Goal: Task Accomplishment & Management: Complete application form

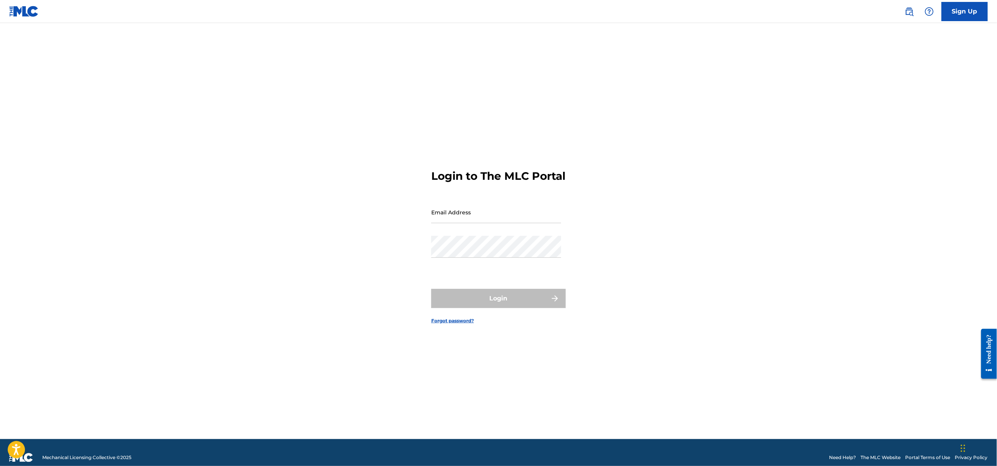
click at [0, 466] on nordpass-portal at bounding box center [0, 466] width 0 height 0
type input "[EMAIL_ADDRESS][DOMAIN_NAME]"
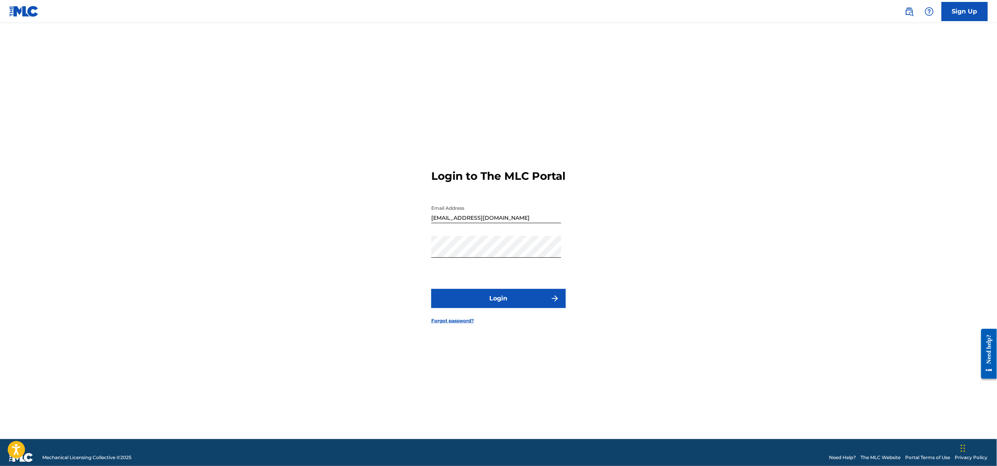
click at [500, 303] on button "Login" at bounding box center [498, 298] width 135 height 19
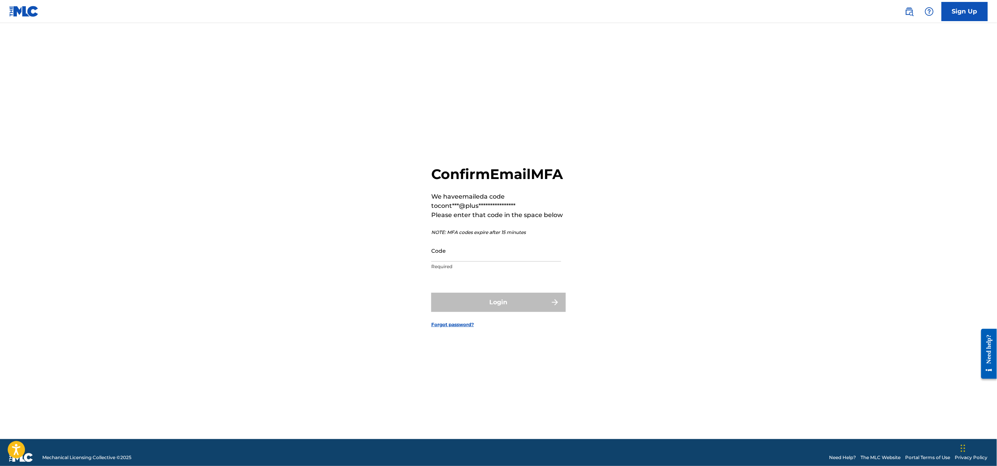
drag, startPoint x: 466, startPoint y: 261, endPoint x: 468, endPoint y: 272, distance: 11.0
click at [466, 261] on input "Code" at bounding box center [496, 251] width 130 height 22
paste input "225806"
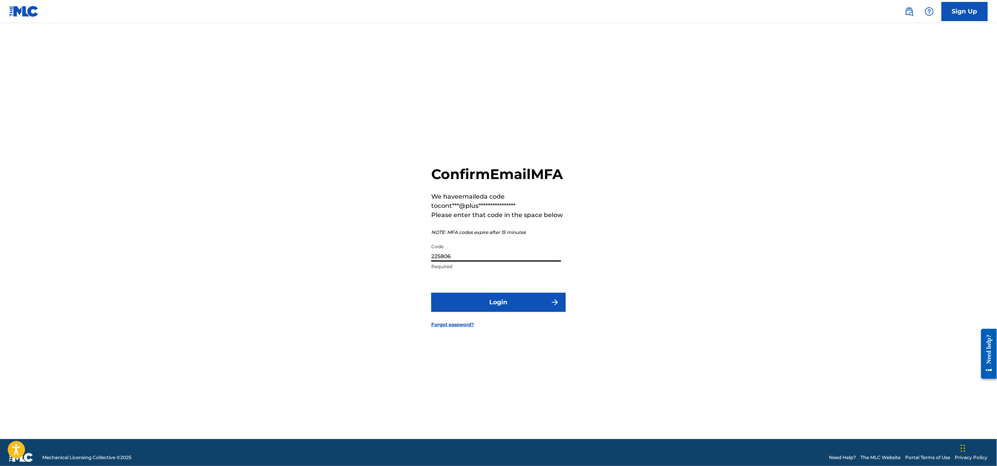
type input "225806"
click at [459, 305] on button "Login" at bounding box center [498, 302] width 135 height 19
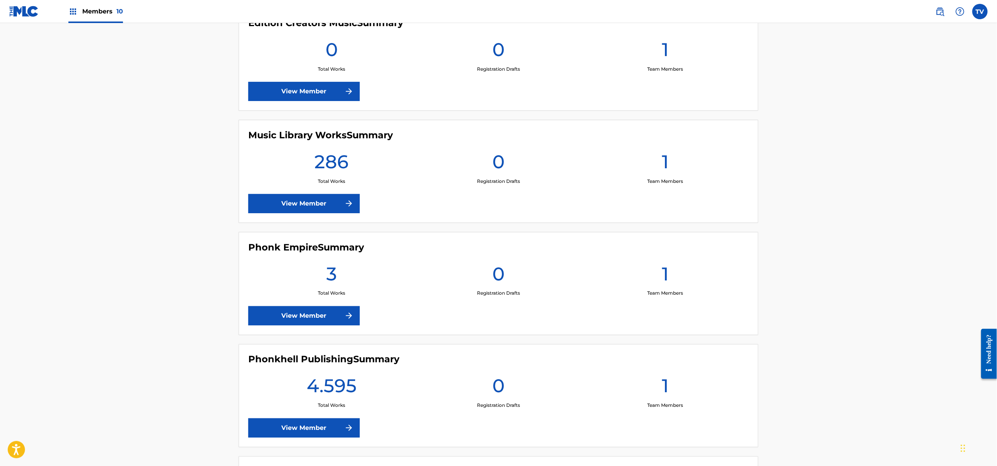
scroll to position [615, 0]
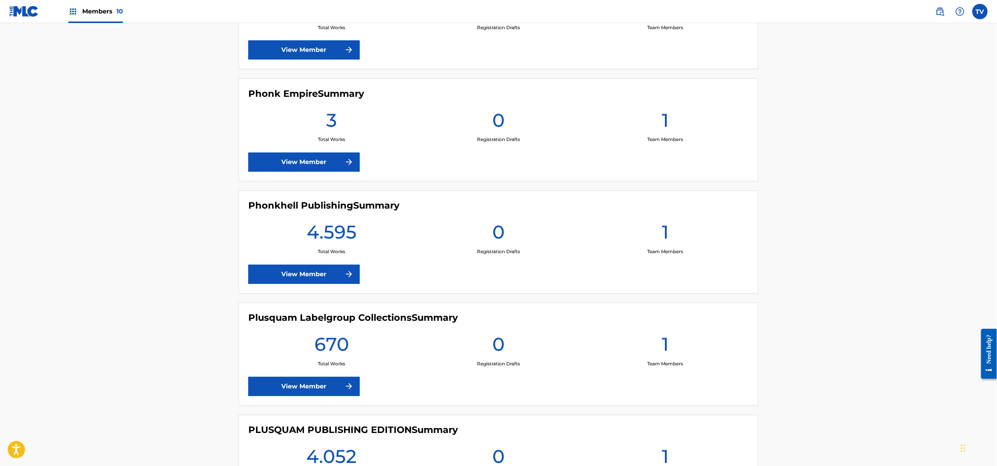
click at [320, 279] on link "View Member" at bounding box center [303, 274] width 111 height 19
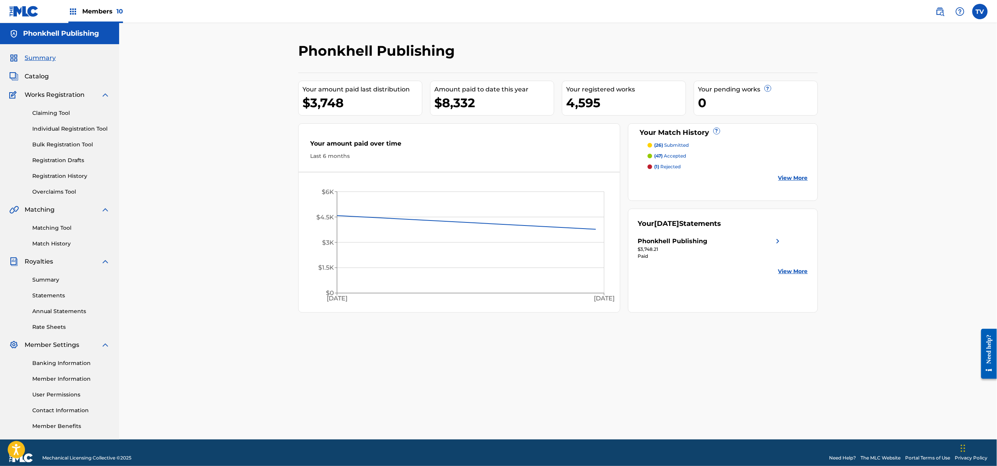
click at [62, 180] on div "Claiming Tool Individual Registration Tool Bulk Registration Tool Registration …" at bounding box center [59, 148] width 101 height 96
click at [63, 177] on link "Registration History" at bounding box center [71, 176] width 78 height 8
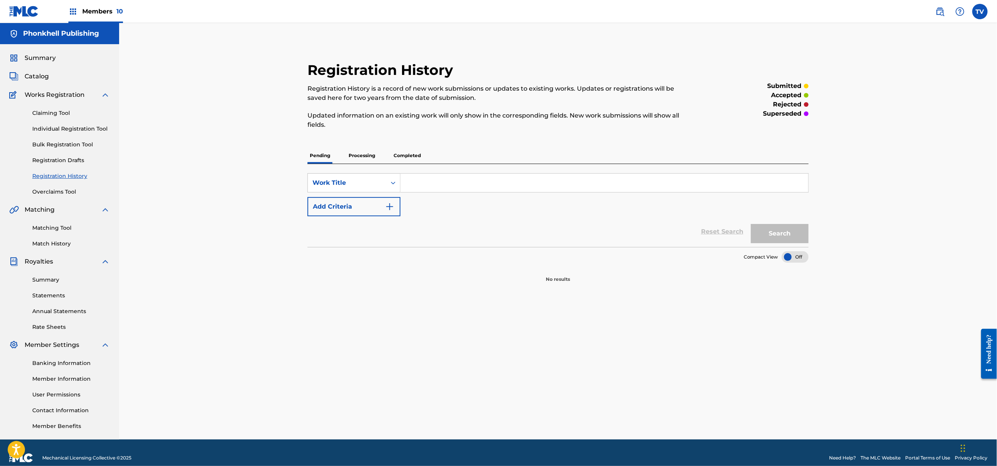
click at [364, 154] on p "Processing" at bounding box center [361, 156] width 31 height 16
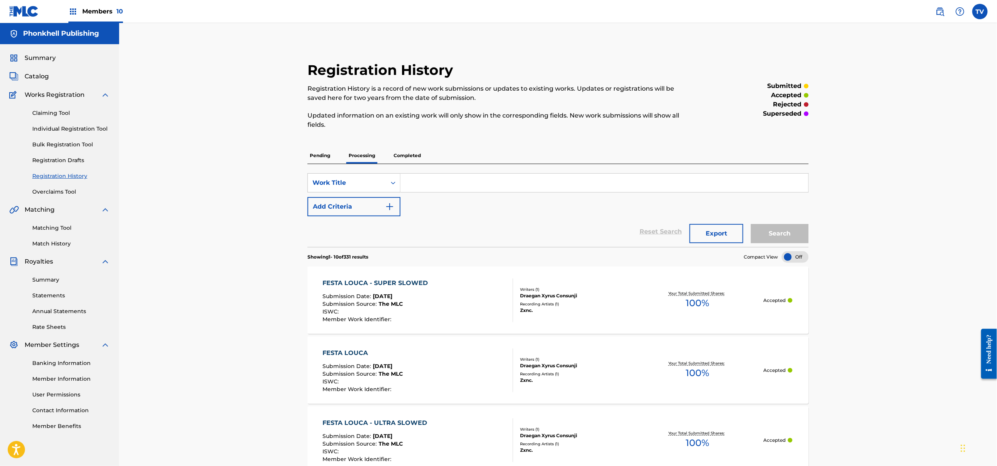
click at [405, 156] on p "Completed" at bounding box center [407, 156] width 32 height 16
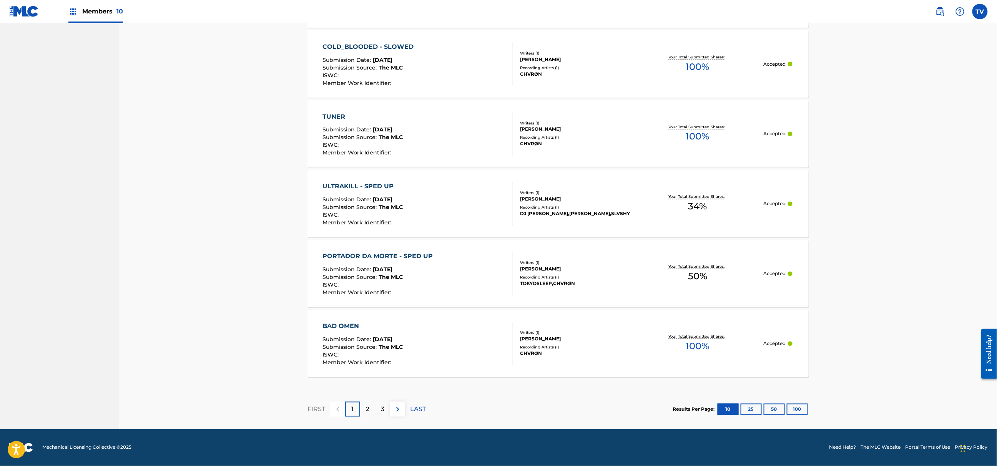
click at [798, 406] on button "100" at bounding box center [797, 410] width 21 height 12
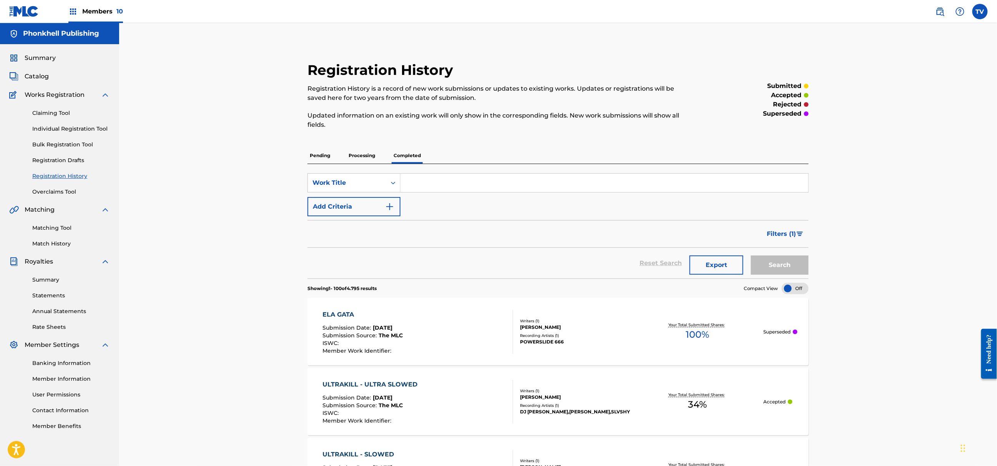
drag, startPoint x: 357, startPoint y: 150, endPoint x: 365, endPoint y: 162, distance: 14.5
click at [357, 150] on p "Processing" at bounding box center [361, 156] width 31 height 16
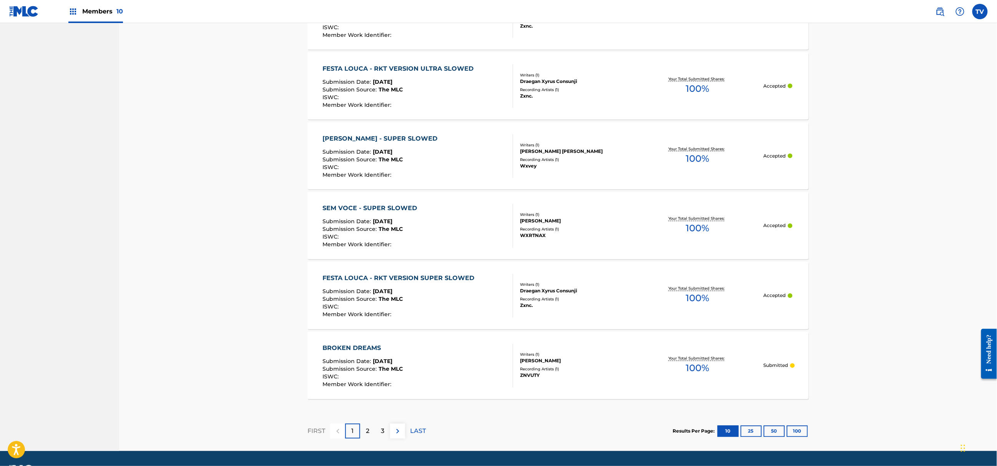
scroll to position [586, 0]
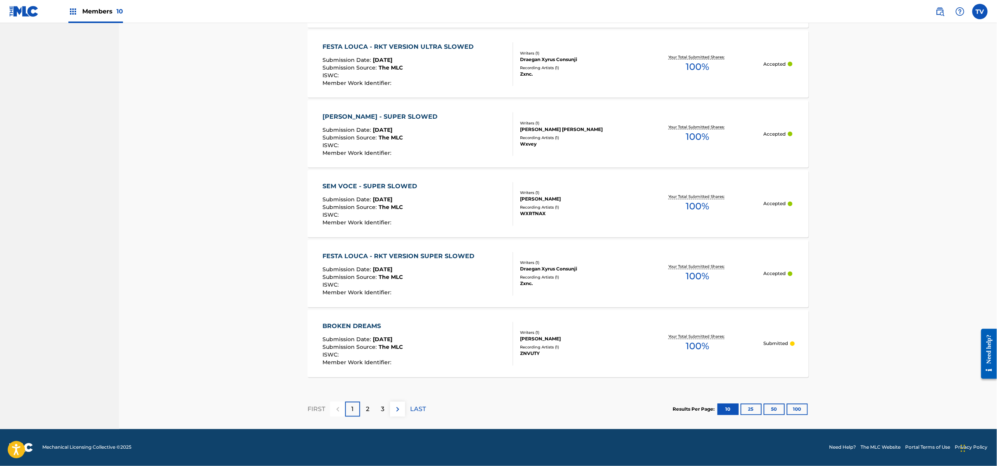
click at [801, 406] on button "100" at bounding box center [797, 410] width 21 height 12
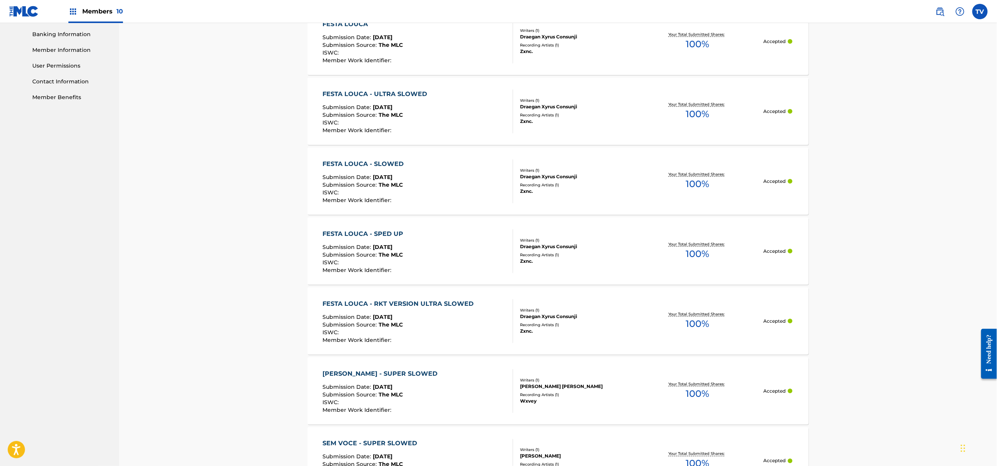
scroll to position [0, 0]
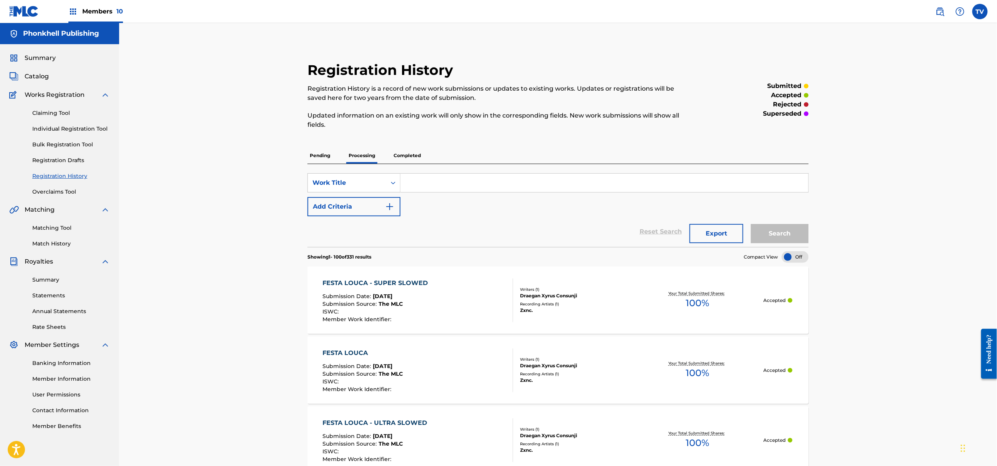
click at [59, 142] on link "Bulk Registration Tool" at bounding box center [71, 145] width 78 height 8
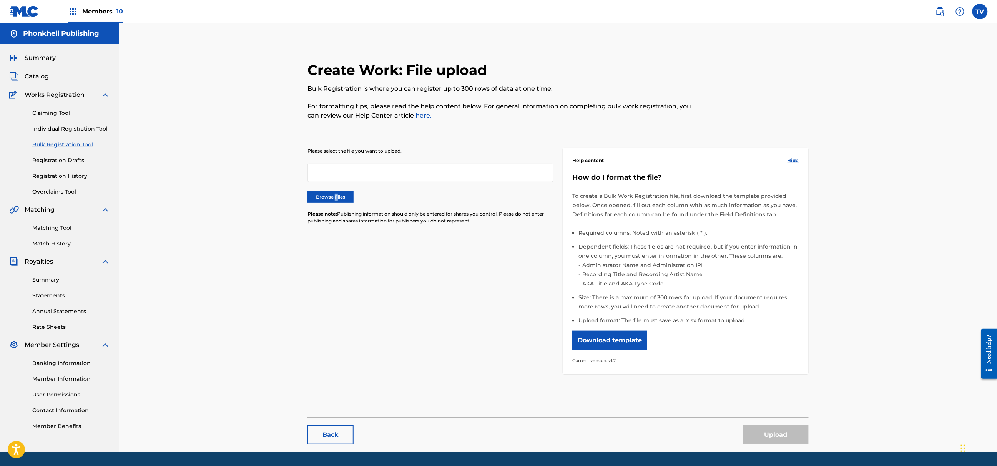
click at [336, 197] on label "Browse Files" at bounding box center [330, 197] width 46 height 12
click at [318, 198] on label "Browse Files" at bounding box center [330, 197] width 46 height 12
click at [396, 204] on div "Please select the file you want to upload. Browse Files Please note: Publishing…" at bounding box center [430, 191] width 246 height 86
click at [340, 202] on label "Browse Files" at bounding box center [330, 197] width 46 height 12
click at [0, 0] on input "Browse Files" at bounding box center [0, 0] width 0 height 0
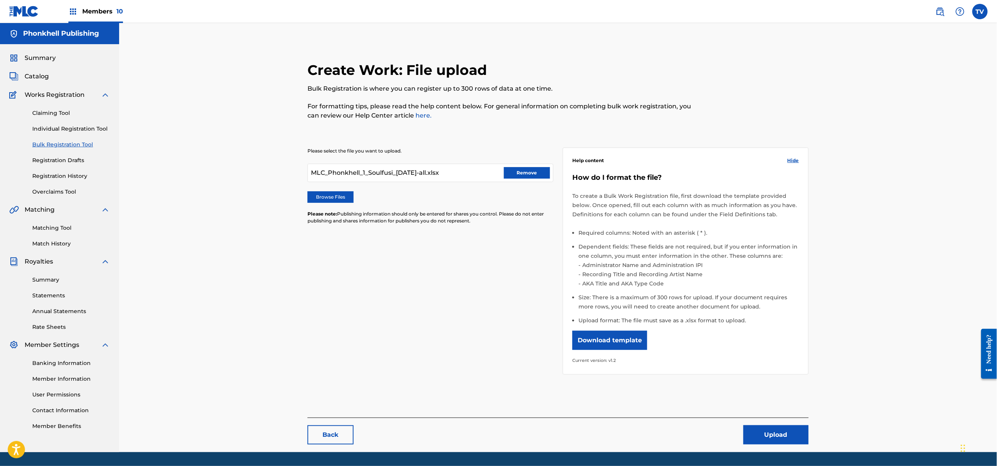
click at [0, 466] on nordpass-portal at bounding box center [0, 466] width 0 height 0
click at [780, 428] on button "Upload" at bounding box center [775, 434] width 65 height 19
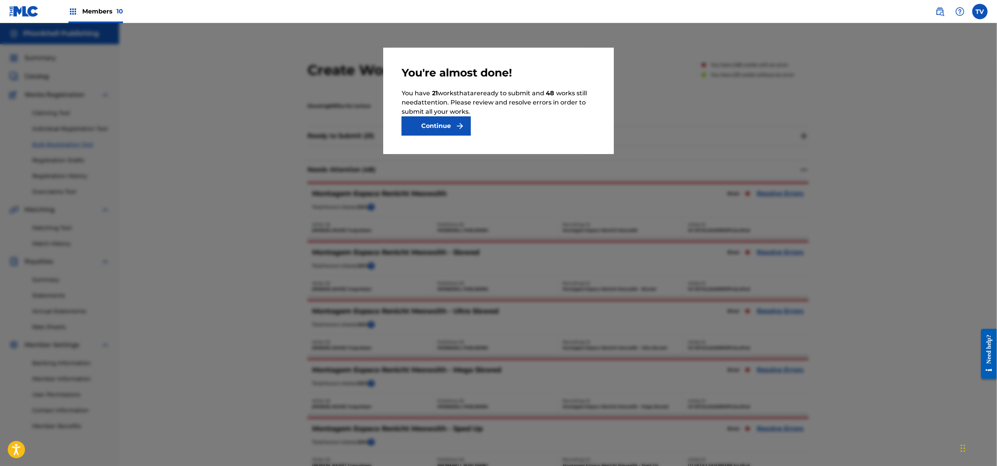
click at [427, 125] on button "Continue" at bounding box center [436, 125] width 69 height 19
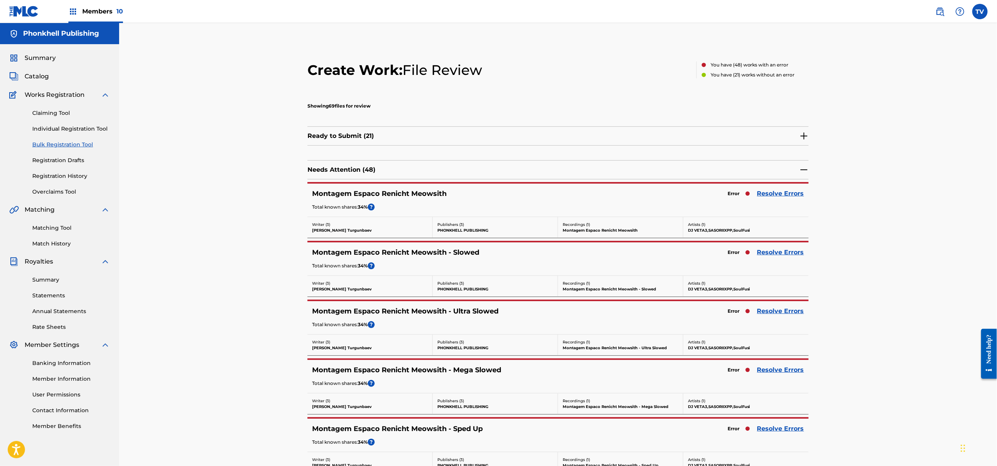
click at [797, 196] on link "Resolve Errors" at bounding box center [780, 193] width 47 height 9
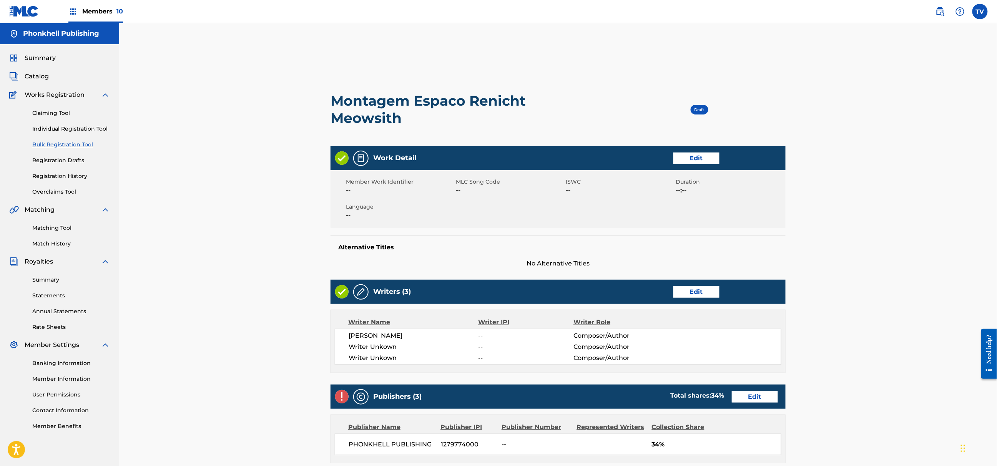
click at [691, 290] on link "Edit" at bounding box center [696, 292] width 46 height 12
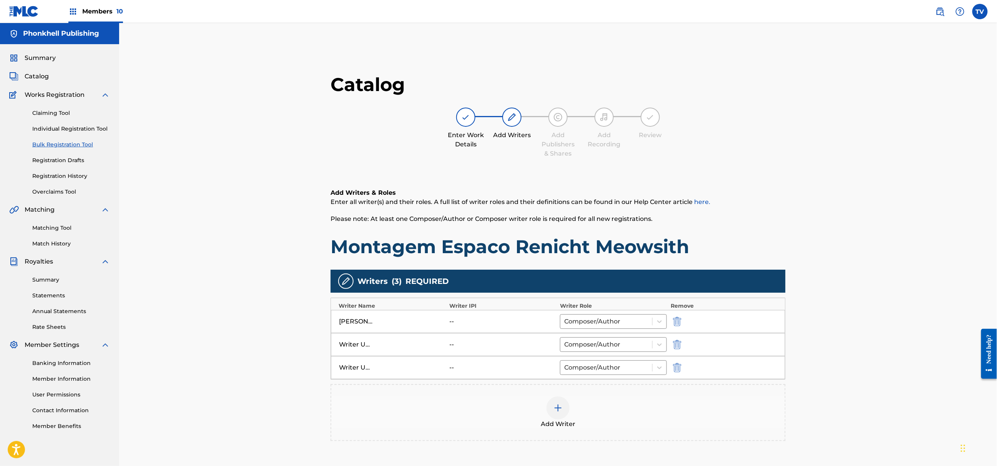
click at [679, 346] on img "submit" at bounding box center [677, 344] width 8 height 9
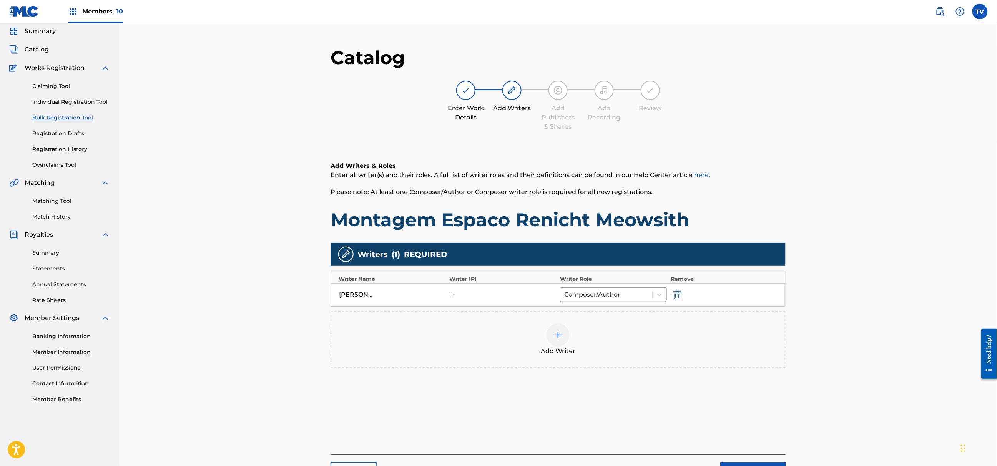
scroll to position [106, 0]
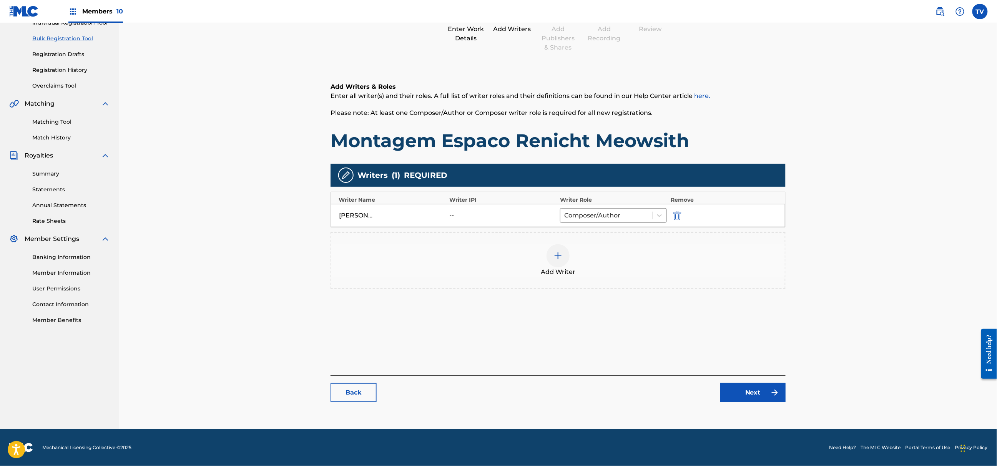
click at [753, 389] on link "Next" at bounding box center [752, 392] width 65 height 19
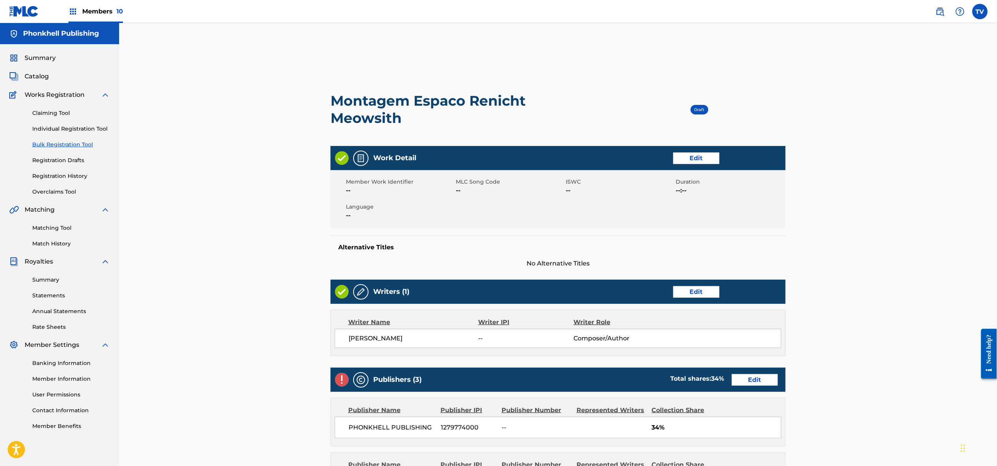
click at [750, 376] on link "Edit" at bounding box center [755, 380] width 46 height 12
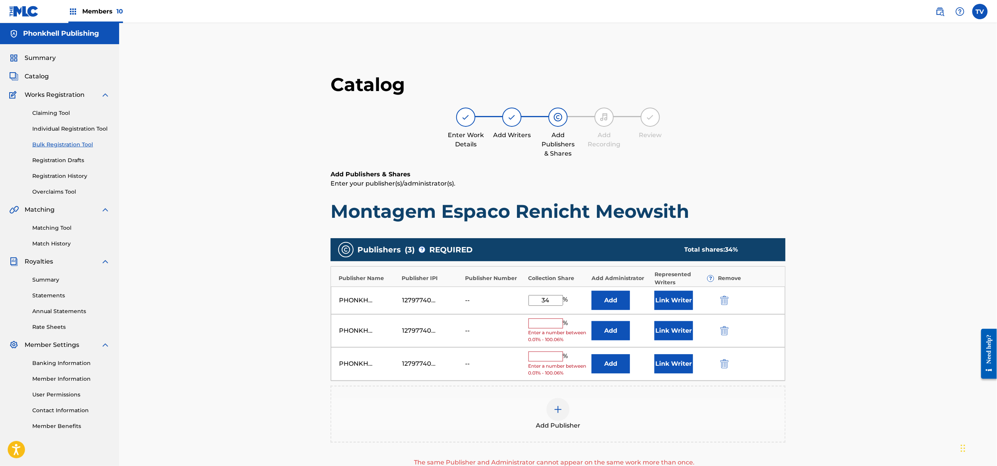
click at [722, 336] on img "submit" at bounding box center [724, 330] width 8 height 9
click at [722, 335] on img "submit" at bounding box center [724, 330] width 8 height 9
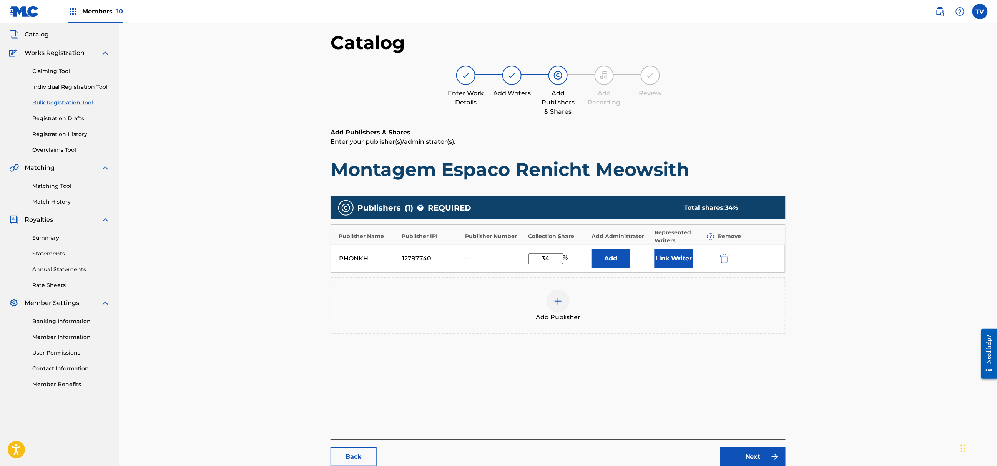
scroll to position [106, 0]
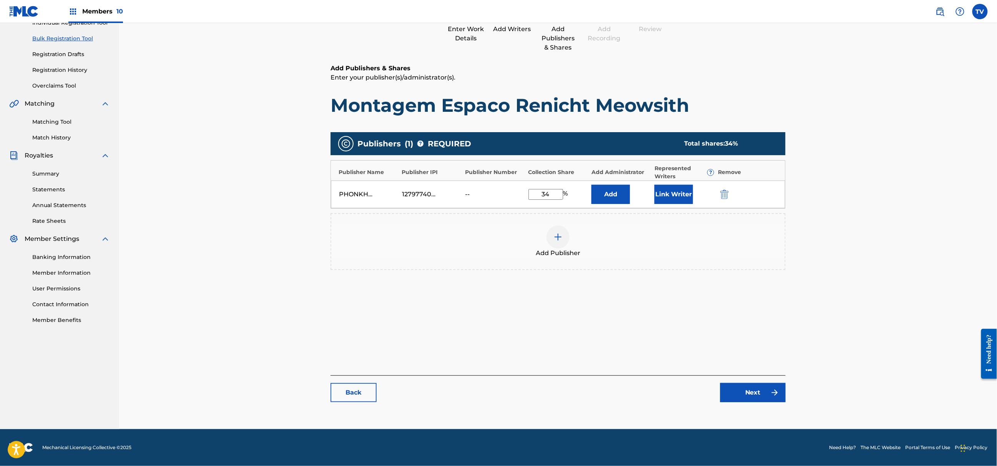
click at [760, 395] on link "Next" at bounding box center [752, 392] width 65 height 19
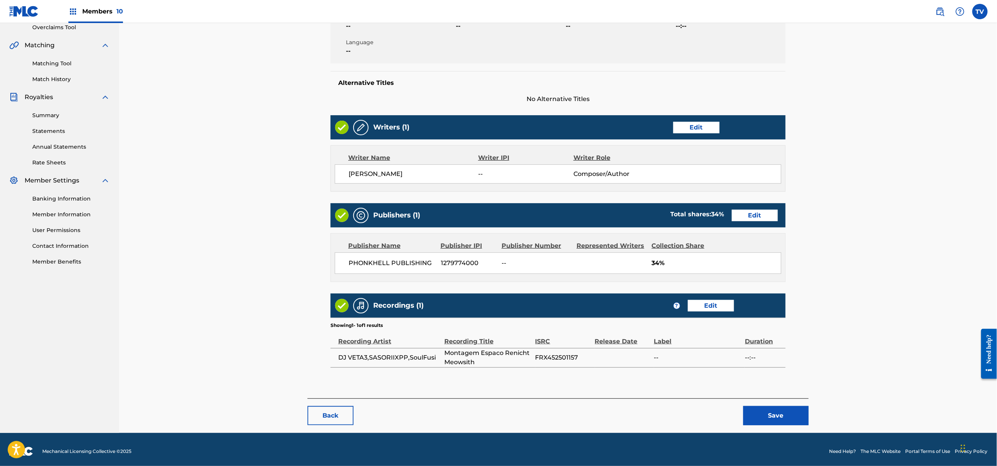
scroll to position [169, 0]
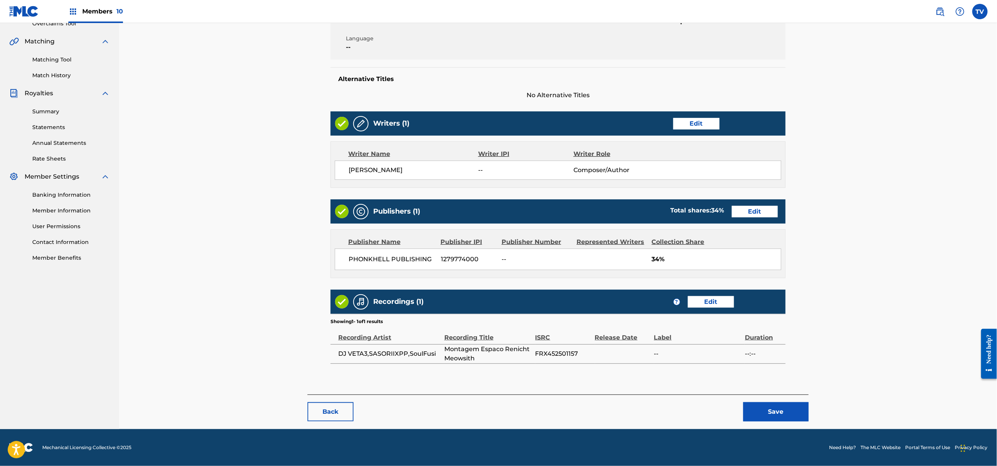
click at [770, 405] on button "Save" at bounding box center [775, 411] width 65 height 19
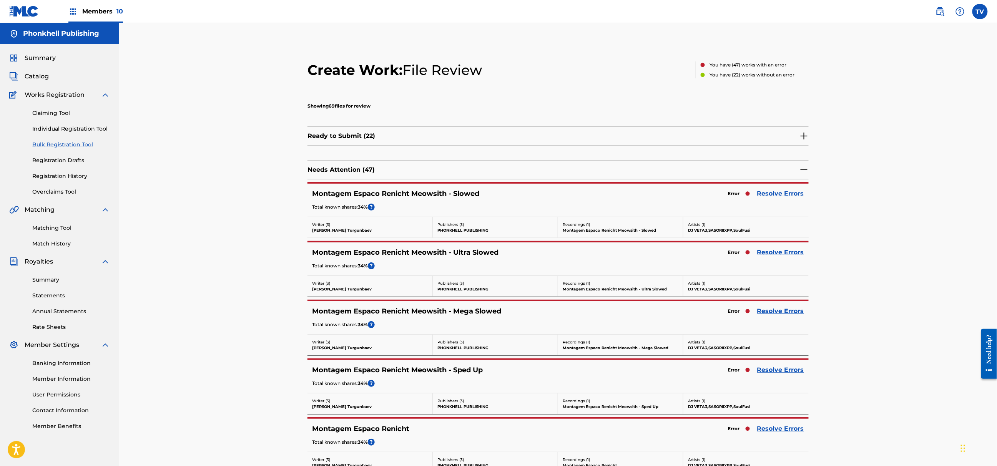
click at [780, 318] on div "Montagem Espaco Renicht Meowsith - Mega Slowed Error Resolve Errors Total known…" at bounding box center [557, 317] width 501 height 33
click at [781, 314] on link "Resolve Errors" at bounding box center [780, 311] width 47 height 9
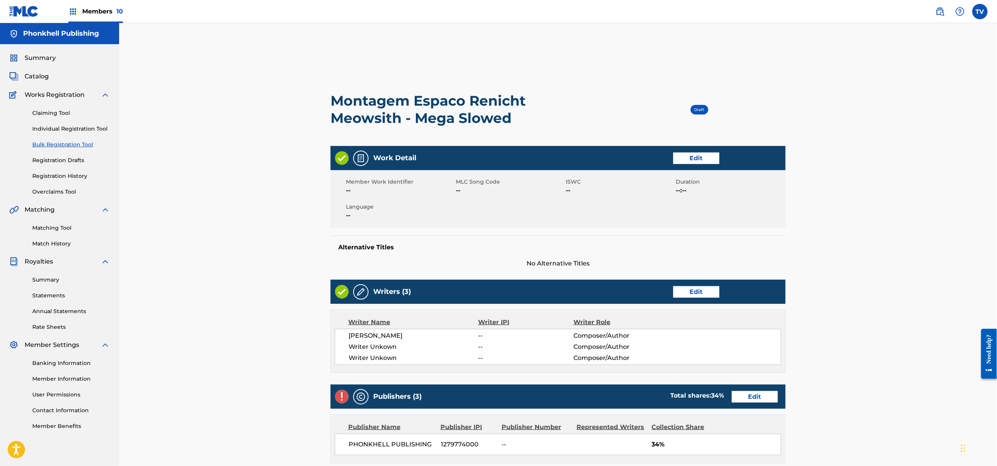
click at [697, 288] on link "Edit" at bounding box center [696, 292] width 46 height 12
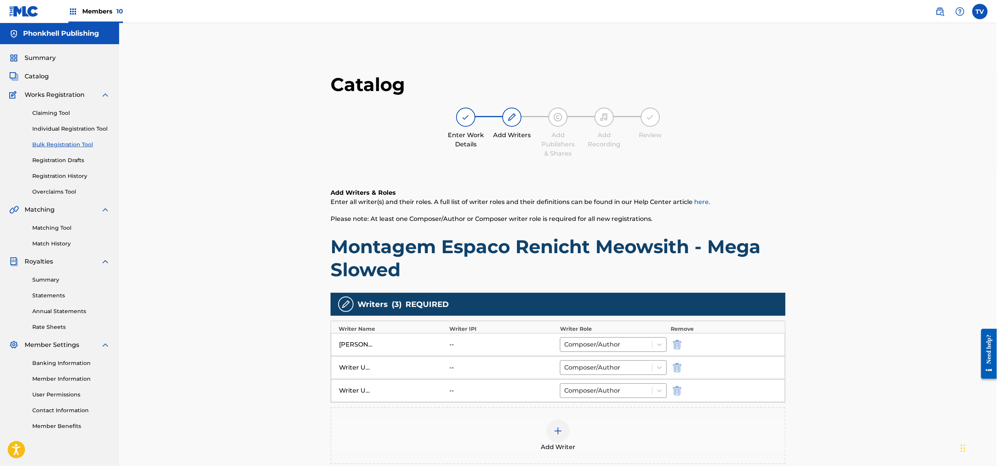
click at [676, 364] on img "submit" at bounding box center [677, 367] width 8 height 9
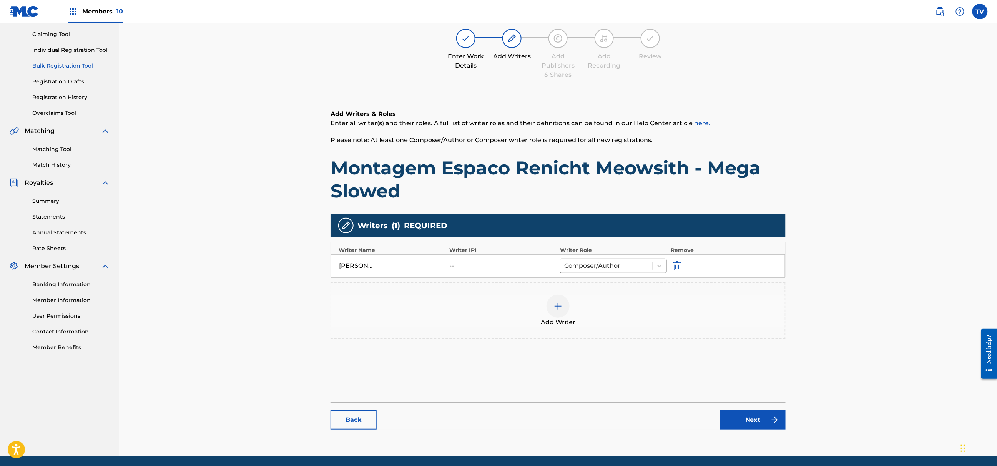
scroll to position [106, 0]
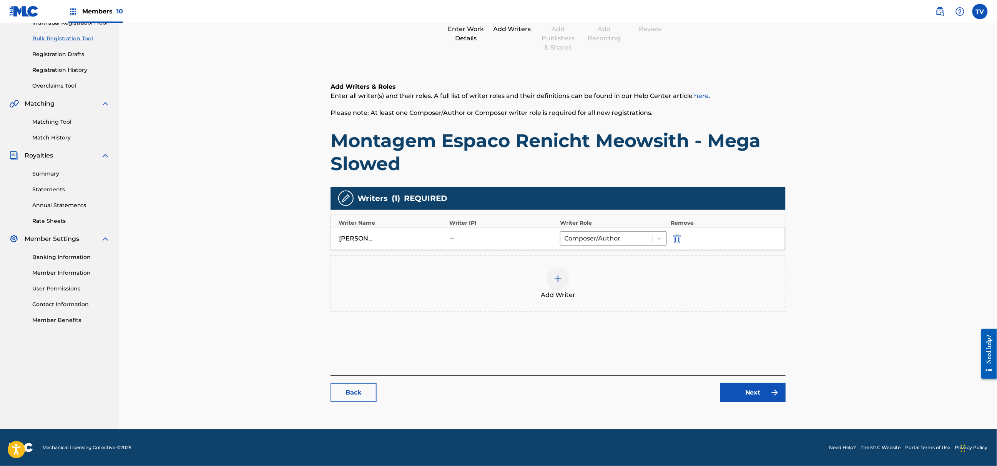
click at [753, 391] on link "Next" at bounding box center [752, 392] width 65 height 19
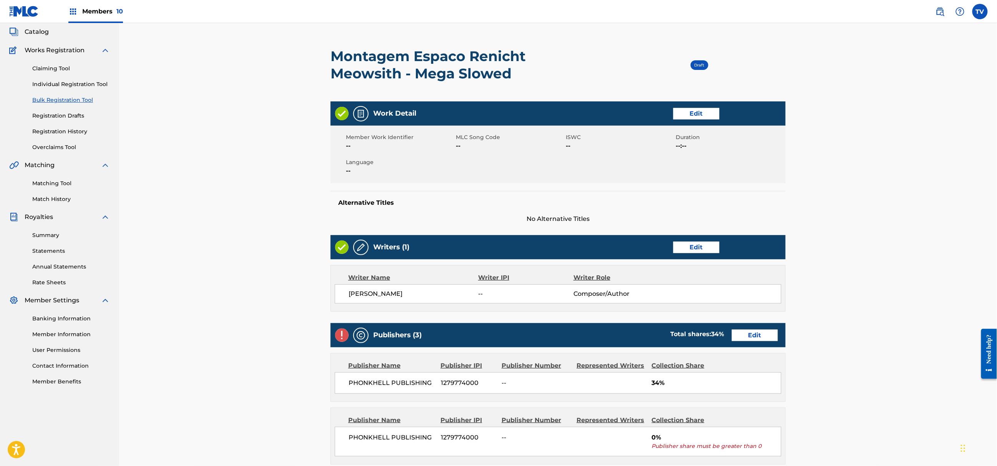
scroll to position [51, 0]
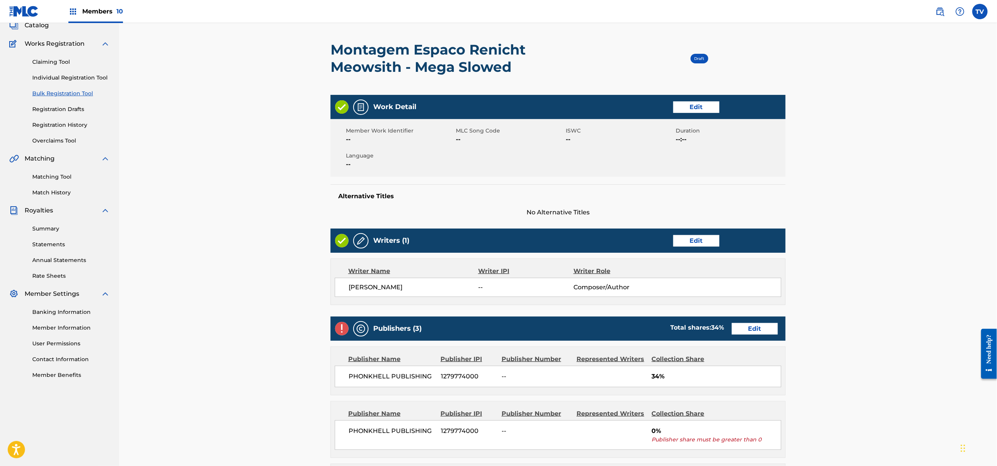
click at [757, 332] on link "Edit" at bounding box center [755, 329] width 46 height 12
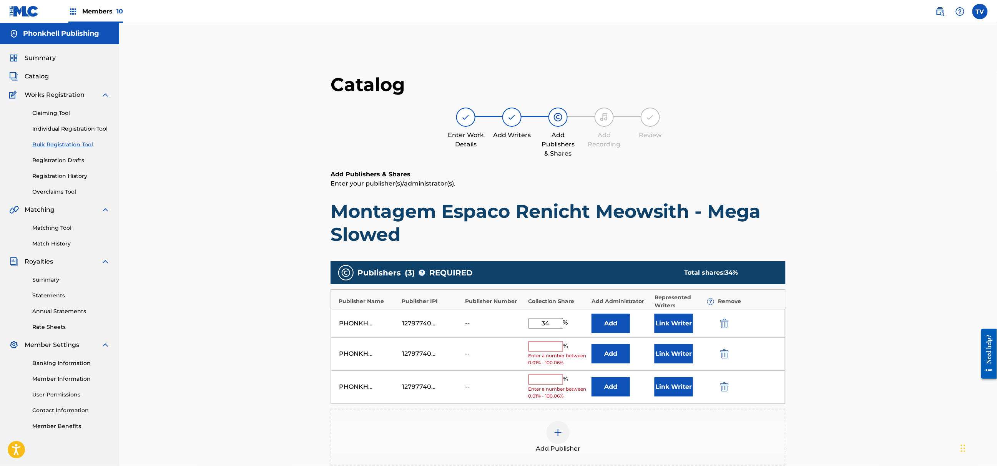
drag, startPoint x: 714, startPoint y: 353, endPoint x: 721, endPoint y: 352, distance: 7.3
click at [715, 352] on div "PHONKHELL PUBLISHING 1279774000 -- % Enter a number between 0.01% - 100.06% Add…" at bounding box center [558, 353] width 454 height 33
click at [721, 352] on img "submit" at bounding box center [724, 353] width 8 height 9
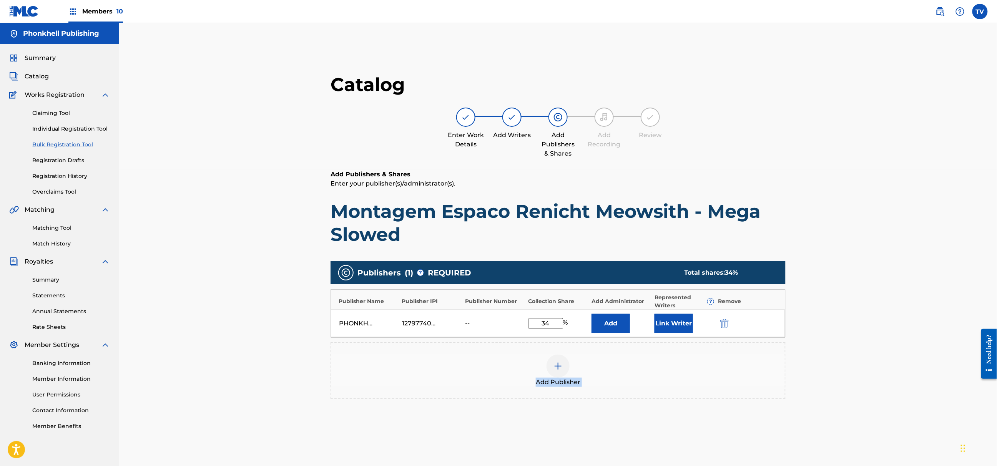
click at [722, 352] on div "Add Publisher" at bounding box center [558, 370] width 455 height 57
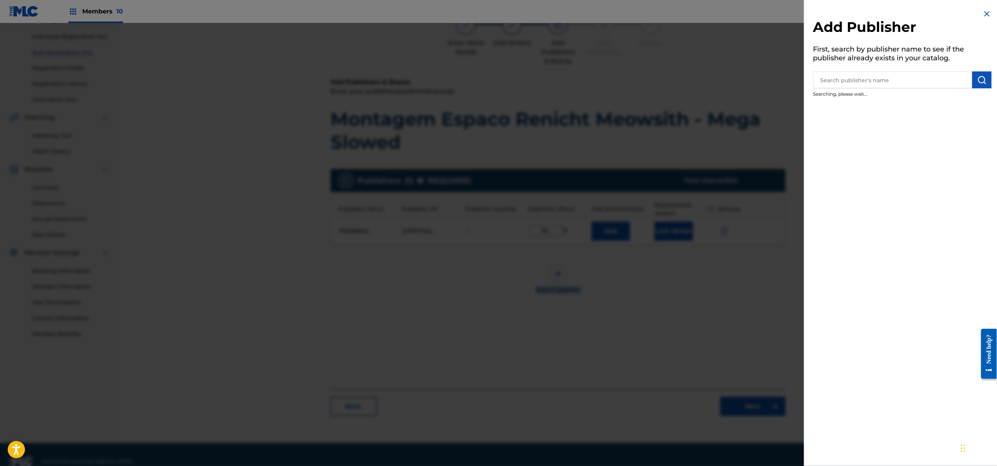
scroll to position [106, 0]
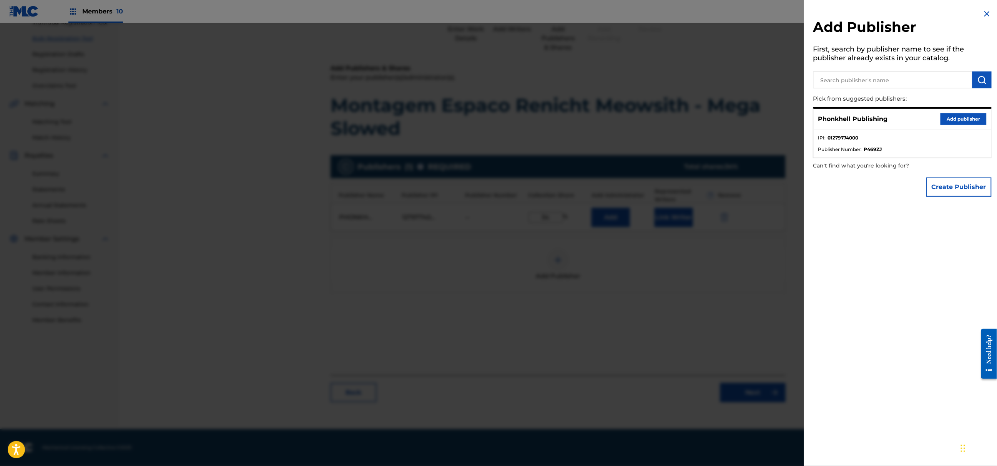
click at [720, 340] on div at bounding box center [498, 256] width 997 height 466
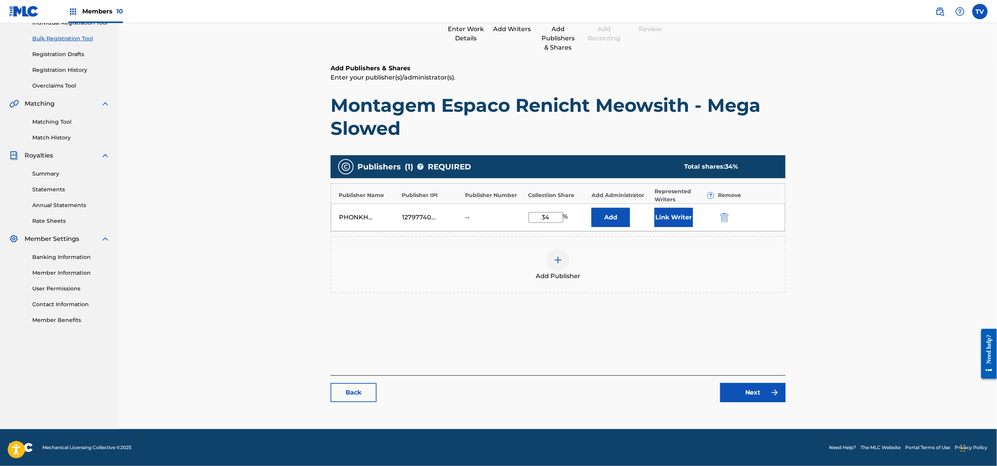
click at [743, 392] on link "Next" at bounding box center [752, 392] width 65 height 19
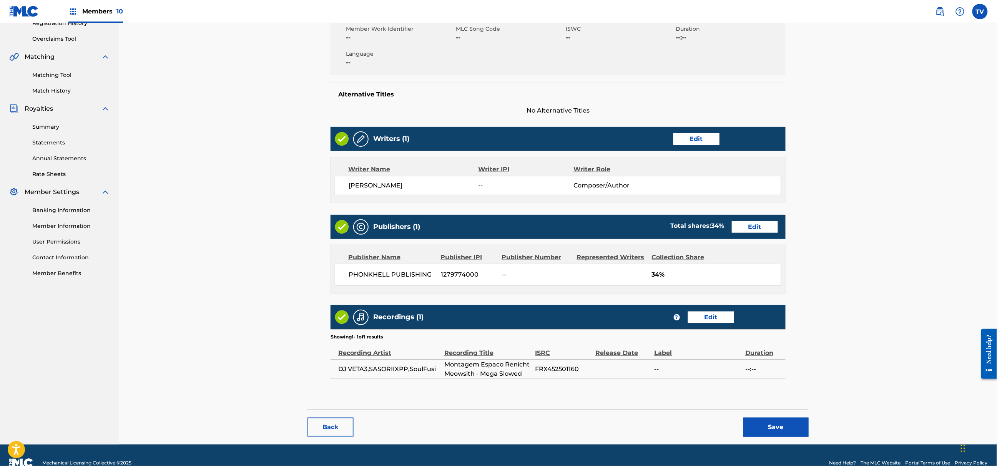
scroll to position [169, 0]
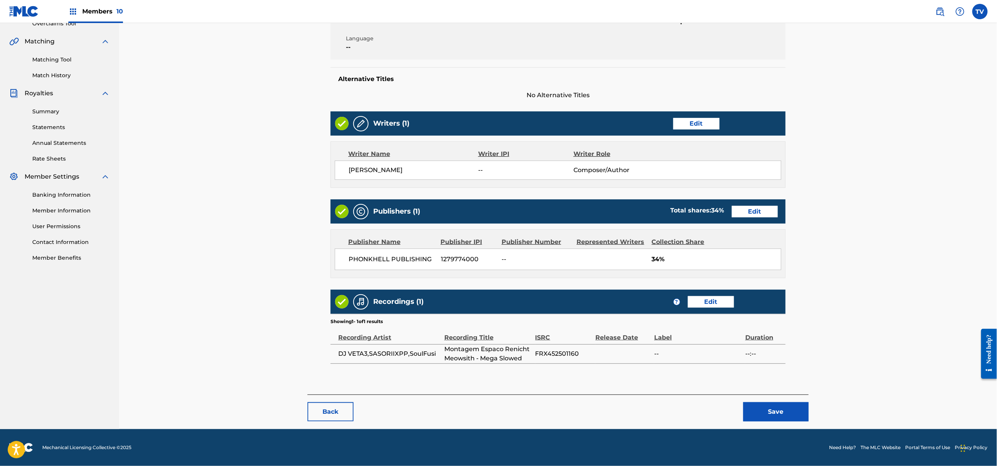
click at [766, 407] on button "Save" at bounding box center [775, 411] width 65 height 19
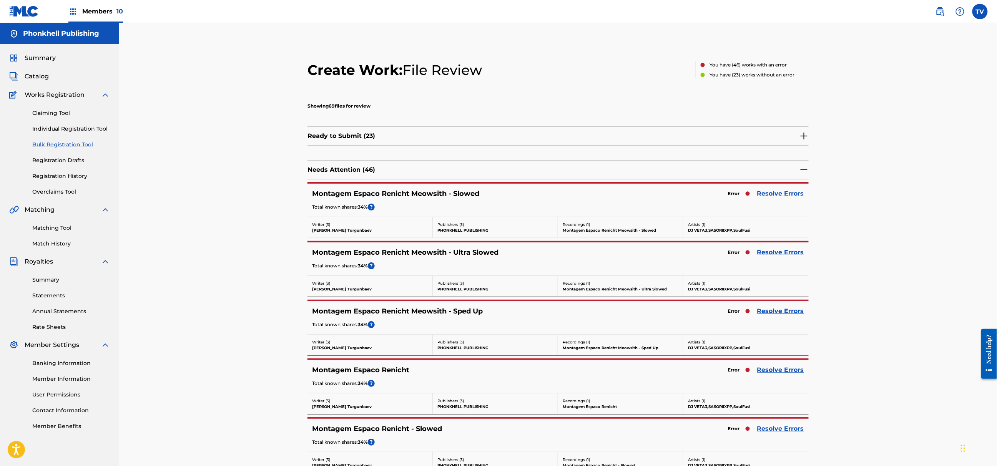
click at [777, 309] on link "Resolve Errors" at bounding box center [780, 311] width 47 height 9
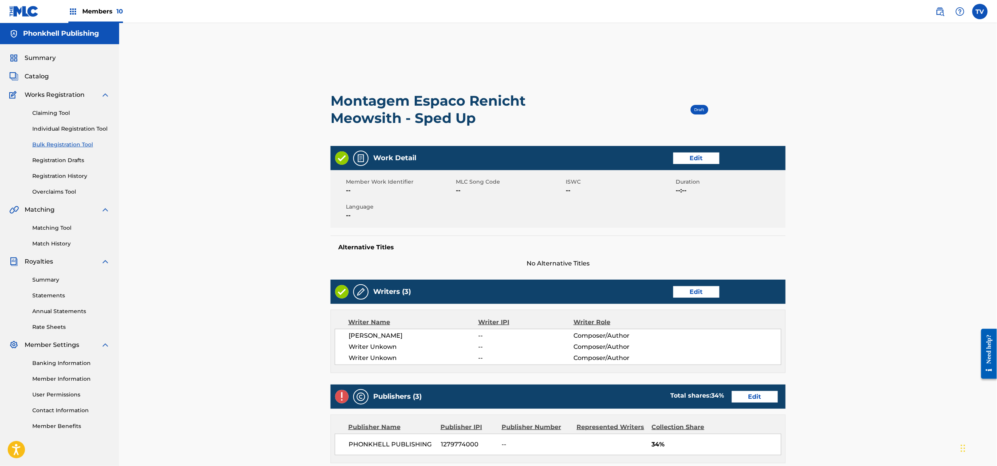
click at [699, 293] on link "Edit" at bounding box center [696, 292] width 46 height 12
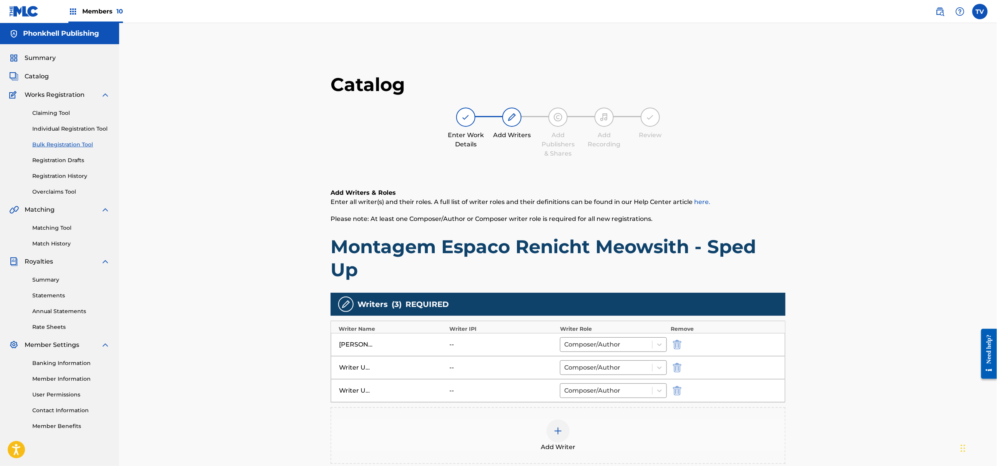
click at [674, 367] on img "submit" at bounding box center [677, 367] width 8 height 9
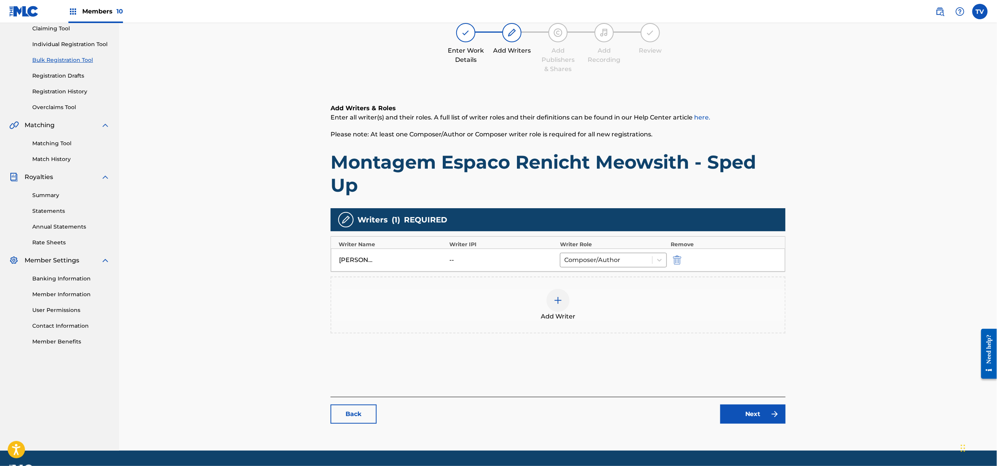
scroll to position [106, 0]
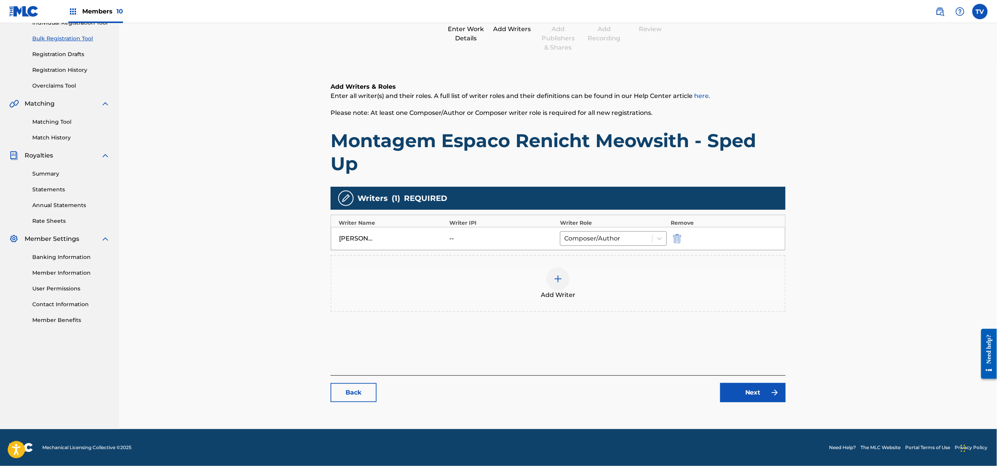
click at [753, 395] on link "Next" at bounding box center [752, 392] width 65 height 19
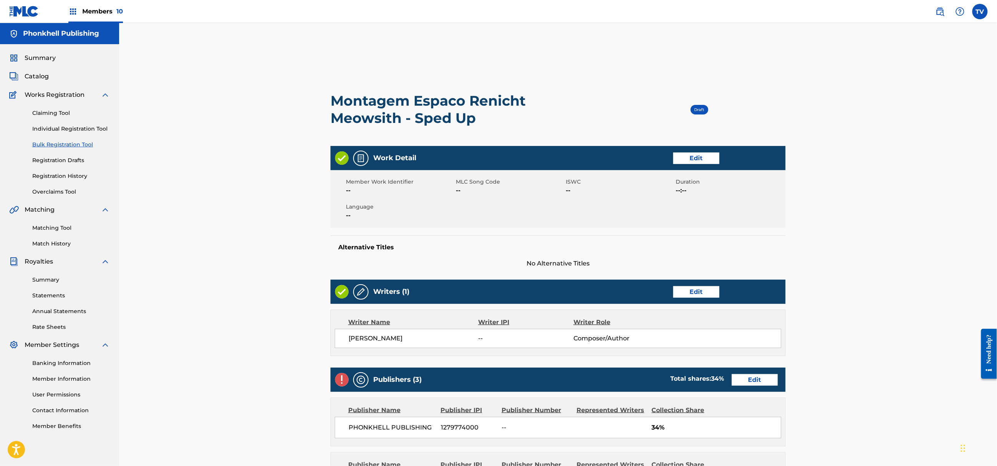
click at [753, 378] on link "Edit" at bounding box center [755, 380] width 46 height 12
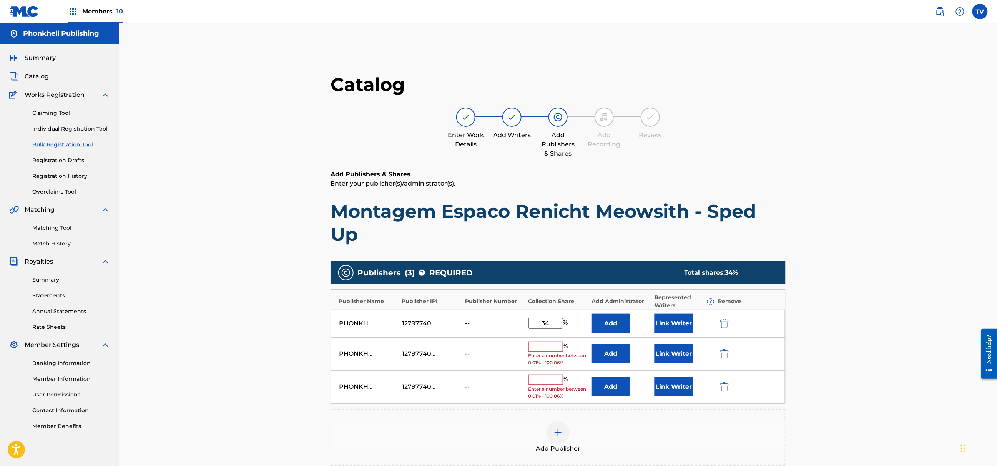
click at [726, 356] on img "submit" at bounding box center [724, 353] width 8 height 9
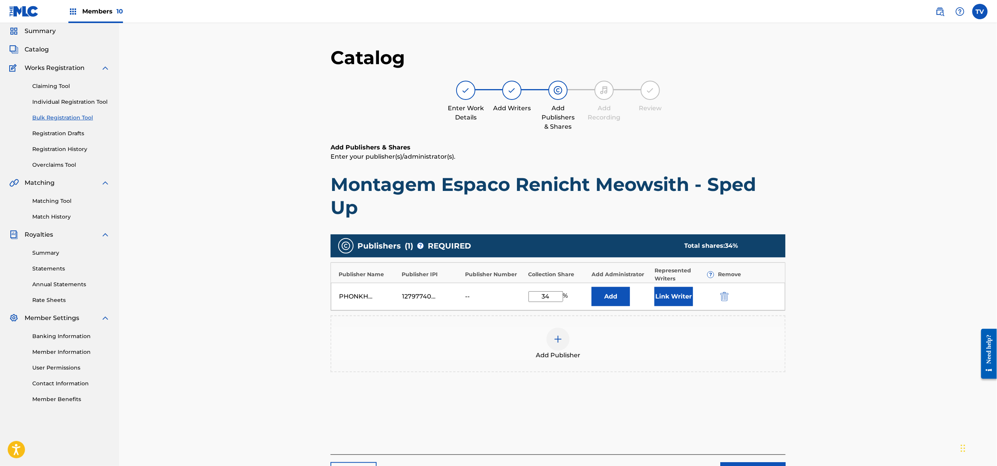
scroll to position [106, 0]
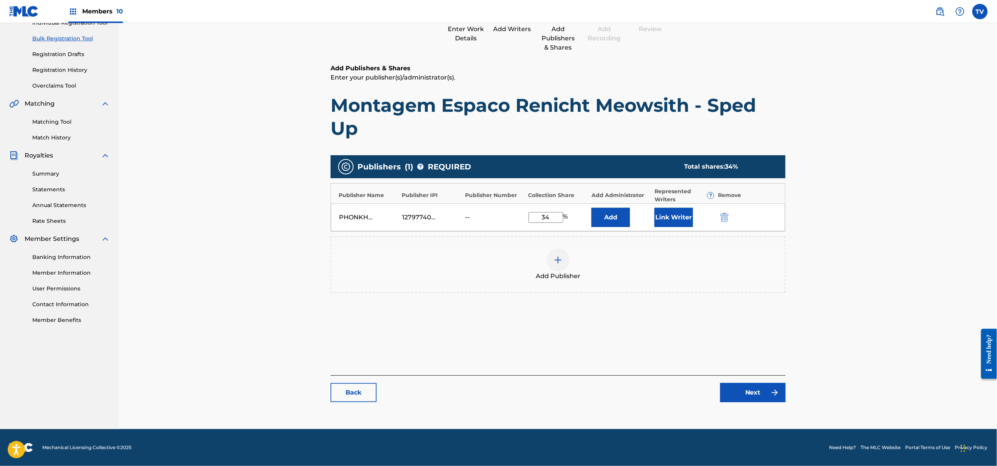
click at [746, 398] on link "Next" at bounding box center [752, 392] width 65 height 19
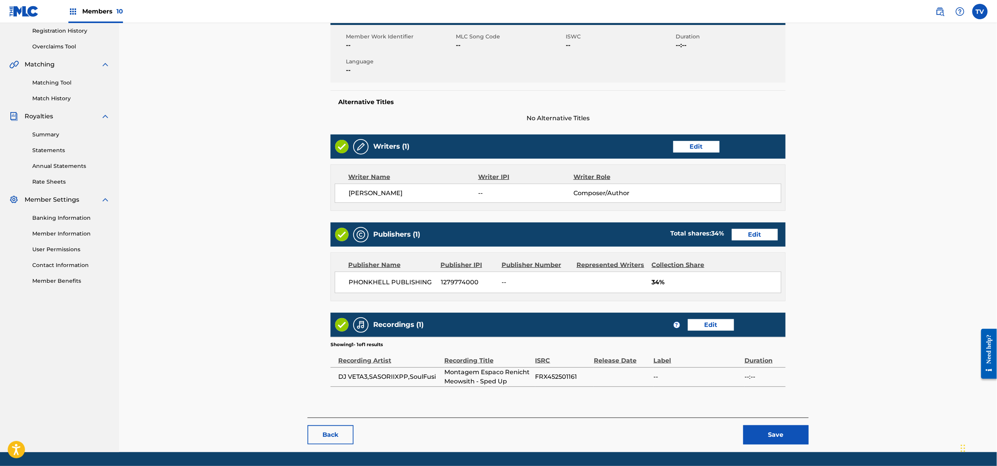
scroll to position [169, 0]
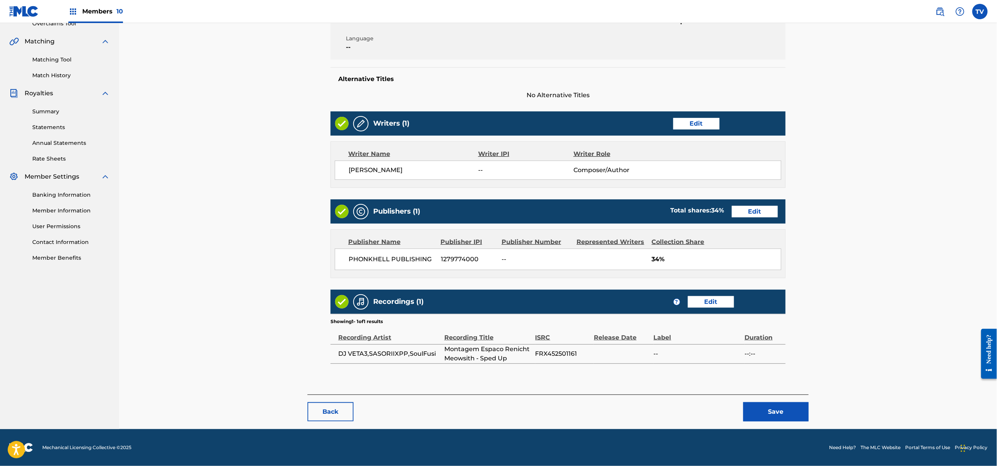
click at [773, 403] on button "Save" at bounding box center [775, 411] width 65 height 19
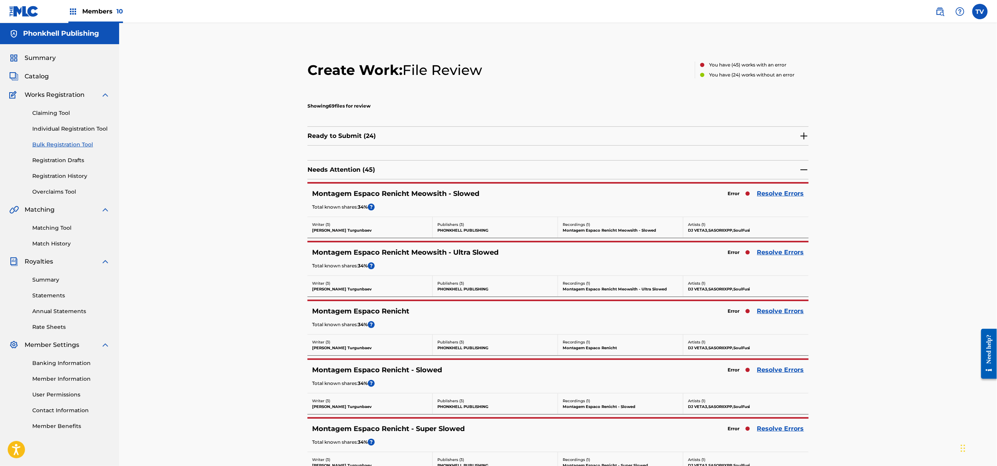
click at [772, 315] on link "Resolve Errors" at bounding box center [780, 311] width 47 height 9
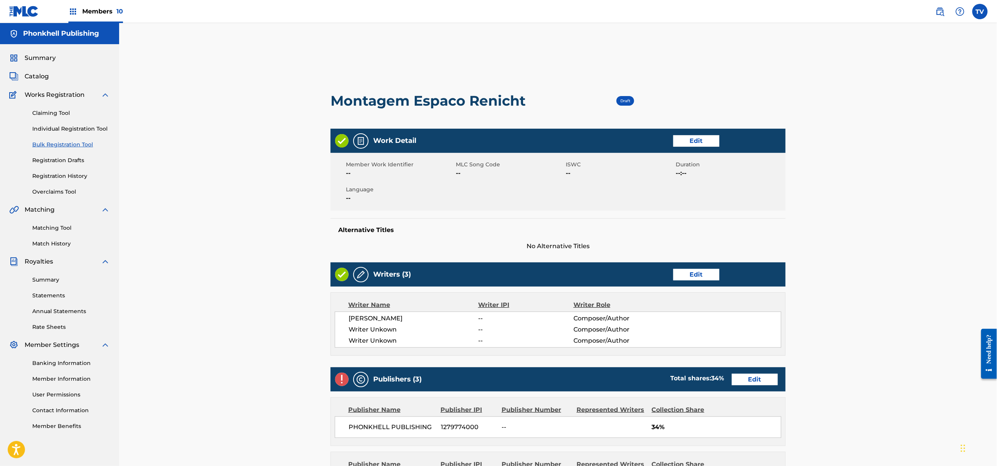
click at [699, 281] on div "Writers (3) Edit" at bounding box center [558, 275] width 455 height 24
click at [698, 276] on link "Edit" at bounding box center [696, 275] width 46 height 12
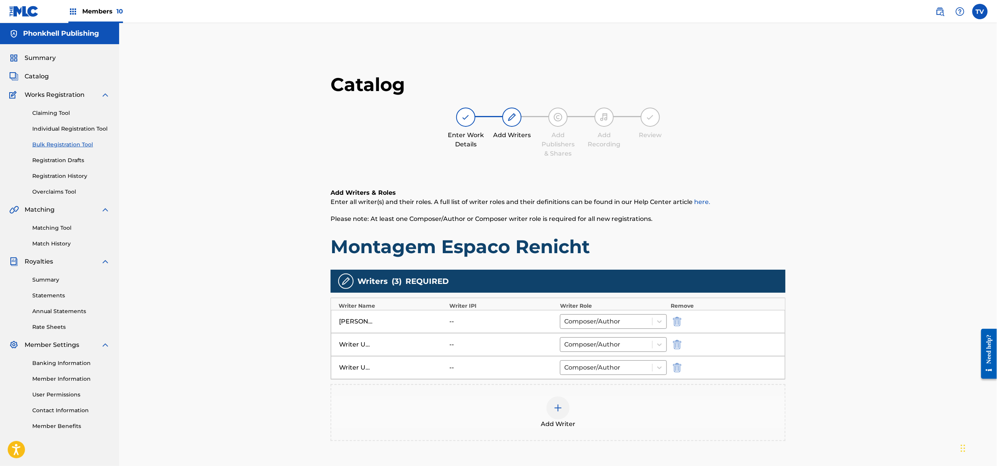
click at [673, 348] on img "submit" at bounding box center [677, 344] width 8 height 9
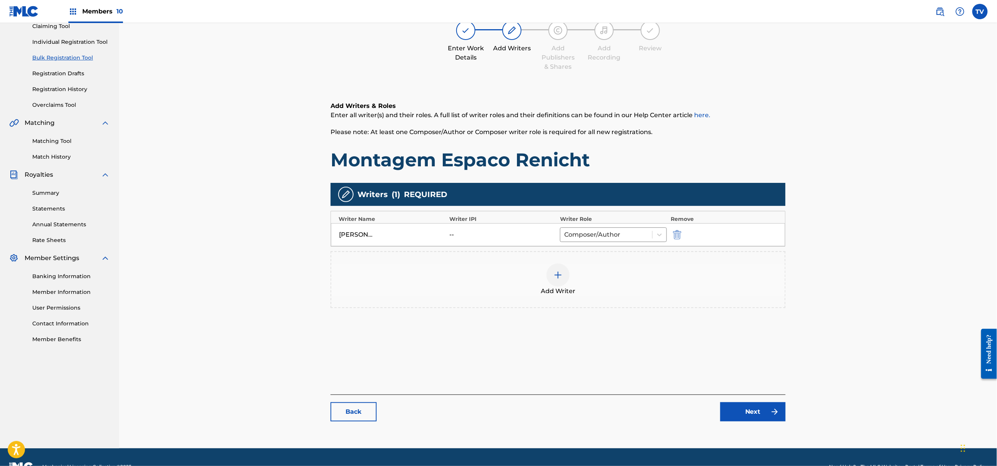
scroll to position [106, 0]
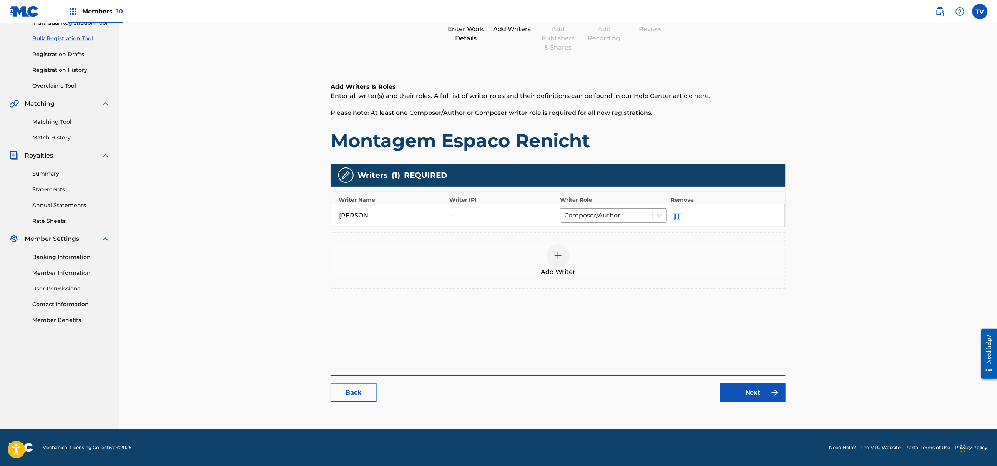
click at [745, 388] on link "Next" at bounding box center [752, 392] width 65 height 19
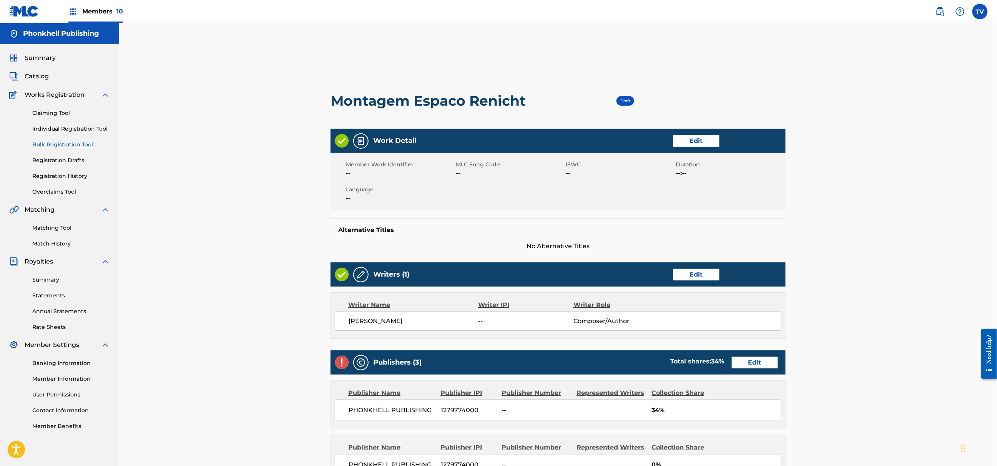
click at [742, 360] on link "Edit" at bounding box center [755, 363] width 46 height 12
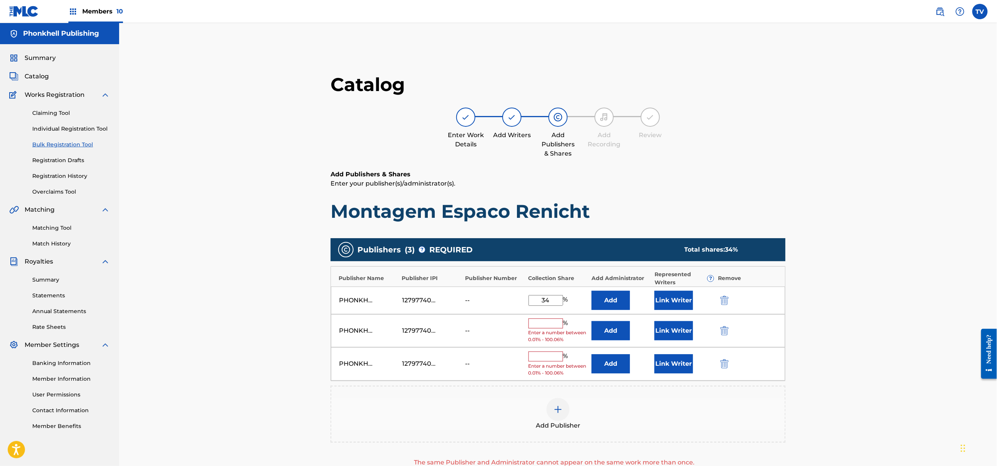
click at [718, 330] on button "submit" at bounding box center [724, 330] width 12 height 9
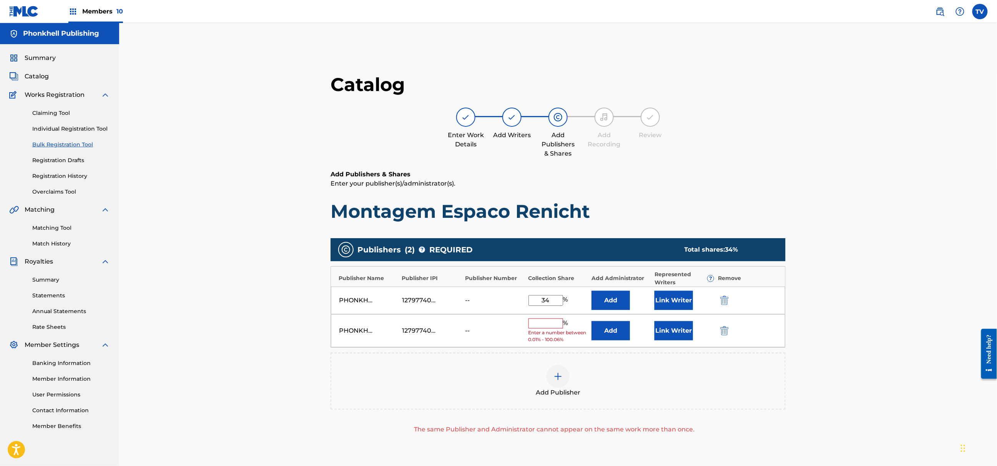
click at [722, 331] on img "submit" at bounding box center [724, 330] width 8 height 9
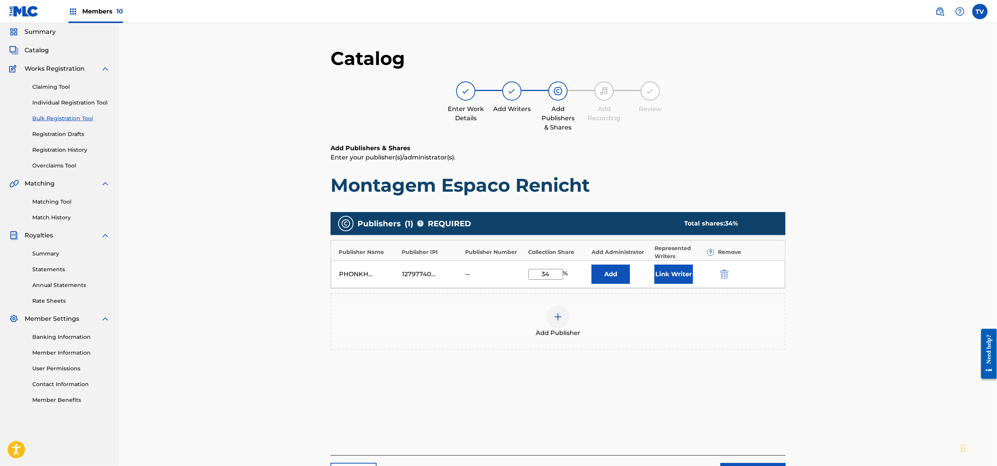
scroll to position [106, 0]
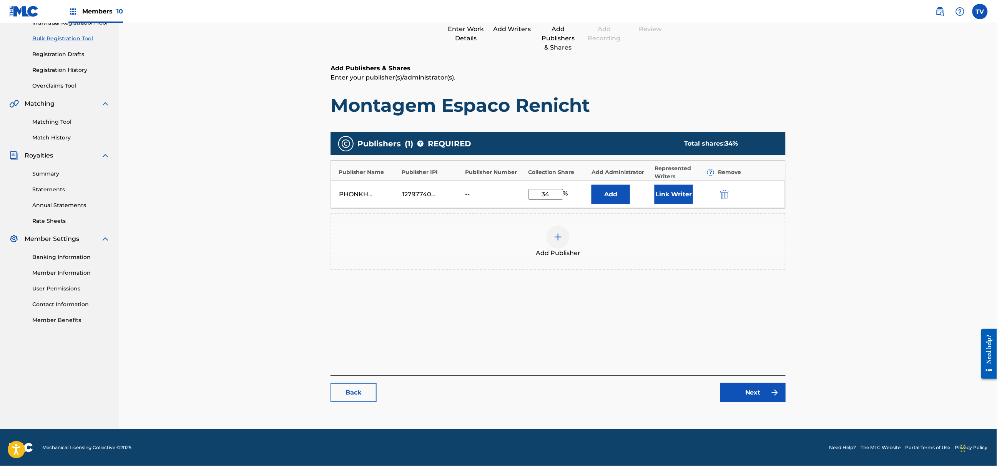
click at [756, 392] on link "Next" at bounding box center [752, 392] width 65 height 19
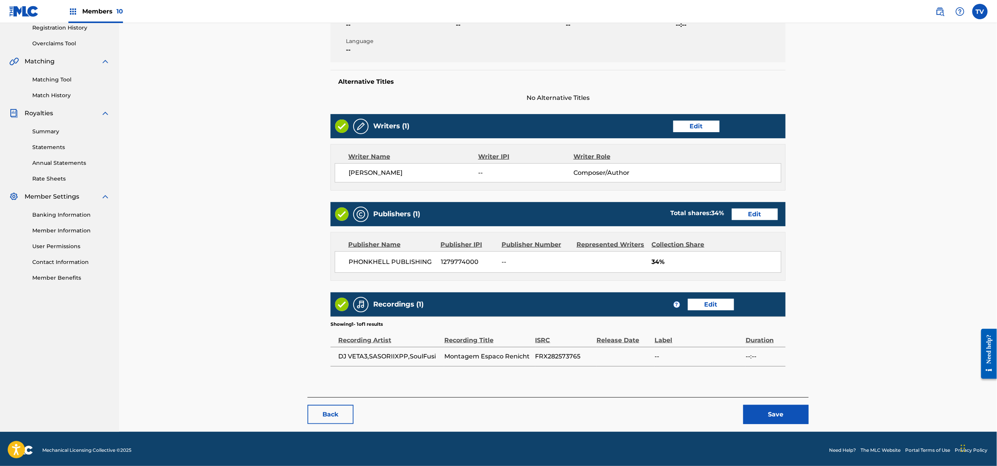
scroll to position [151, 0]
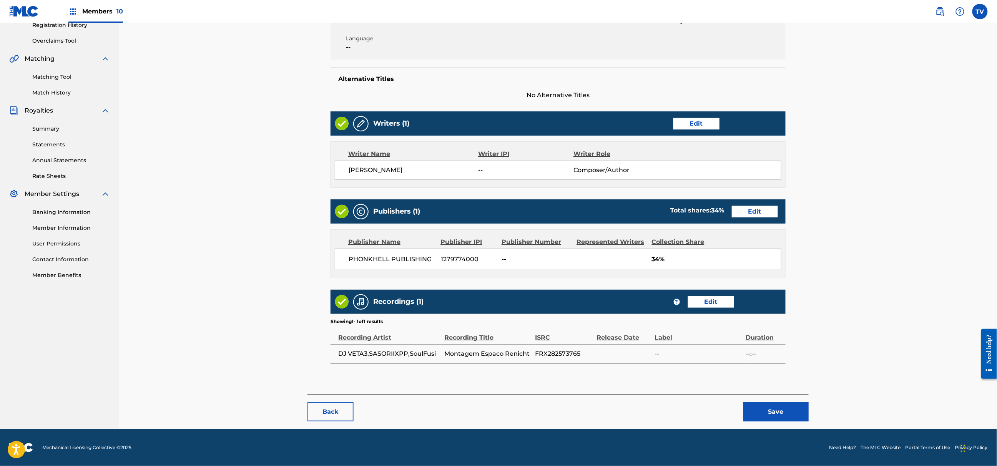
click at [769, 408] on button "Save" at bounding box center [775, 411] width 65 height 19
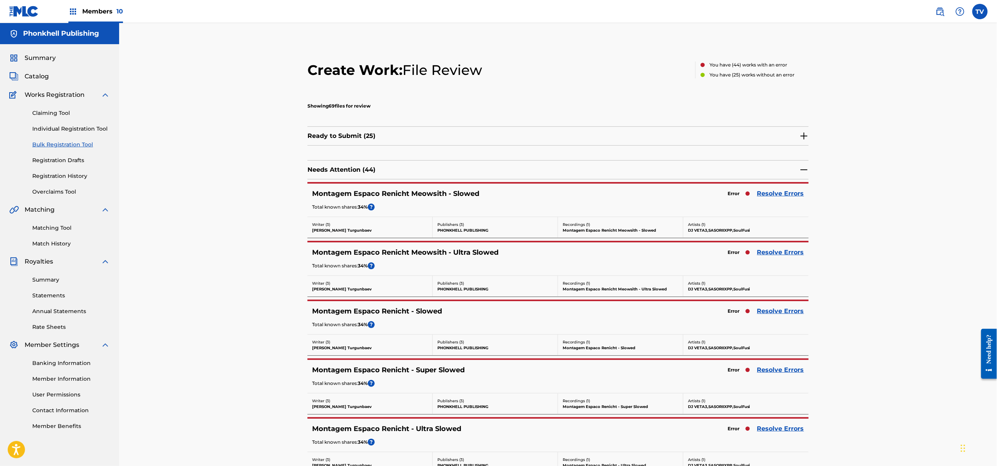
click at [774, 373] on link "Resolve Errors" at bounding box center [780, 370] width 47 height 9
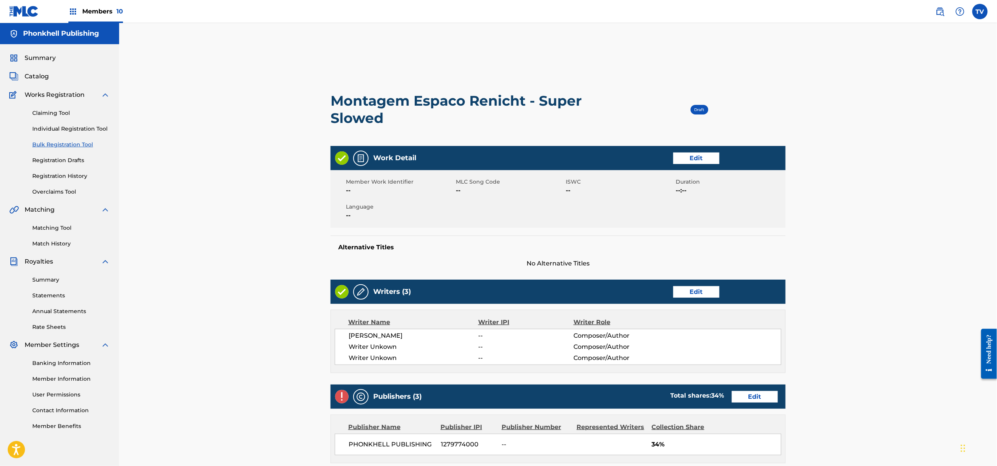
click at [671, 289] on div "Writers (3) Edit" at bounding box center [558, 292] width 455 height 24
click at [694, 294] on link "Edit" at bounding box center [696, 292] width 46 height 12
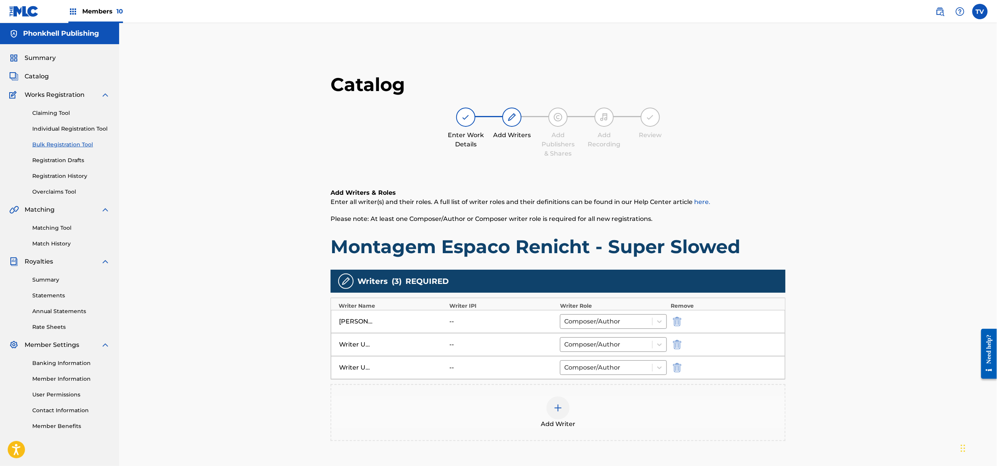
click at [680, 346] on img "submit" at bounding box center [677, 344] width 8 height 9
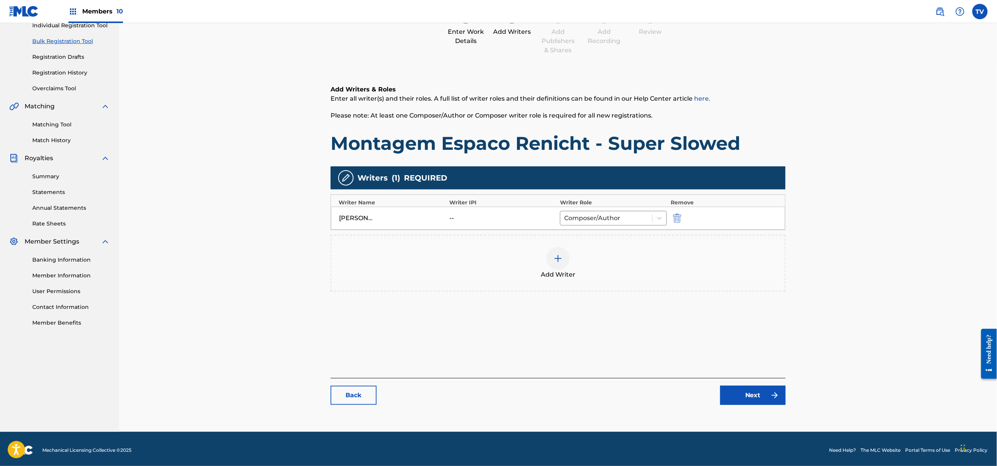
scroll to position [106, 0]
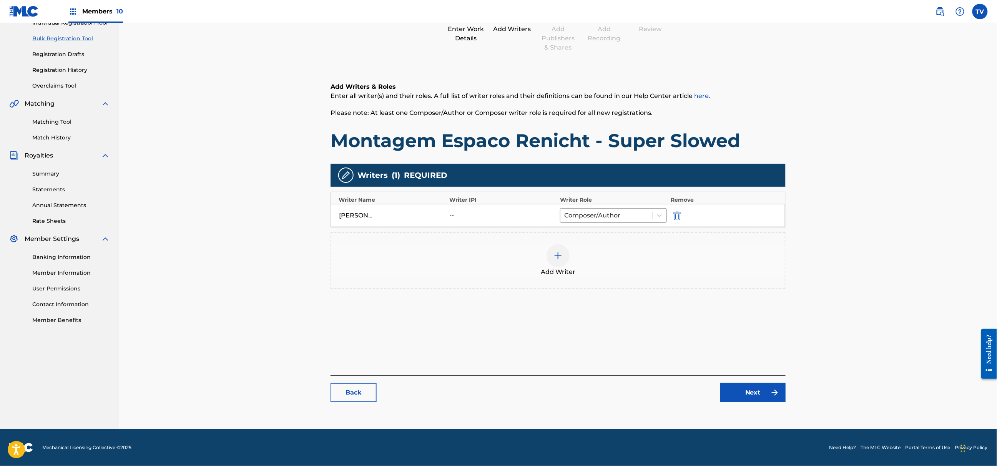
click at [753, 405] on div "Catalog Enter Work Details Add Writers Add Publishers & Shares Add Recording Re…" at bounding box center [558, 188] width 455 height 443
click at [753, 394] on link "Next" at bounding box center [752, 392] width 65 height 19
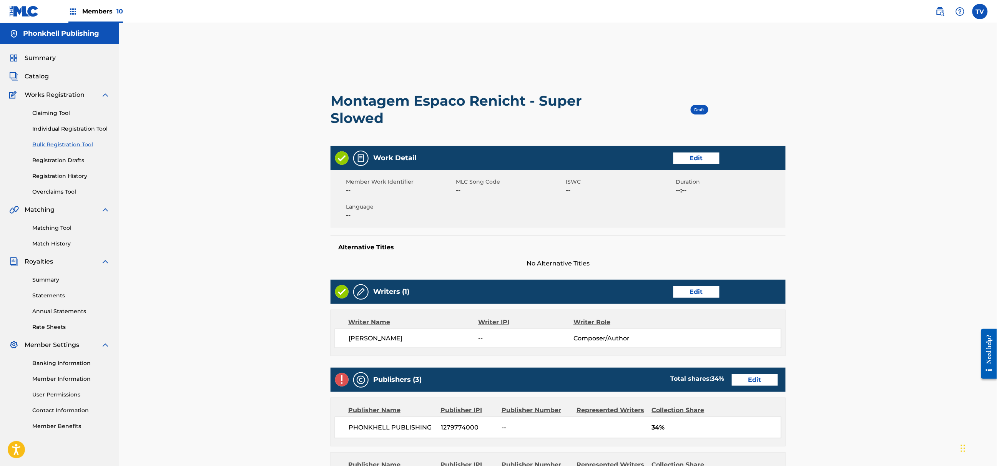
click at [746, 375] on link "Edit" at bounding box center [755, 380] width 46 height 12
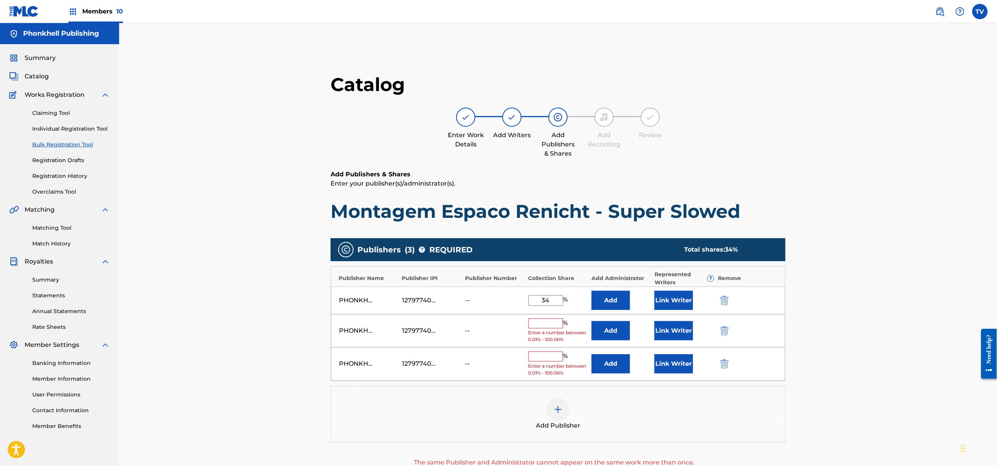
click at [721, 331] on img "submit" at bounding box center [724, 330] width 8 height 9
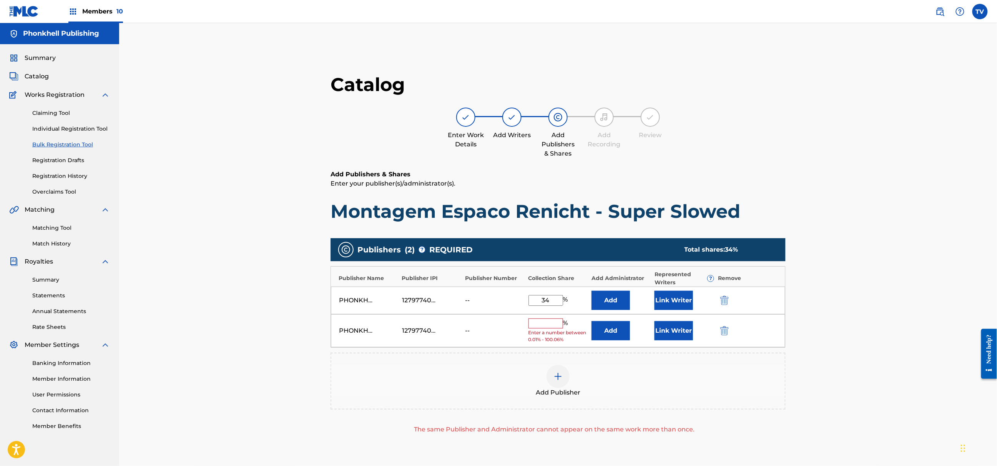
click at [721, 331] on img "submit" at bounding box center [724, 330] width 8 height 9
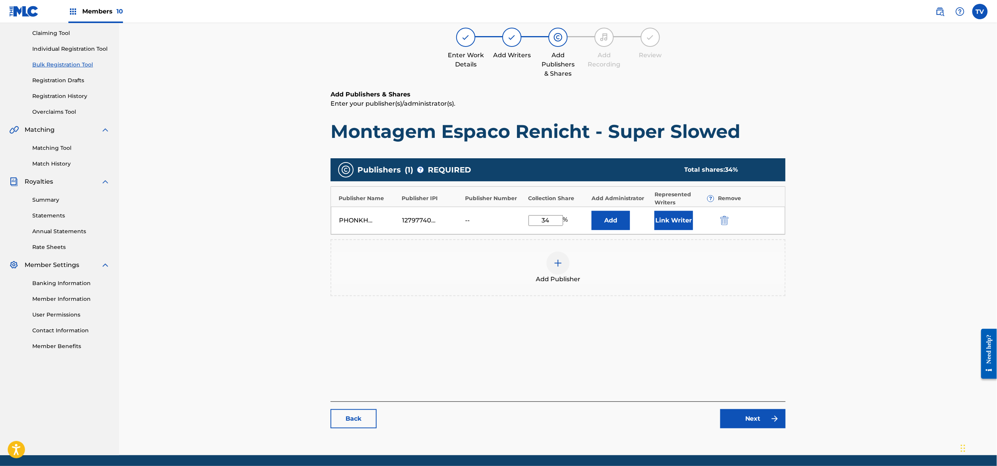
scroll to position [106, 0]
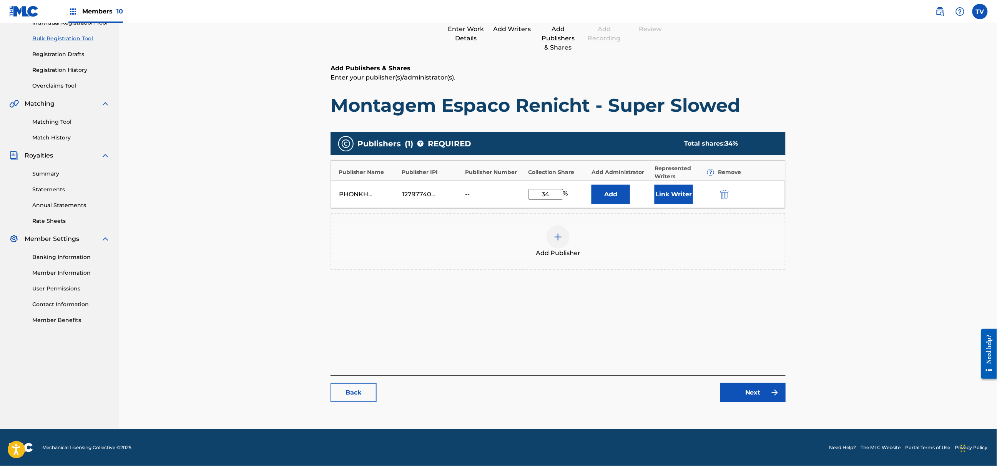
click at [768, 394] on link "Next" at bounding box center [752, 392] width 65 height 19
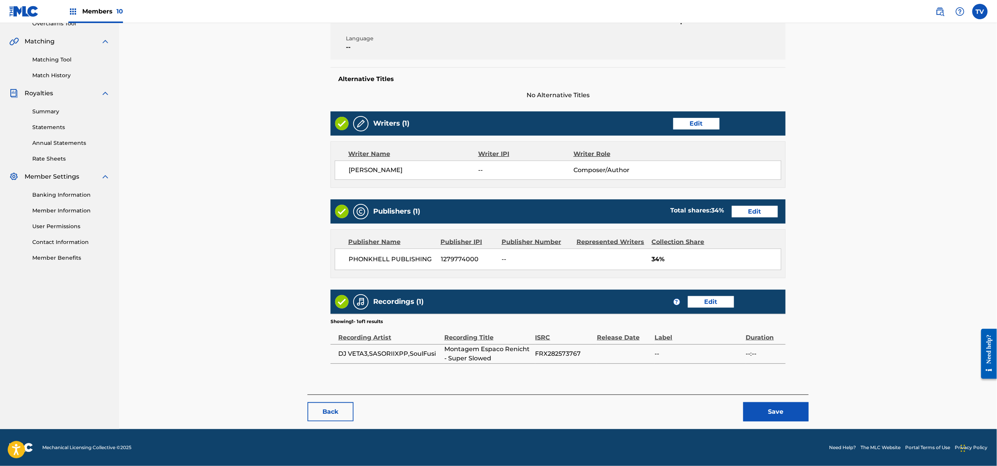
click at [769, 405] on button "Save" at bounding box center [775, 411] width 65 height 19
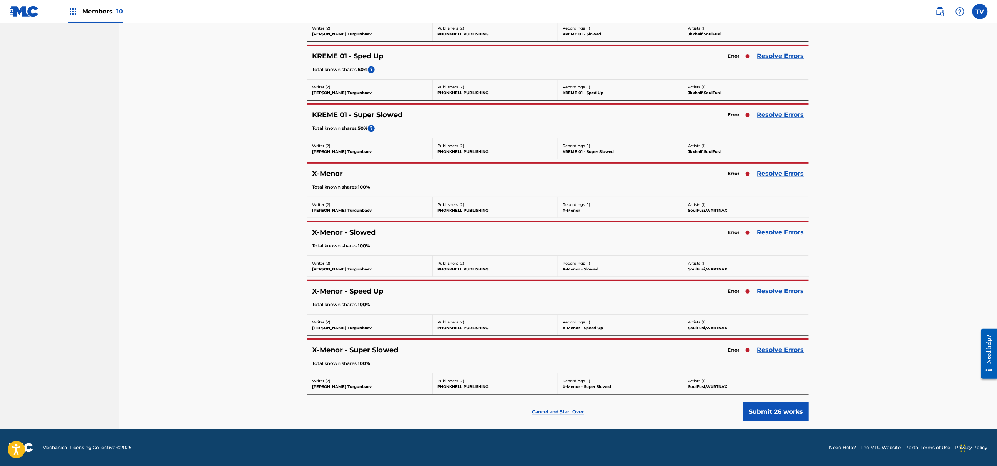
click at [774, 288] on link "Resolve Errors" at bounding box center [780, 291] width 47 height 9
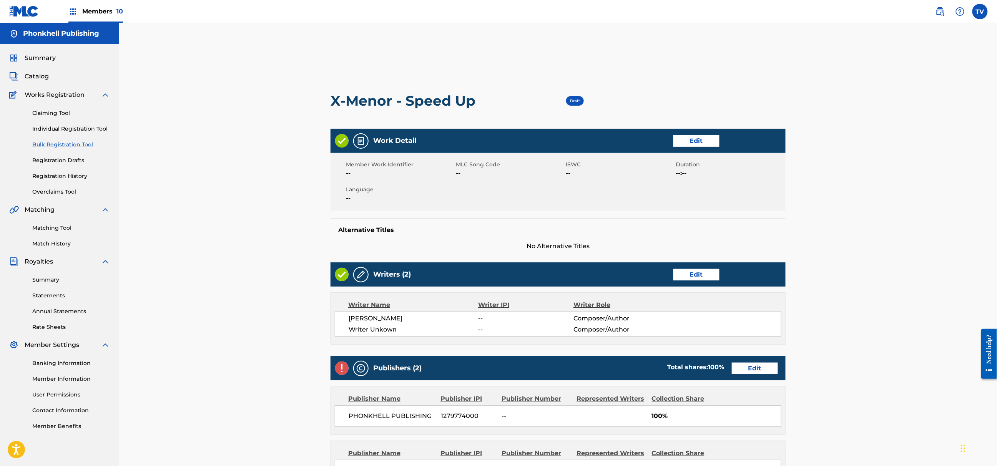
click at [693, 274] on link "Edit" at bounding box center [696, 275] width 46 height 12
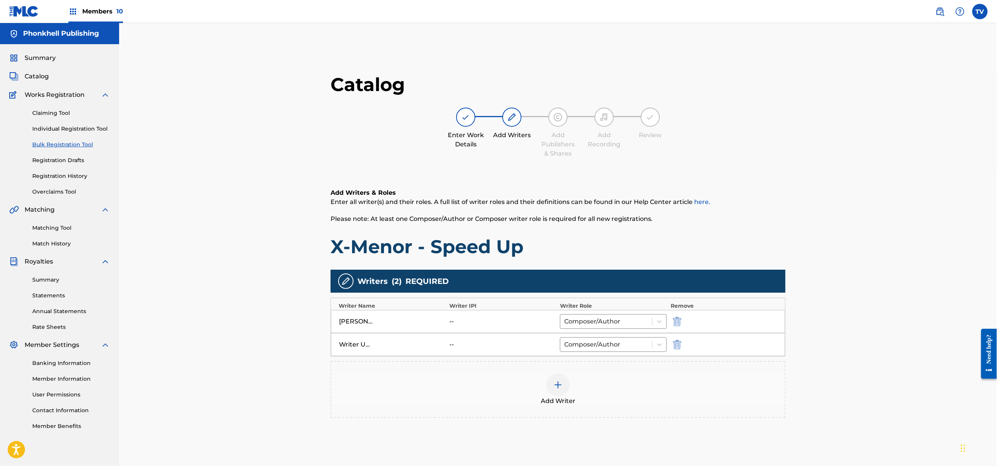
click at [673, 345] on img "submit" at bounding box center [677, 344] width 8 height 9
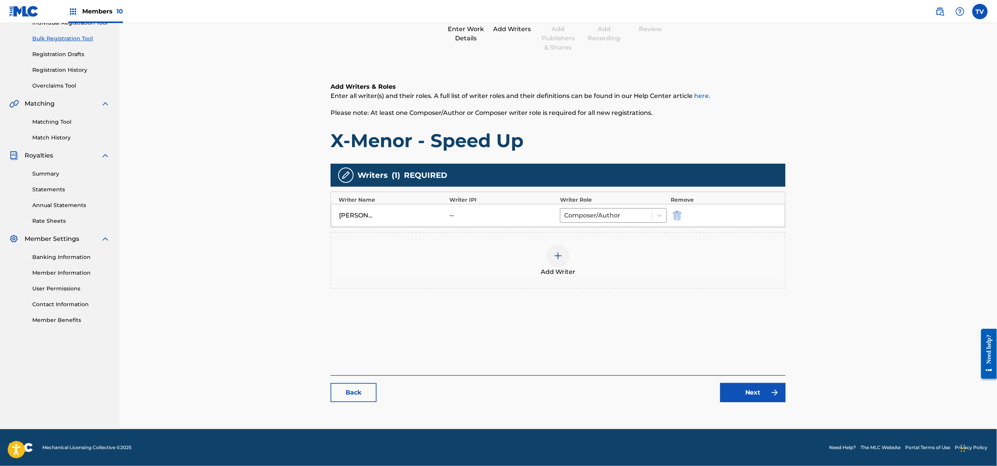
click at [756, 394] on link "Next" at bounding box center [752, 392] width 65 height 19
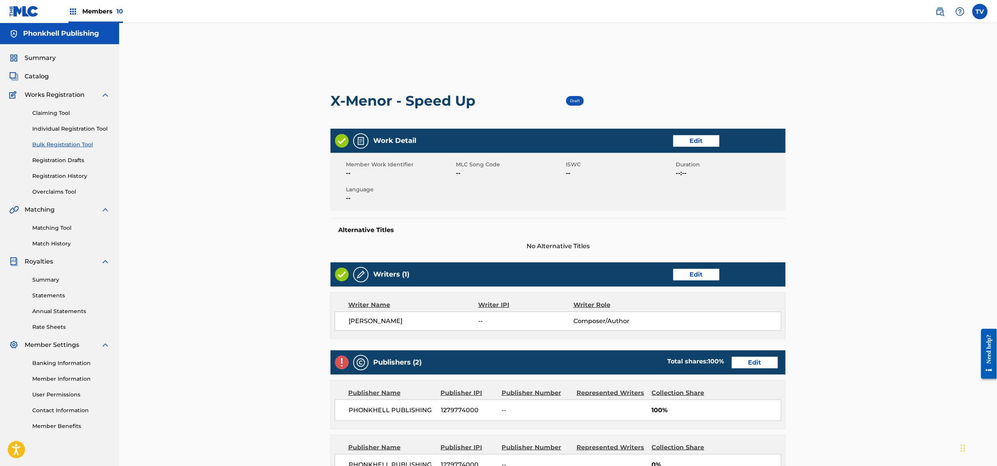
click at [750, 366] on link "Edit" at bounding box center [755, 363] width 46 height 12
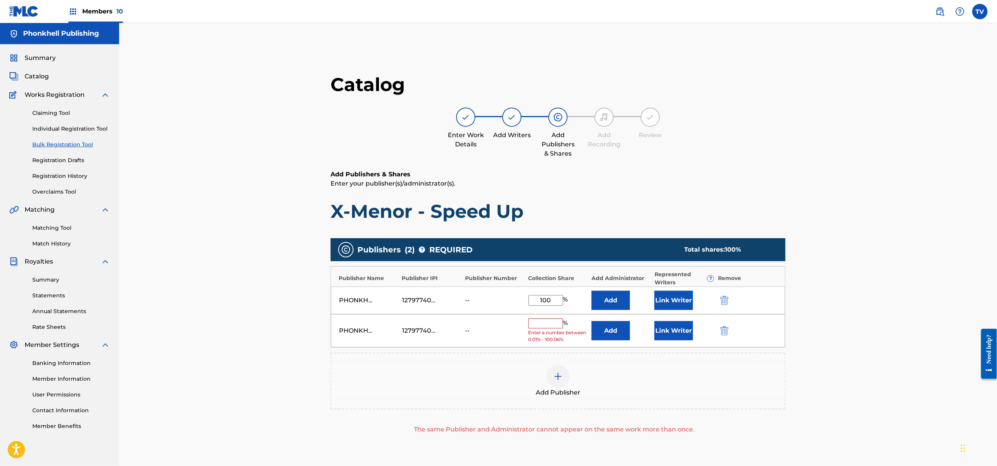
click at [720, 329] on img "submit" at bounding box center [724, 330] width 8 height 9
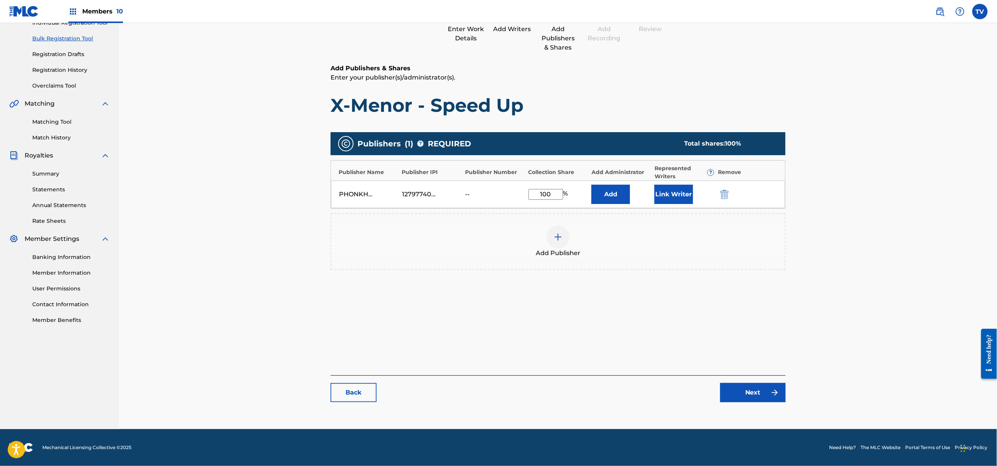
click at [755, 399] on link "Next" at bounding box center [752, 392] width 65 height 19
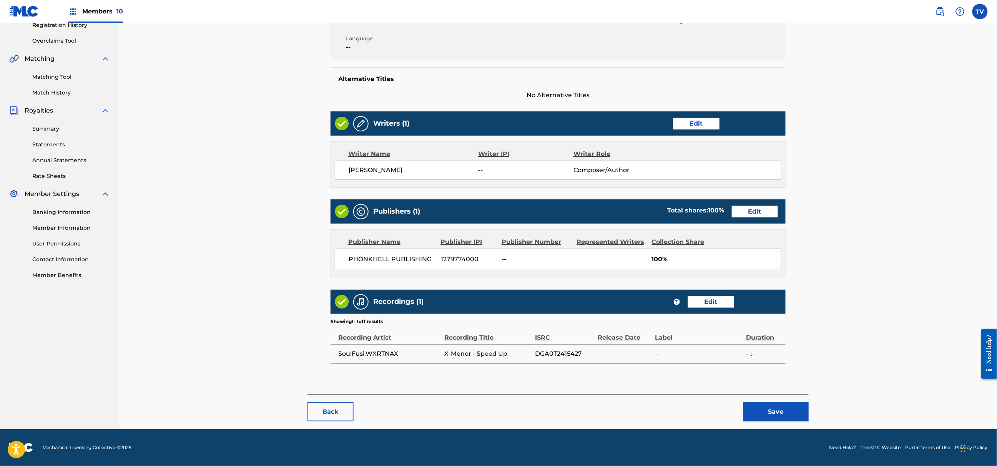
click at [777, 416] on button "Save" at bounding box center [775, 411] width 65 height 19
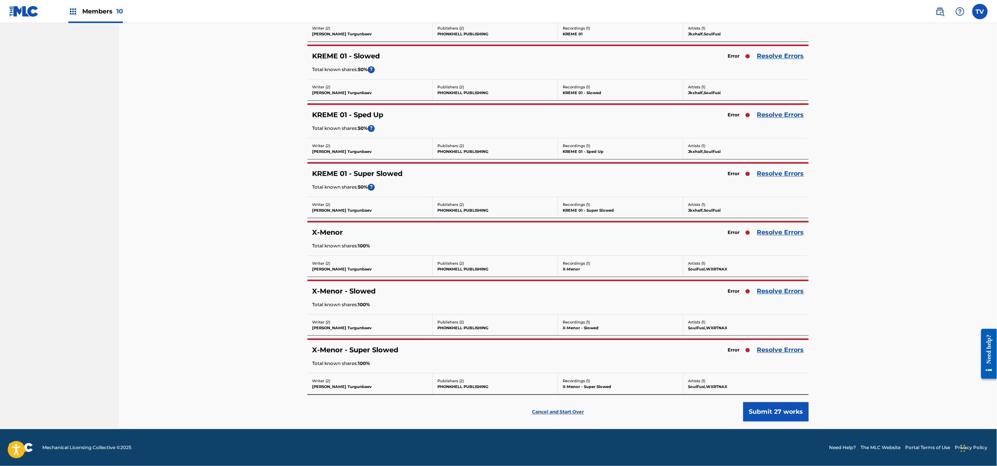
click at [776, 348] on link "Resolve Errors" at bounding box center [780, 350] width 47 height 9
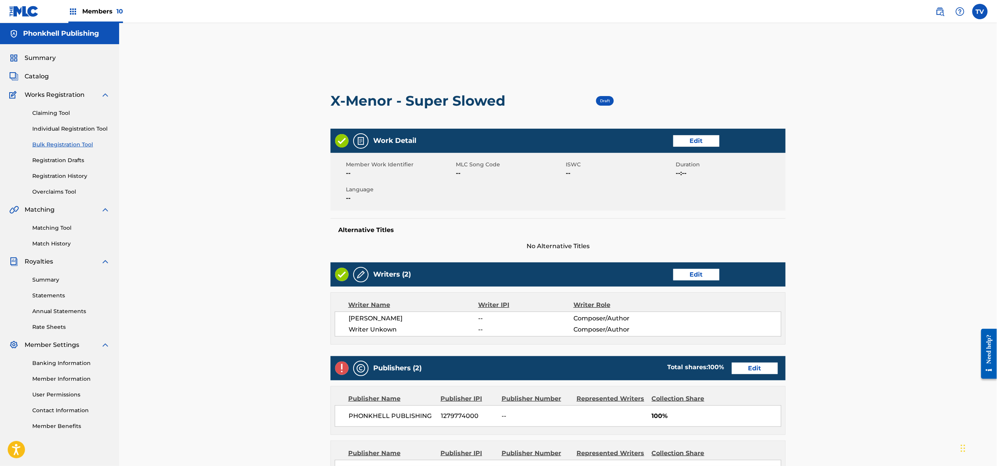
click at [690, 281] on div "Writers (2) Edit" at bounding box center [558, 275] width 455 height 24
click at [691, 278] on link "Edit" at bounding box center [696, 275] width 46 height 12
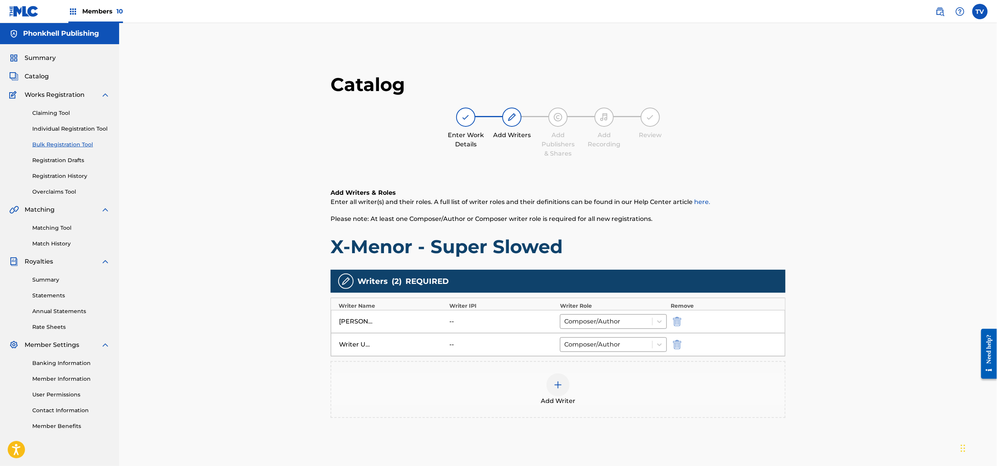
click at [676, 342] on img "submit" at bounding box center [677, 344] width 8 height 9
click at [548, 360] on div at bounding box center [558, 362] width 23 height 23
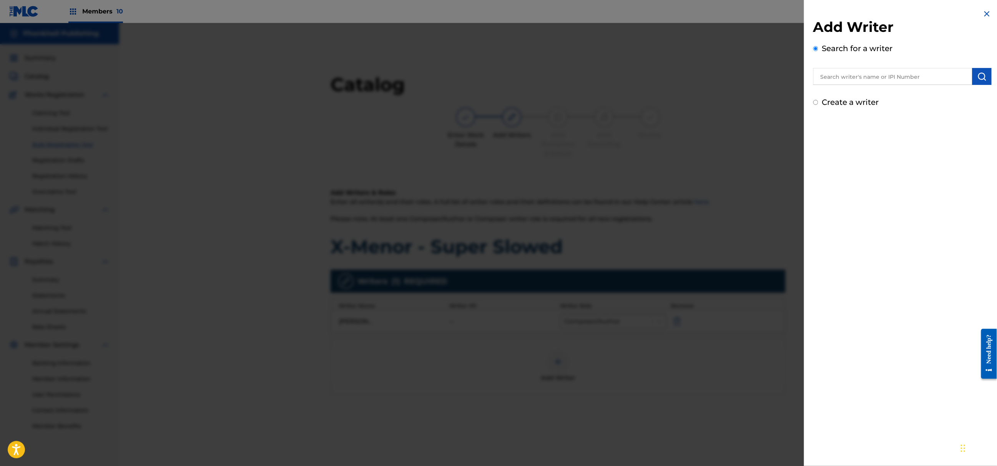
click at [874, 74] on input "text" at bounding box center [892, 76] width 159 height 17
paste input "[PERSON_NAME]"
click at [977, 78] on img "submit" at bounding box center [981, 76] width 9 height 9
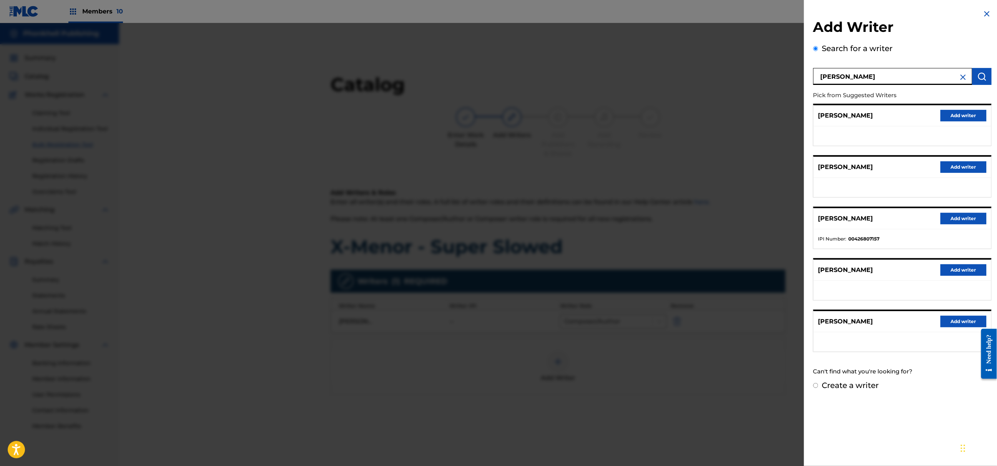
drag, startPoint x: 856, startPoint y: 76, endPoint x: 905, endPoint y: 81, distance: 49.5
click at [904, 81] on input "[PERSON_NAME]" at bounding box center [892, 76] width 159 height 17
type input "GABAROV"
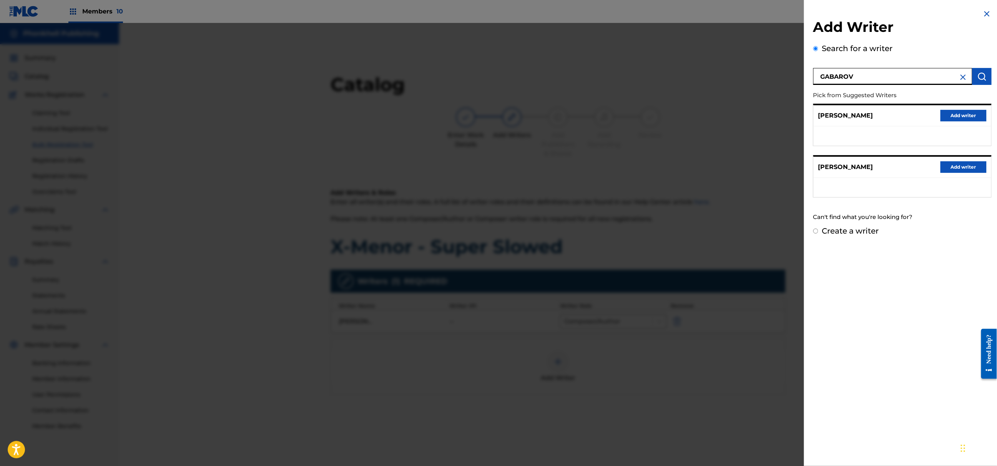
click at [963, 118] on button "Add writer" at bounding box center [964, 116] width 46 height 12
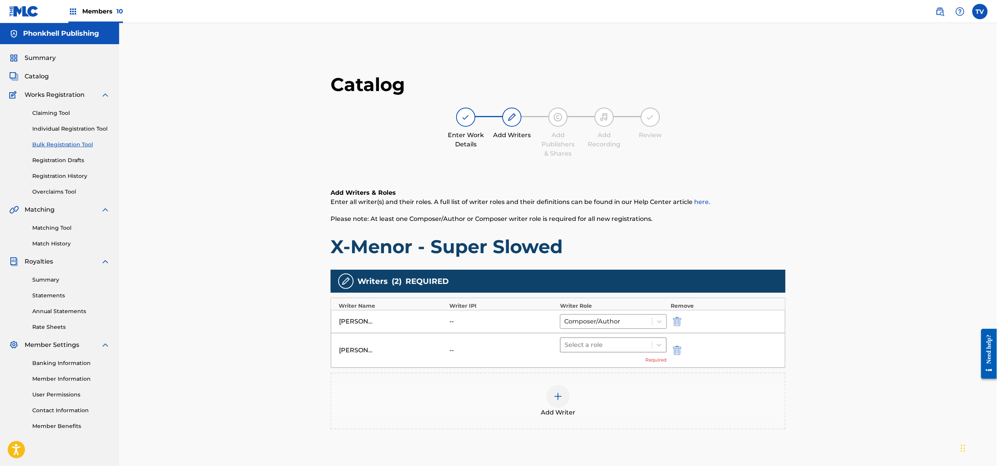
click at [630, 348] on div at bounding box center [606, 345] width 83 height 11
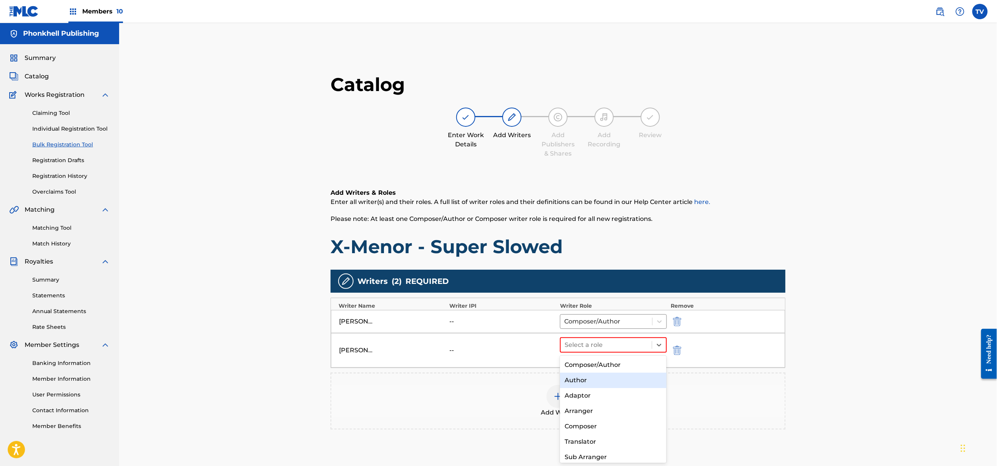
click at [606, 368] on div "Composer/Author" at bounding box center [613, 364] width 106 height 15
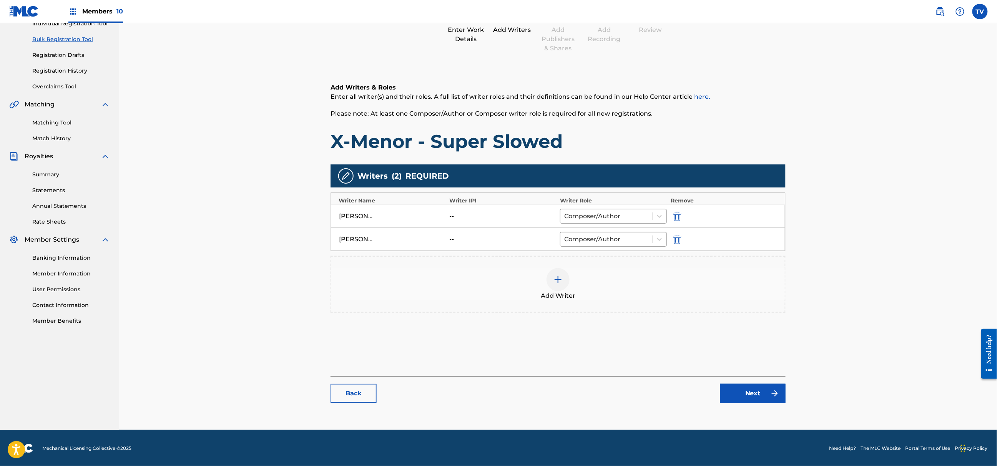
scroll to position [106, 0]
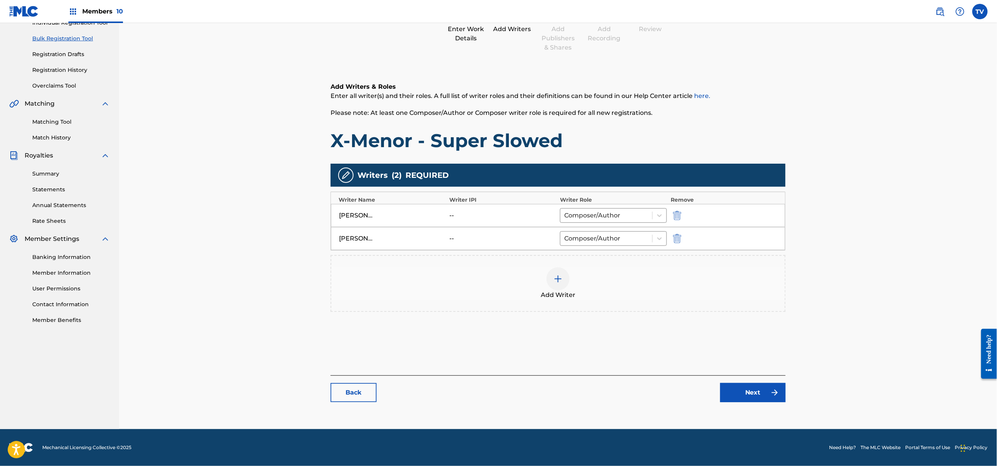
click at [737, 385] on div "Back Next" at bounding box center [558, 389] width 455 height 27
click at [746, 386] on link "Next" at bounding box center [752, 392] width 65 height 19
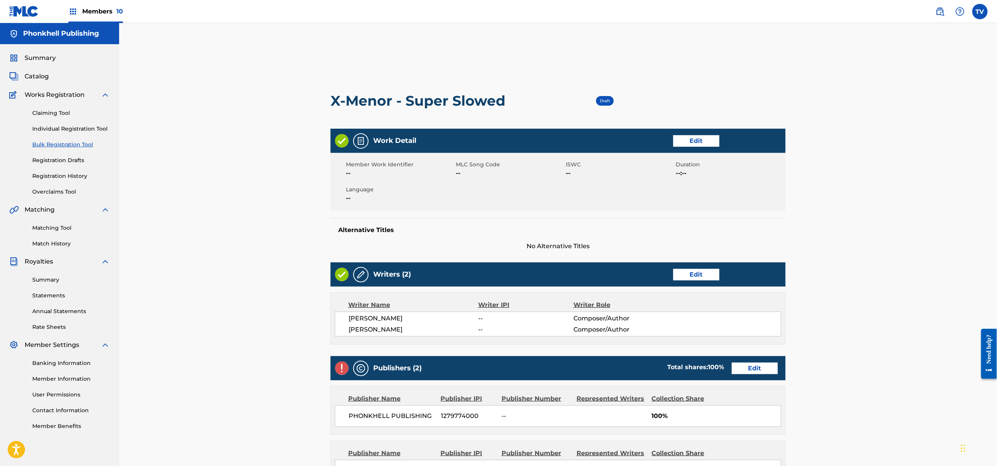
click at [750, 371] on link "Edit" at bounding box center [755, 369] width 46 height 12
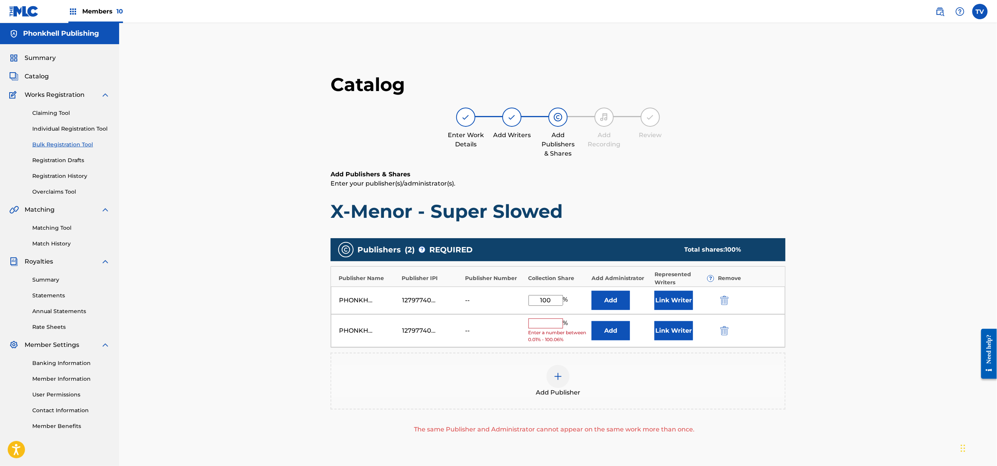
click at [726, 332] on img "submit" at bounding box center [724, 330] width 8 height 9
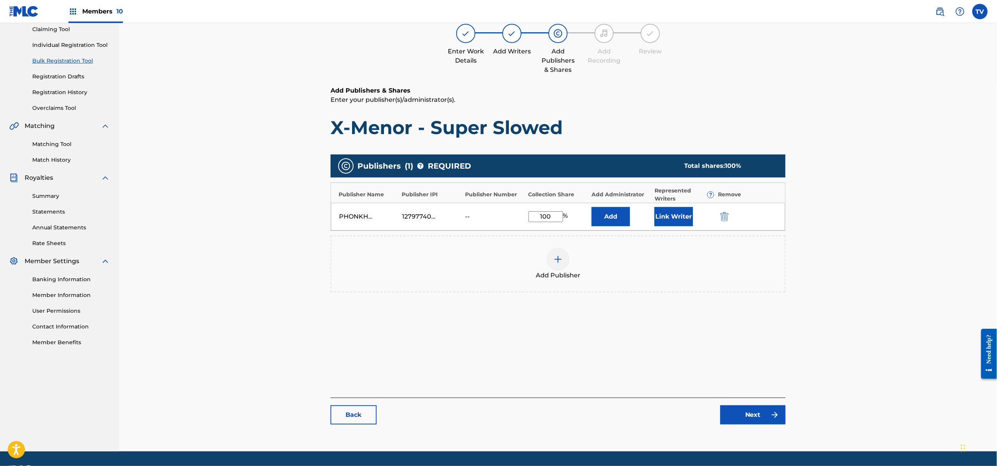
scroll to position [106, 0]
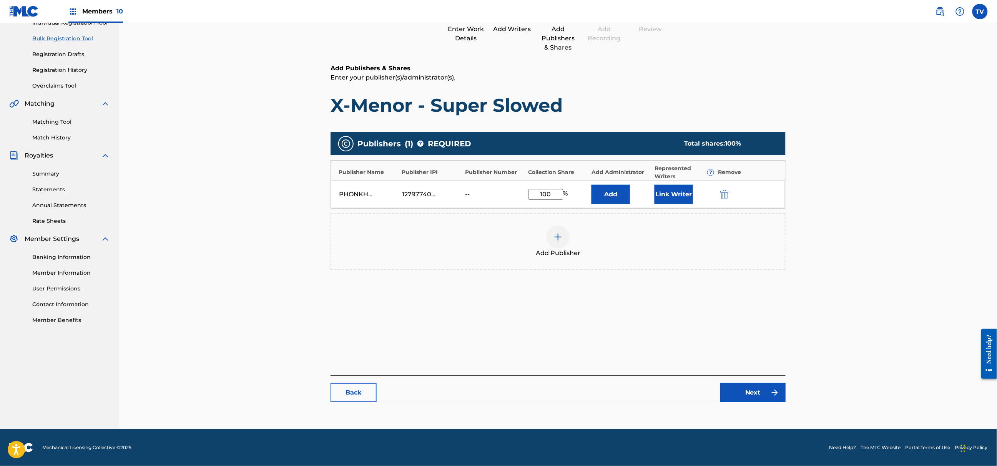
click at [754, 386] on link "Next" at bounding box center [752, 392] width 65 height 19
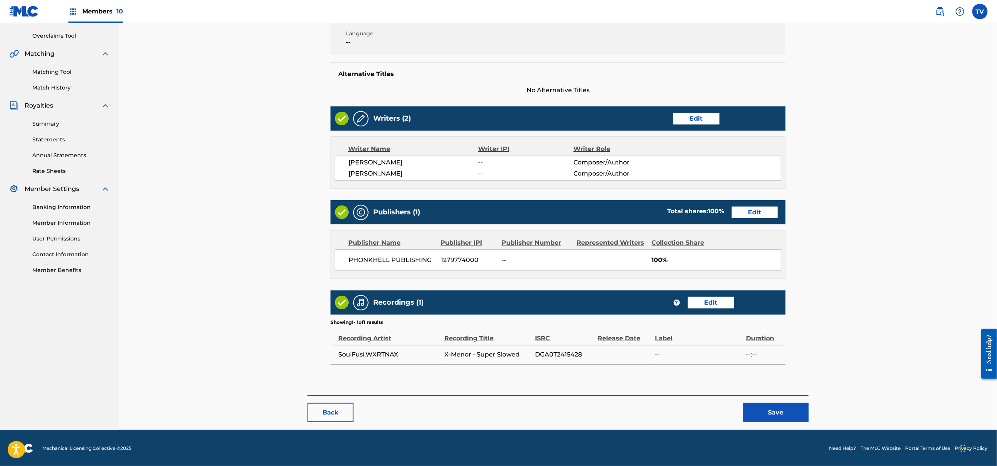
scroll to position [158, 0]
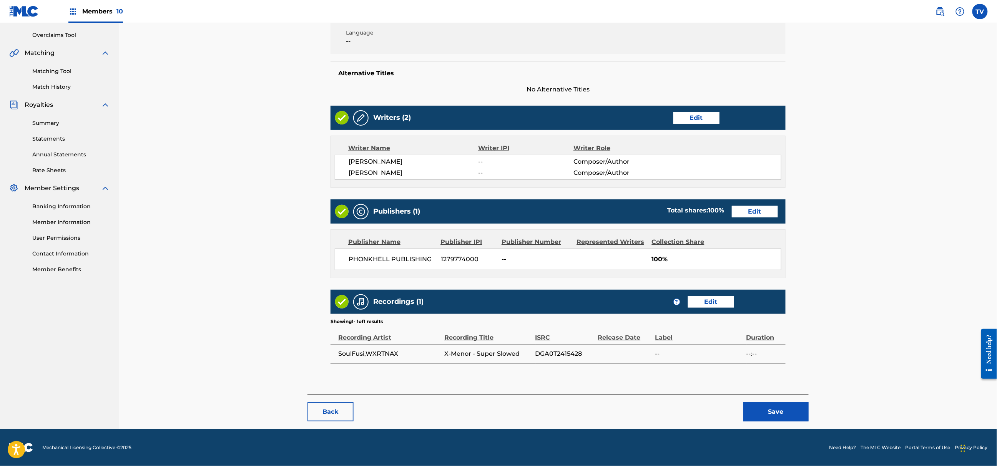
click at [770, 406] on button "Save" at bounding box center [775, 411] width 65 height 19
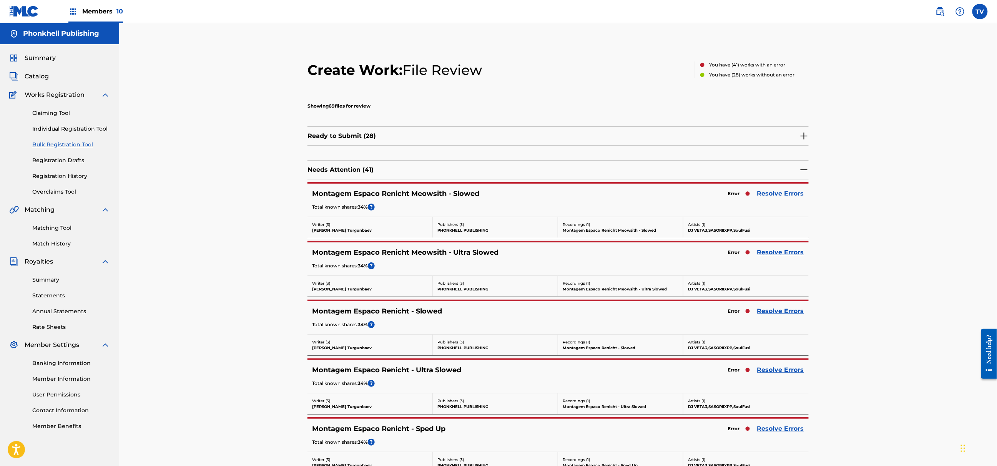
click at [786, 194] on link "Resolve Errors" at bounding box center [780, 193] width 47 height 9
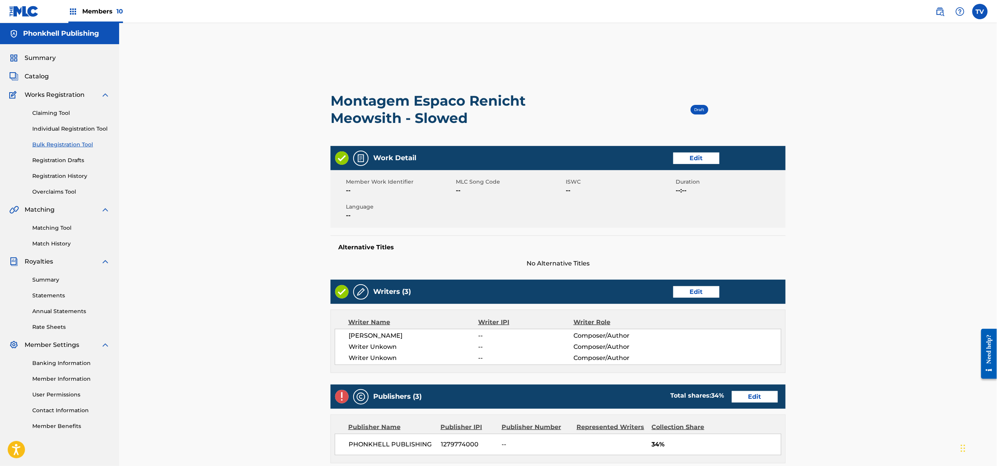
click at [697, 286] on link "Edit" at bounding box center [696, 292] width 46 height 12
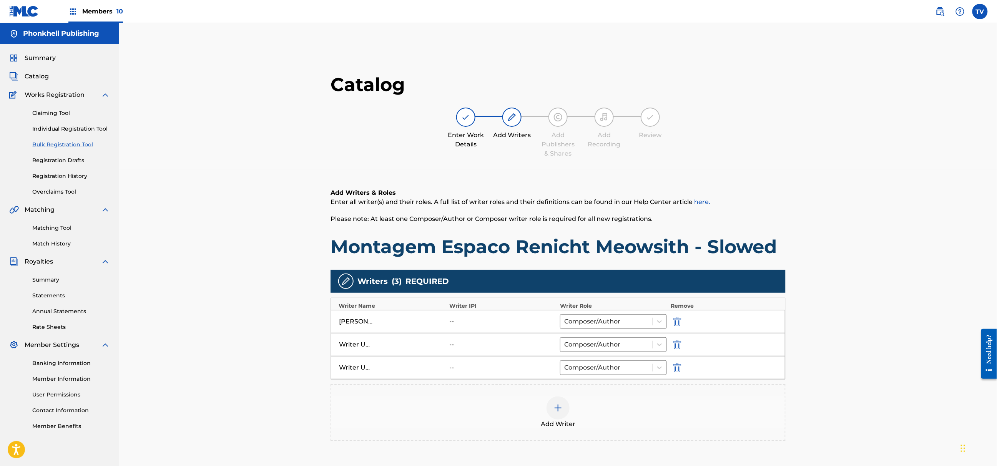
click at [677, 347] on img "submit" at bounding box center [677, 344] width 8 height 9
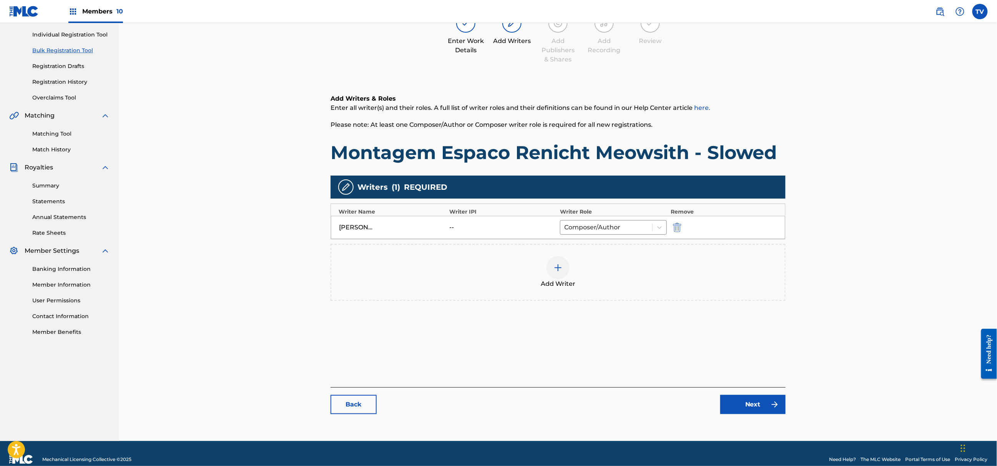
scroll to position [106, 0]
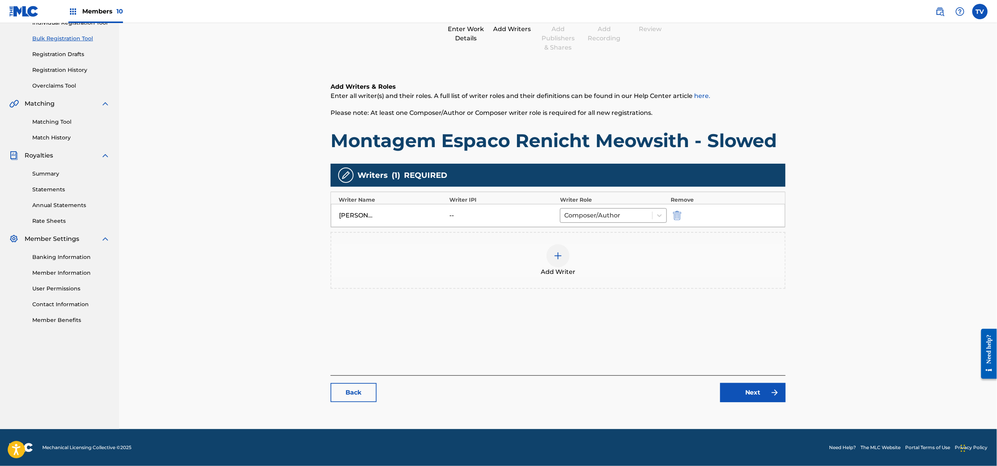
click at [744, 388] on link "Next" at bounding box center [752, 392] width 65 height 19
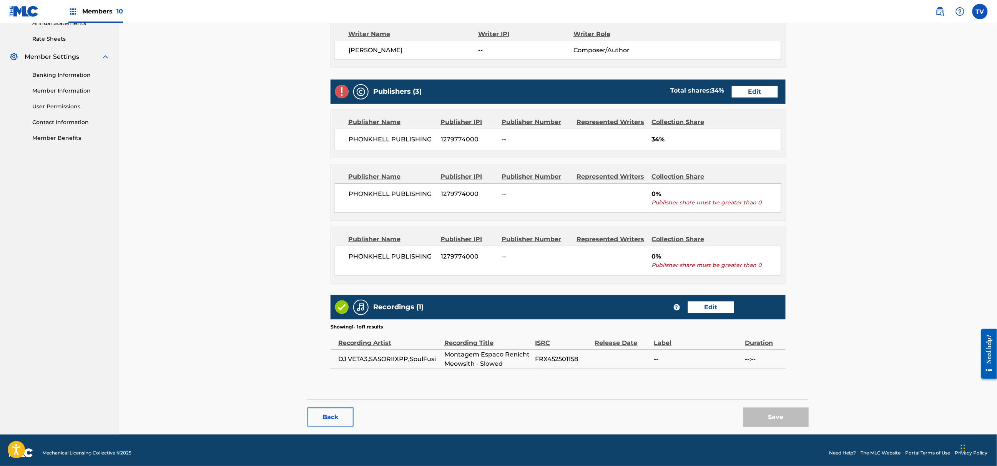
scroll to position [296, 0]
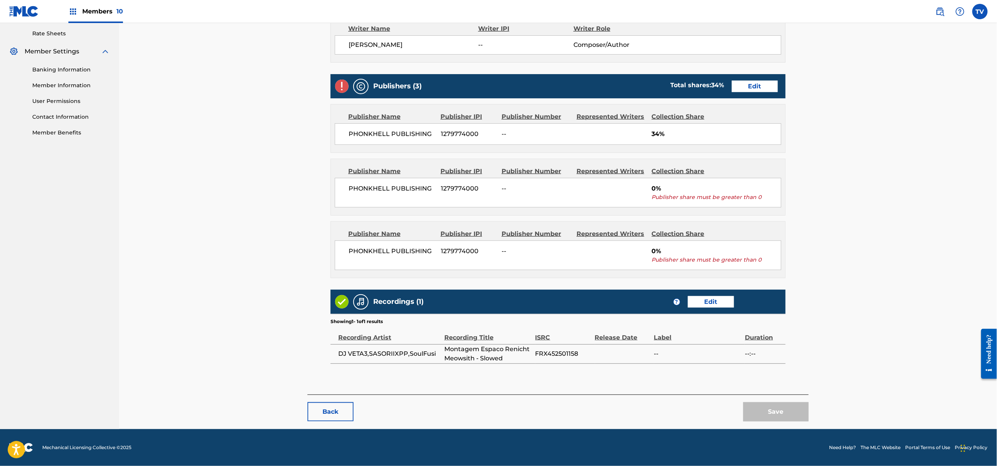
click at [756, 83] on link "Edit" at bounding box center [755, 87] width 46 height 12
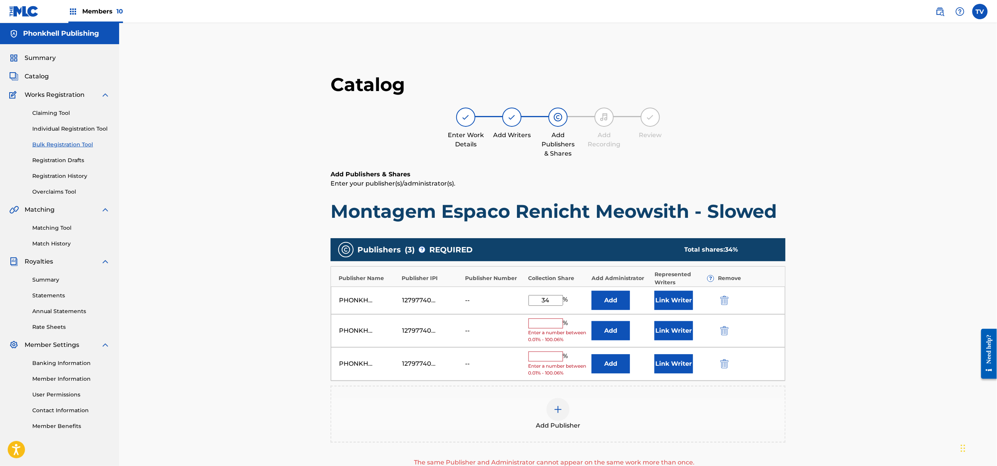
click at [723, 323] on div "PHONKHELL PUBLISHING 1279774000 -- % Enter a number between 0.01% - 100.06% Add…" at bounding box center [558, 330] width 454 height 33
click at [723, 324] on div "PHONKHELL PUBLISHING 1279774000 -- % Enter a number between 0.01% - 100.06% Add…" at bounding box center [558, 330] width 454 height 33
click at [724, 329] on img "submit" at bounding box center [724, 330] width 8 height 9
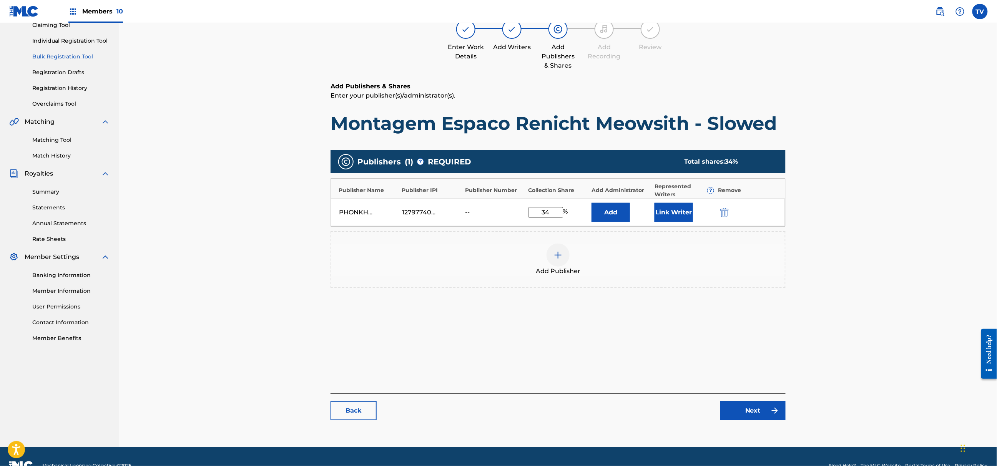
scroll to position [106, 0]
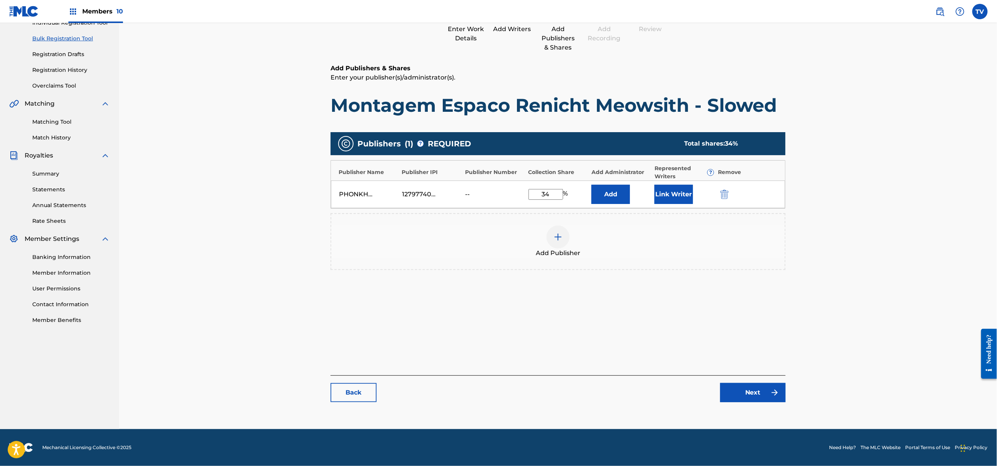
click at [758, 394] on link "Next" at bounding box center [752, 392] width 65 height 19
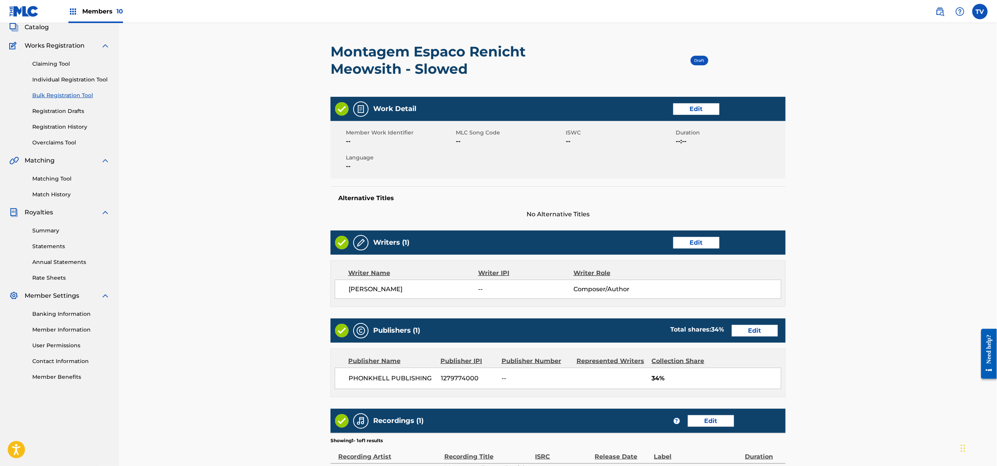
scroll to position [169, 0]
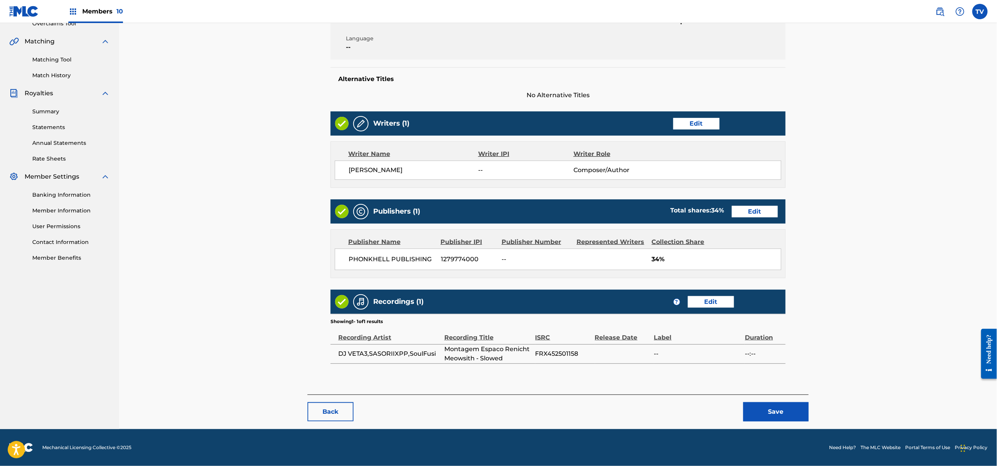
click at [789, 408] on button "Save" at bounding box center [775, 411] width 65 height 19
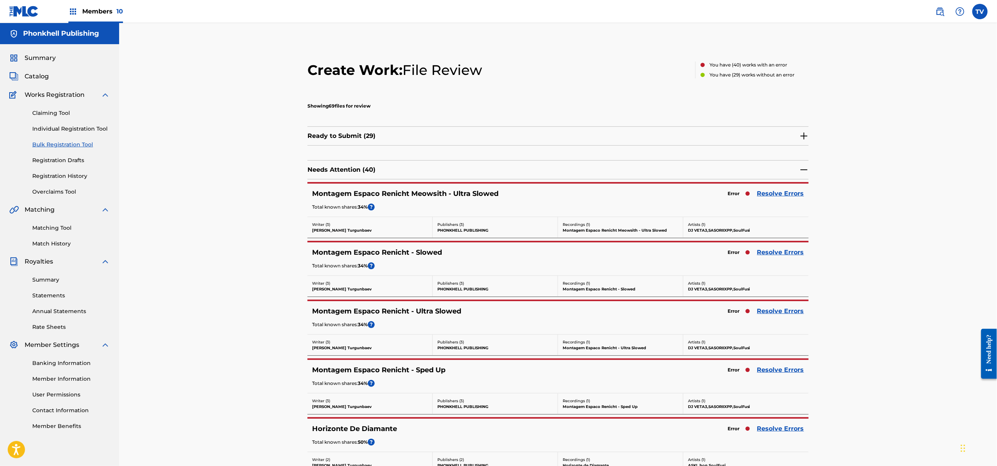
click at [776, 193] on link "Resolve Errors" at bounding box center [780, 193] width 47 height 9
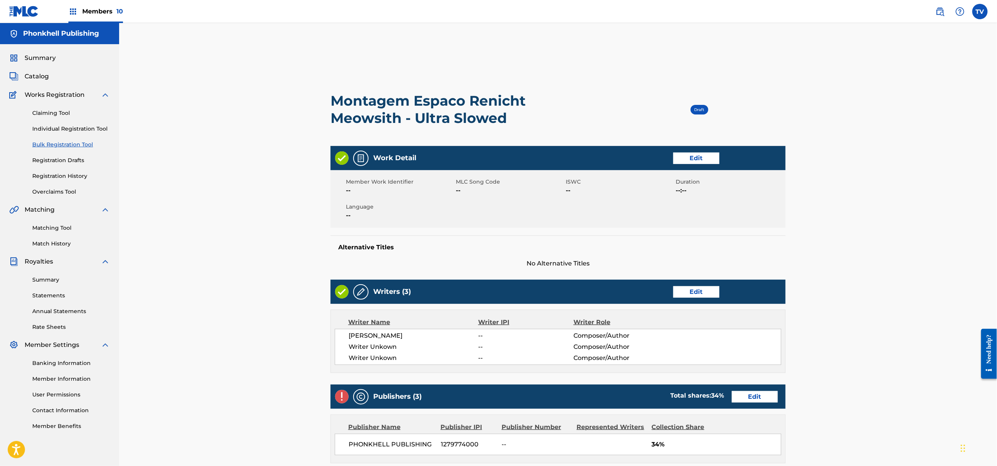
click at [697, 294] on link "Edit" at bounding box center [696, 292] width 46 height 12
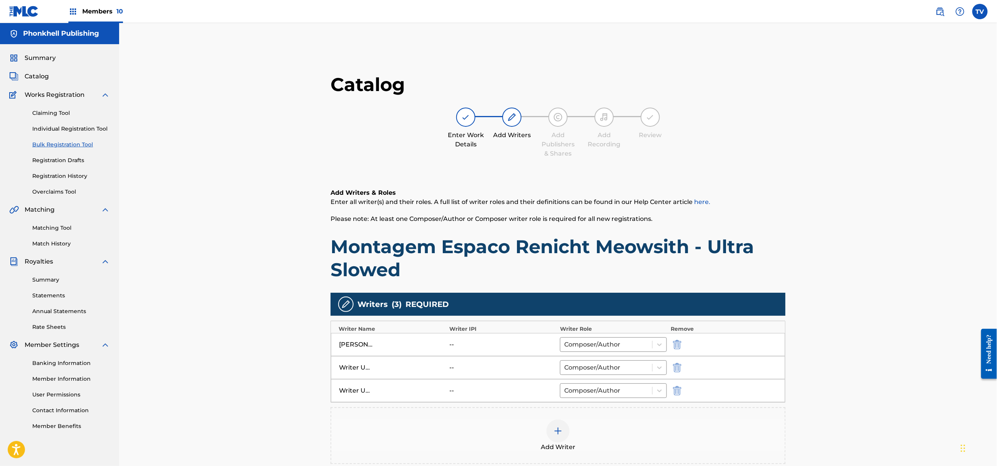
click at [677, 371] on img "submit" at bounding box center [677, 367] width 8 height 9
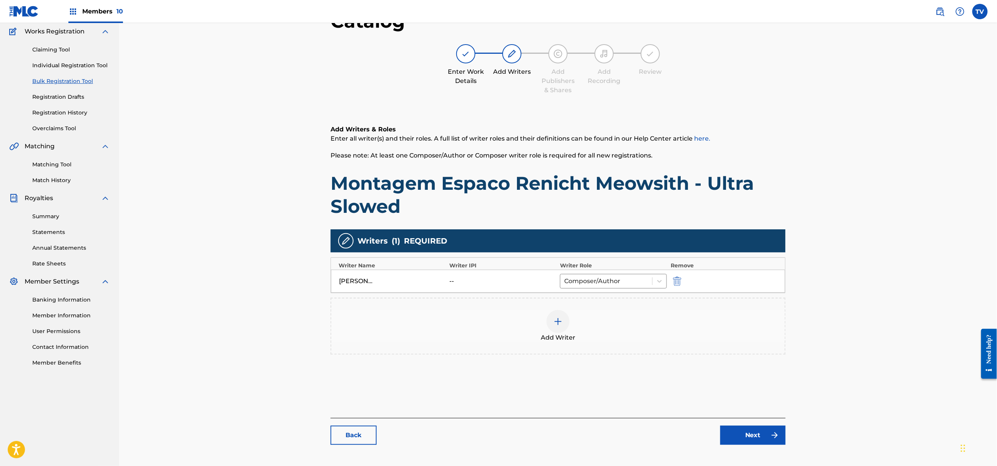
scroll to position [106, 0]
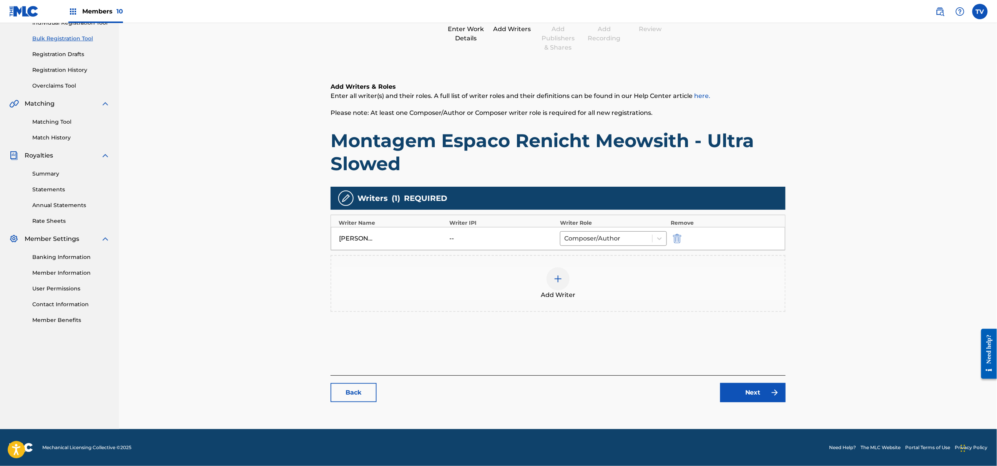
click at [752, 391] on link "Next" at bounding box center [752, 392] width 65 height 19
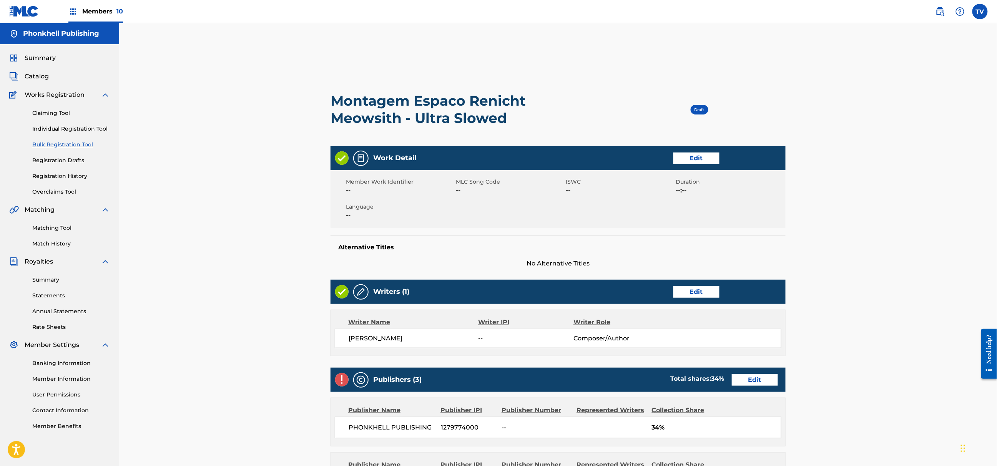
click at [749, 381] on link "Edit" at bounding box center [755, 380] width 46 height 12
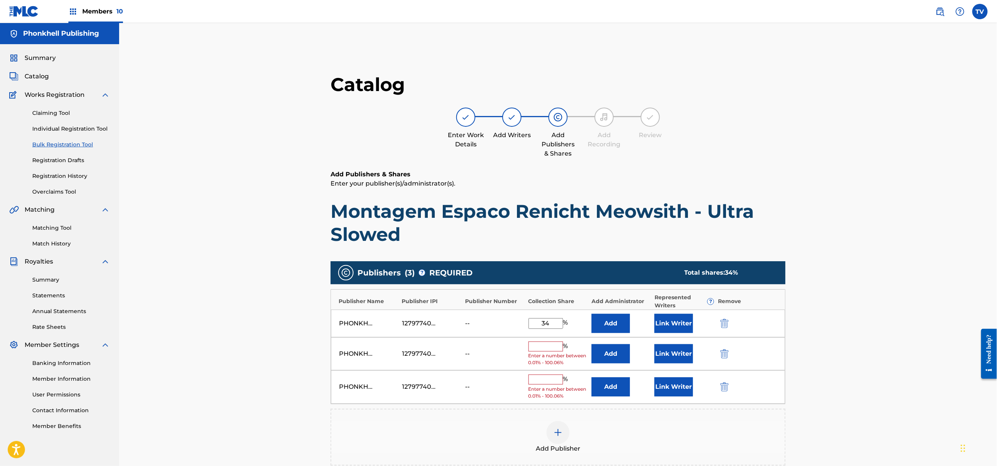
click at [723, 355] on img "submit" at bounding box center [724, 353] width 8 height 9
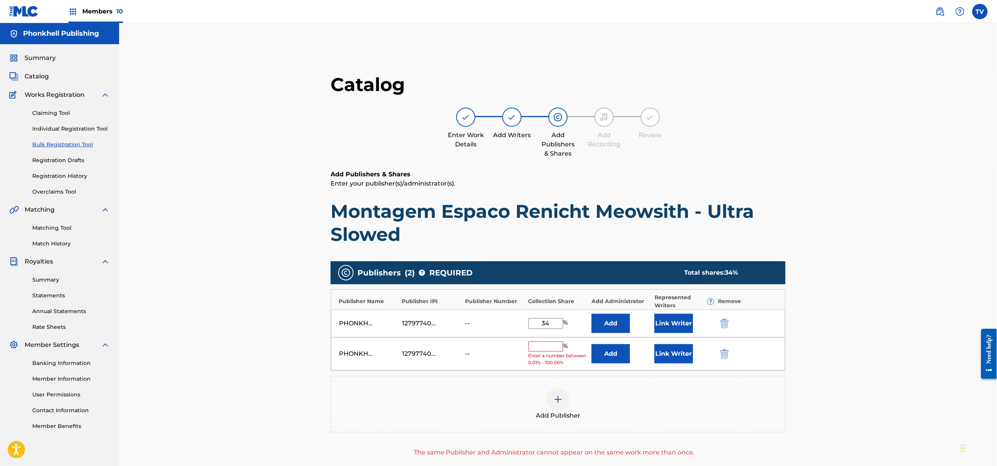
click at [723, 355] on img "submit" at bounding box center [724, 353] width 8 height 9
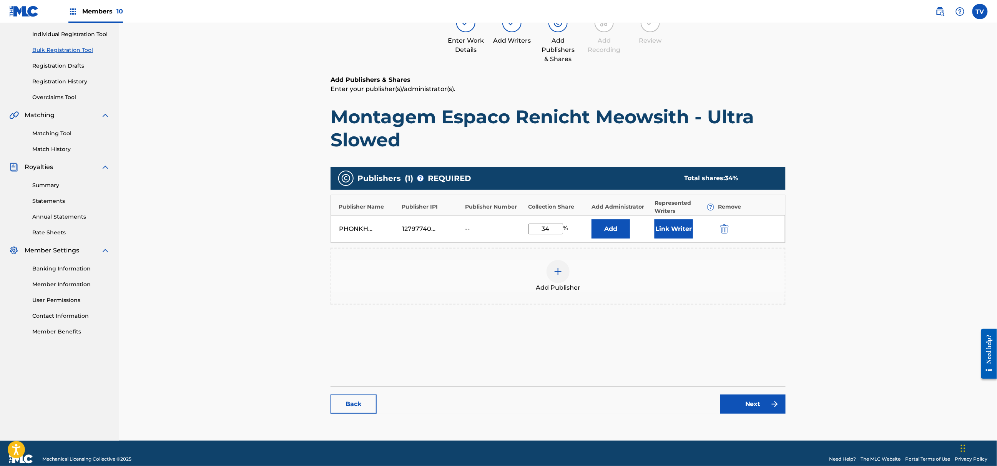
scroll to position [106, 0]
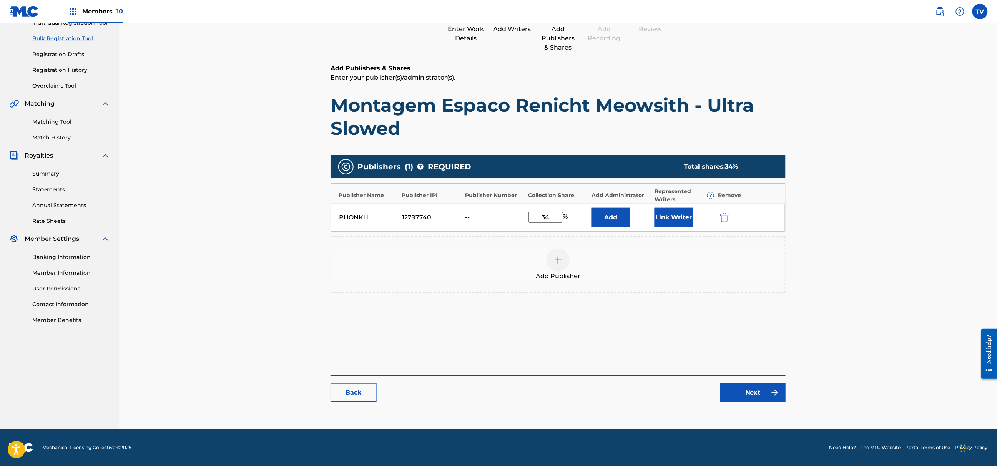
click at [760, 399] on link "Next" at bounding box center [752, 392] width 65 height 19
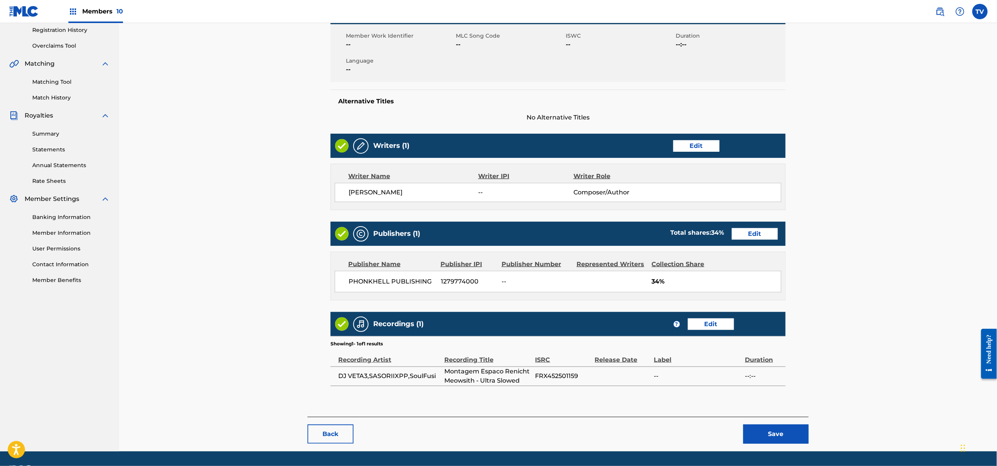
scroll to position [169, 0]
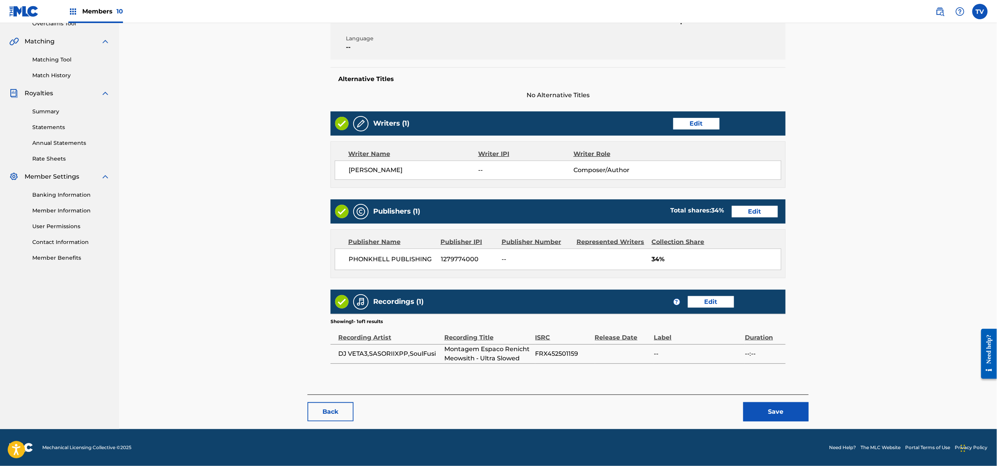
click at [776, 404] on button "Save" at bounding box center [775, 411] width 65 height 19
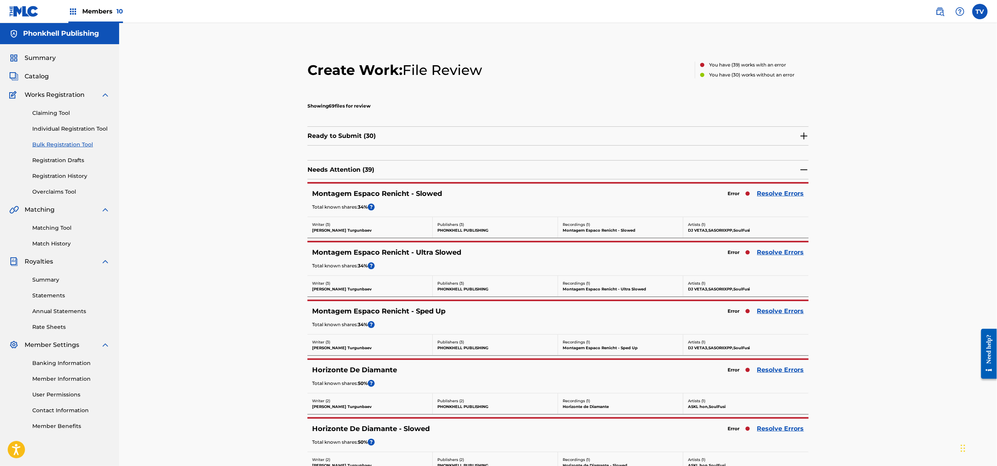
click at [763, 314] on link "Resolve Errors" at bounding box center [780, 311] width 47 height 9
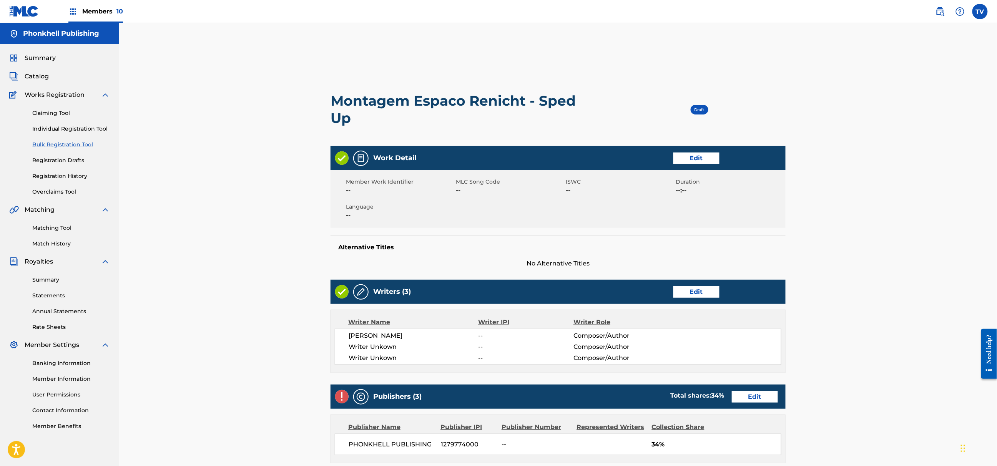
click at [698, 285] on div "Writers (3) Edit" at bounding box center [558, 292] width 455 height 24
click at [694, 293] on link "Edit" at bounding box center [696, 292] width 46 height 12
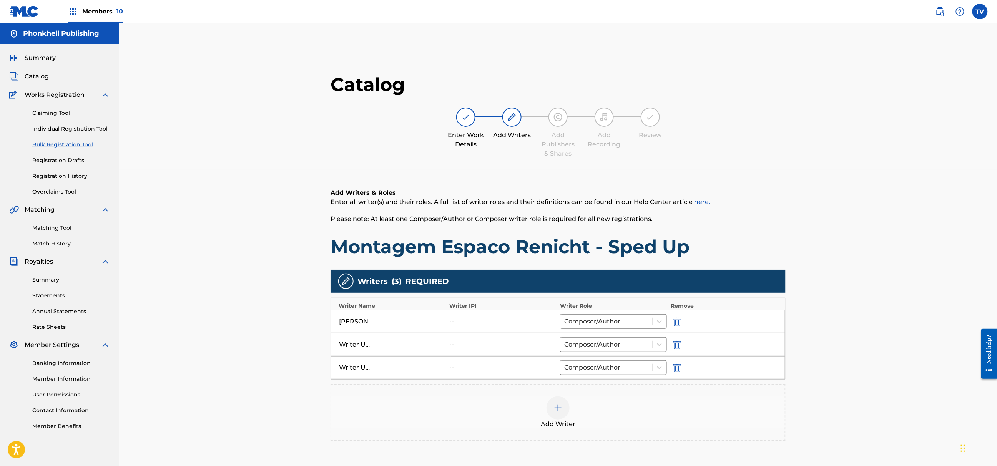
click at [677, 341] on img "submit" at bounding box center [677, 344] width 8 height 9
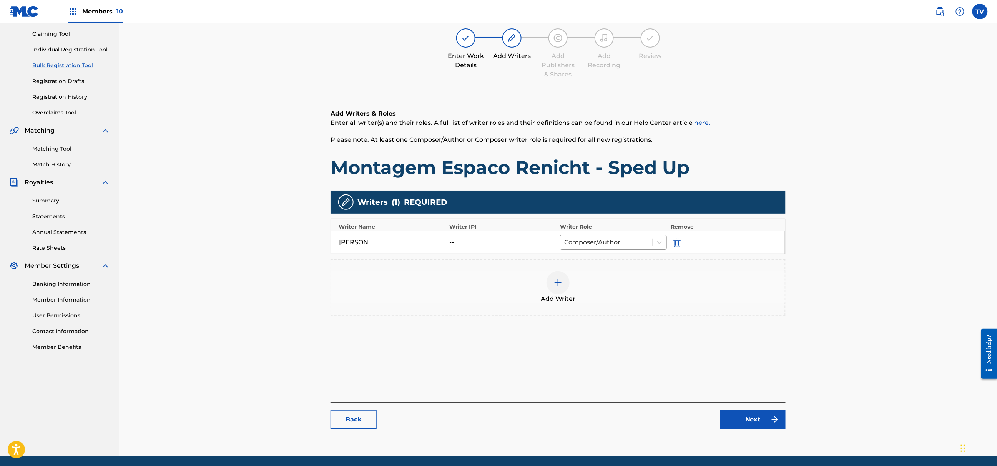
scroll to position [106, 0]
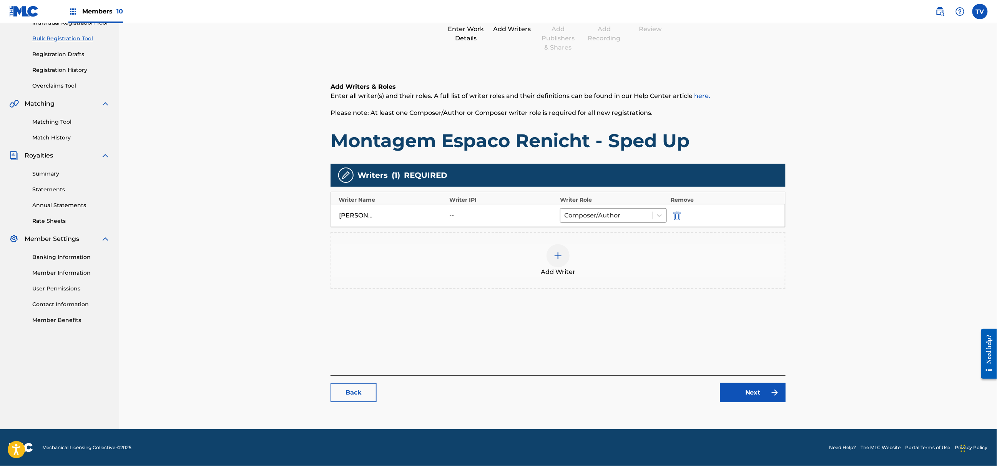
click at [745, 401] on link "Next" at bounding box center [752, 392] width 65 height 19
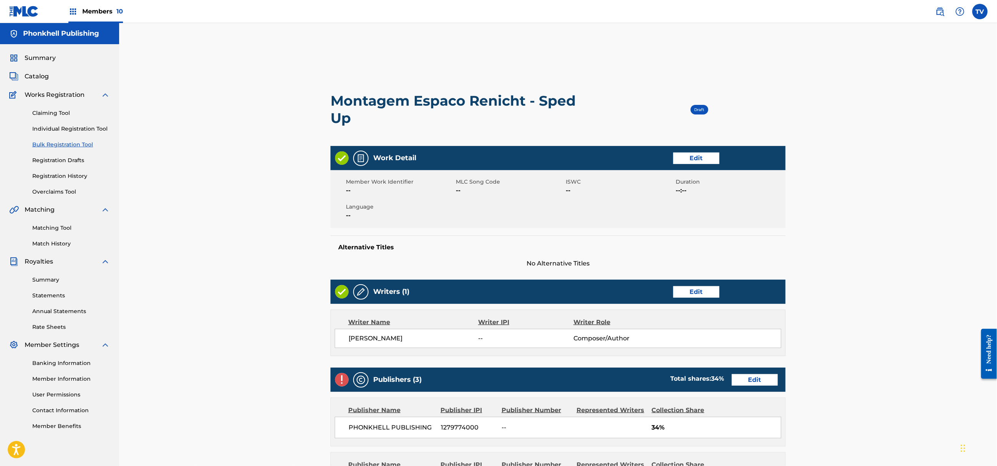
click at [753, 381] on link "Edit" at bounding box center [755, 380] width 46 height 12
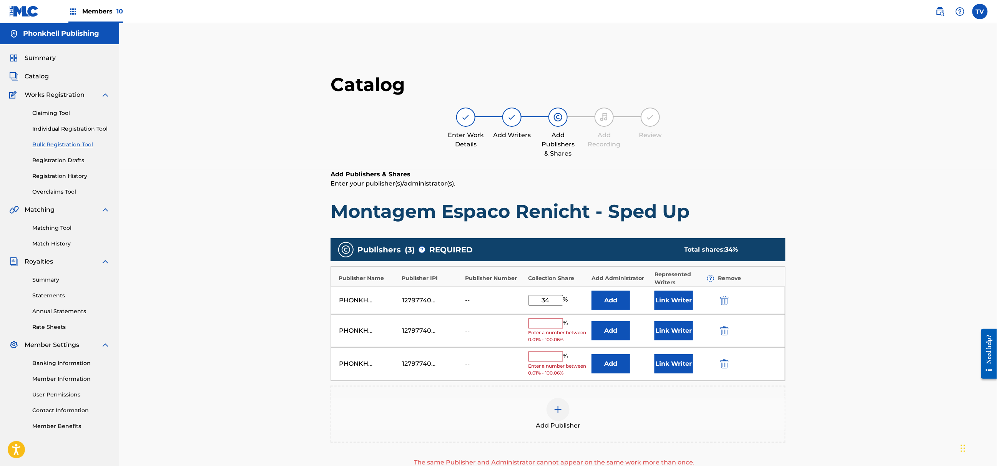
click at [721, 327] on img "submit" at bounding box center [724, 330] width 8 height 9
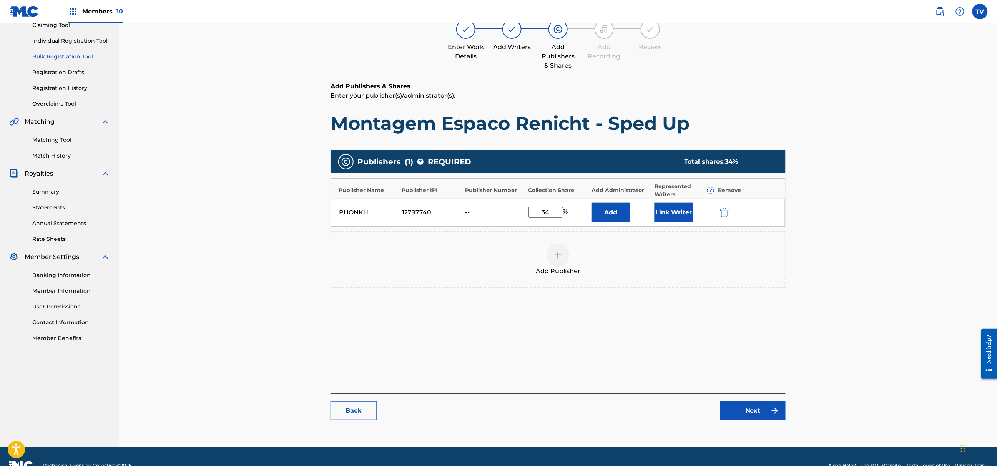
scroll to position [106, 0]
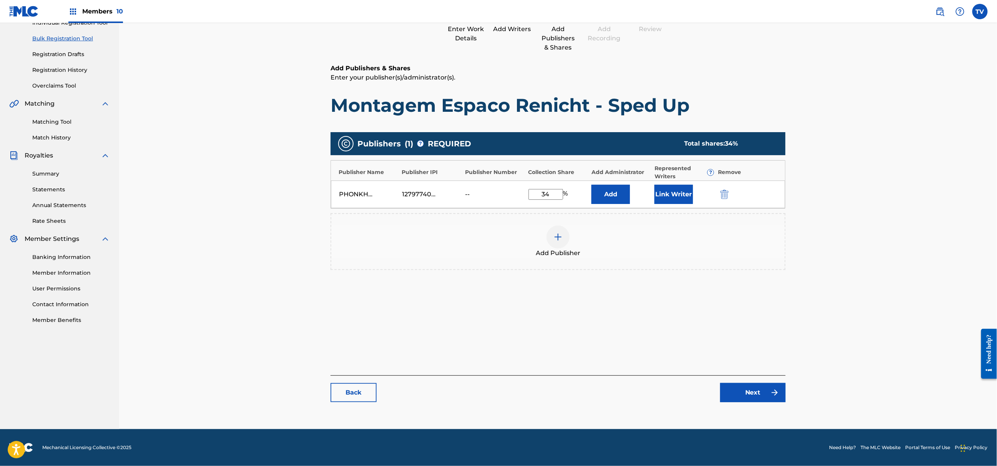
click at [757, 389] on link "Next" at bounding box center [752, 392] width 65 height 19
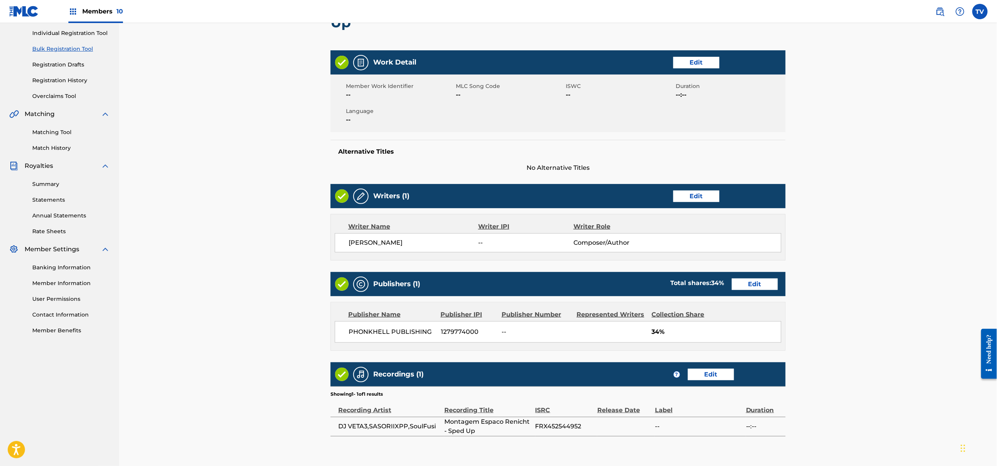
scroll to position [169, 0]
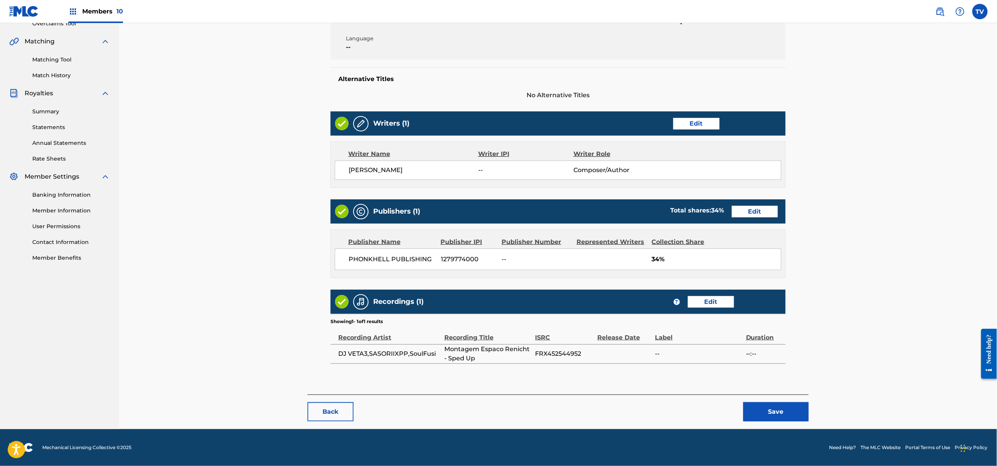
click at [783, 411] on button "Save" at bounding box center [775, 411] width 65 height 19
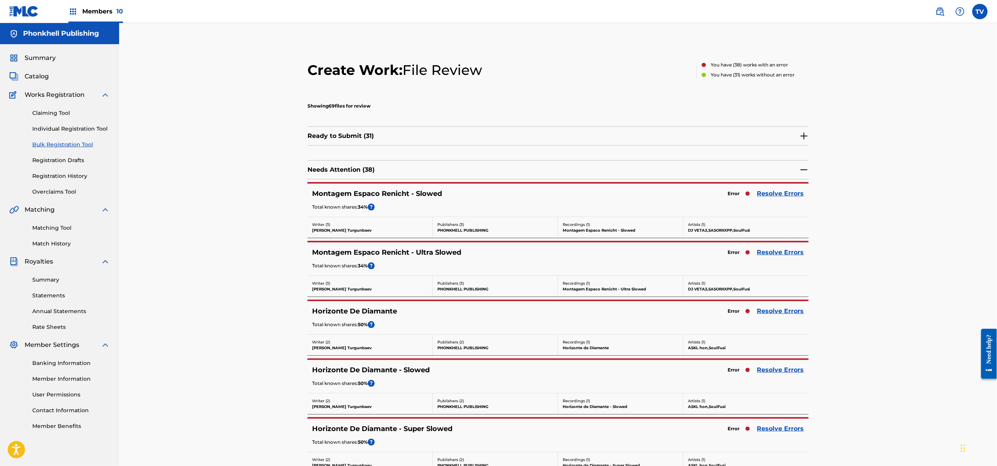
click at [773, 254] on link "Resolve Errors" at bounding box center [780, 252] width 47 height 9
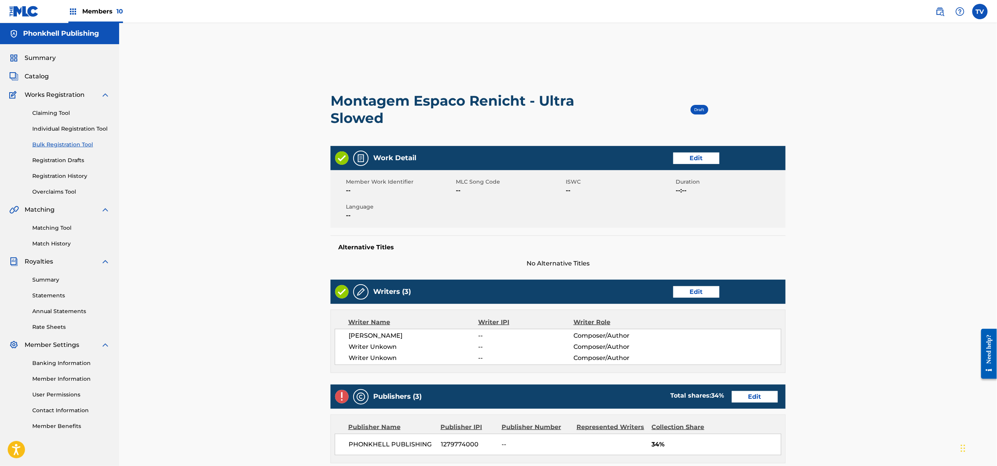
click at [703, 291] on link "Edit" at bounding box center [696, 292] width 46 height 12
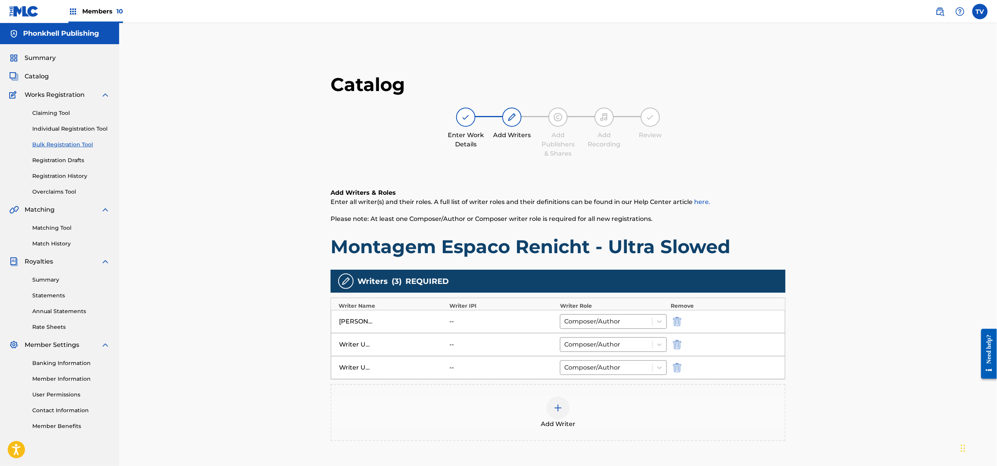
click at [674, 347] on img "submit" at bounding box center [677, 344] width 8 height 9
click at [674, 346] on img "submit" at bounding box center [677, 344] width 8 height 9
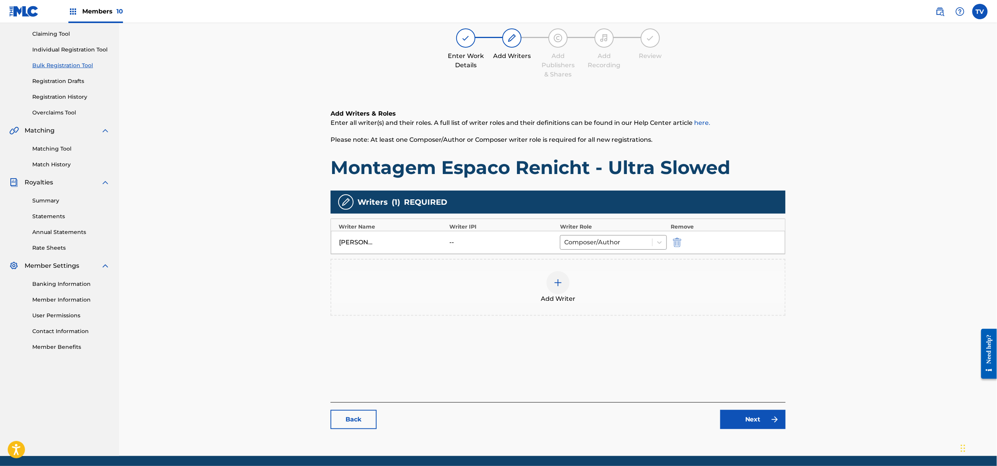
scroll to position [106, 0]
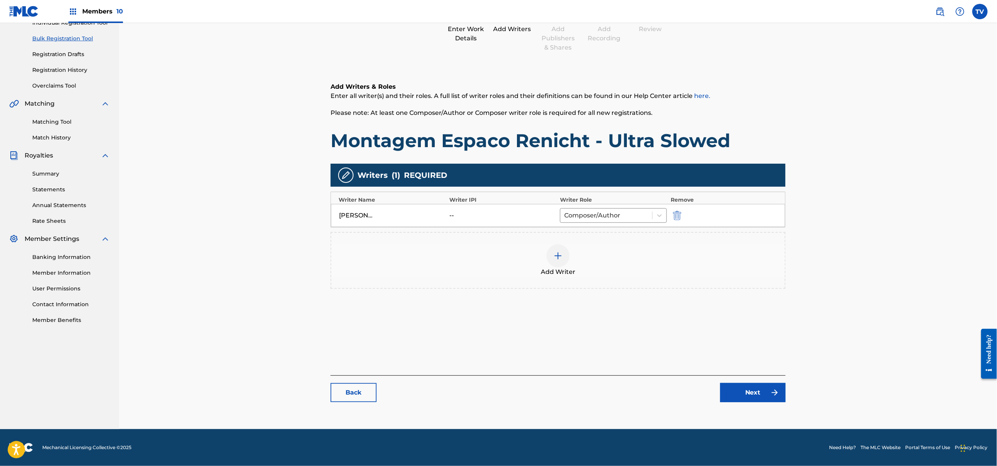
click at [743, 394] on link "Next" at bounding box center [752, 392] width 65 height 19
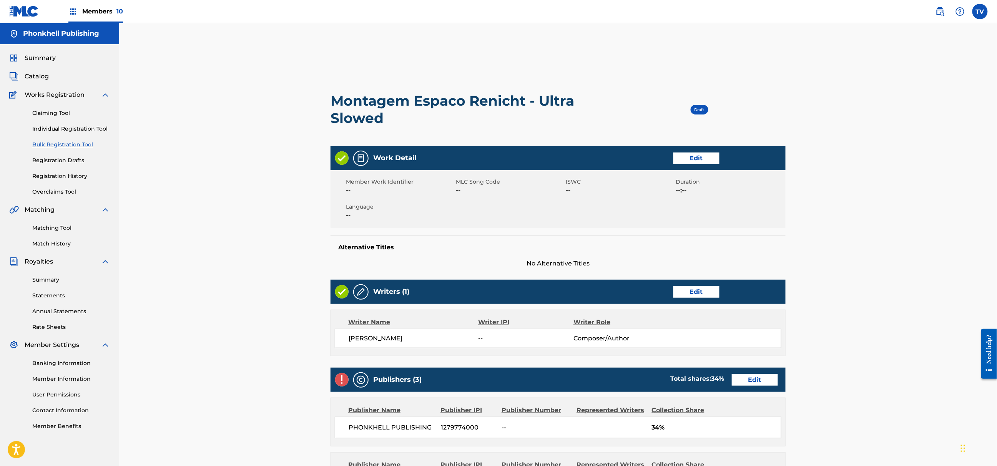
click at [746, 373] on div "Publishers (3) Total shares: 34 % Edit" at bounding box center [558, 380] width 455 height 24
click at [746, 376] on link "Edit" at bounding box center [755, 380] width 46 height 12
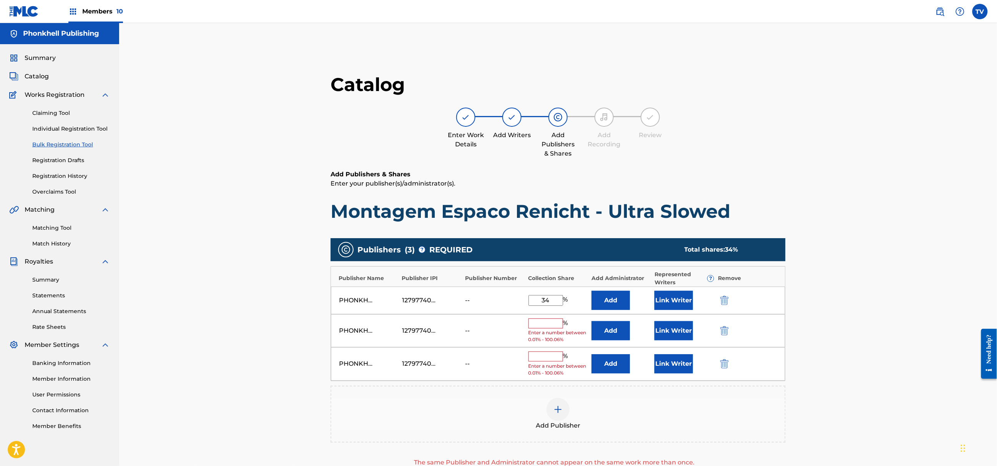
click at [727, 327] on img "submit" at bounding box center [724, 330] width 8 height 9
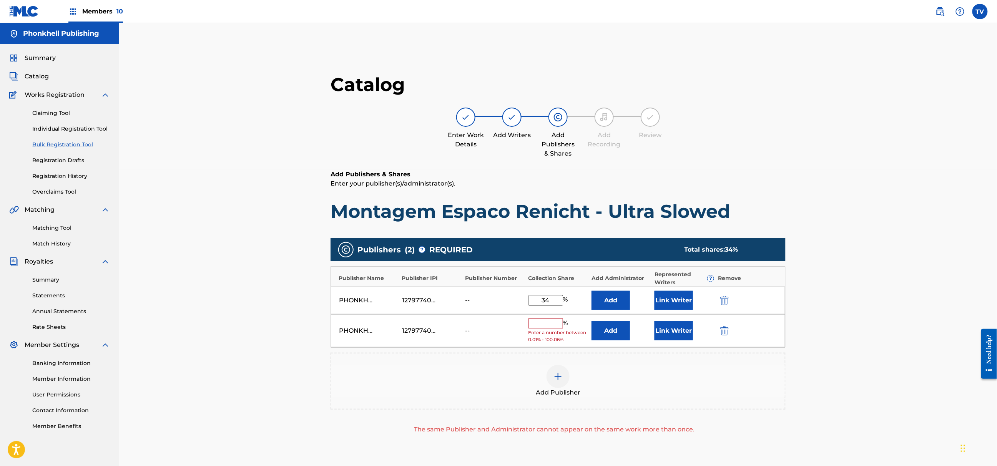
click at [727, 327] on img "submit" at bounding box center [724, 330] width 8 height 9
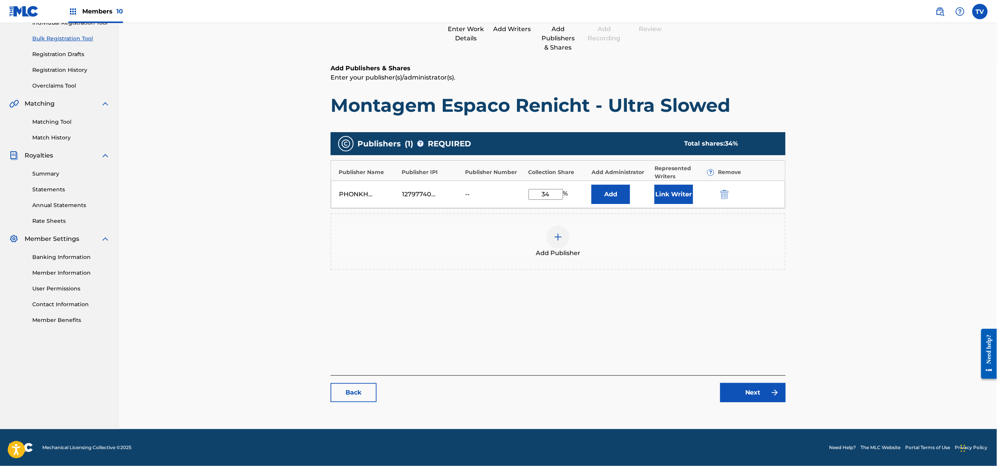
click at [754, 389] on link "Next" at bounding box center [752, 392] width 65 height 19
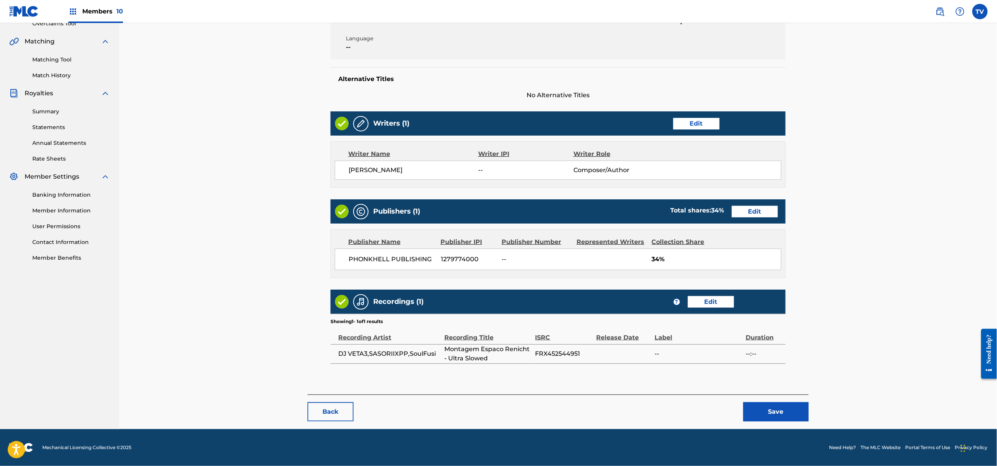
click at [770, 415] on button "Save" at bounding box center [775, 411] width 65 height 19
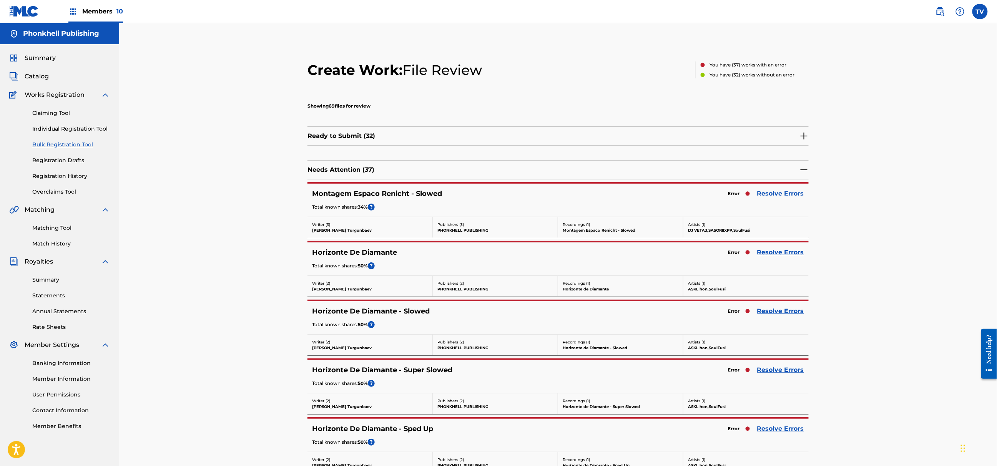
click at [780, 196] on link "Resolve Errors" at bounding box center [780, 193] width 47 height 9
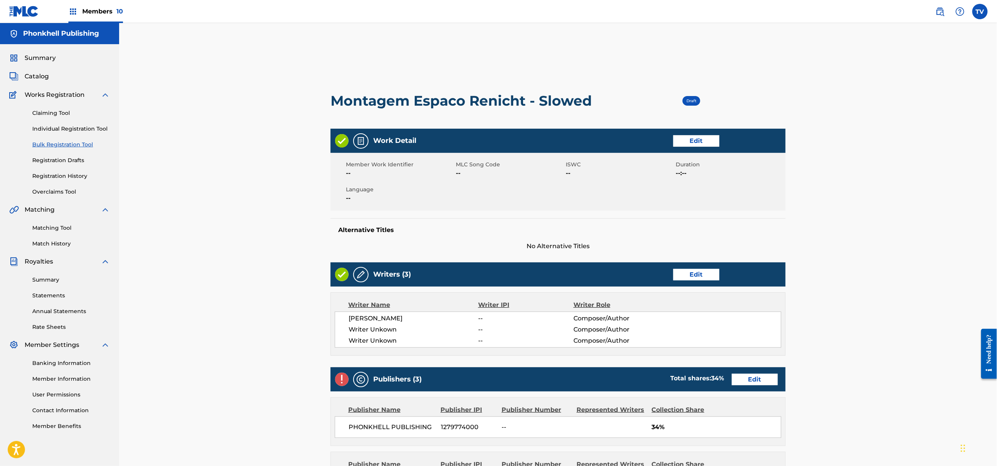
click at [697, 274] on link "Edit" at bounding box center [696, 275] width 46 height 12
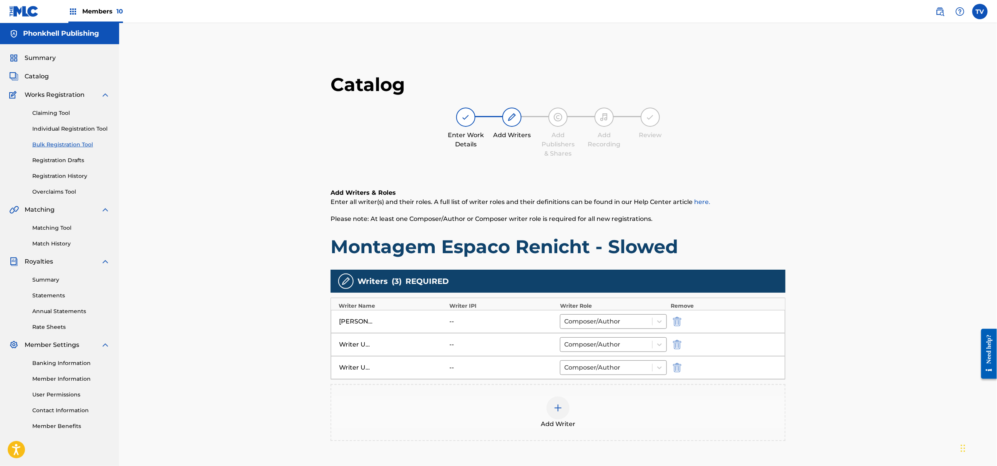
click at [678, 340] on div "Writer Unkown -- Composer/Author" at bounding box center [558, 344] width 454 height 23
click at [678, 341] on img "submit" at bounding box center [677, 344] width 8 height 9
click at [677, 341] on img "submit" at bounding box center [677, 344] width 8 height 9
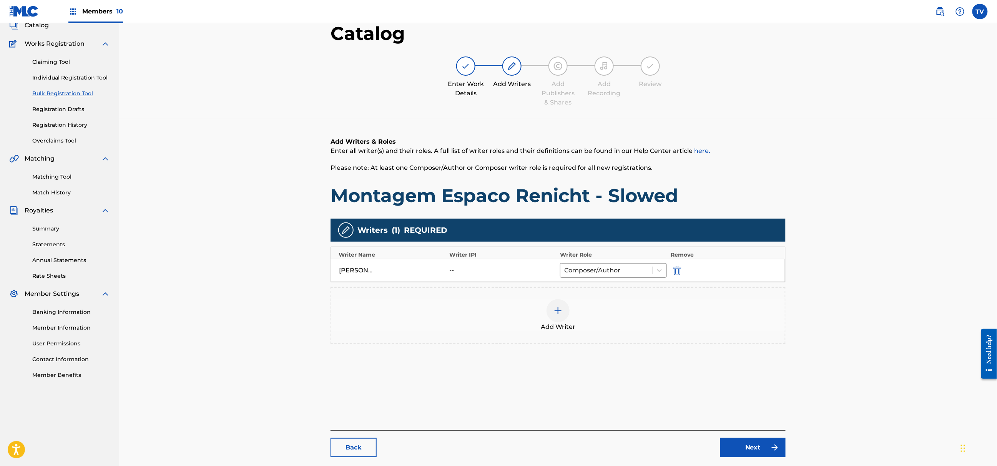
click at [740, 424] on div "Catalog Enter Work Details Add Writers Add Publishers & Shares Add Recording Re…" at bounding box center [558, 243] width 455 height 443
click at [751, 435] on div "Back Next" at bounding box center [558, 443] width 455 height 27
click at [752, 436] on div "Back Next" at bounding box center [558, 443] width 455 height 27
click at [754, 444] on link "Next" at bounding box center [752, 447] width 65 height 19
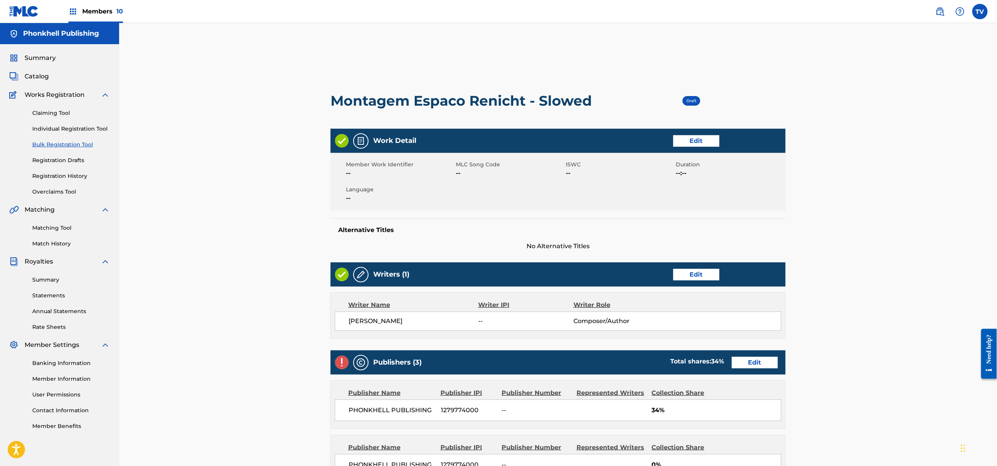
click at [740, 369] on div "Publishers (3) Total shares: 34 % Edit" at bounding box center [558, 363] width 455 height 24
click at [741, 366] on link "Edit" at bounding box center [755, 363] width 46 height 12
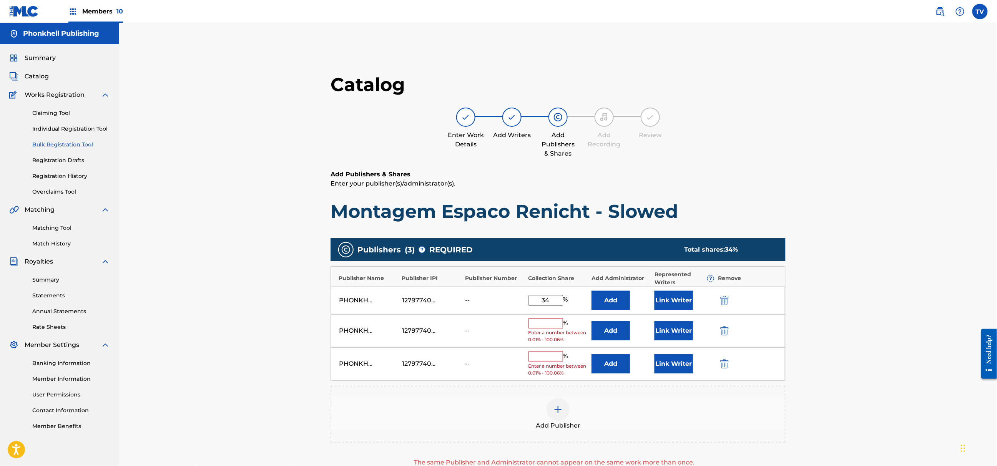
click at [723, 331] on img "submit" at bounding box center [724, 330] width 8 height 9
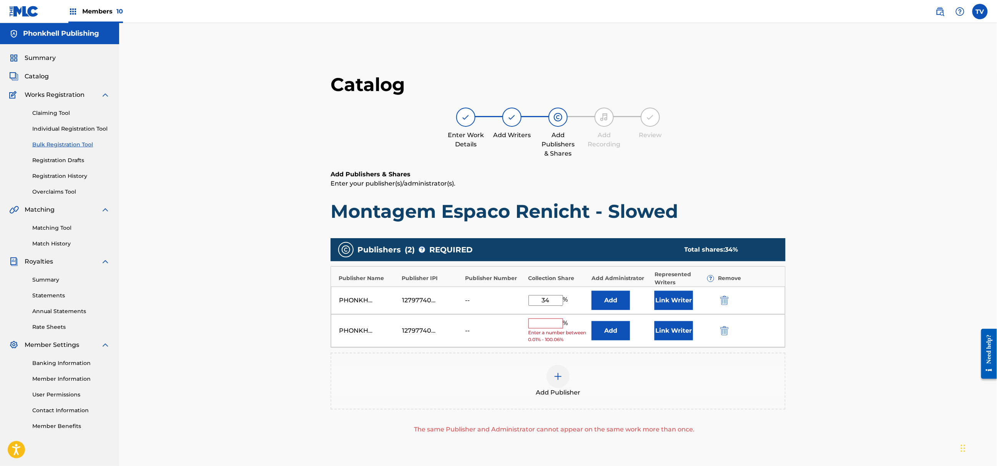
click at [723, 331] on img "submit" at bounding box center [724, 330] width 8 height 9
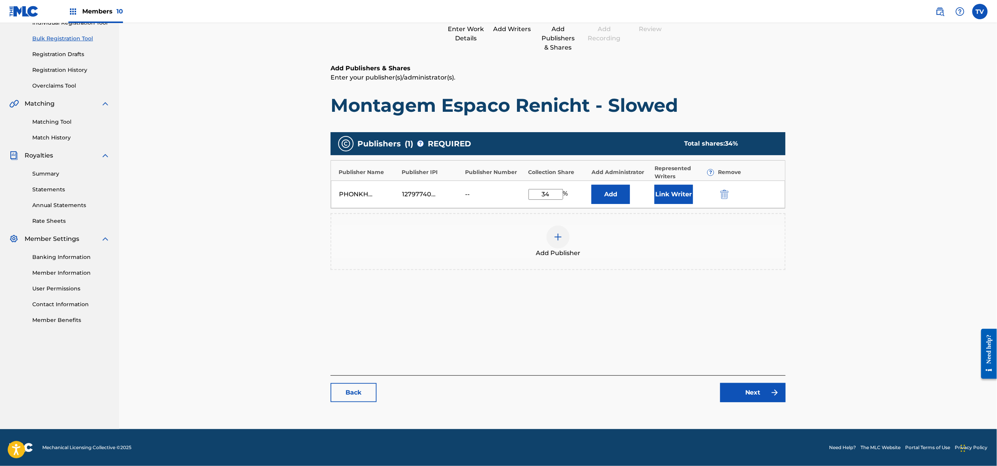
click at [736, 390] on link "Next" at bounding box center [752, 392] width 65 height 19
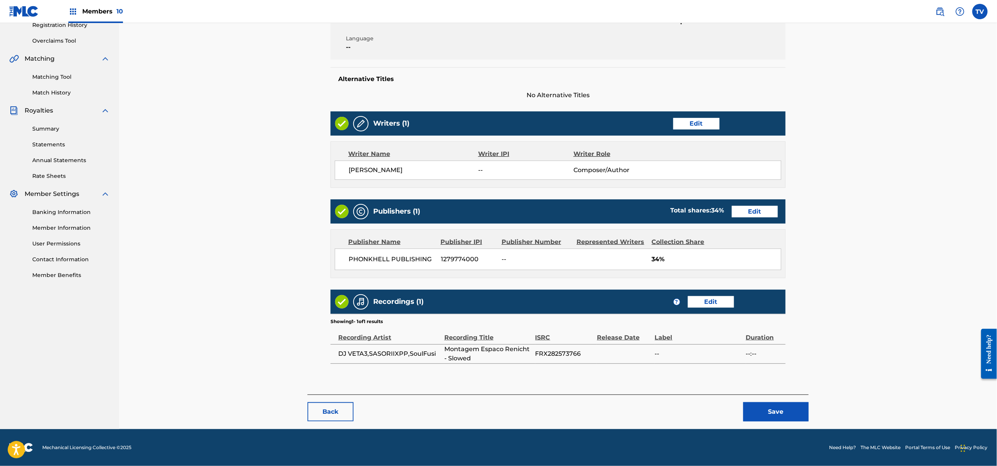
click at [777, 414] on button "Save" at bounding box center [775, 411] width 65 height 19
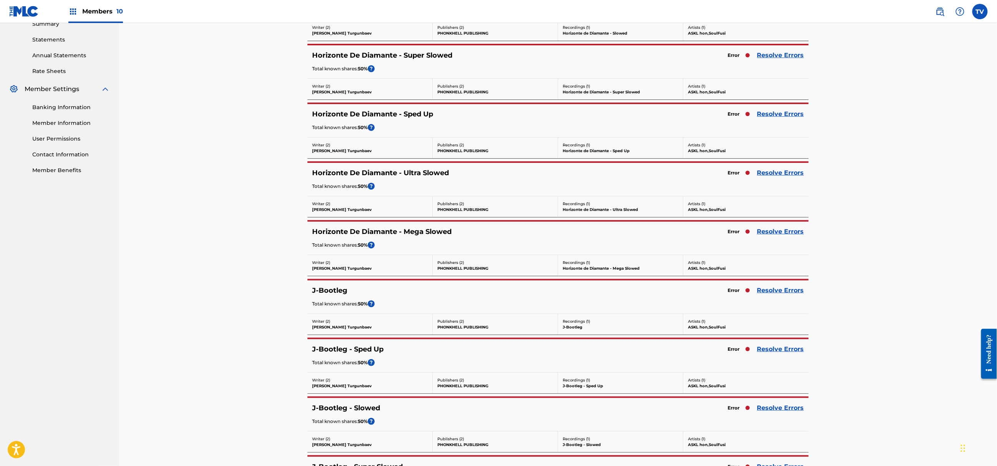
click at [779, 348] on link "Resolve Errors" at bounding box center [780, 349] width 47 height 9
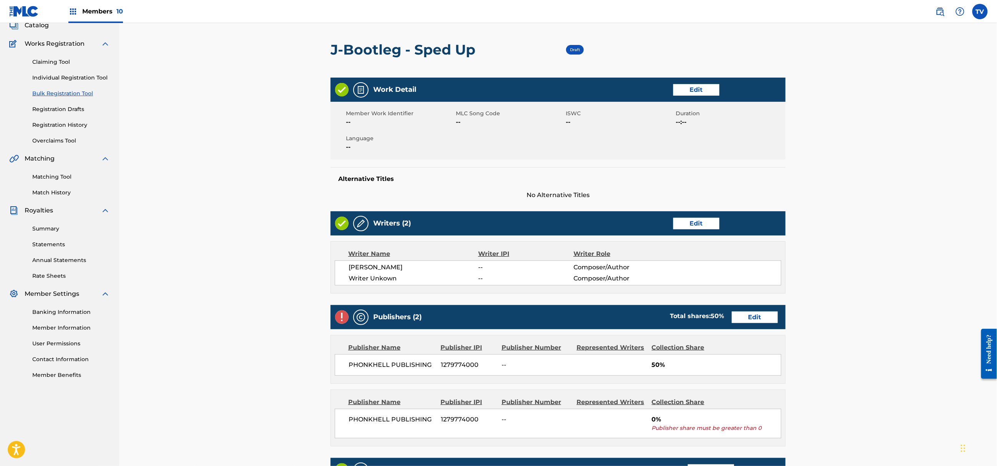
click at [698, 231] on div "Writers (2) Edit" at bounding box center [558, 223] width 455 height 24
click at [692, 221] on link "Edit" at bounding box center [696, 224] width 46 height 12
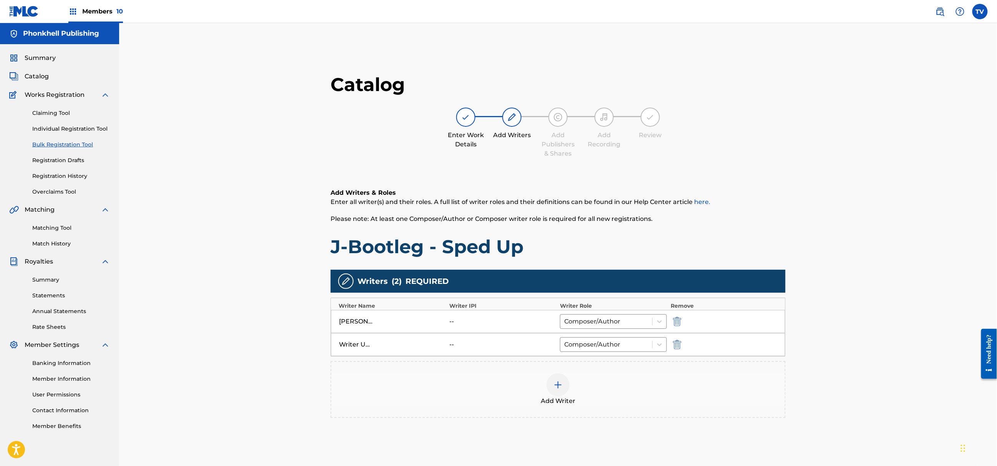
click at [678, 343] on img "submit" at bounding box center [677, 344] width 8 height 9
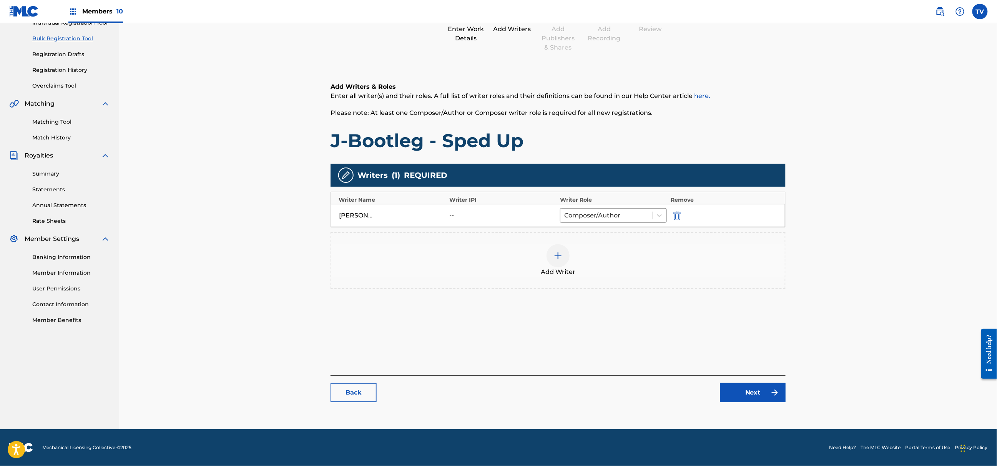
click at [755, 391] on link "Next" at bounding box center [752, 392] width 65 height 19
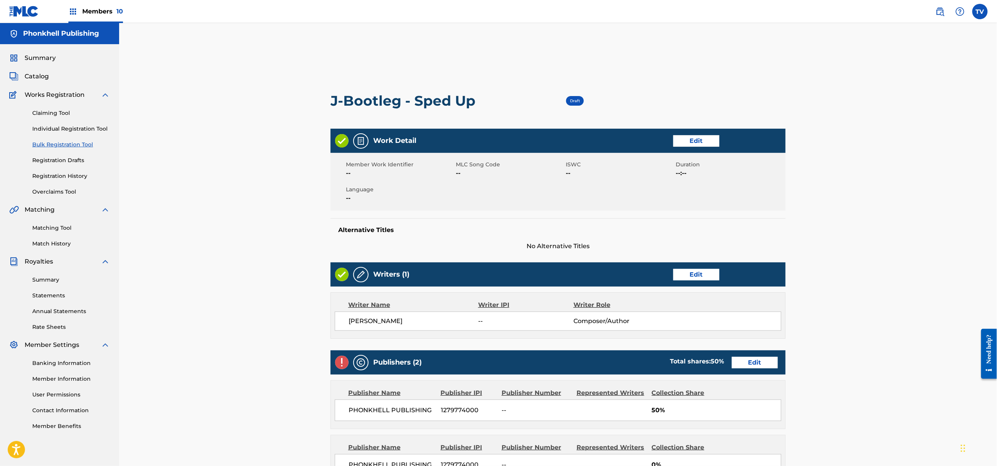
click at [744, 368] on div "Publishers (2) Total shares: 50 % Edit" at bounding box center [558, 363] width 455 height 24
click at [741, 361] on link "Edit" at bounding box center [755, 363] width 46 height 12
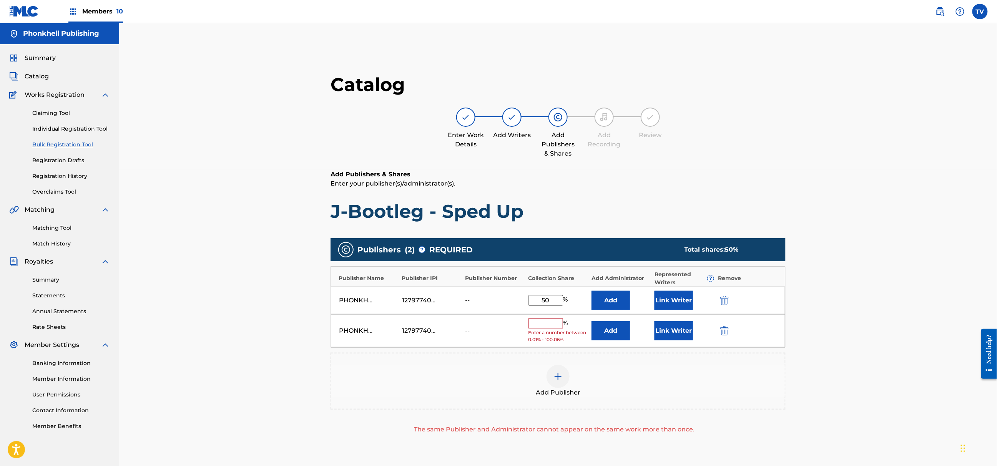
click at [721, 327] on img "submit" at bounding box center [724, 330] width 8 height 9
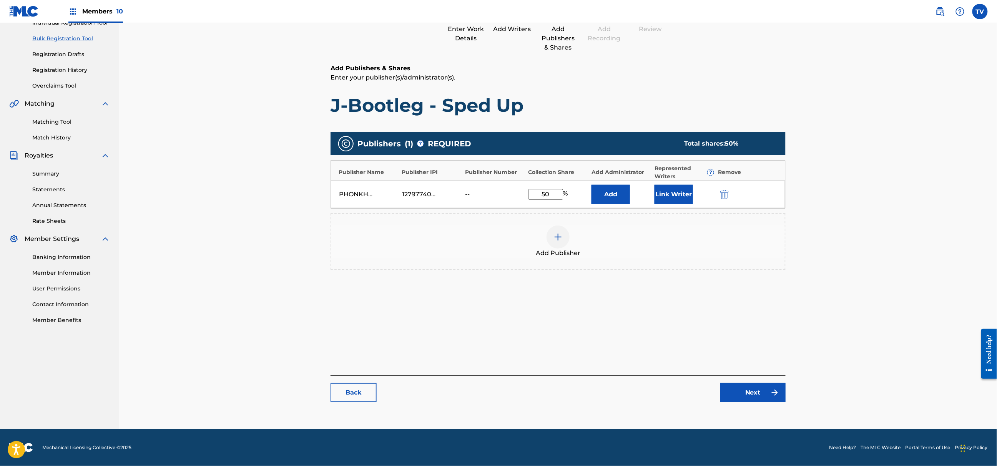
click at [746, 391] on link "Next" at bounding box center [752, 392] width 65 height 19
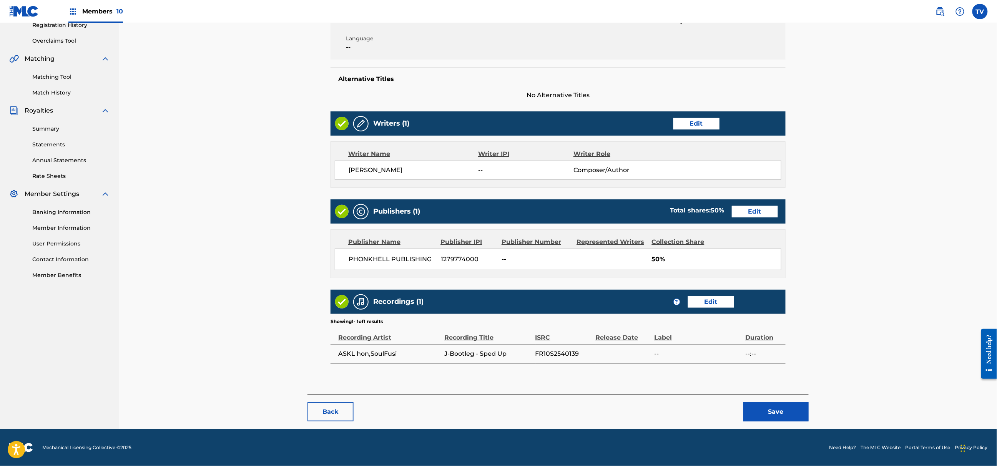
click at [785, 417] on button "Save" at bounding box center [775, 411] width 65 height 19
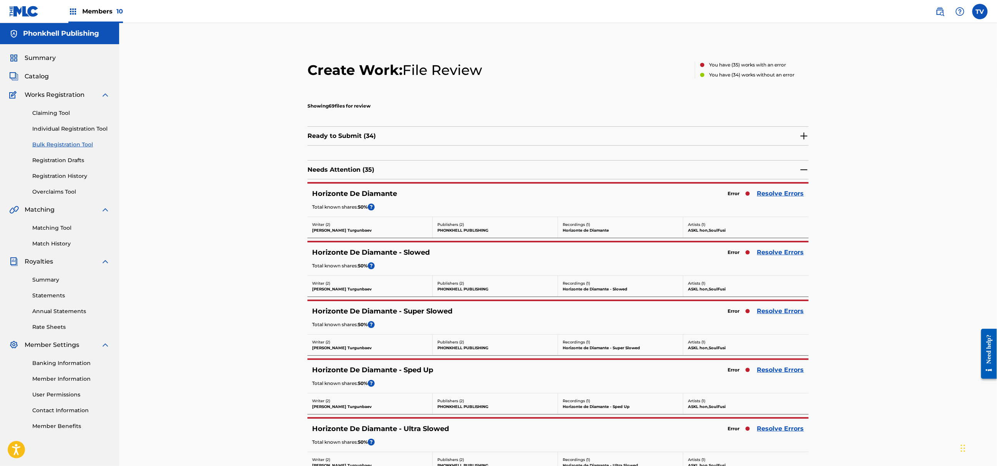
click at [786, 315] on link "Resolve Errors" at bounding box center [780, 311] width 47 height 9
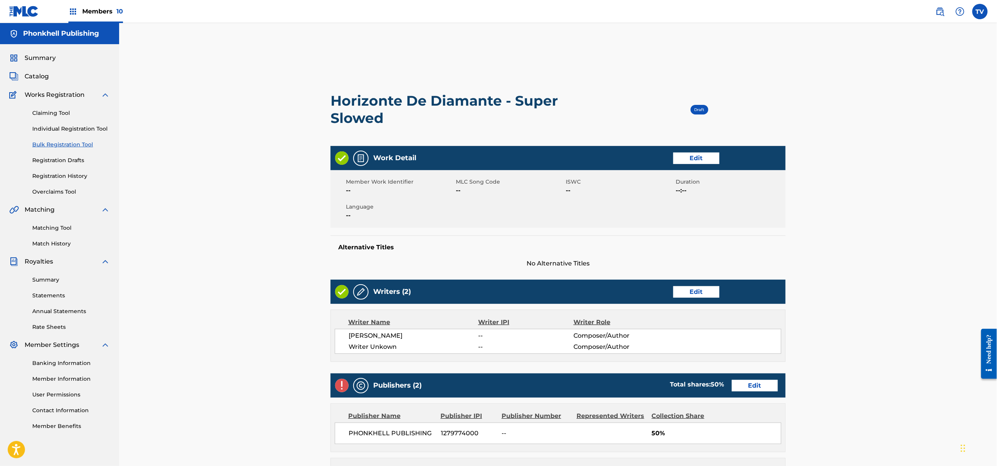
click at [682, 290] on link "Edit" at bounding box center [696, 292] width 46 height 12
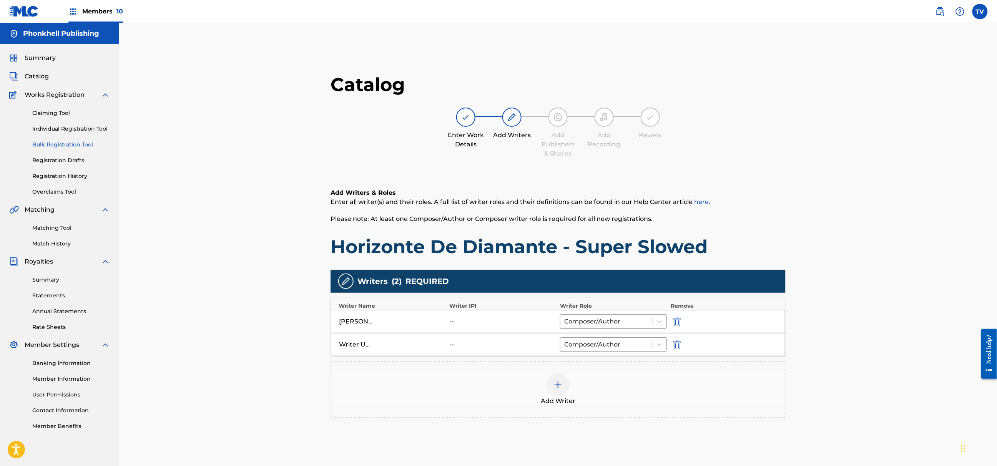
click at [680, 346] on img "submit" at bounding box center [677, 344] width 8 height 9
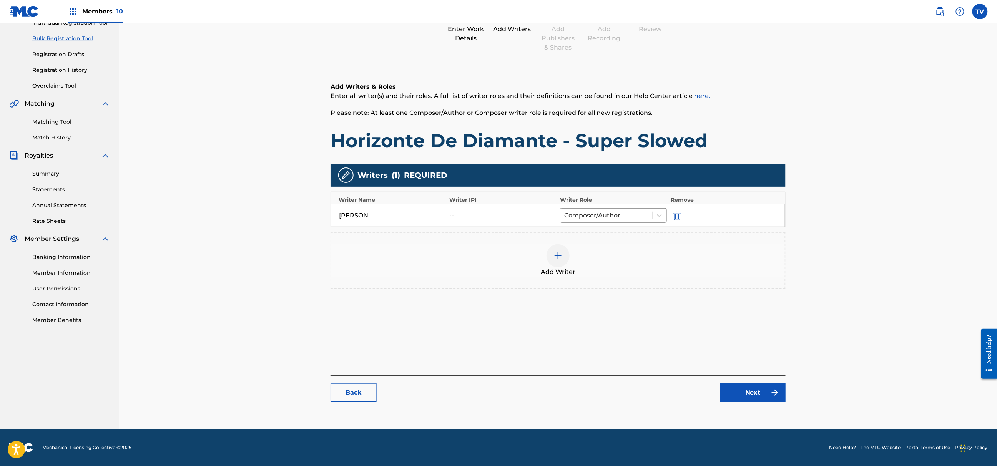
click at [753, 393] on link "Next" at bounding box center [752, 392] width 65 height 19
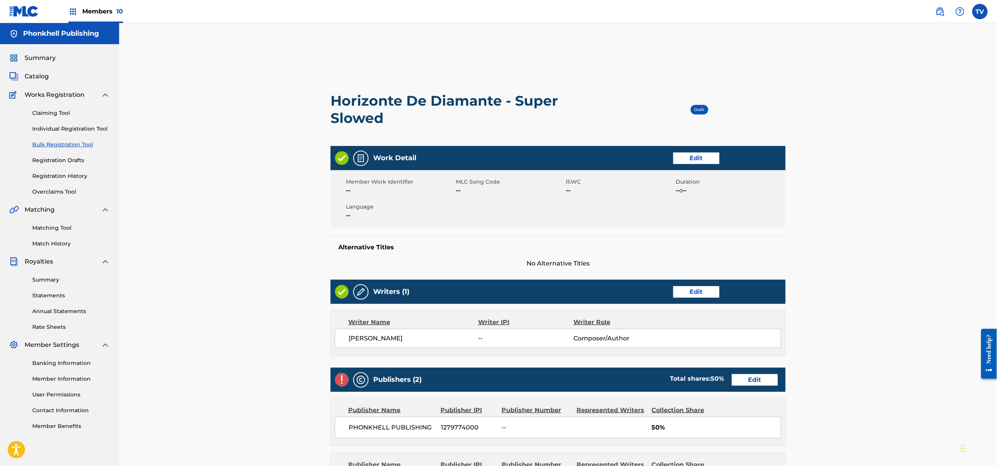
click at [756, 377] on link "Edit" at bounding box center [755, 380] width 46 height 12
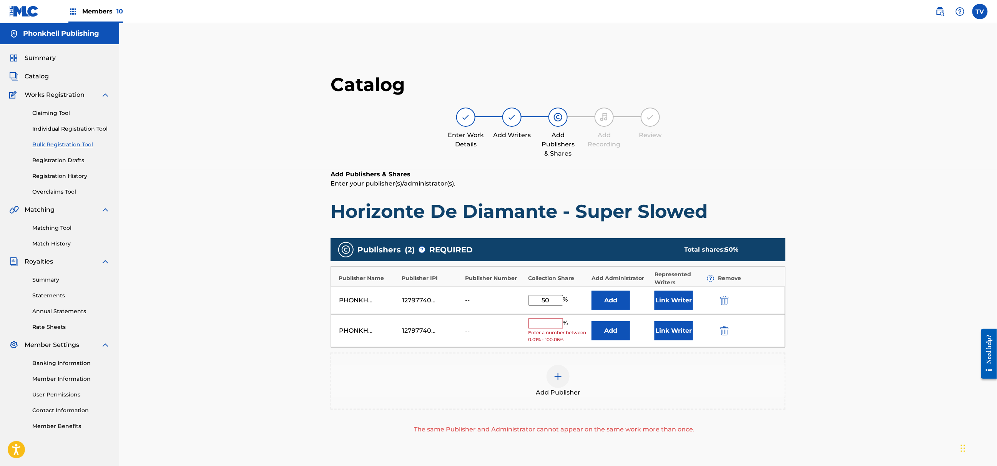
click at [723, 330] on img "submit" at bounding box center [724, 330] width 8 height 9
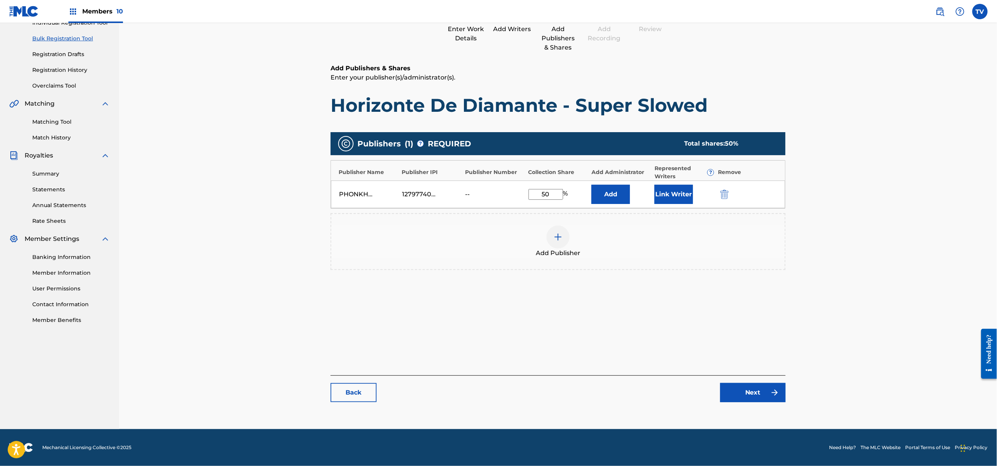
click at [752, 399] on link "Next" at bounding box center [752, 392] width 65 height 19
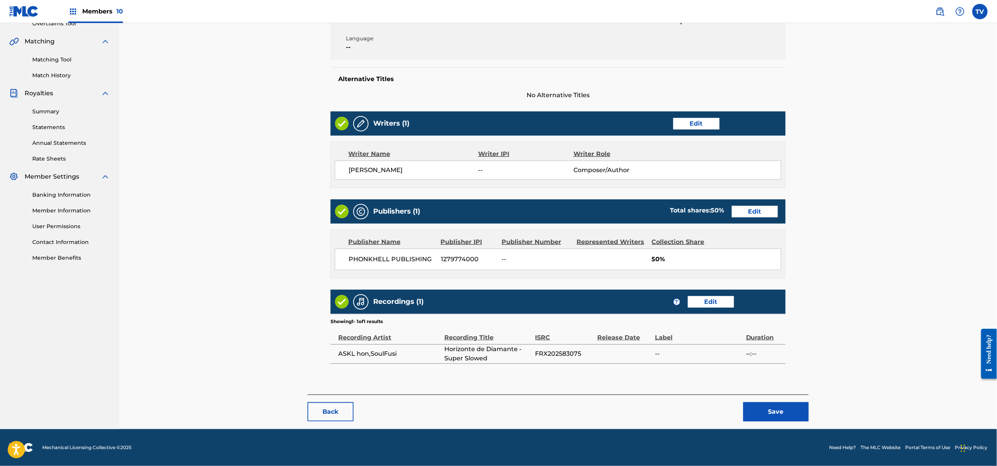
click at [780, 404] on button "Save" at bounding box center [775, 411] width 65 height 19
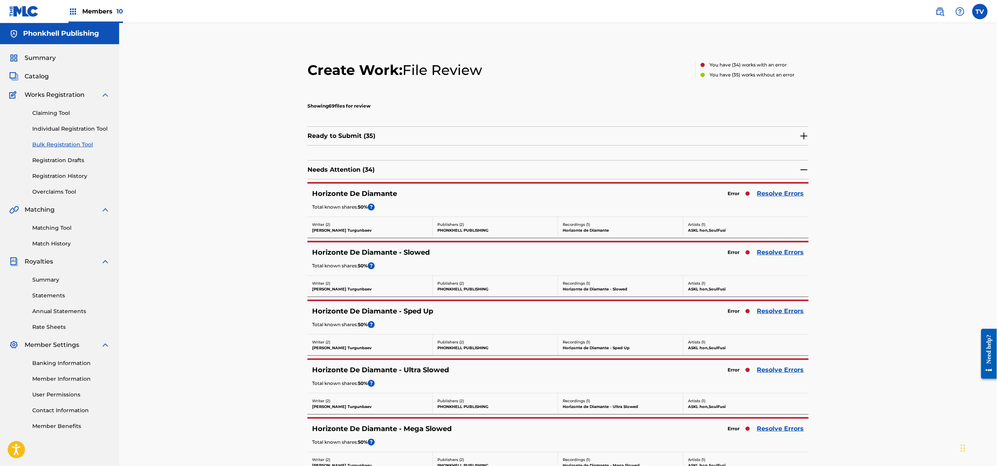
click at [771, 316] on link "Resolve Errors" at bounding box center [780, 311] width 47 height 9
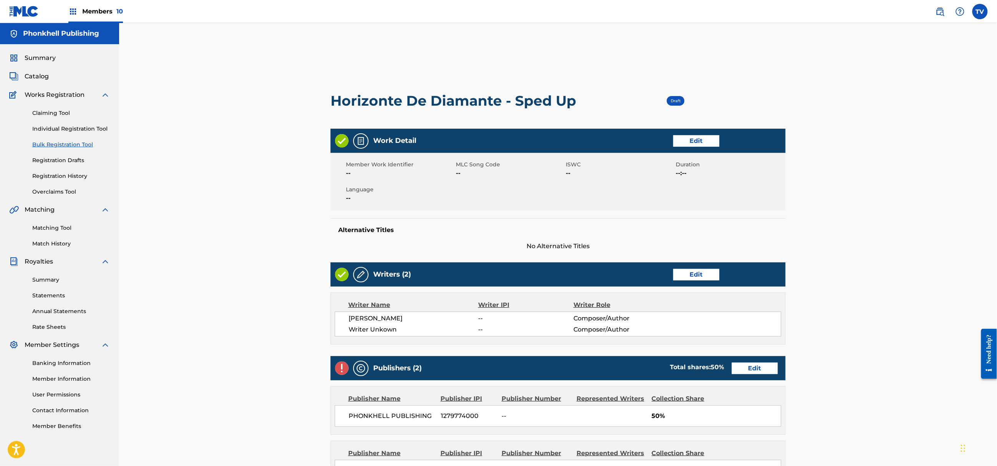
click at [686, 278] on link "Edit" at bounding box center [696, 275] width 46 height 12
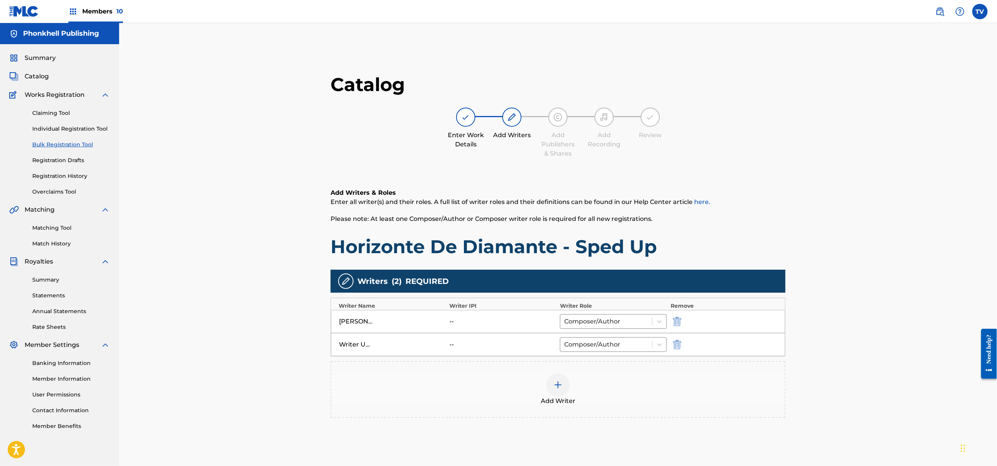
click at [678, 344] on img "submit" at bounding box center [677, 344] width 8 height 9
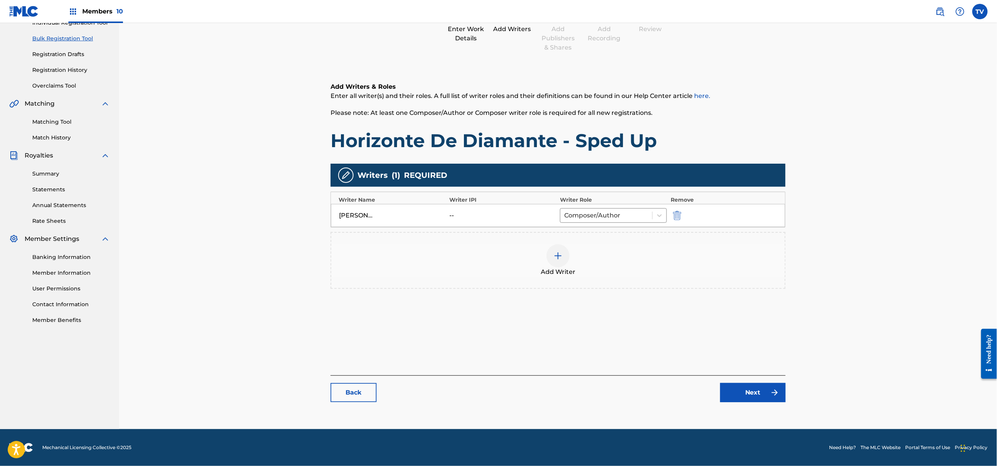
click at [743, 394] on link "Next" at bounding box center [752, 392] width 65 height 19
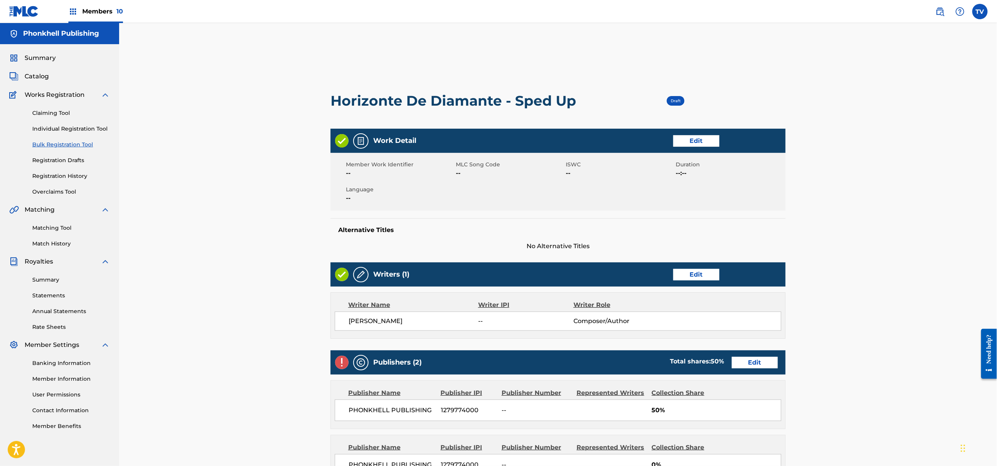
click at [745, 368] on link "Edit" at bounding box center [755, 363] width 46 height 12
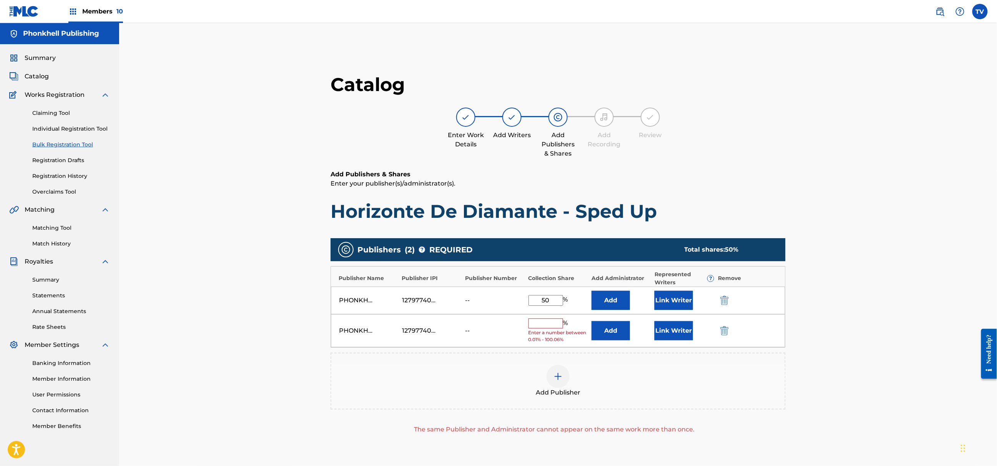
click at [720, 324] on div "PHONKHELL PUBLISHING 1279774000 -- % Enter a number between 0.01% - 100.06% Add…" at bounding box center [558, 330] width 454 height 33
click at [725, 331] on img "submit" at bounding box center [724, 330] width 8 height 9
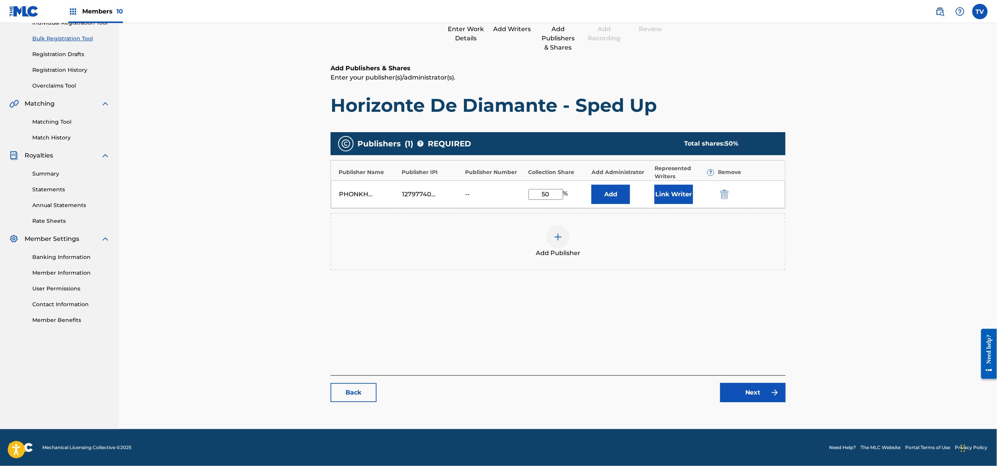
click at [753, 400] on link "Next" at bounding box center [752, 392] width 65 height 19
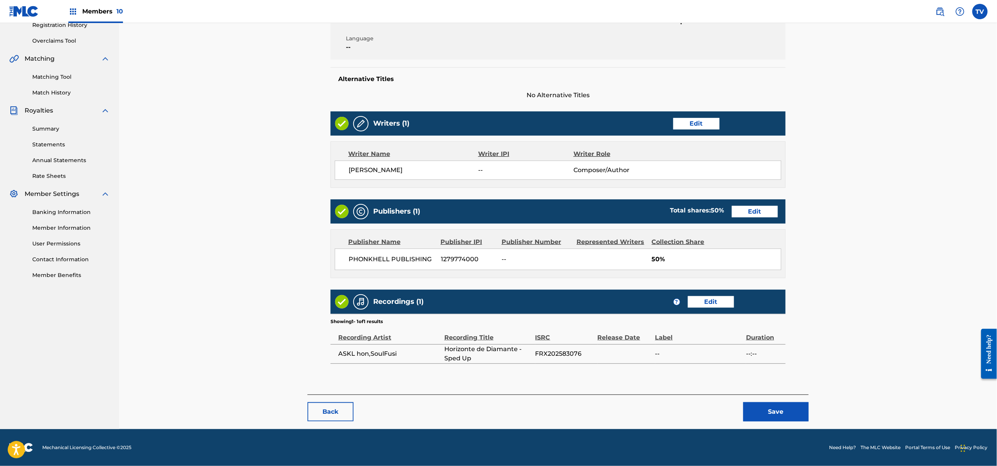
click at [798, 416] on button "Save" at bounding box center [775, 411] width 65 height 19
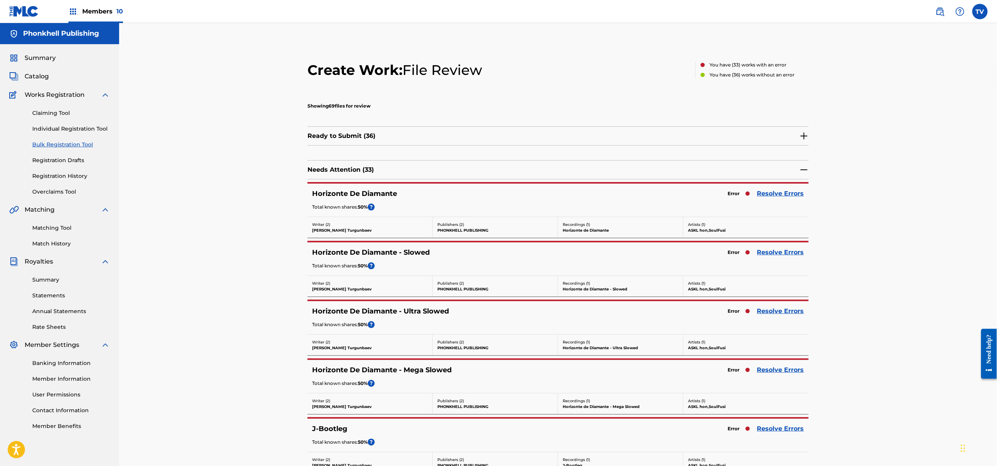
click at [774, 311] on link "Resolve Errors" at bounding box center [780, 311] width 47 height 9
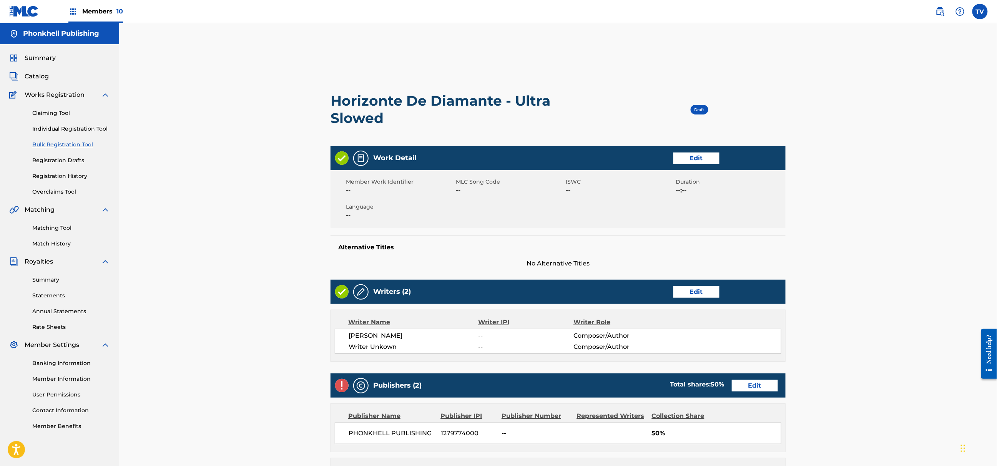
click at [683, 289] on link "Edit" at bounding box center [696, 292] width 46 height 12
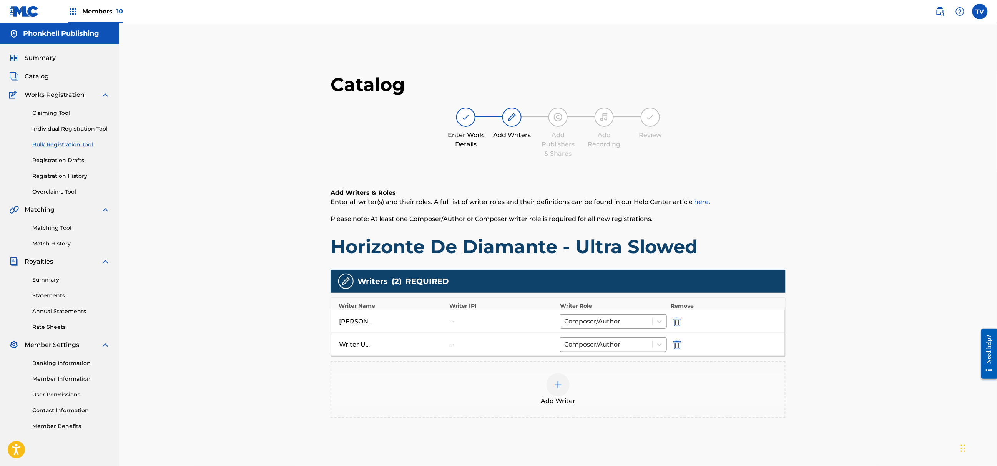
click at [684, 345] on div at bounding box center [688, 344] width 35 height 9
click at [681, 344] on img "submit" at bounding box center [677, 344] width 8 height 9
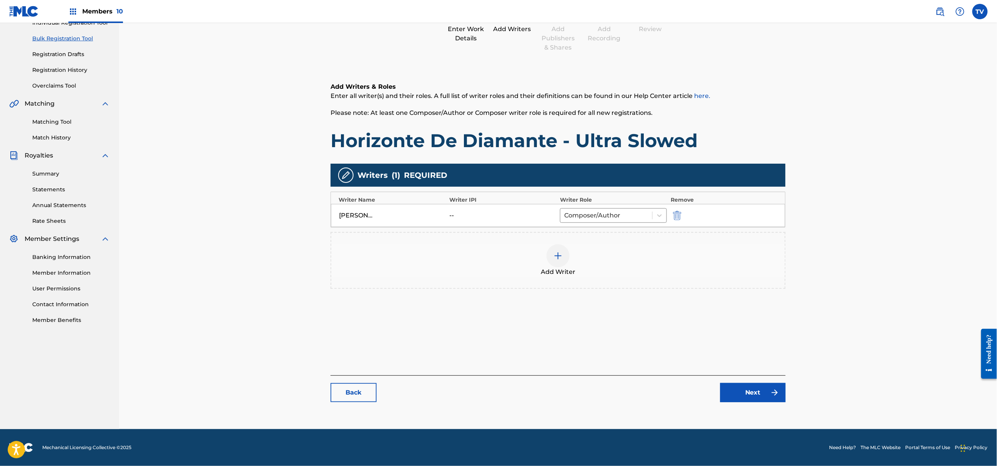
click at [735, 394] on link "Next" at bounding box center [752, 392] width 65 height 19
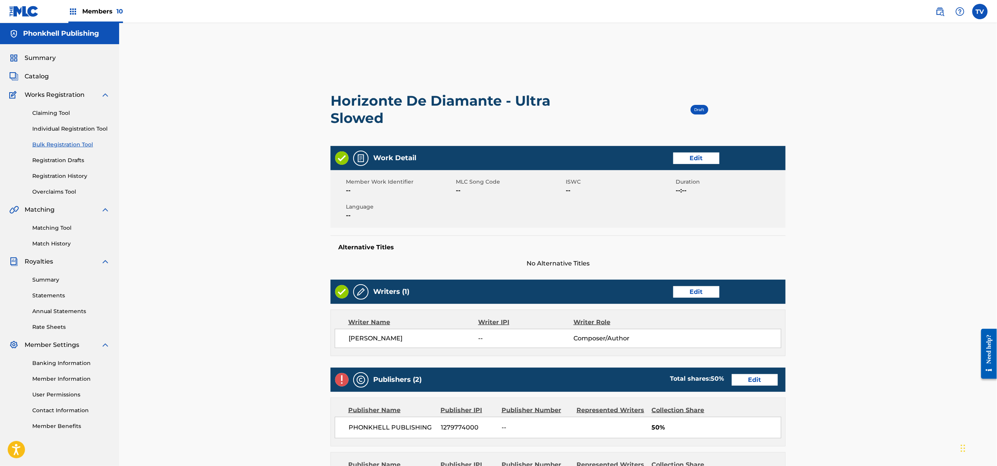
click at [756, 380] on link "Edit" at bounding box center [755, 380] width 46 height 12
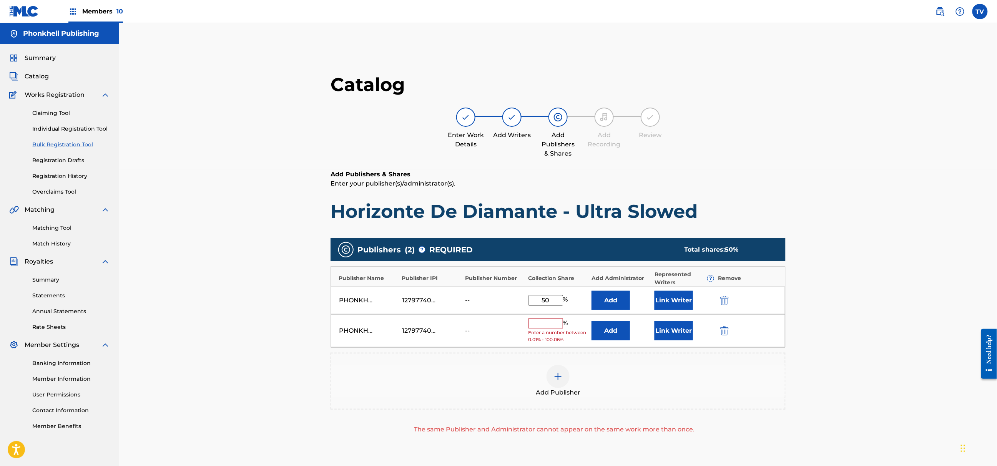
click at [723, 332] on img "submit" at bounding box center [724, 330] width 8 height 9
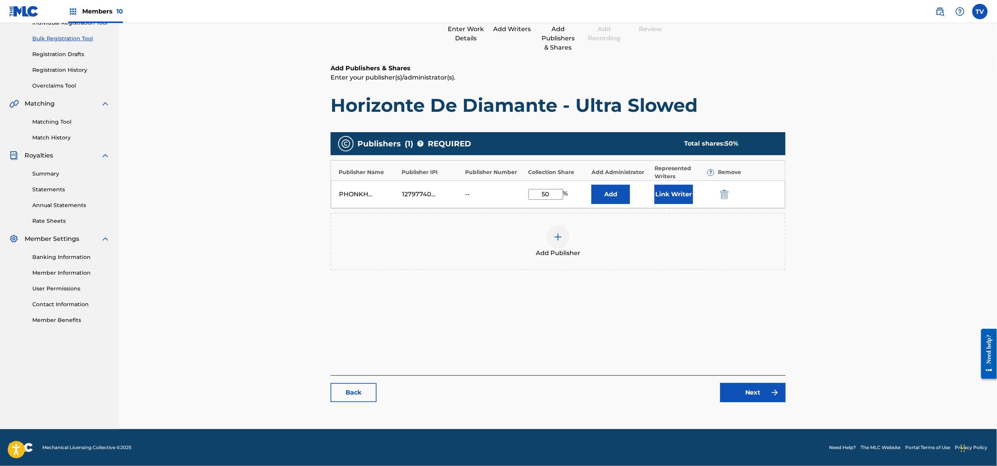
click at [755, 401] on link "Next" at bounding box center [752, 392] width 65 height 19
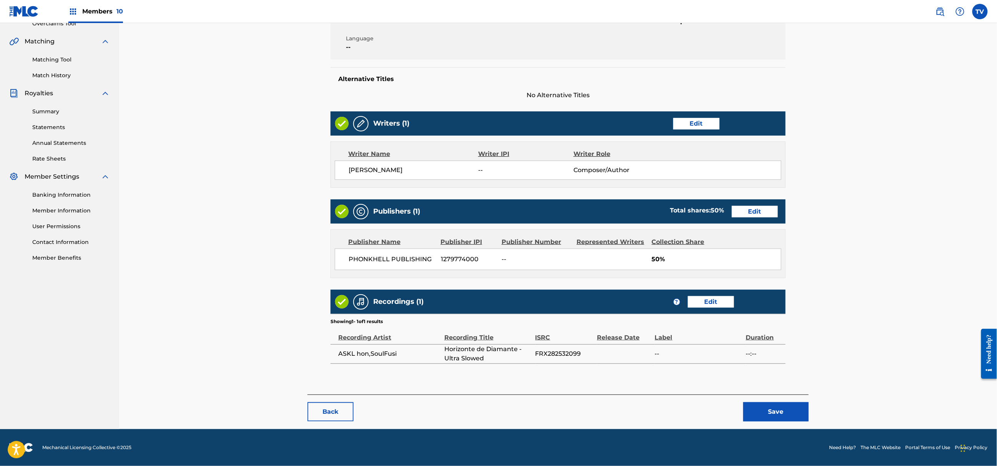
click at [769, 401] on div "Back Save" at bounding box center [557, 408] width 501 height 27
click at [777, 409] on button "Save" at bounding box center [775, 411] width 65 height 19
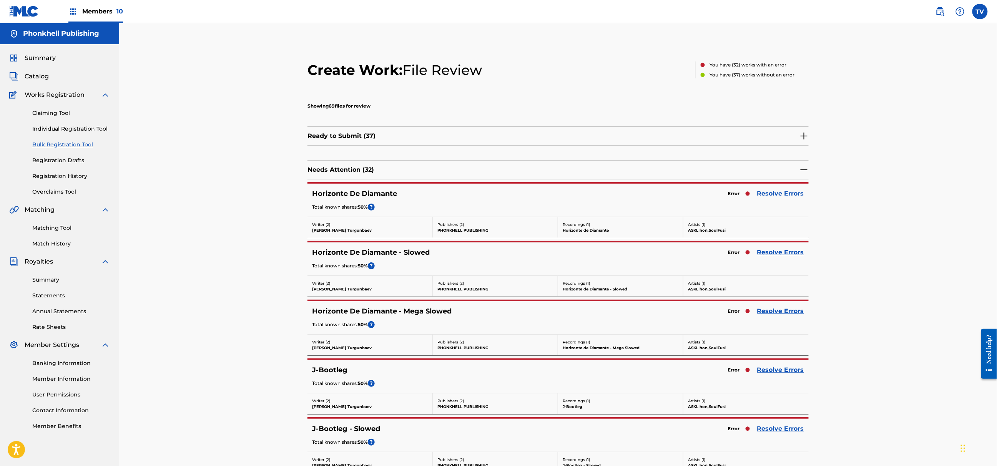
click at [779, 192] on link "Resolve Errors" at bounding box center [780, 193] width 47 height 9
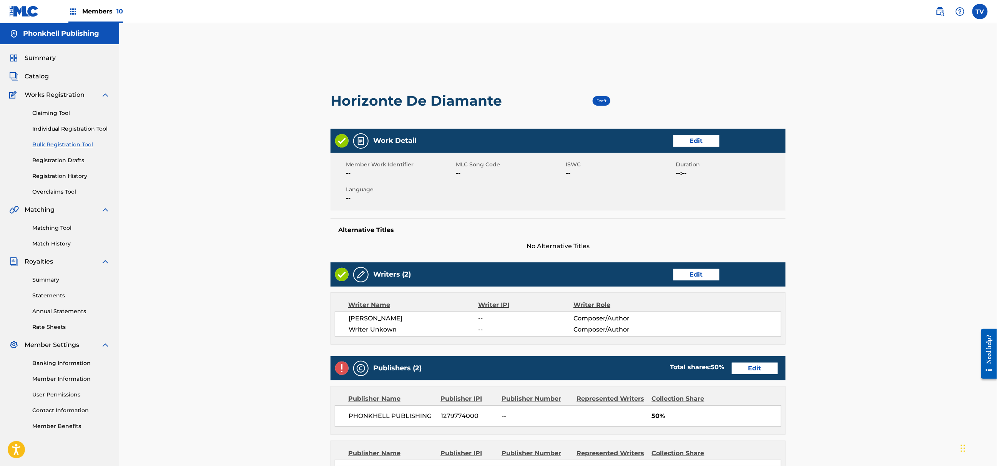
click at [697, 277] on link "Edit" at bounding box center [696, 275] width 46 height 12
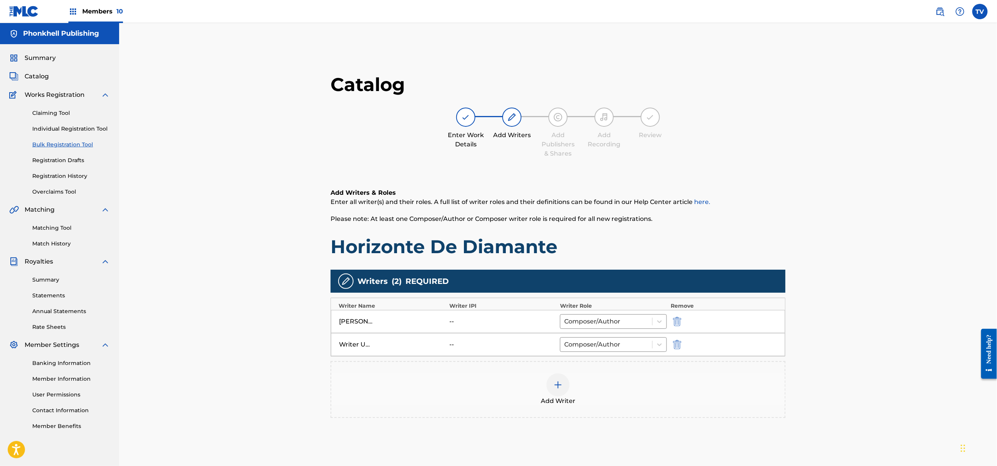
click at [672, 342] on button "submit" at bounding box center [677, 344] width 12 height 9
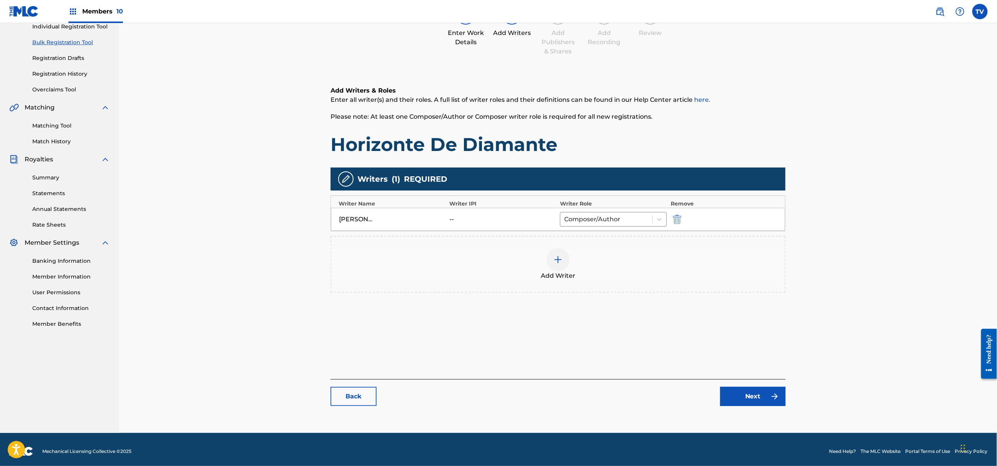
click at [760, 391] on link "Next" at bounding box center [752, 396] width 65 height 19
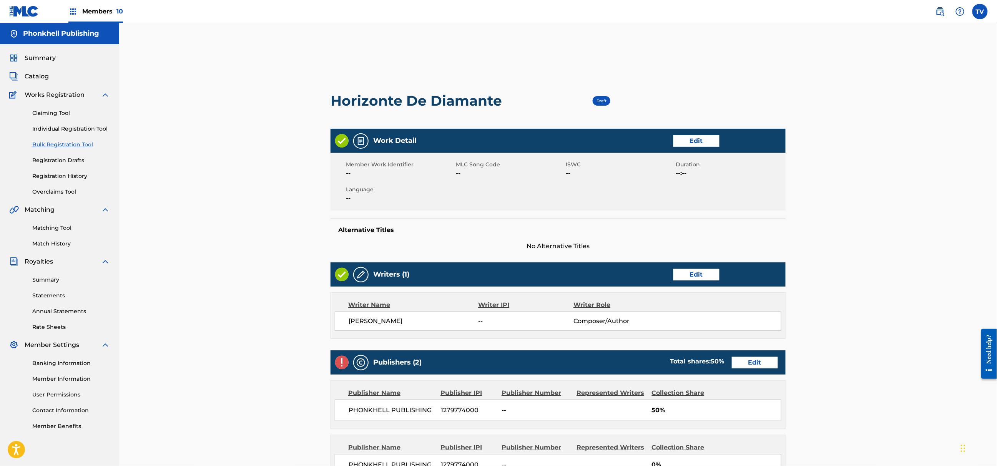
click at [753, 356] on div "Publishers (2) Total shares: 50 % Edit" at bounding box center [558, 363] width 455 height 24
click at [758, 362] on link "Edit" at bounding box center [755, 363] width 46 height 12
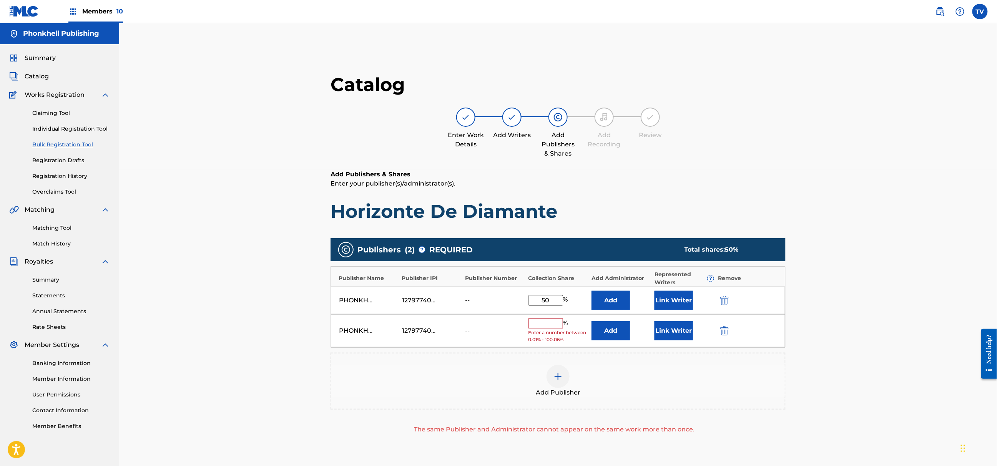
click at [724, 328] on img "submit" at bounding box center [724, 330] width 8 height 9
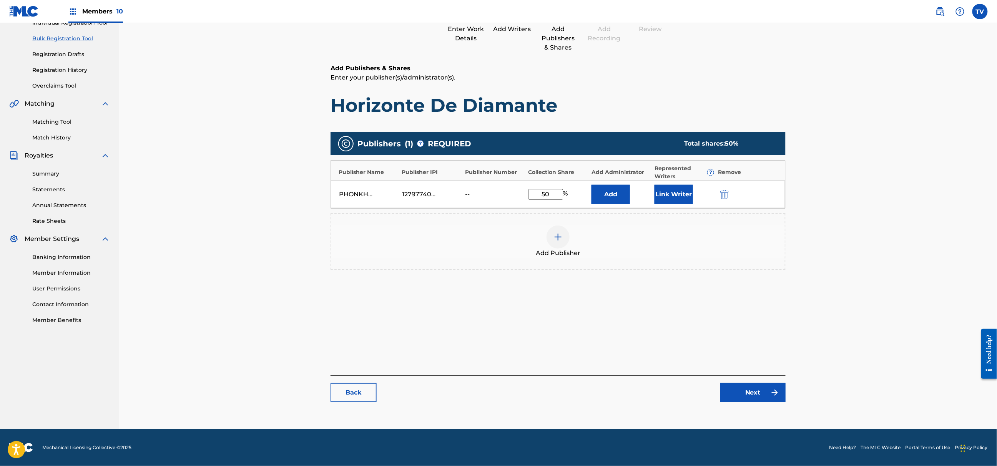
click at [757, 395] on link "Next" at bounding box center [752, 392] width 65 height 19
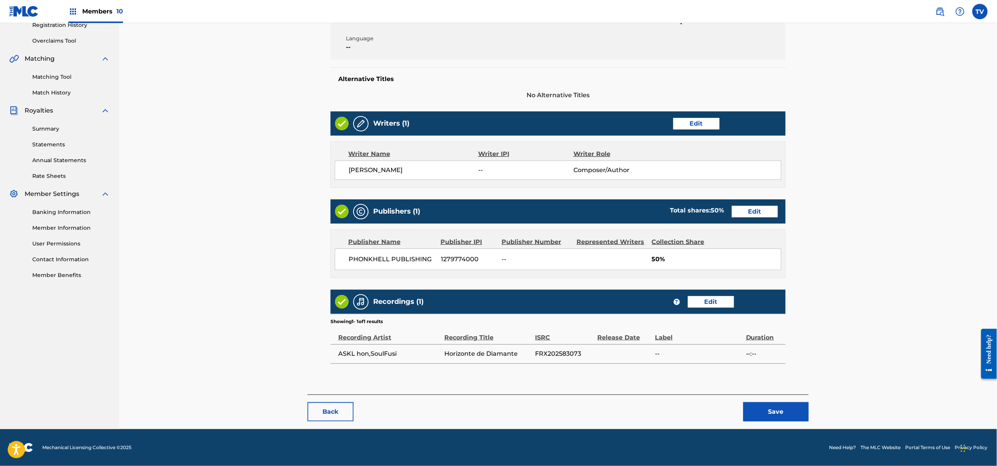
click at [785, 404] on button "Save" at bounding box center [775, 411] width 65 height 19
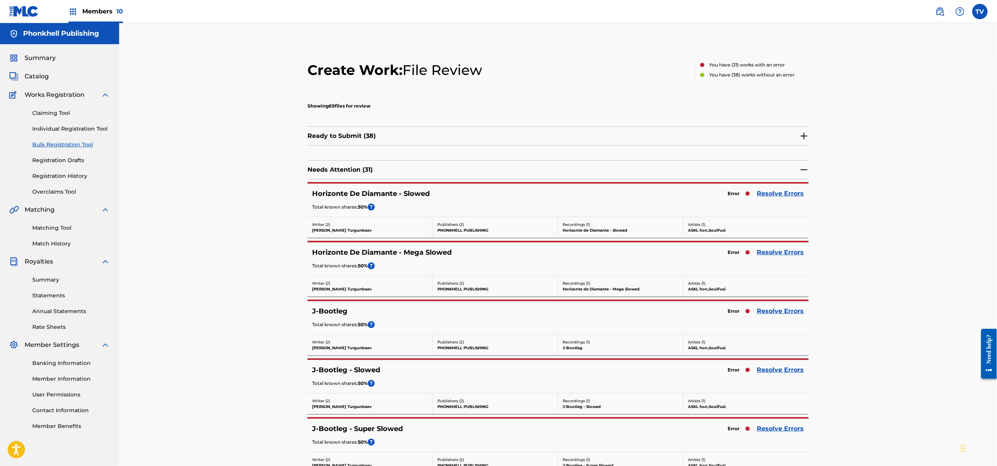
click at [777, 191] on link "Resolve Errors" at bounding box center [780, 193] width 47 height 9
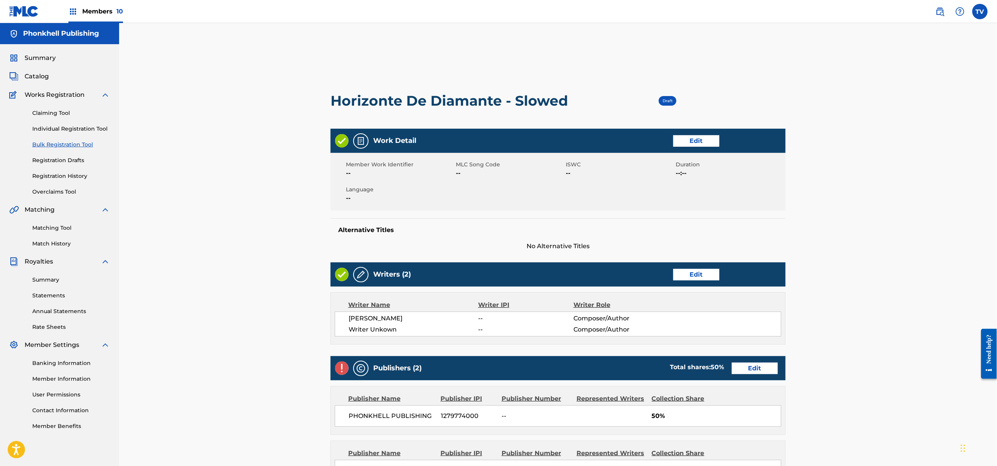
click at [715, 274] on link "Edit" at bounding box center [696, 275] width 46 height 12
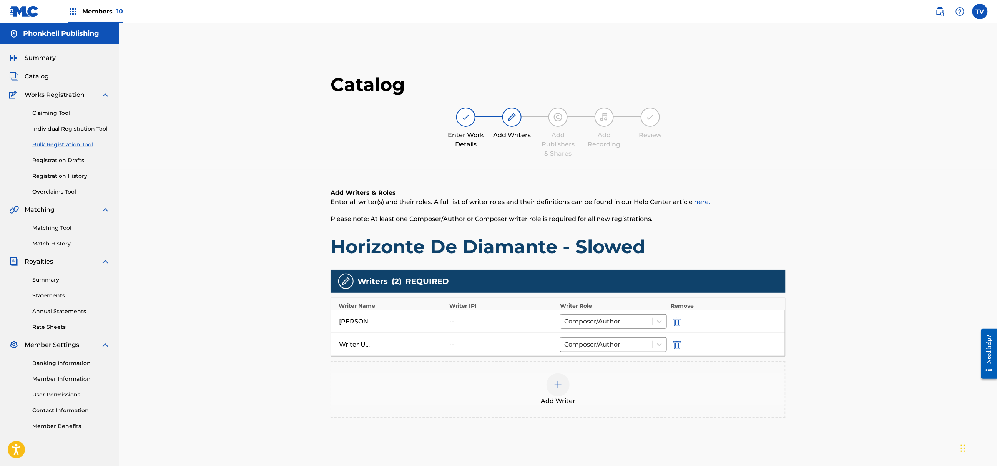
click at [680, 344] on img "submit" at bounding box center [677, 344] width 8 height 9
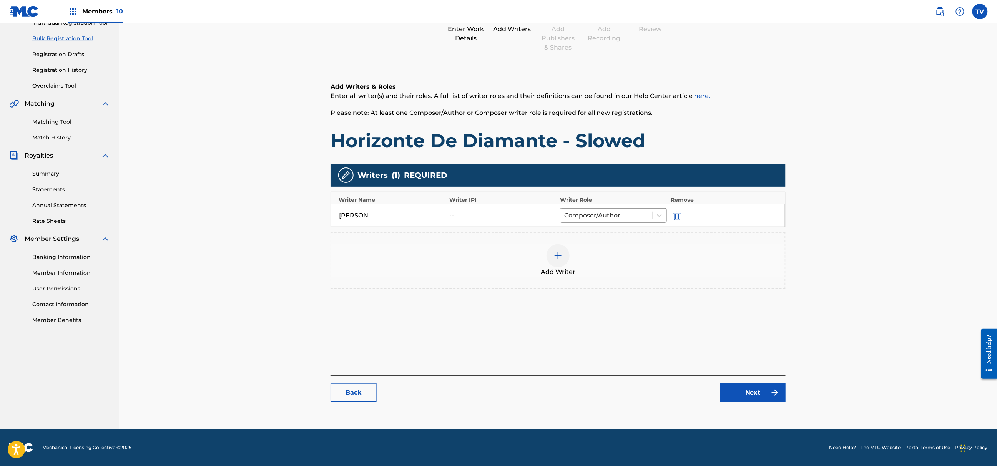
click at [760, 391] on link "Next" at bounding box center [752, 392] width 65 height 19
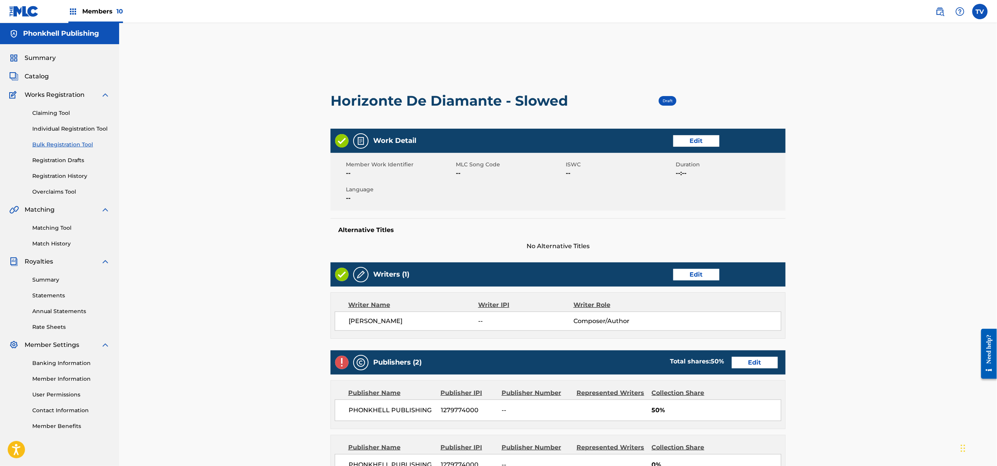
click at [743, 357] on div "Publishers (2) Total shares: 50 % Edit" at bounding box center [558, 363] width 455 height 24
click at [738, 370] on div "Publishers (2) Total shares: 50 % Edit" at bounding box center [558, 363] width 455 height 24
click at [737, 363] on link "Edit" at bounding box center [755, 363] width 46 height 12
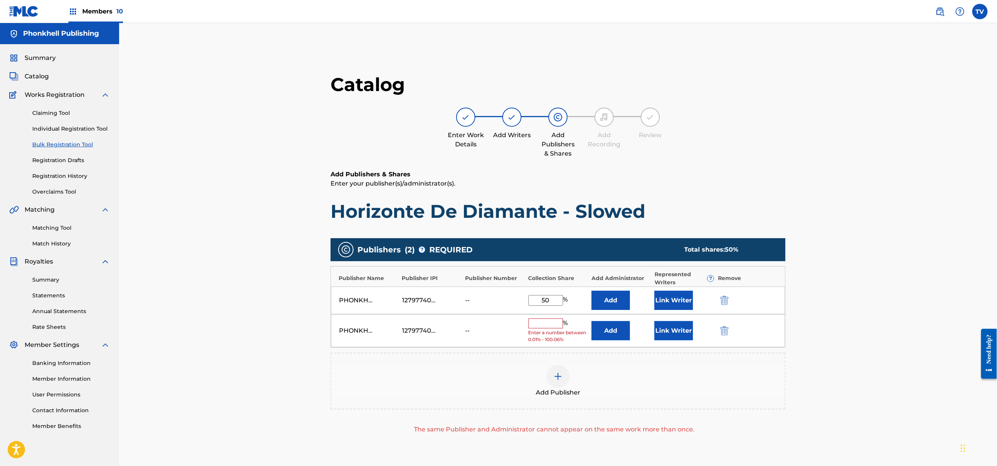
click at [727, 331] on img "submit" at bounding box center [724, 330] width 8 height 9
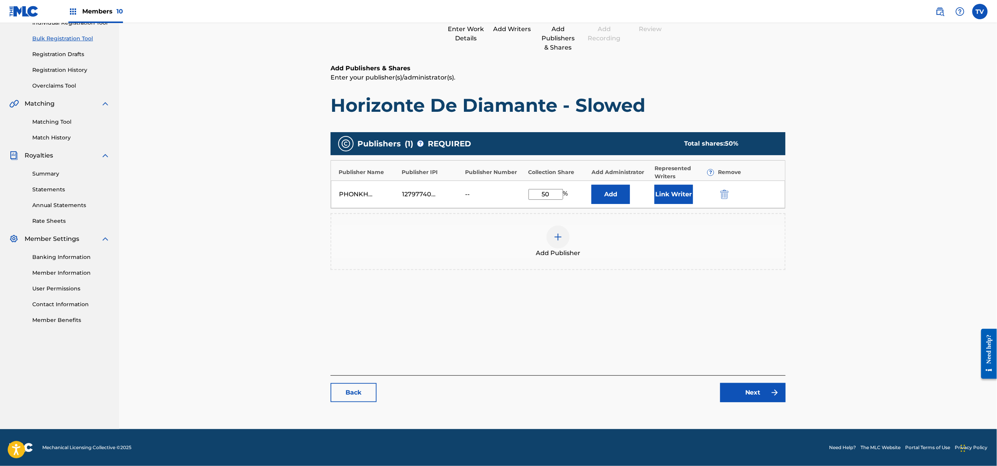
click at [773, 396] on img at bounding box center [774, 392] width 9 height 9
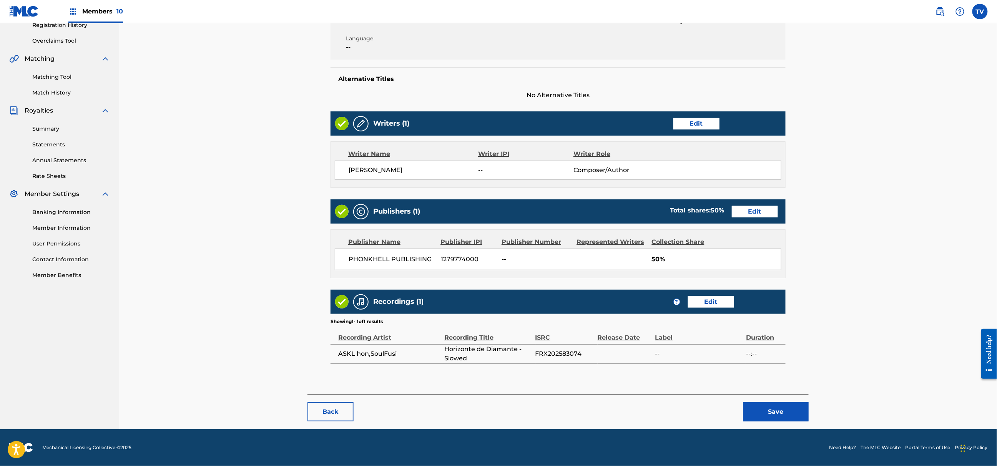
click at [777, 408] on button "Save" at bounding box center [775, 411] width 65 height 19
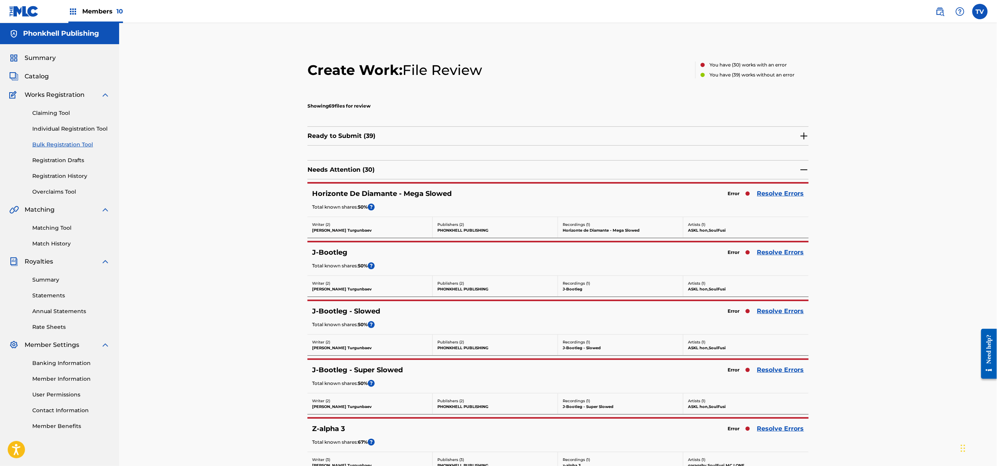
click at [773, 259] on div "J-Bootleg Error Resolve Errors Total known shares: 50 % ?" at bounding box center [557, 259] width 501 height 33
click at [774, 254] on link "Resolve Errors" at bounding box center [780, 252] width 47 height 9
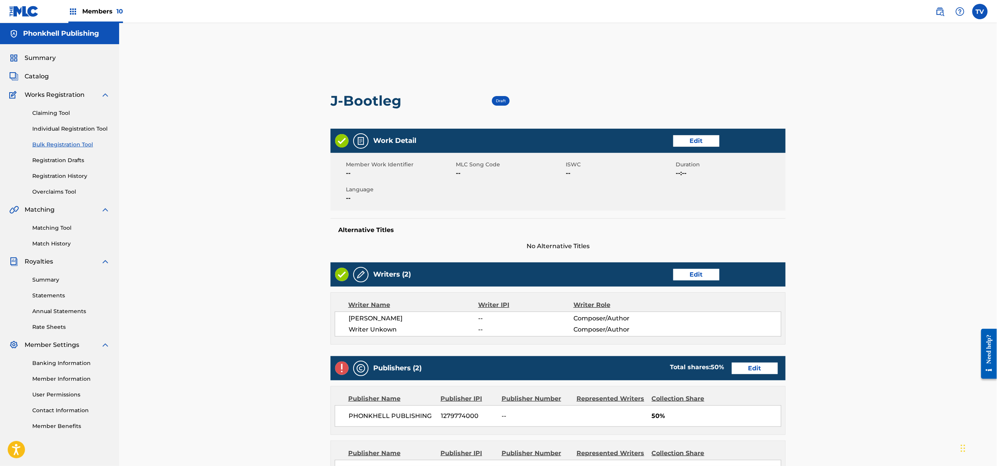
click at [698, 274] on link "Edit" at bounding box center [696, 275] width 46 height 12
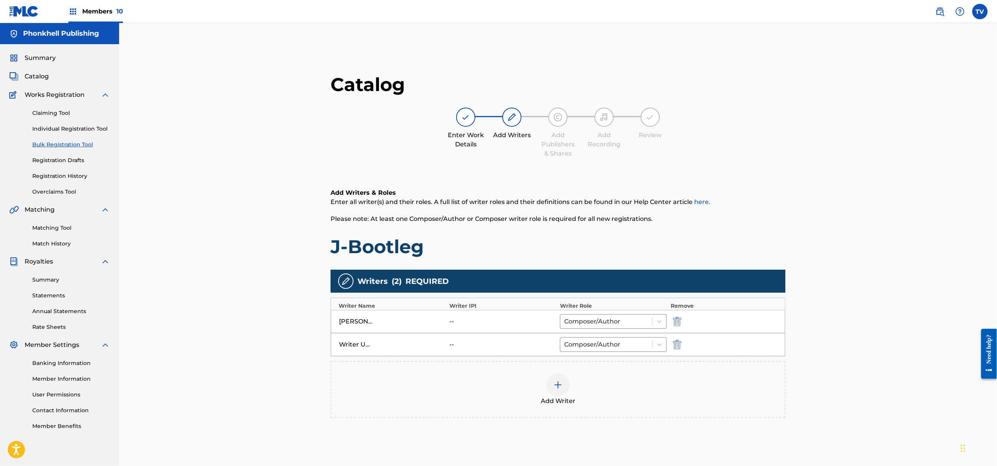
click at [680, 341] on img "submit" at bounding box center [677, 344] width 8 height 9
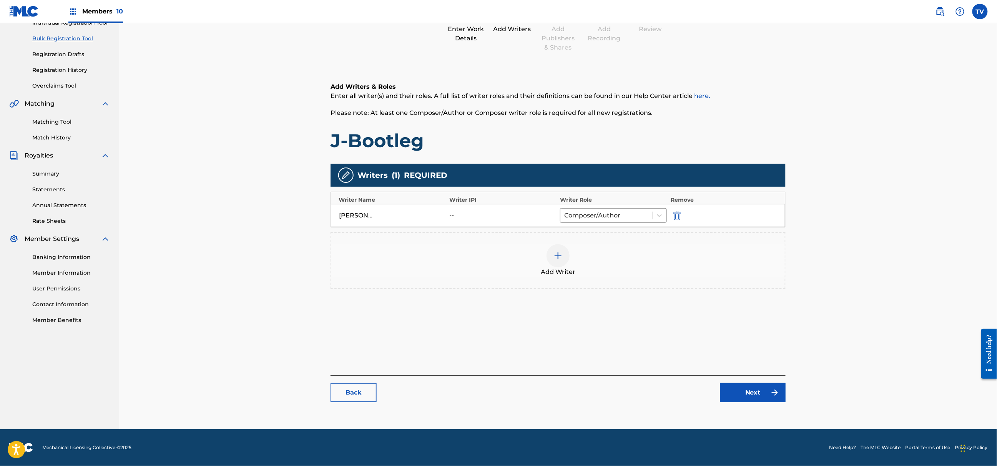
click at [743, 400] on link "Next" at bounding box center [752, 392] width 65 height 19
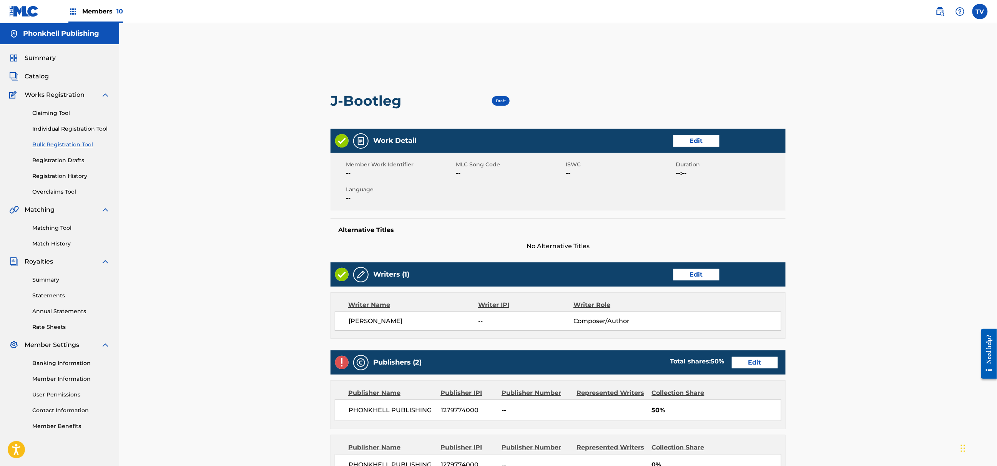
click at [750, 359] on link "Edit" at bounding box center [755, 363] width 46 height 12
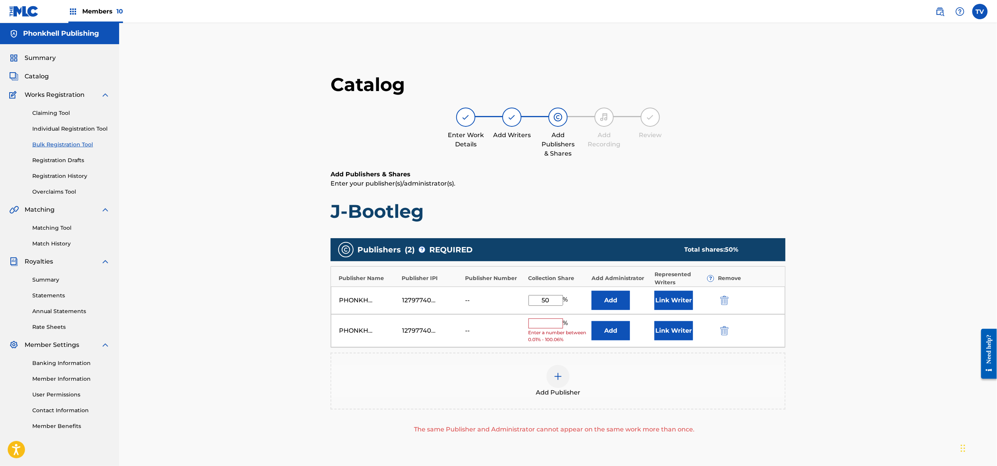
click at [724, 332] on img "submit" at bounding box center [724, 330] width 8 height 9
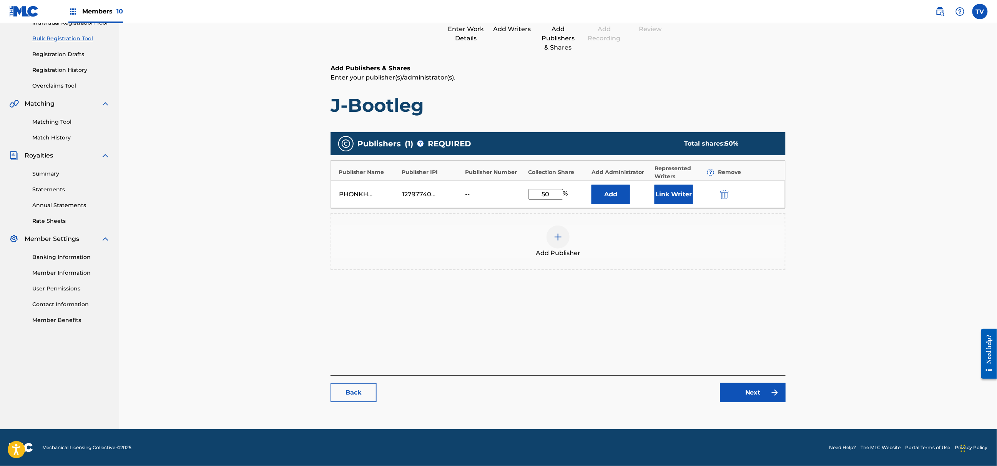
click at [756, 405] on div "Catalog Enter Work Details Add Writers Add Publishers & Shares Add Recording Re…" at bounding box center [558, 188] width 455 height 443
click at [757, 399] on link "Next" at bounding box center [752, 392] width 65 height 19
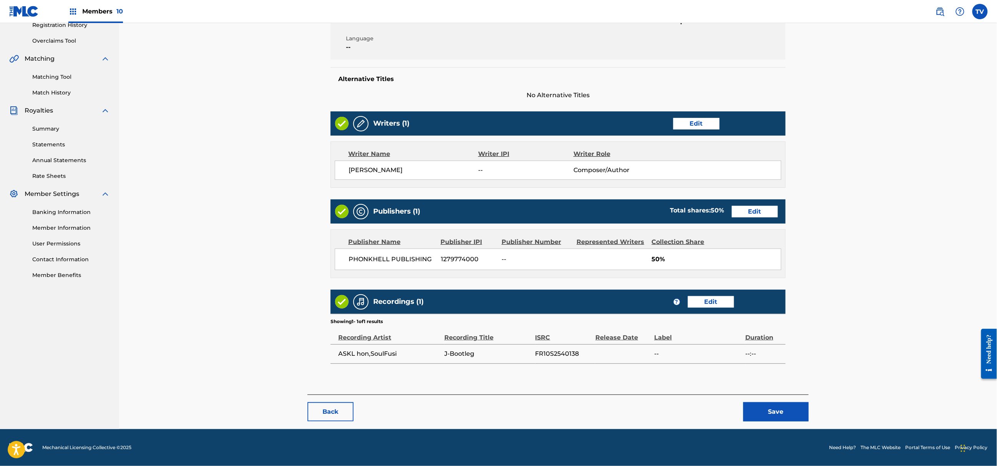
click at [776, 414] on button "Save" at bounding box center [775, 411] width 65 height 19
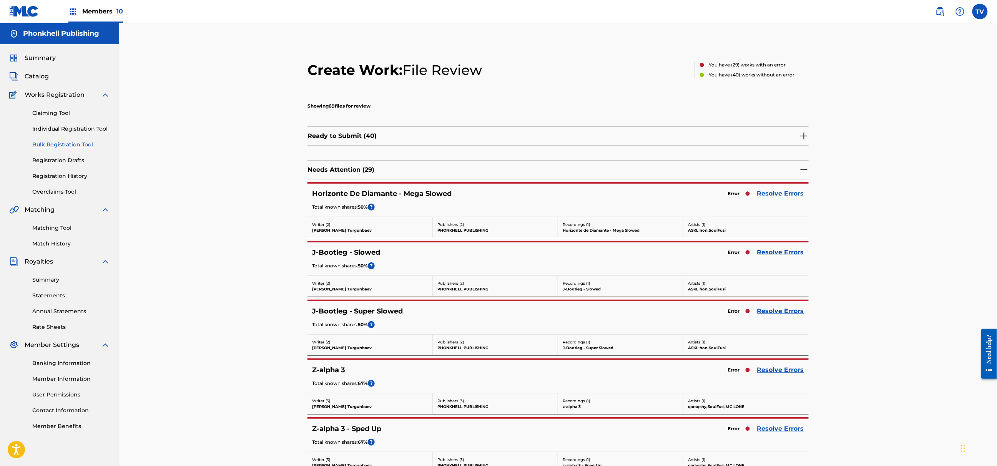
click at [776, 191] on link "Resolve Errors" at bounding box center [780, 193] width 47 height 9
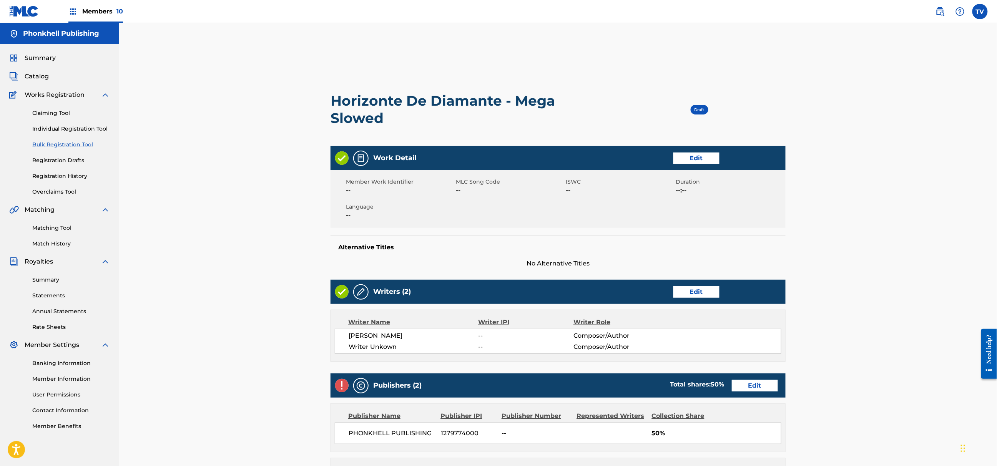
click at [691, 289] on link "Edit" at bounding box center [696, 292] width 46 height 12
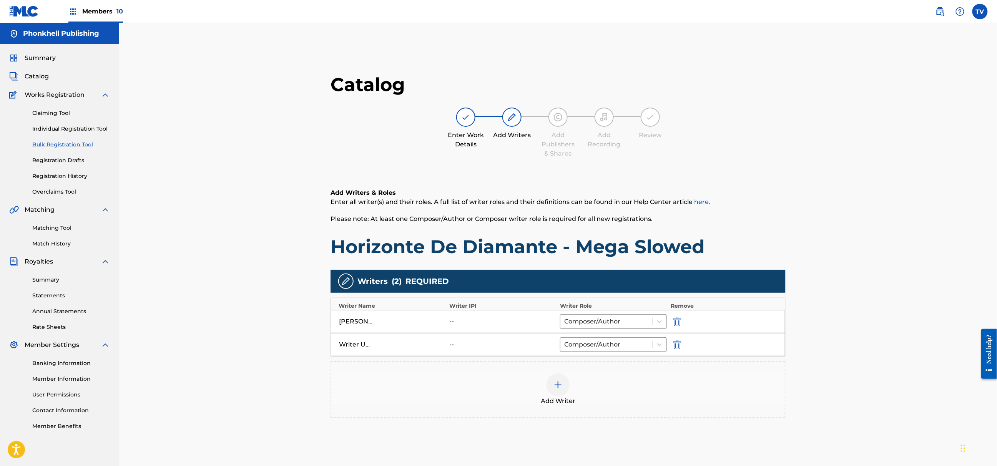
click at [678, 342] on img "submit" at bounding box center [677, 344] width 8 height 9
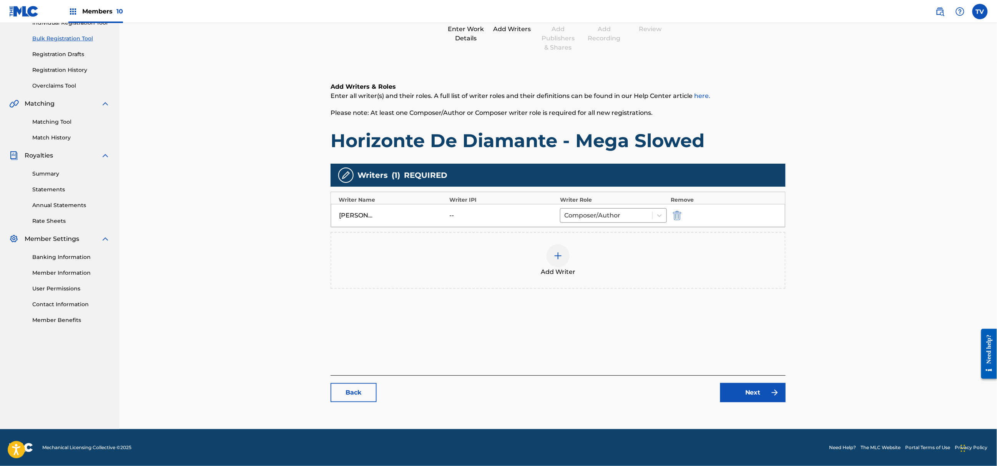
click at [753, 391] on link "Next" at bounding box center [752, 392] width 65 height 19
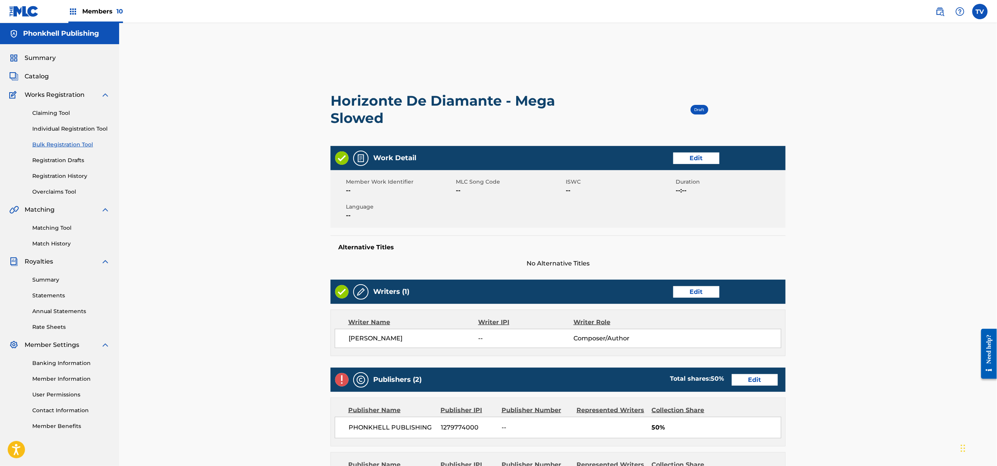
click at [754, 373] on div "Publishers (2) Total shares: 50 % Edit" at bounding box center [558, 380] width 455 height 24
click at [751, 372] on div "Publishers (2) Total shares: 50 % Edit" at bounding box center [558, 380] width 455 height 24
click at [754, 377] on link "Edit" at bounding box center [755, 380] width 46 height 12
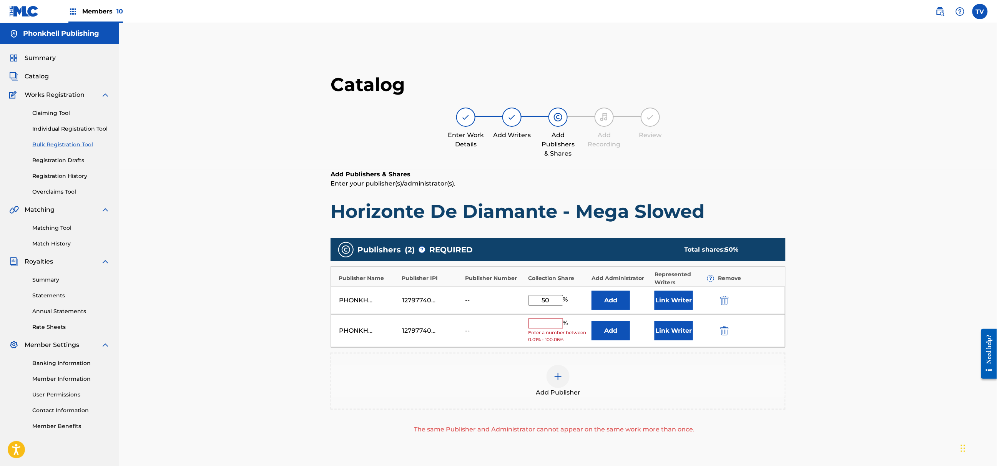
click at [725, 329] on img "submit" at bounding box center [724, 330] width 8 height 9
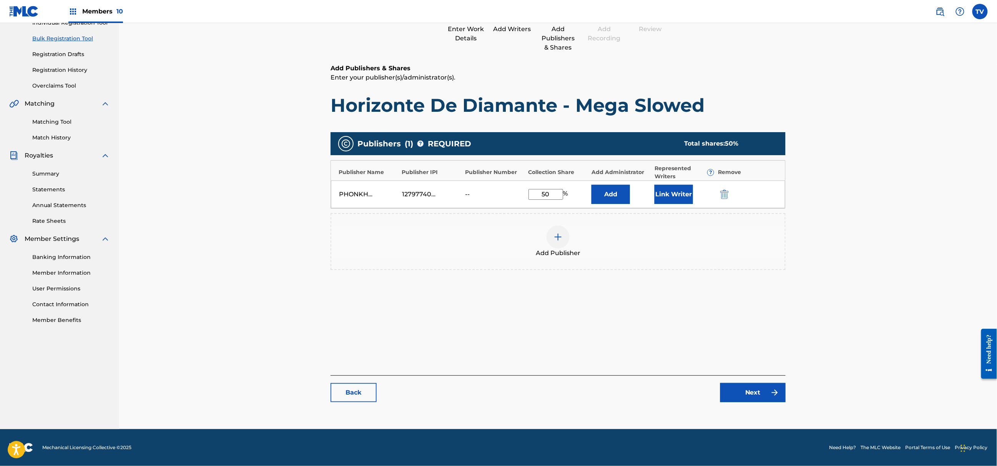
click at [746, 403] on div "Catalog Enter Work Details Add Writers Add Publishers & Shares Add Recording Re…" at bounding box center [558, 188] width 455 height 443
click at [746, 397] on link "Next" at bounding box center [752, 392] width 65 height 19
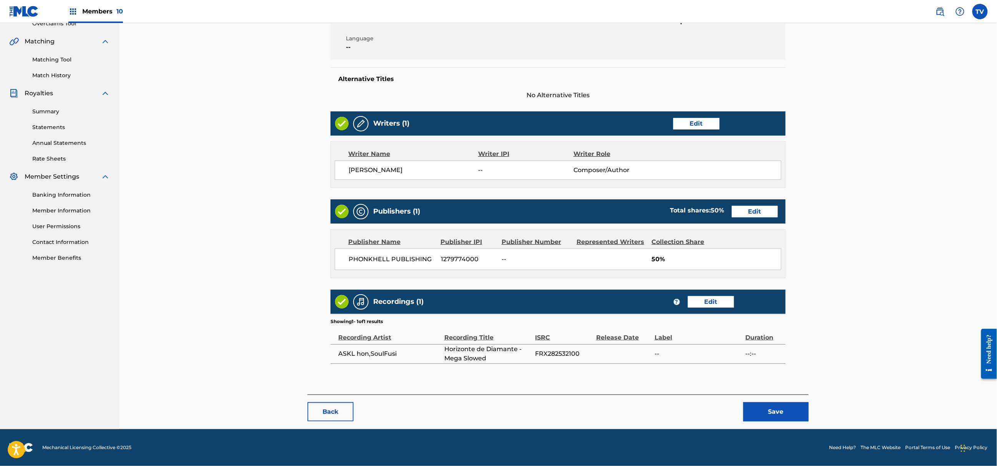
click at [774, 409] on button "Save" at bounding box center [775, 411] width 65 height 19
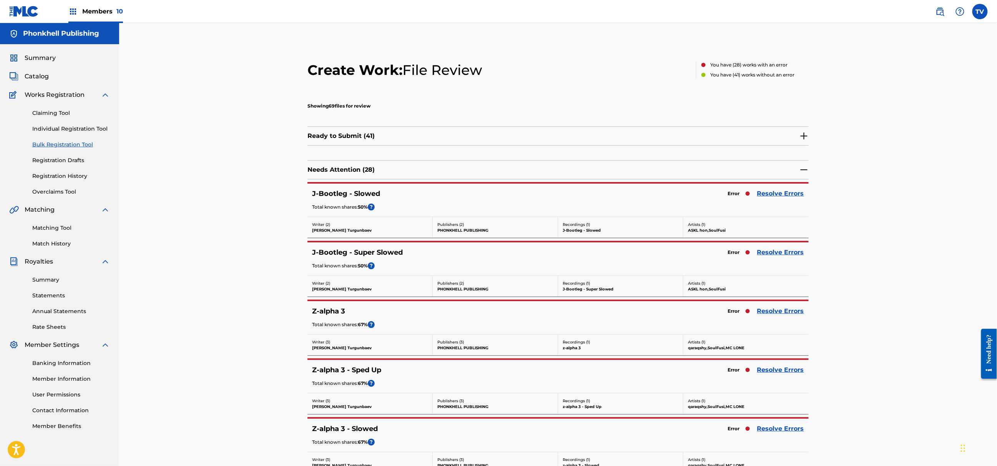
click at [774, 311] on link "Resolve Errors" at bounding box center [780, 311] width 47 height 9
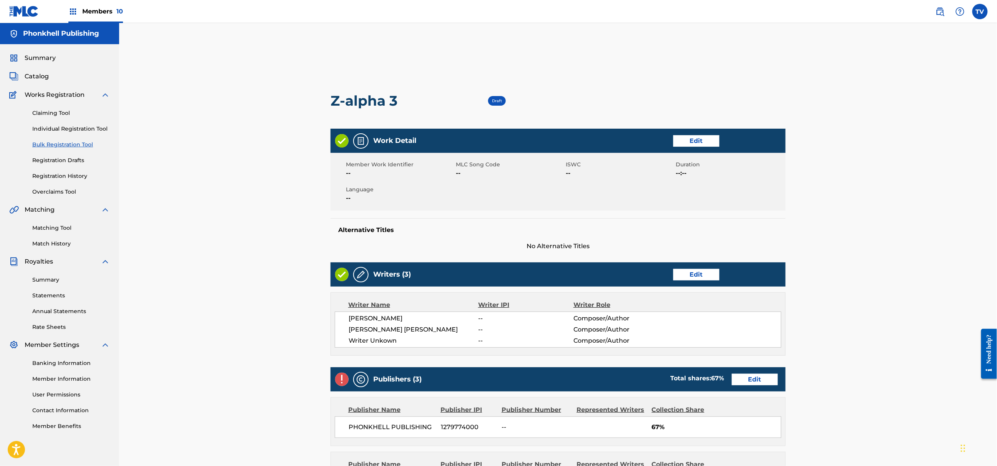
click at [692, 273] on link "Edit" at bounding box center [696, 275] width 46 height 12
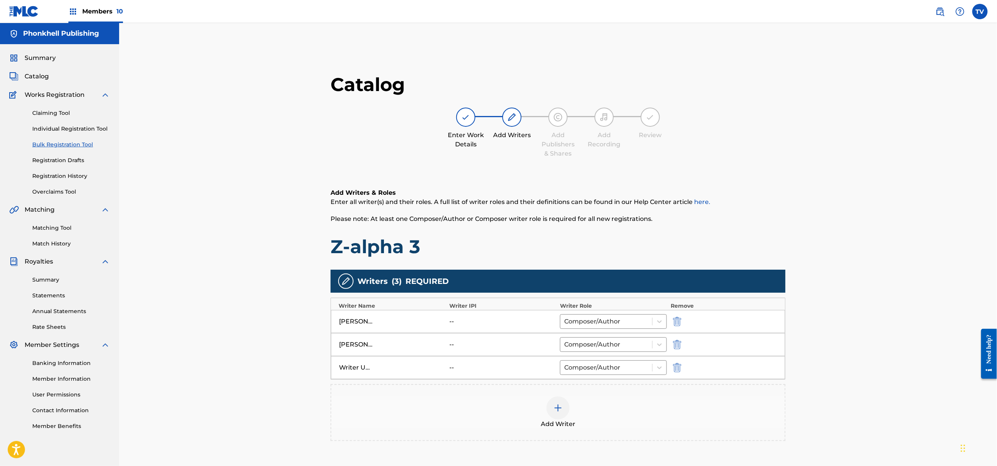
click at [681, 366] on img "submit" at bounding box center [677, 367] width 8 height 9
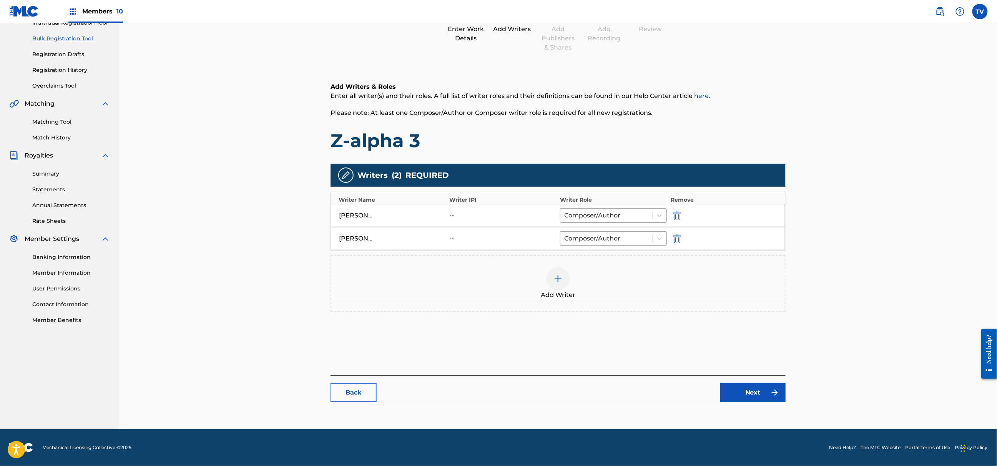
click at [750, 388] on link "Next" at bounding box center [752, 392] width 65 height 19
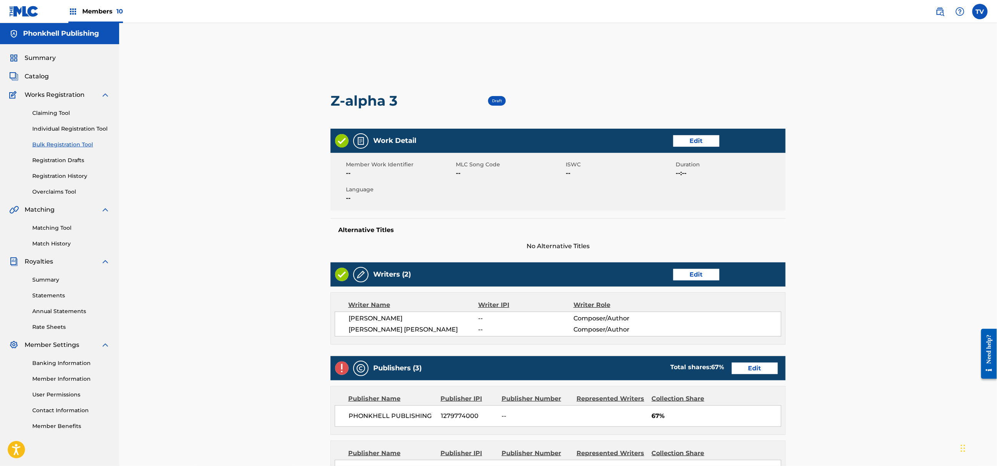
click at [743, 361] on div "Publishers (3) Total shares: 67 % Edit" at bounding box center [558, 368] width 455 height 24
click at [749, 367] on link "Edit" at bounding box center [755, 369] width 46 height 12
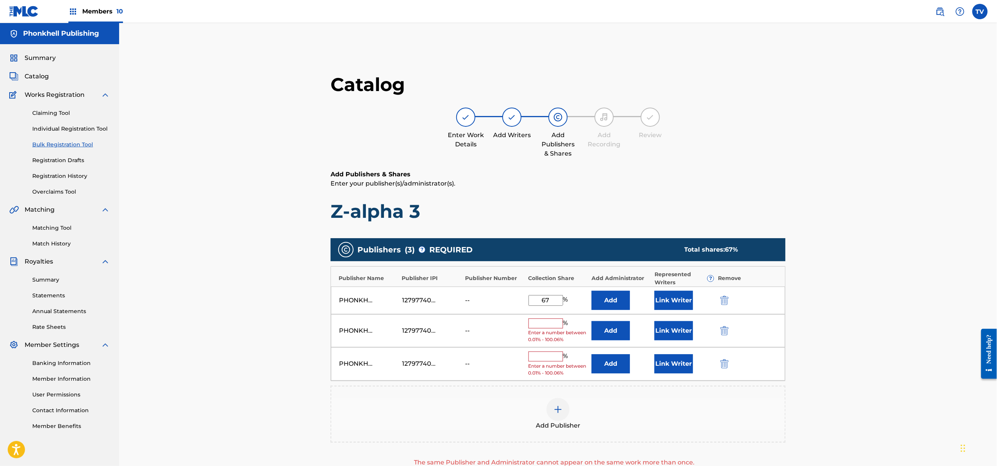
click at [723, 334] on img "submit" at bounding box center [724, 330] width 8 height 9
click at [723, 332] on img "submit" at bounding box center [724, 330] width 8 height 9
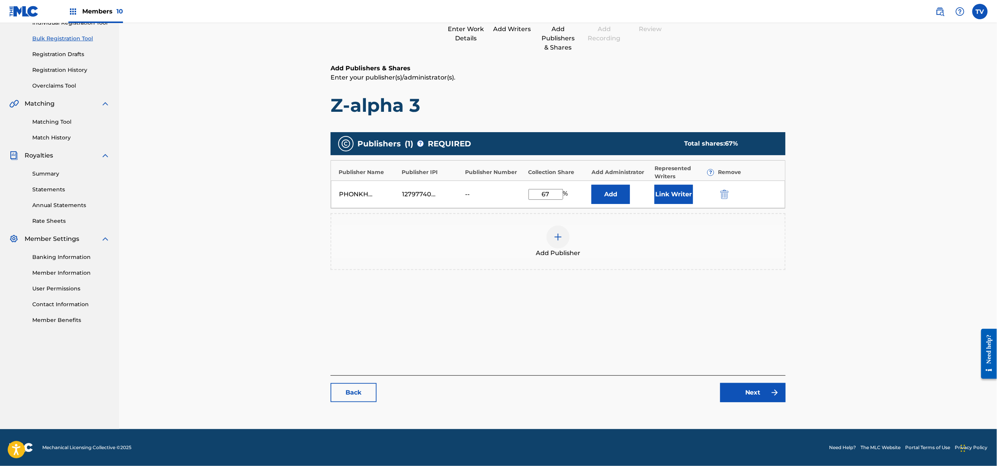
click at [764, 399] on link "Next" at bounding box center [752, 392] width 65 height 19
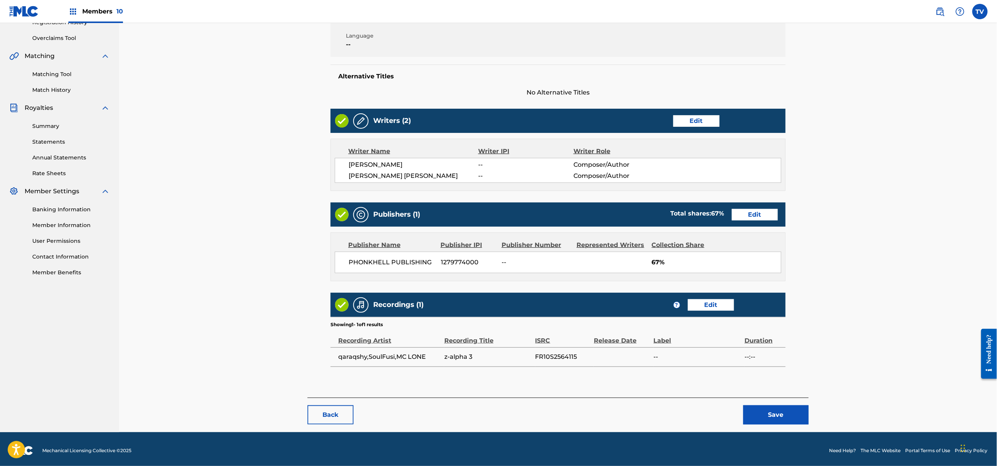
click at [783, 412] on button "Save" at bounding box center [775, 415] width 65 height 19
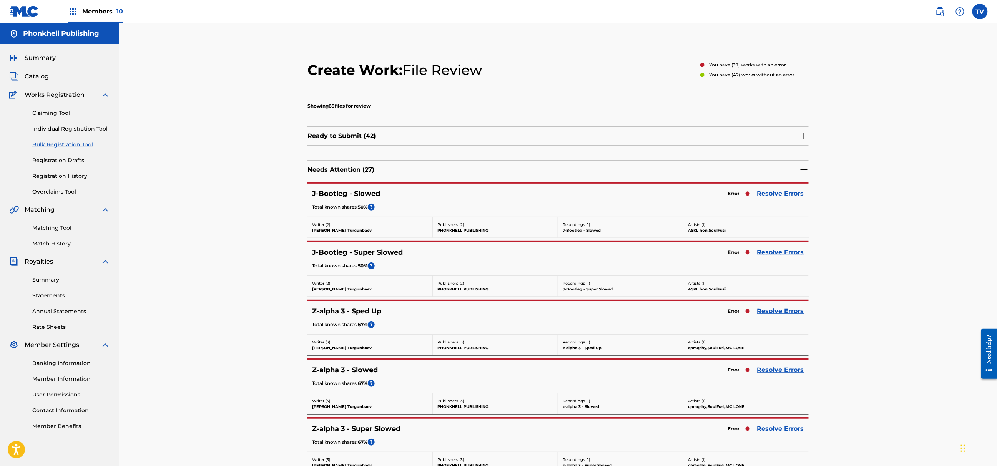
click at [777, 312] on link "Resolve Errors" at bounding box center [780, 311] width 47 height 9
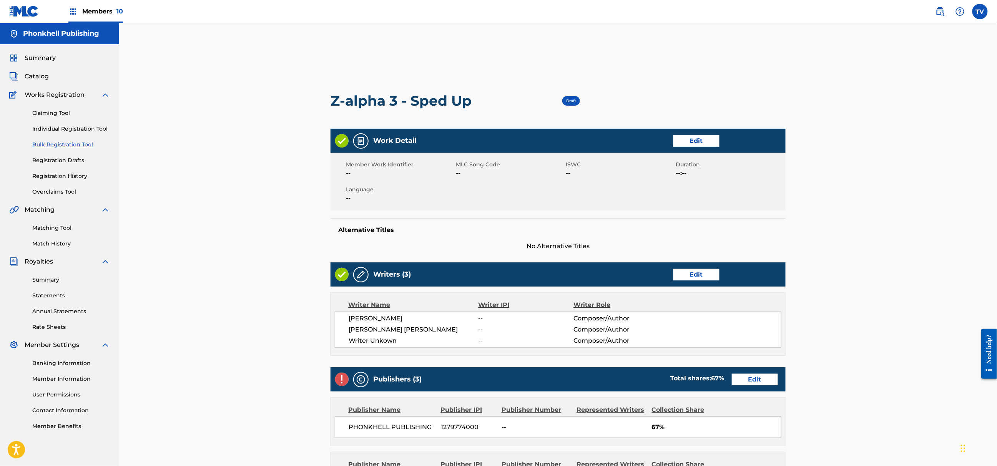
click at [706, 276] on link "Edit" at bounding box center [696, 275] width 46 height 12
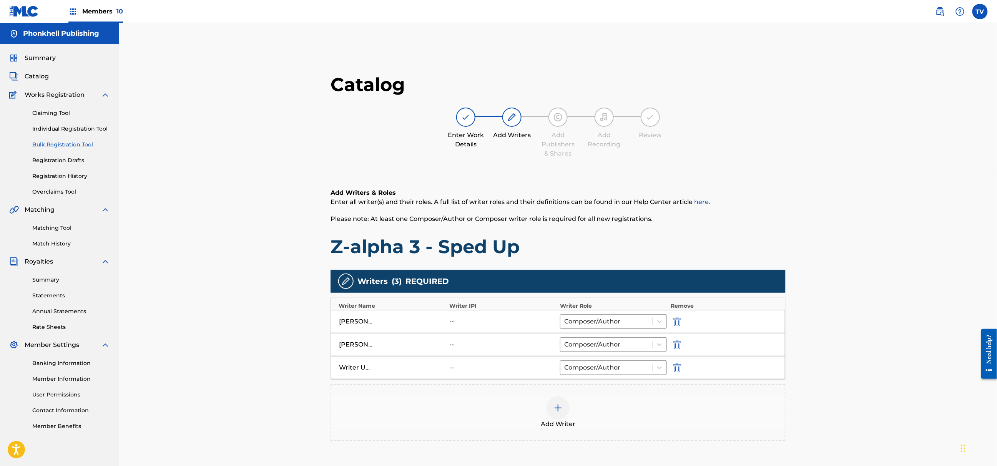
click at [675, 371] on img "submit" at bounding box center [677, 367] width 8 height 9
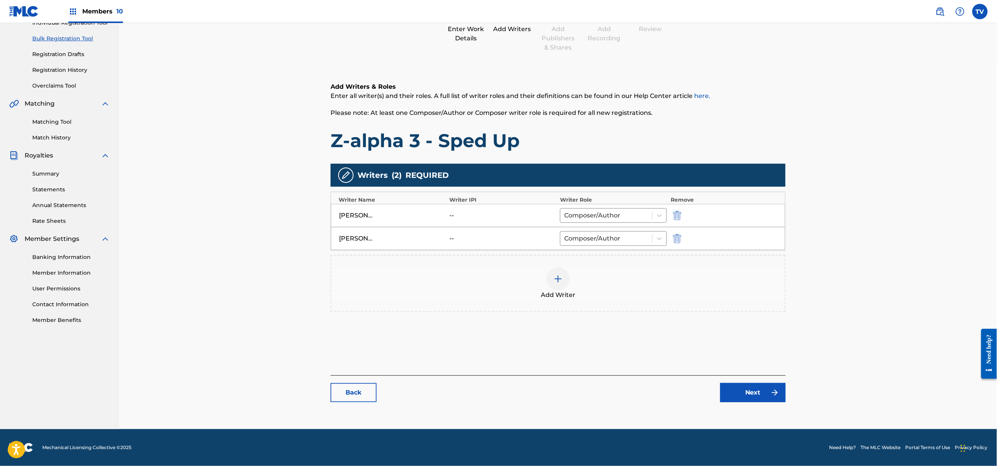
click at [761, 391] on link "Next" at bounding box center [752, 392] width 65 height 19
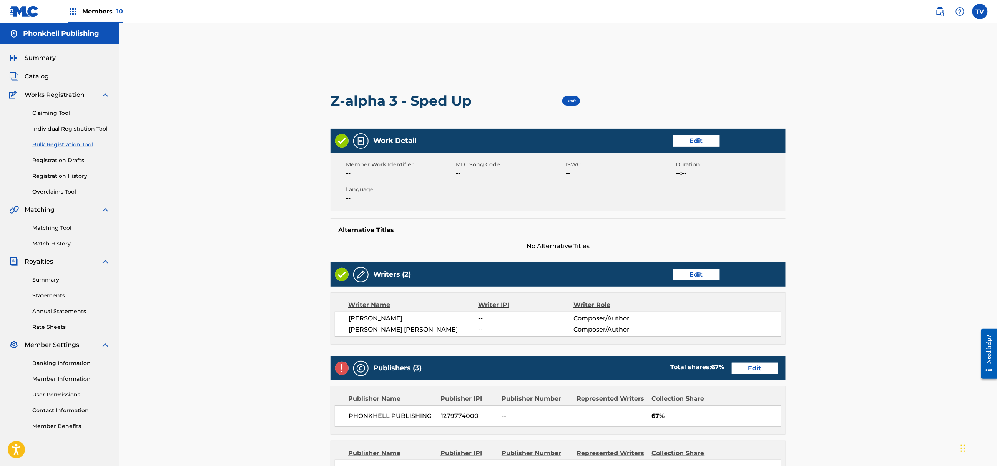
click at [757, 369] on link "Edit" at bounding box center [755, 369] width 46 height 12
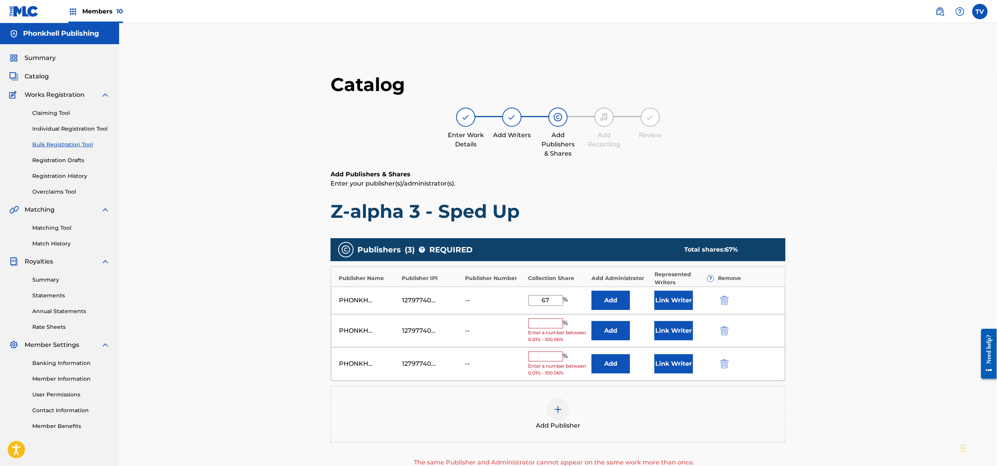
click at [726, 330] on img "submit" at bounding box center [724, 330] width 8 height 9
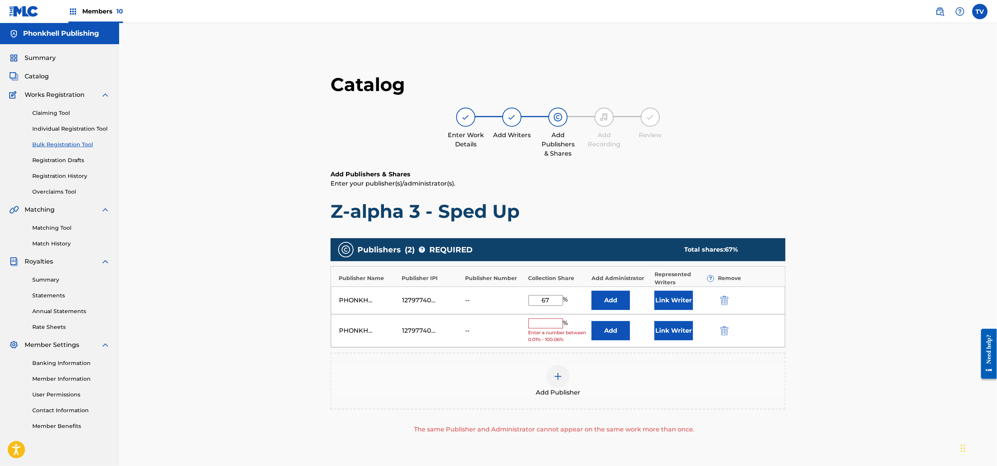
click at [725, 335] on img "submit" at bounding box center [724, 330] width 8 height 9
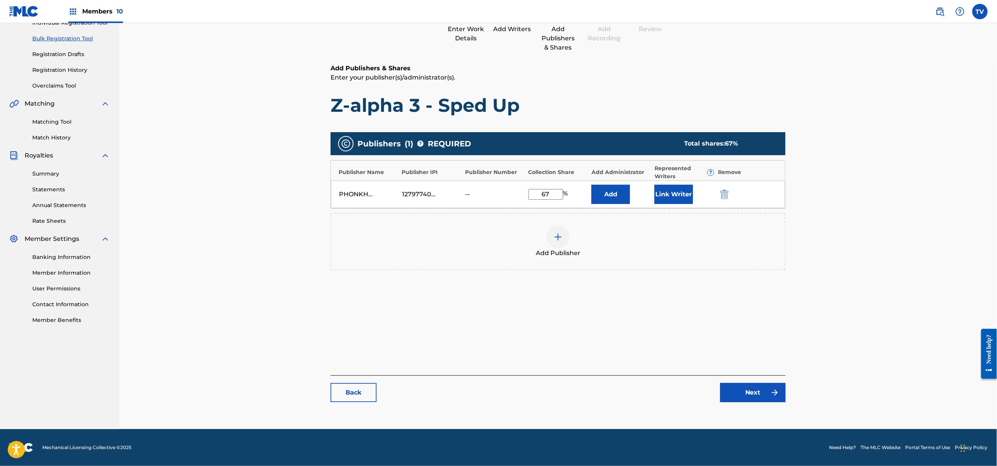
click at [760, 393] on link "Next" at bounding box center [752, 392] width 65 height 19
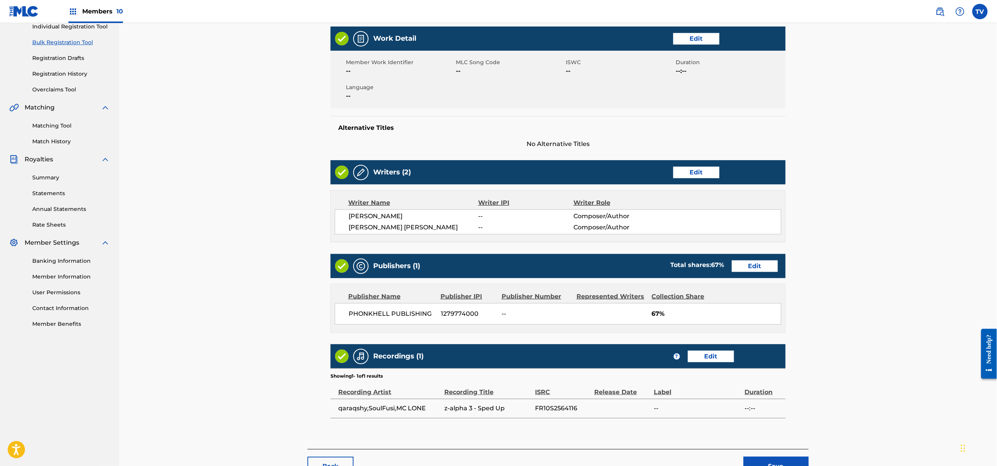
click at [779, 408] on span "--:--" at bounding box center [763, 408] width 37 height 9
click at [789, 459] on button "Save" at bounding box center [775, 466] width 65 height 19
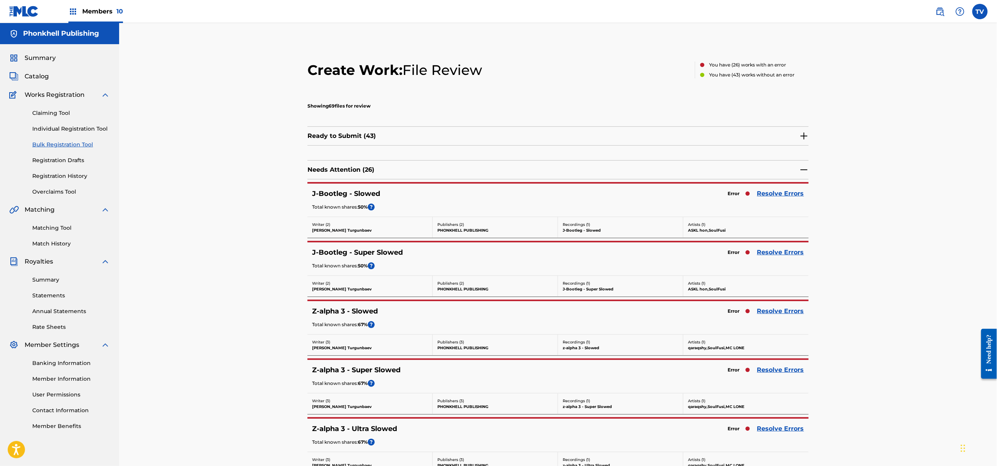
click at [770, 191] on link "Resolve Errors" at bounding box center [780, 193] width 47 height 9
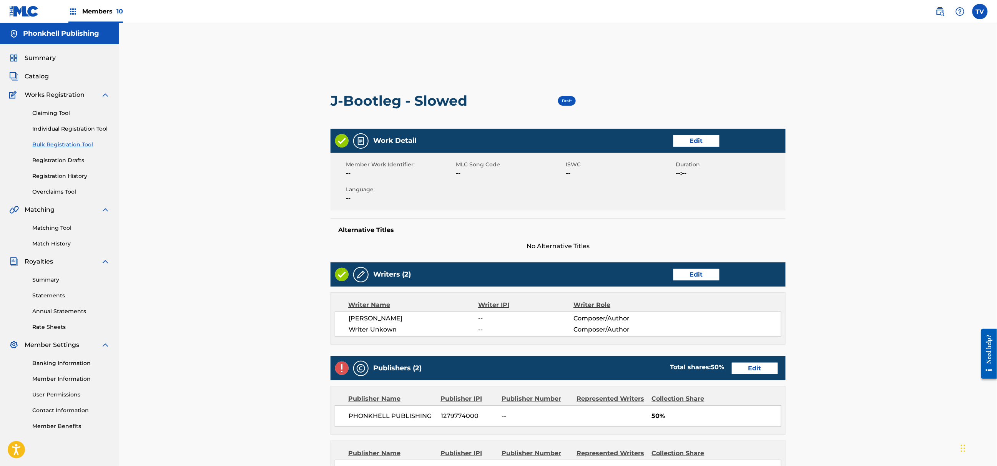
click at [691, 274] on link "Edit" at bounding box center [696, 275] width 46 height 12
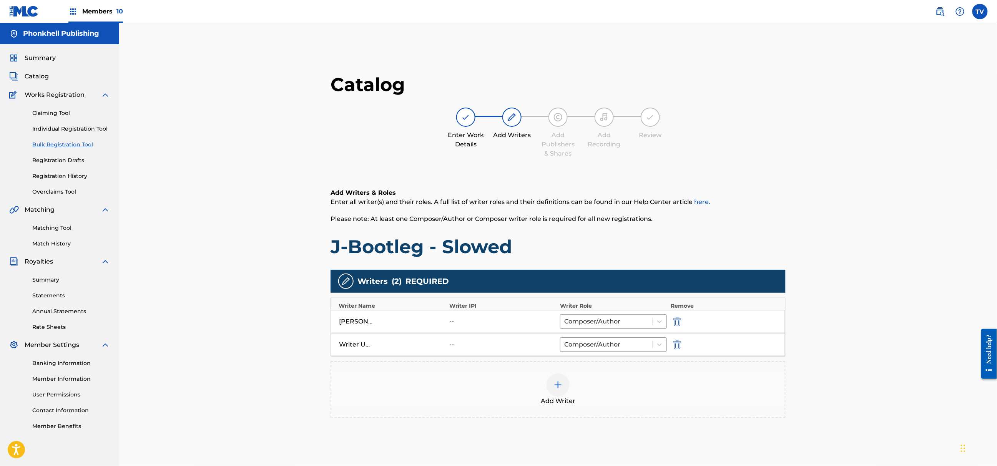
click at [672, 349] on button "submit" at bounding box center [677, 344] width 12 height 9
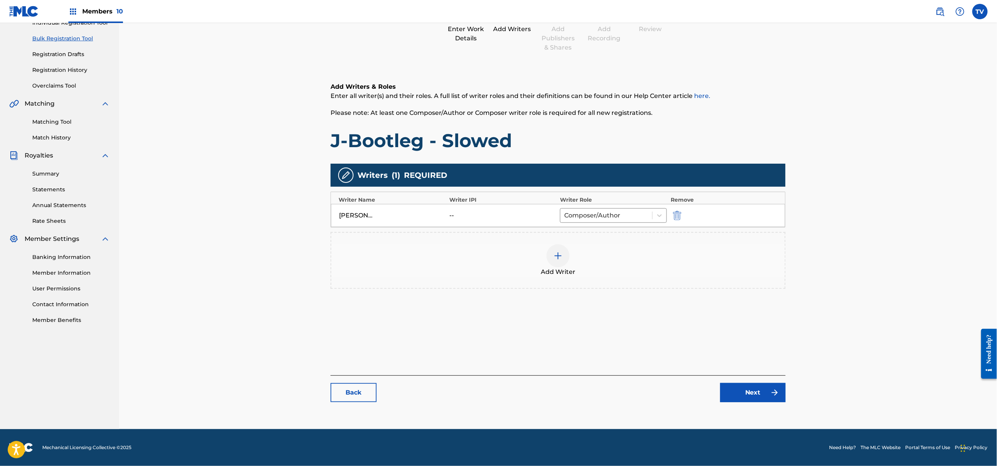
click at [747, 391] on link "Next" at bounding box center [752, 392] width 65 height 19
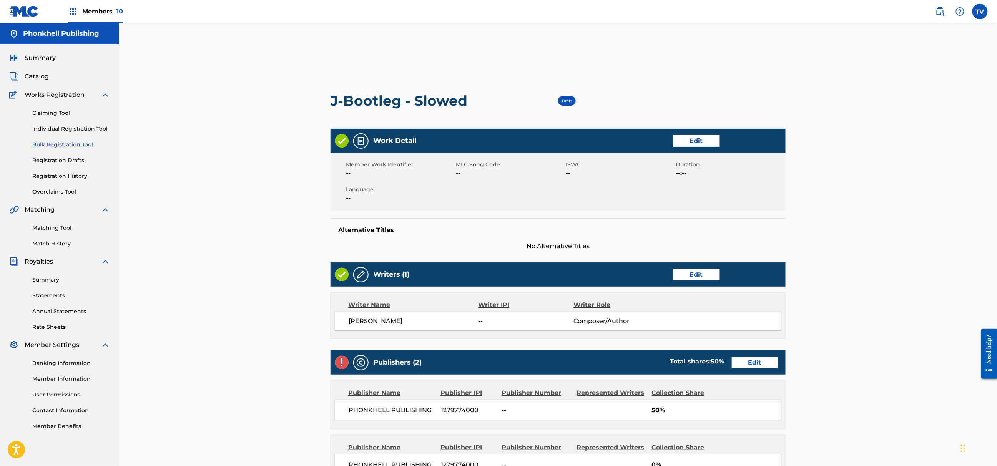
click at [744, 357] on div "Publishers (2) Total shares: 50 % Edit" at bounding box center [558, 363] width 455 height 24
click at [748, 359] on link "Edit" at bounding box center [755, 363] width 46 height 12
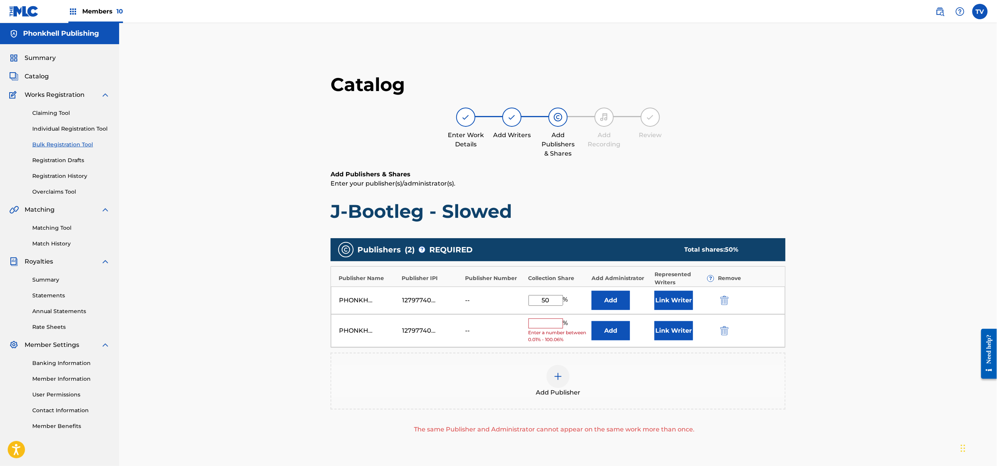
click at [720, 328] on img "submit" at bounding box center [724, 330] width 8 height 9
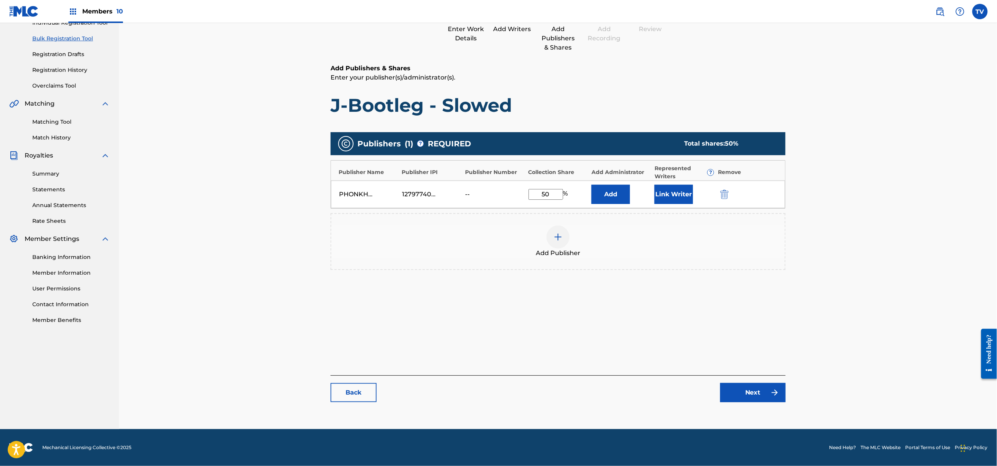
click at [745, 399] on link "Next" at bounding box center [752, 392] width 65 height 19
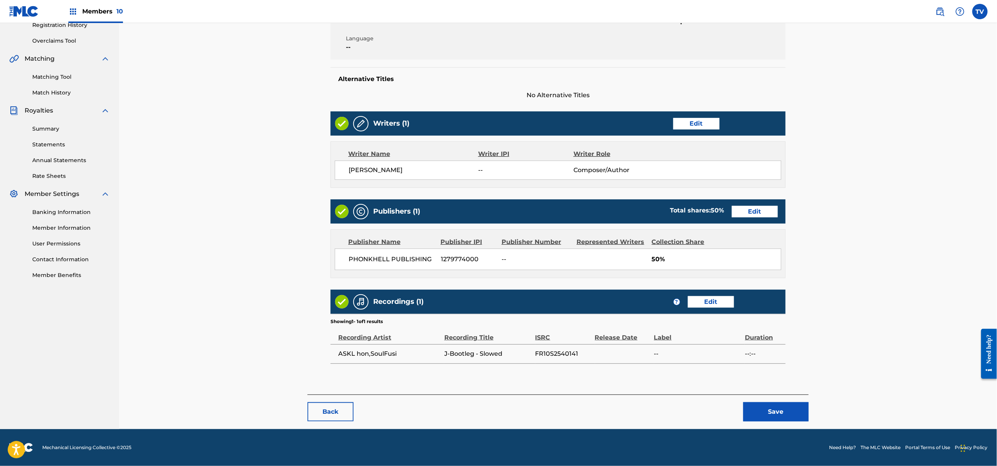
click at [777, 400] on div "Back Save" at bounding box center [557, 408] width 501 height 27
click at [781, 406] on button "Save" at bounding box center [775, 411] width 65 height 19
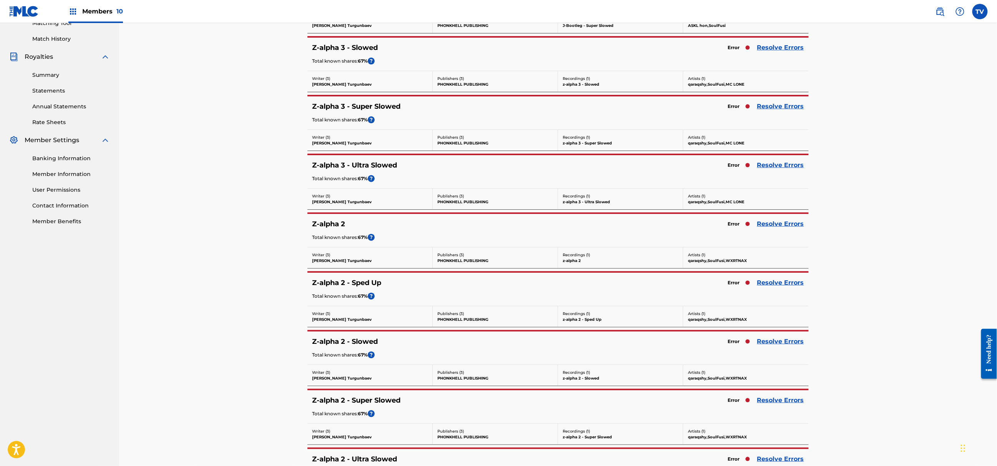
click at [794, 45] on link "Resolve Errors" at bounding box center [780, 47] width 47 height 9
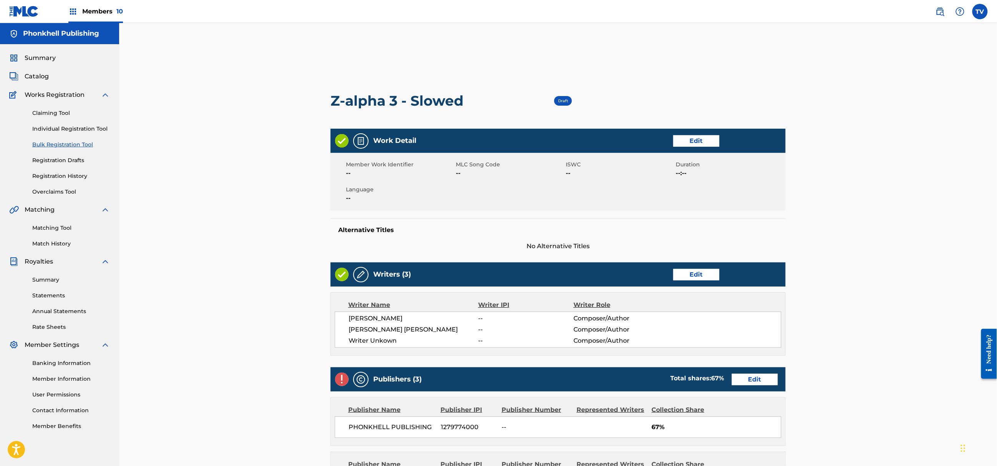
click at [694, 273] on link "Edit" at bounding box center [696, 275] width 46 height 12
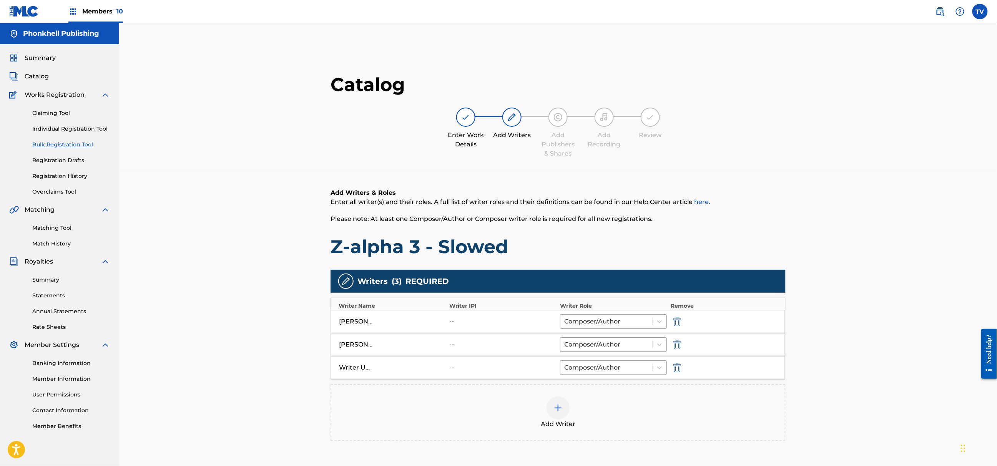
click at [673, 367] on img "submit" at bounding box center [677, 367] width 8 height 9
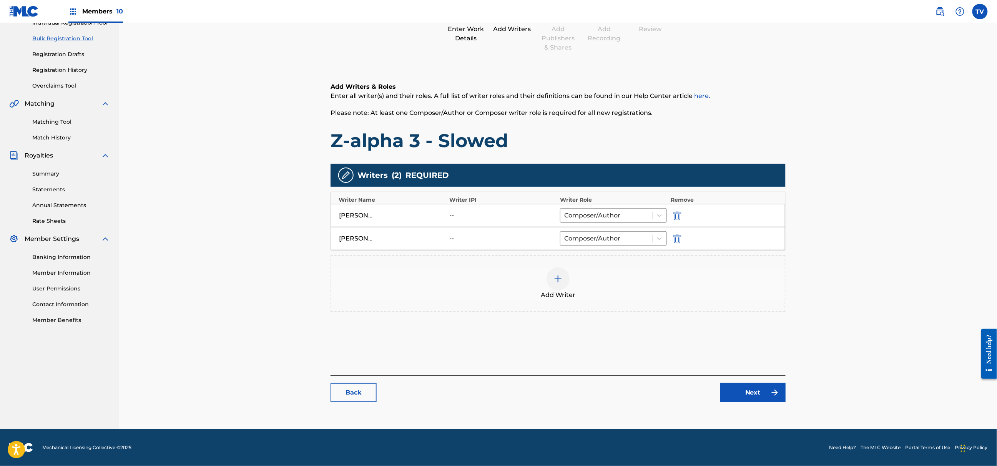
click at [754, 399] on link "Next" at bounding box center [752, 392] width 65 height 19
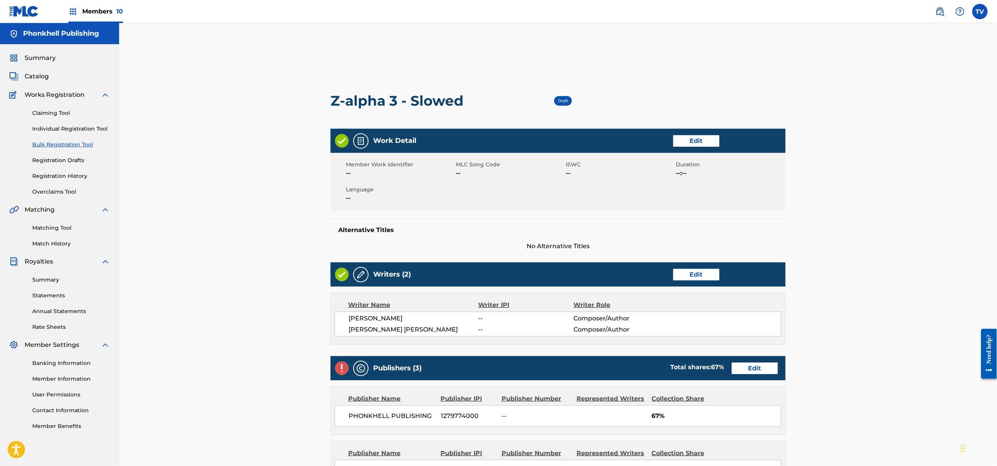
click at [754, 368] on link "Edit" at bounding box center [755, 369] width 46 height 12
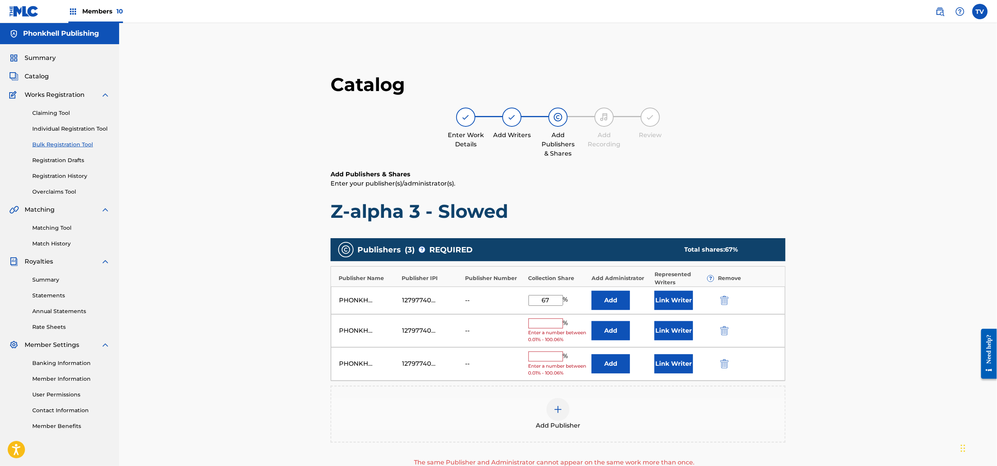
click at [726, 329] on img "submit" at bounding box center [724, 330] width 8 height 9
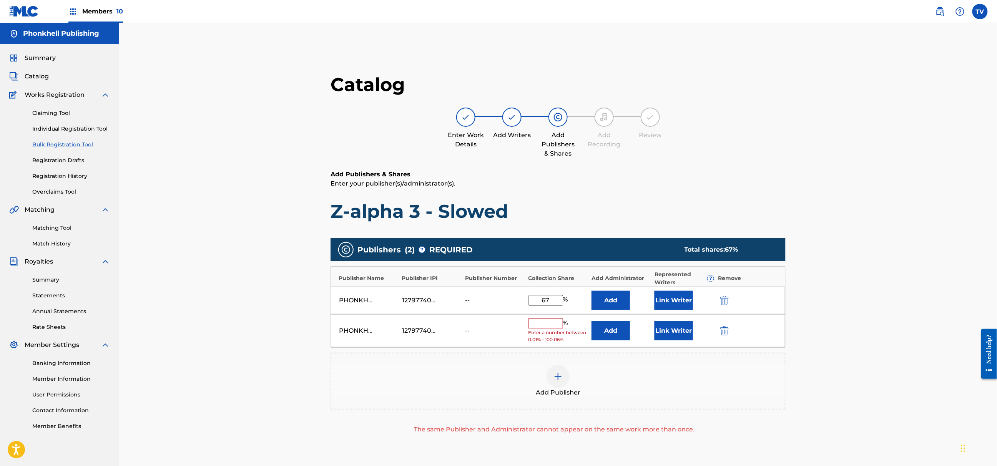
click at [726, 329] on img "submit" at bounding box center [724, 330] width 8 height 9
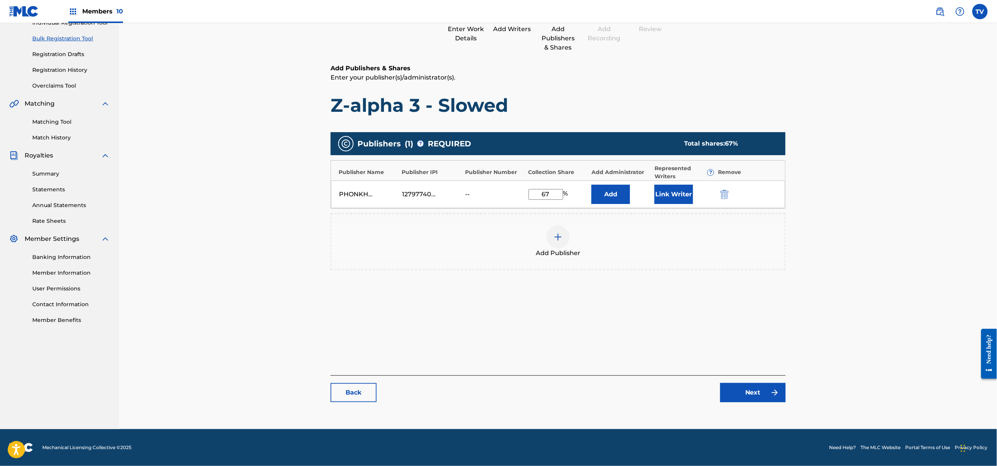
click at [757, 389] on link "Next" at bounding box center [752, 392] width 65 height 19
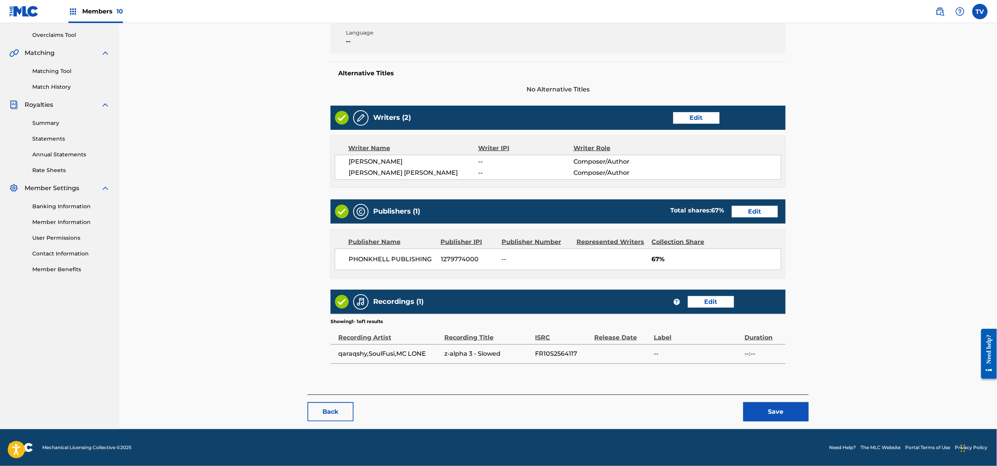
click at [781, 412] on button "Save" at bounding box center [775, 411] width 65 height 19
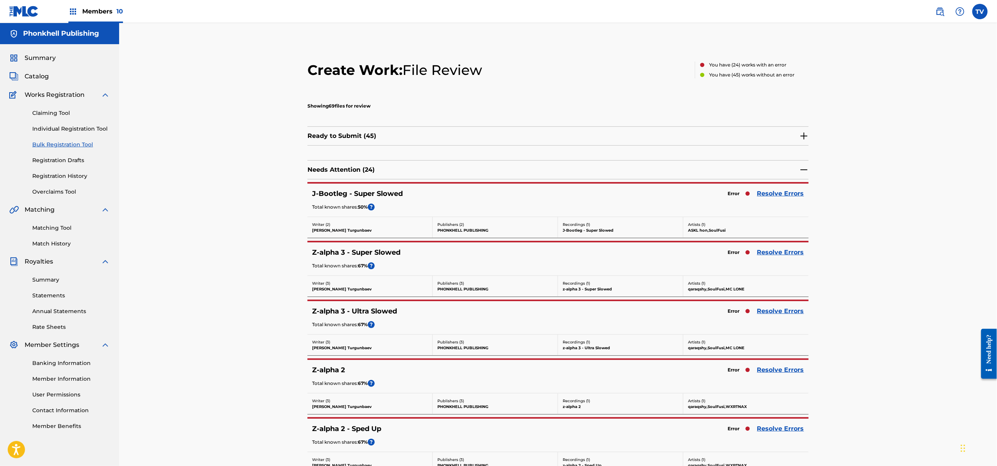
click at [765, 311] on link "Resolve Errors" at bounding box center [780, 311] width 47 height 9
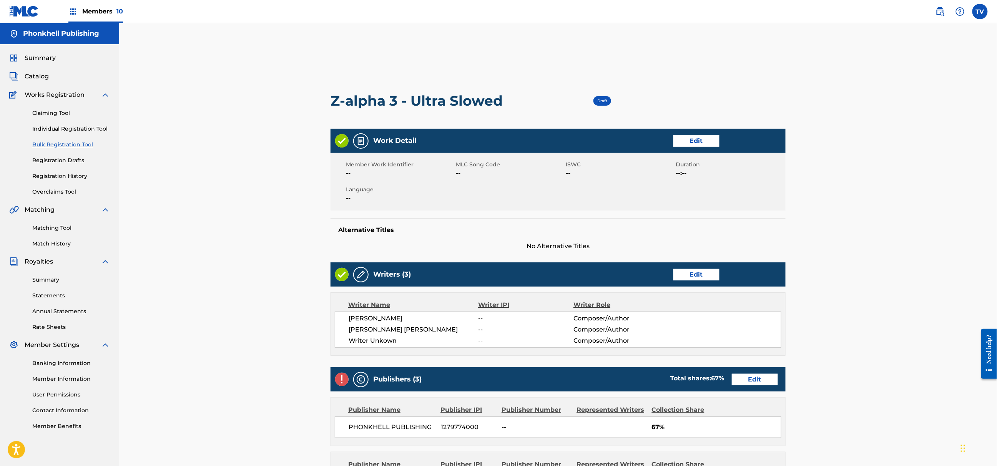
click at [684, 272] on link "Edit" at bounding box center [696, 275] width 46 height 12
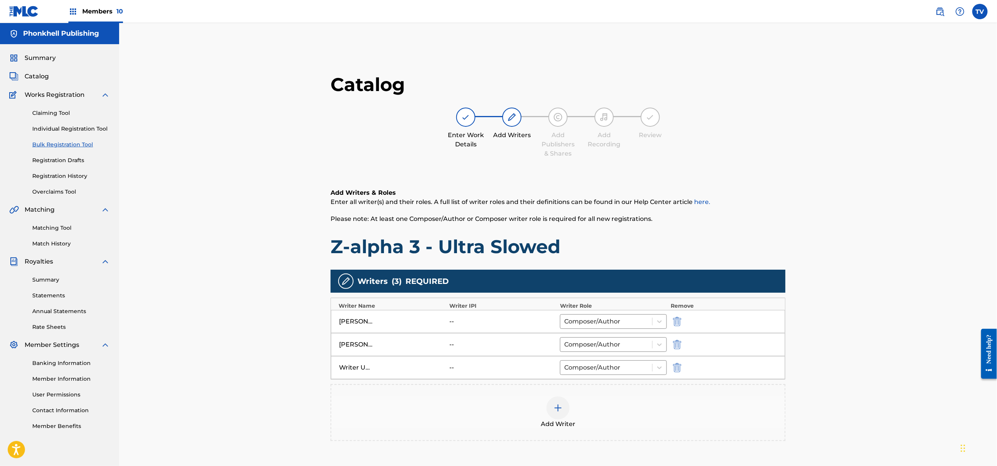
click at [670, 368] on div "Writer Unkown -- Composer/Author" at bounding box center [558, 367] width 454 height 23
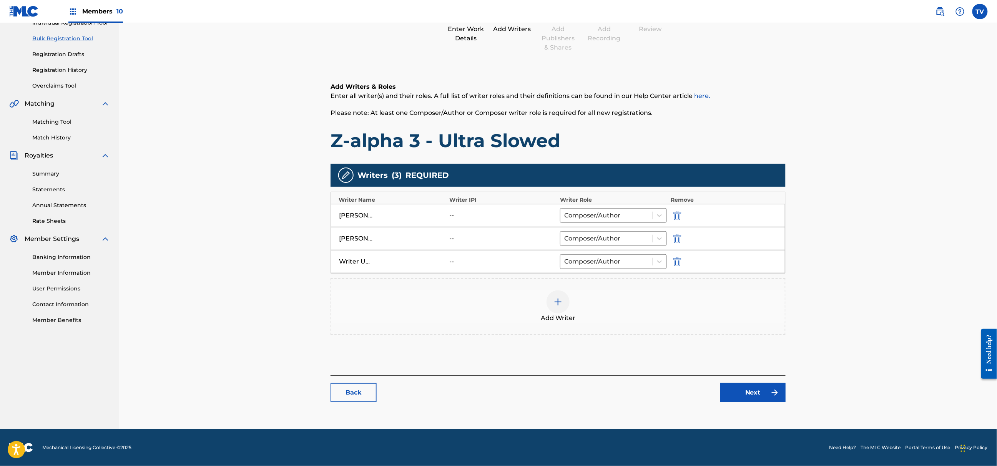
click at [677, 260] on img "submit" at bounding box center [677, 261] width 8 height 9
click at [754, 389] on link "Next" at bounding box center [752, 392] width 65 height 19
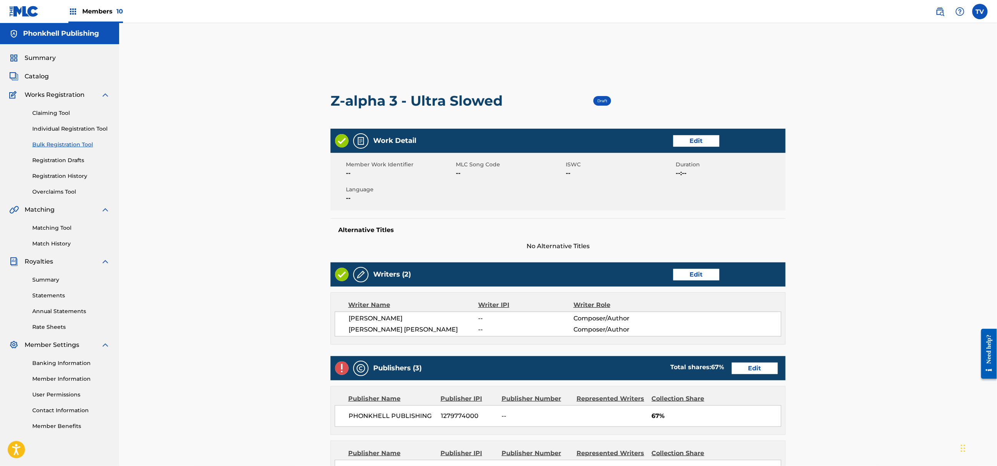
click at [746, 360] on div "Publishers (3) Total shares: 67 % Edit" at bounding box center [558, 368] width 455 height 24
click at [749, 364] on link "Edit" at bounding box center [755, 369] width 46 height 12
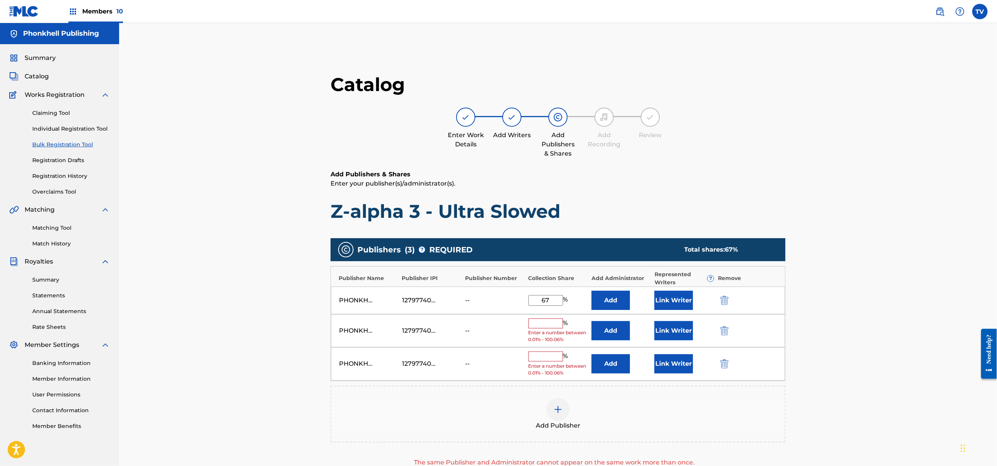
click at [725, 331] on img "submit" at bounding box center [724, 330] width 8 height 9
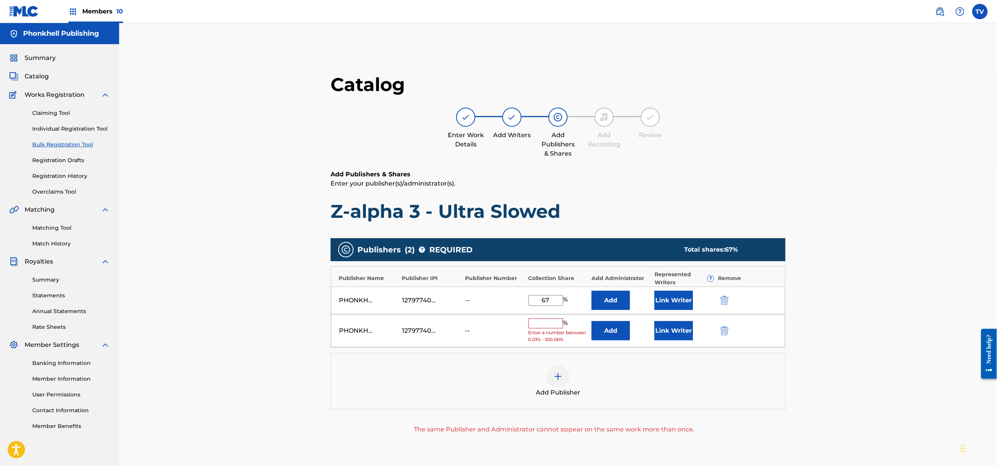
click at [725, 331] on img "submit" at bounding box center [724, 330] width 8 height 9
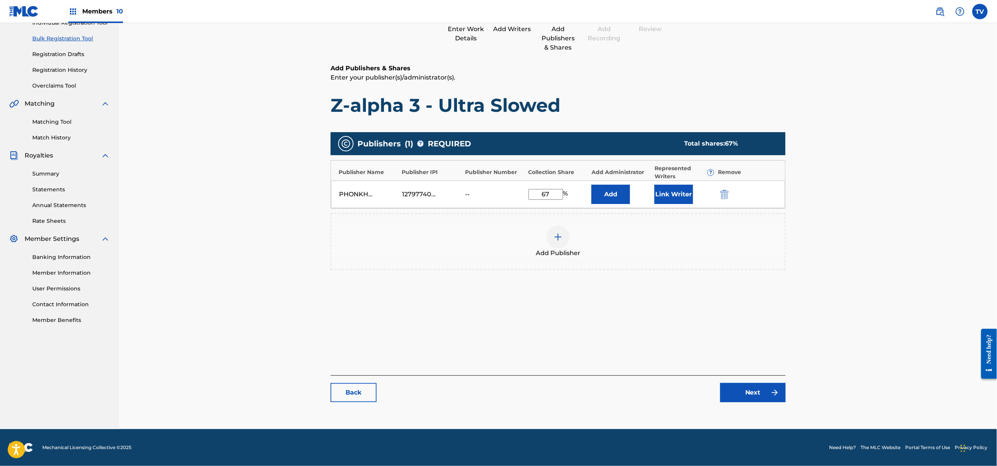
click at [760, 400] on link "Next" at bounding box center [752, 392] width 65 height 19
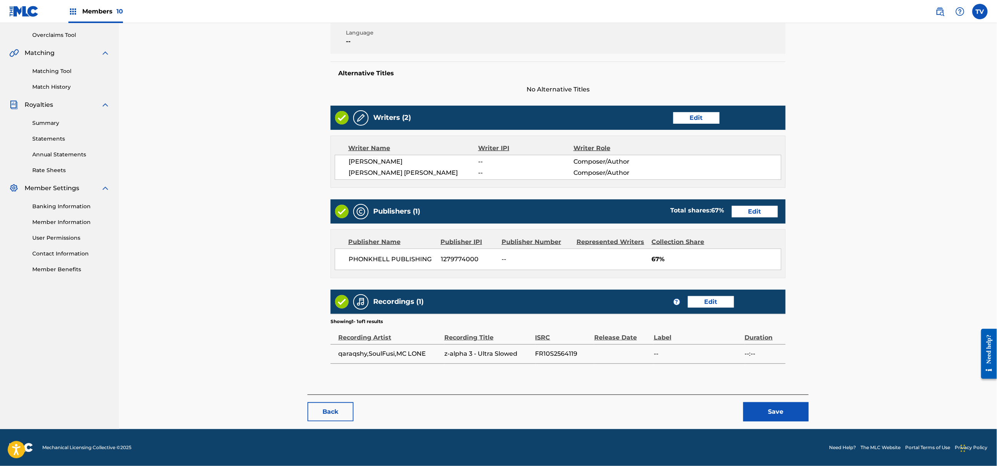
click at [786, 414] on button "Save" at bounding box center [775, 411] width 65 height 19
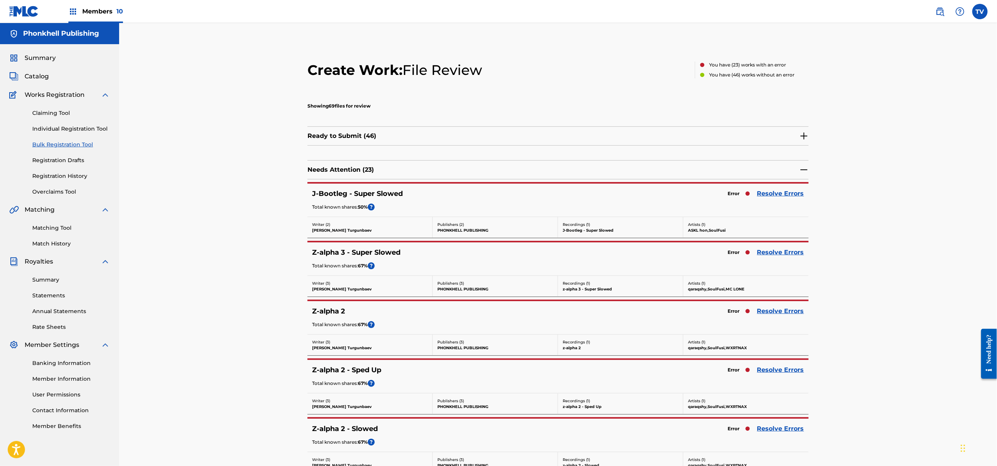
click at [772, 254] on link "Resolve Errors" at bounding box center [780, 252] width 47 height 9
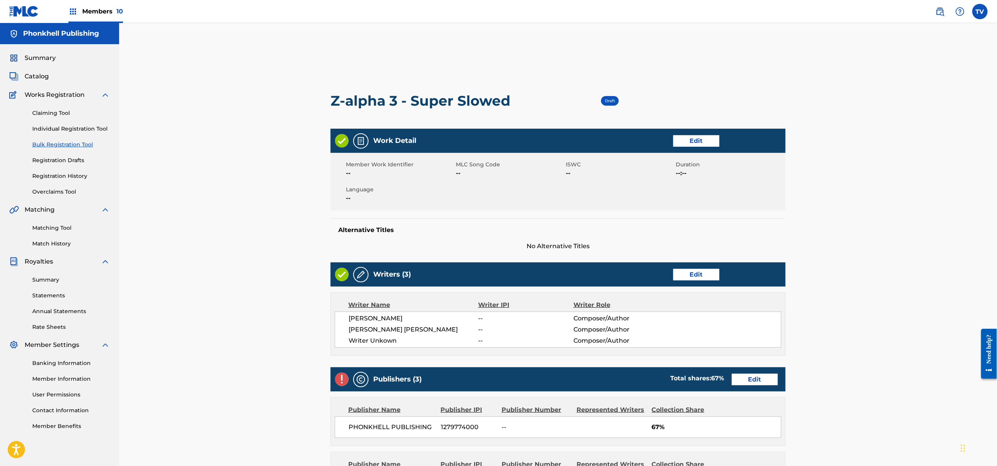
click at [703, 276] on link "Edit" at bounding box center [696, 275] width 46 height 12
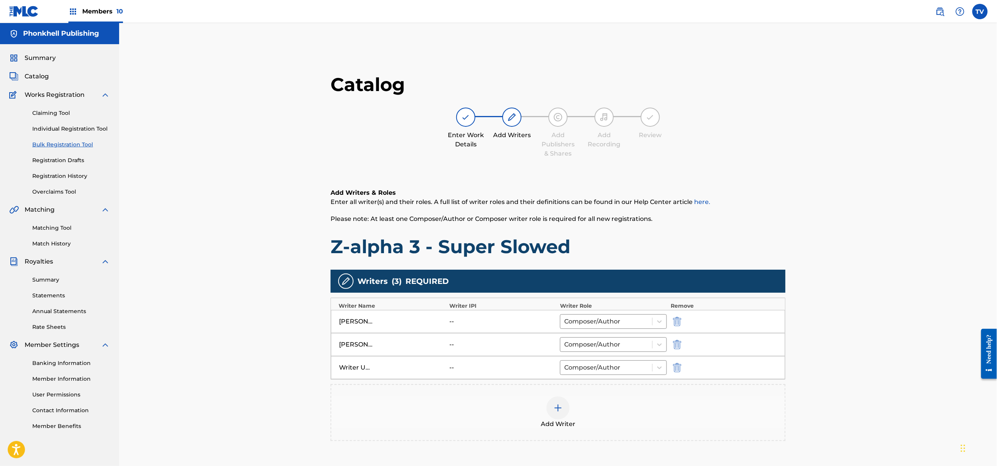
click at [680, 367] on img "submit" at bounding box center [677, 367] width 8 height 9
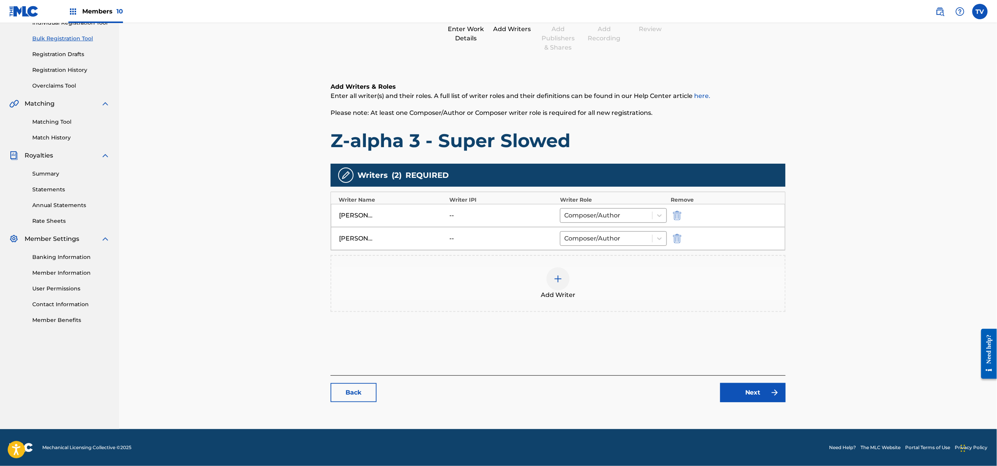
click at [757, 399] on link "Next" at bounding box center [752, 392] width 65 height 19
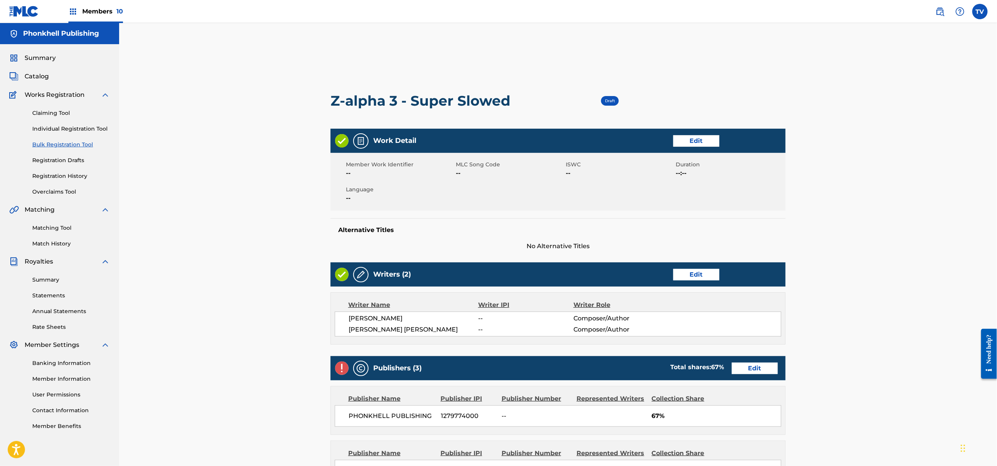
click at [751, 372] on link "Edit" at bounding box center [755, 369] width 46 height 12
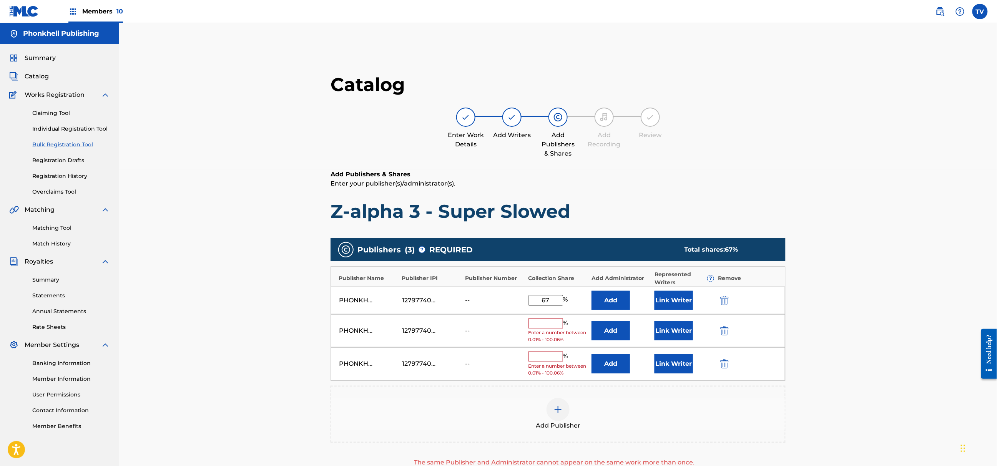
click at [726, 334] on img "submit" at bounding box center [724, 330] width 8 height 9
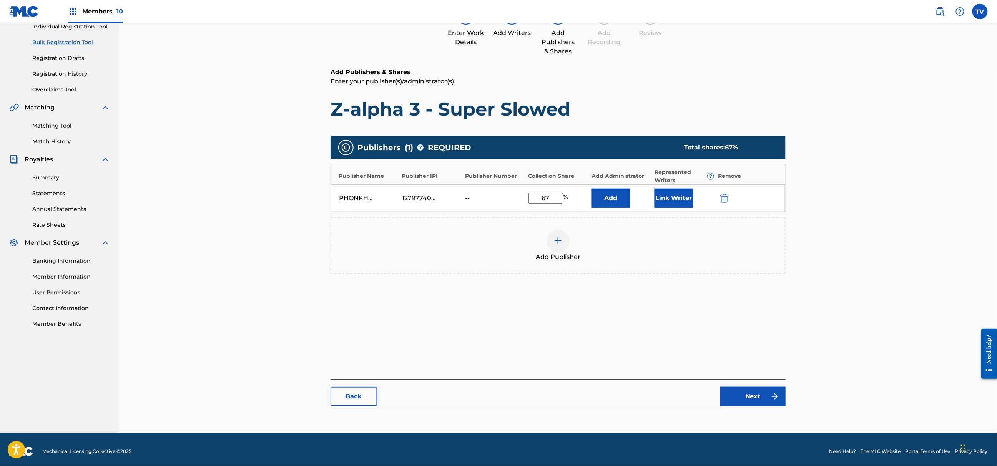
click at [748, 395] on link "Next" at bounding box center [752, 396] width 65 height 19
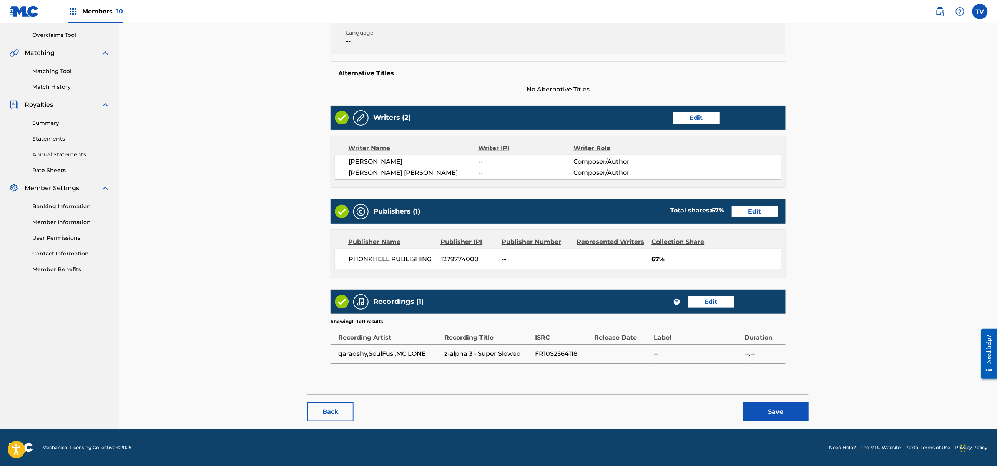
click at [768, 415] on button "Save" at bounding box center [775, 411] width 65 height 19
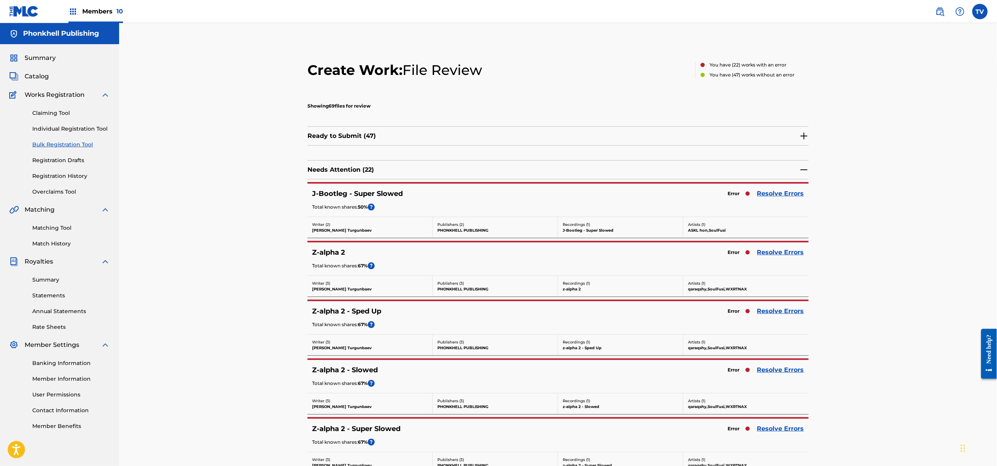
click at [779, 251] on link "Resolve Errors" at bounding box center [780, 252] width 47 height 9
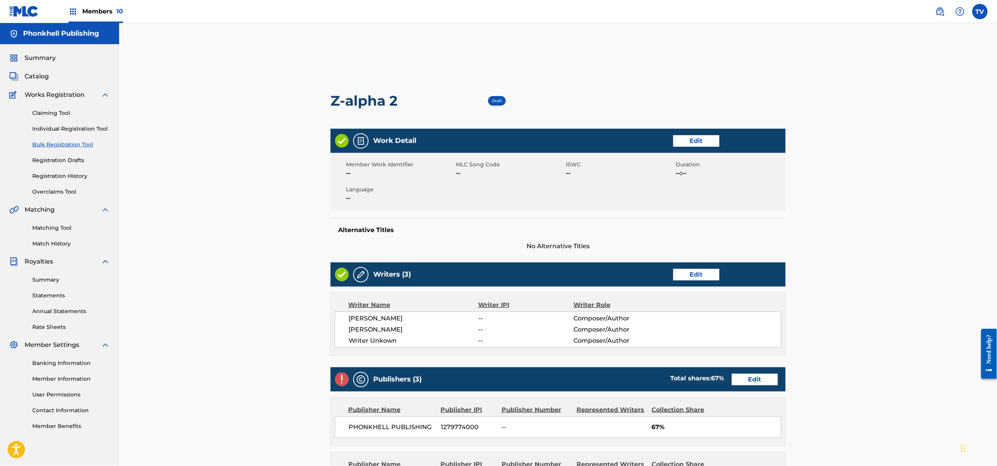
click at [691, 277] on link "Edit" at bounding box center [696, 275] width 46 height 12
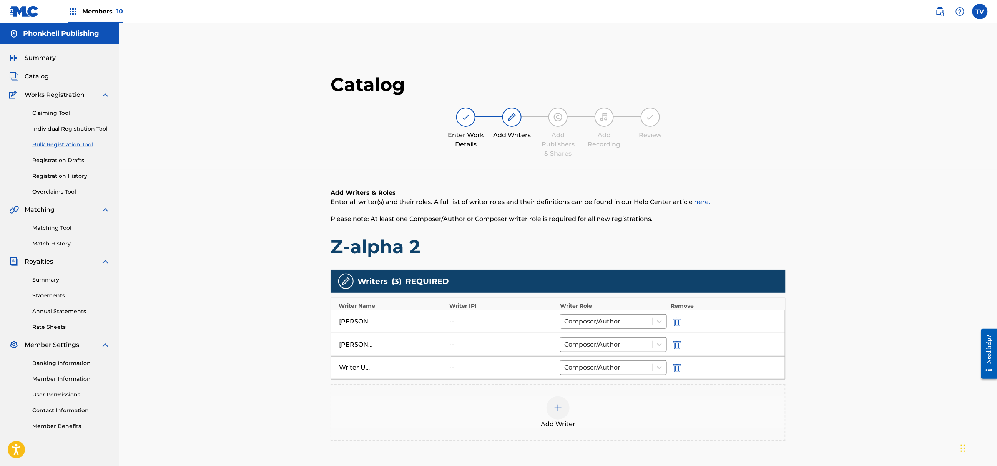
click at [678, 369] on img "submit" at bounding box center [677, 367] width 8 height 9
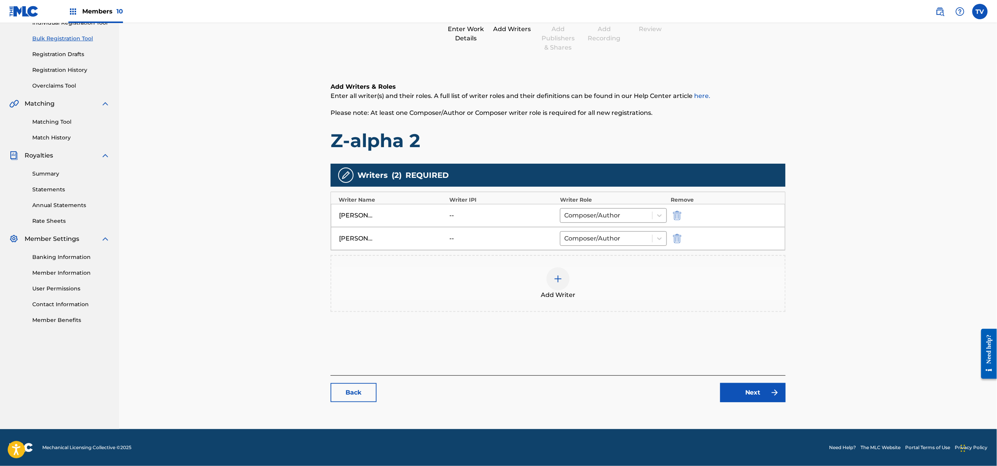
click at [749, 399] on link "Next" at bounding box center [752, 392] width 65 height 19
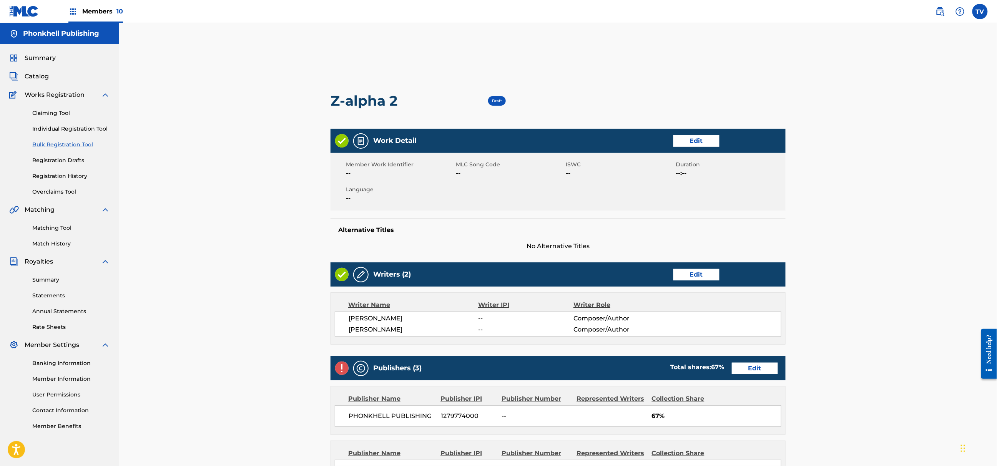
click at [744, 369] on link "Edit" at bounding box center [755, 369] width 46 height 12
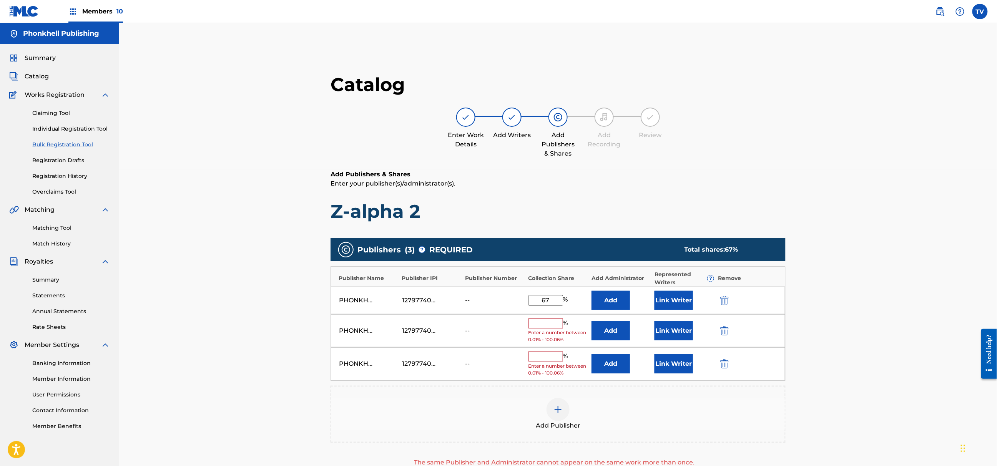
click at [729, 328] on button "submit" at bounding box center [724, 330] width 12 height 9
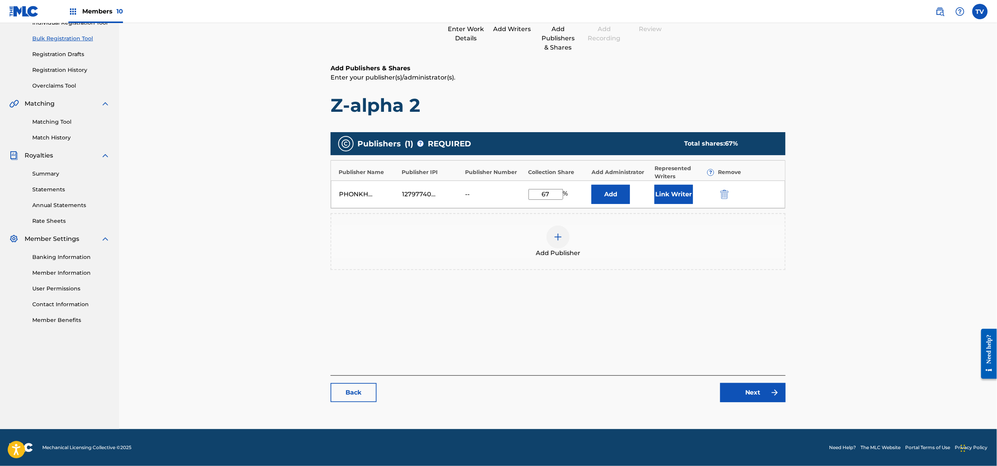
click at [754, 400] on link "Next" at bounding box center [752, 392] width 65 height 19
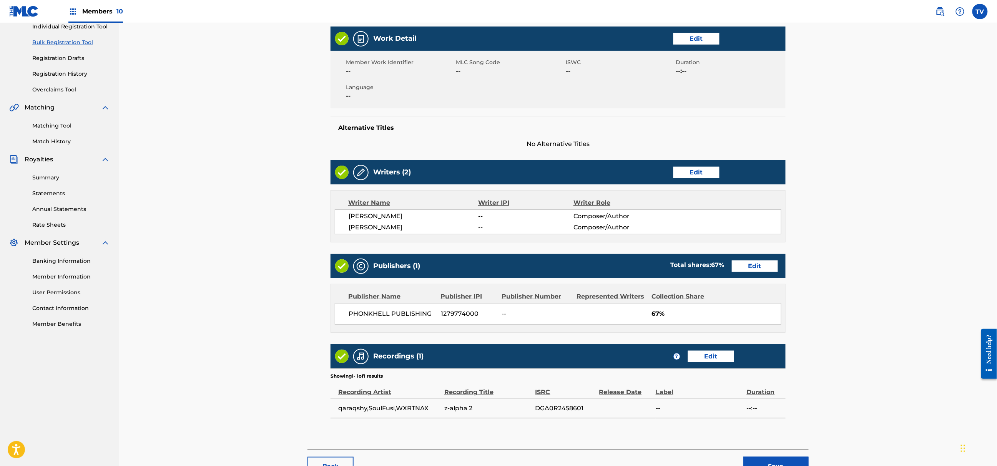
click at [792, 458] on button "Save" at bounding box center [775, 466] width 65 height 19
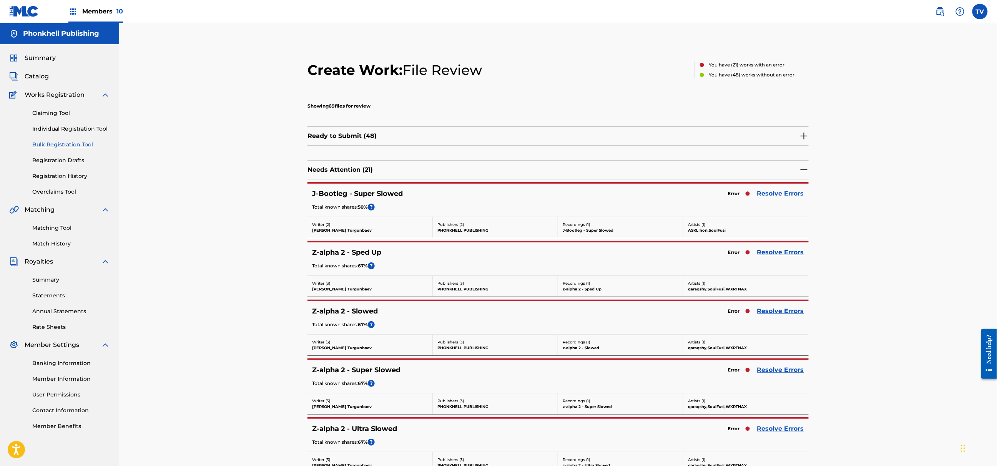
click at [779, 192] on link "Resolve Errors" at bounding box center [780, 193] width 47 height 9
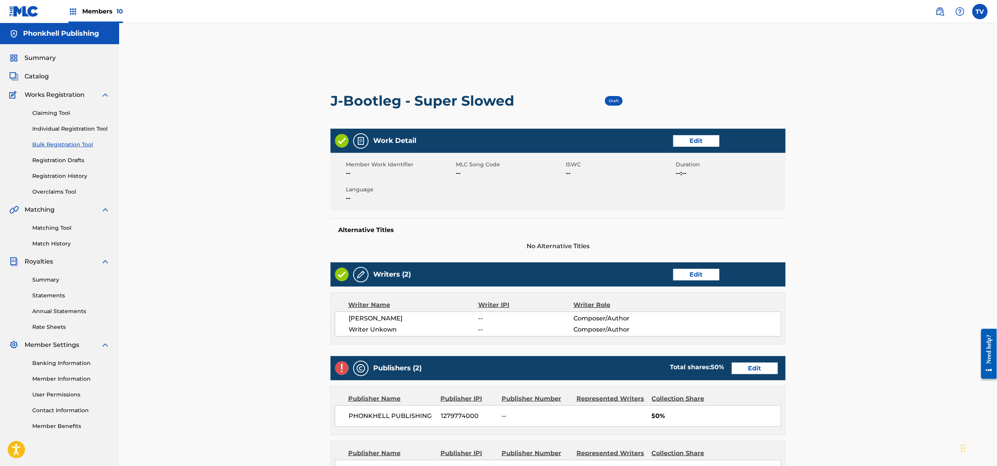
click at [709, 265] on div "Writers (2) Edit" at bounding box center [558, 275] width 455 height 24
click at [698, 279] on link "Edit" at bounding box center [696, 275] width 46 height 12
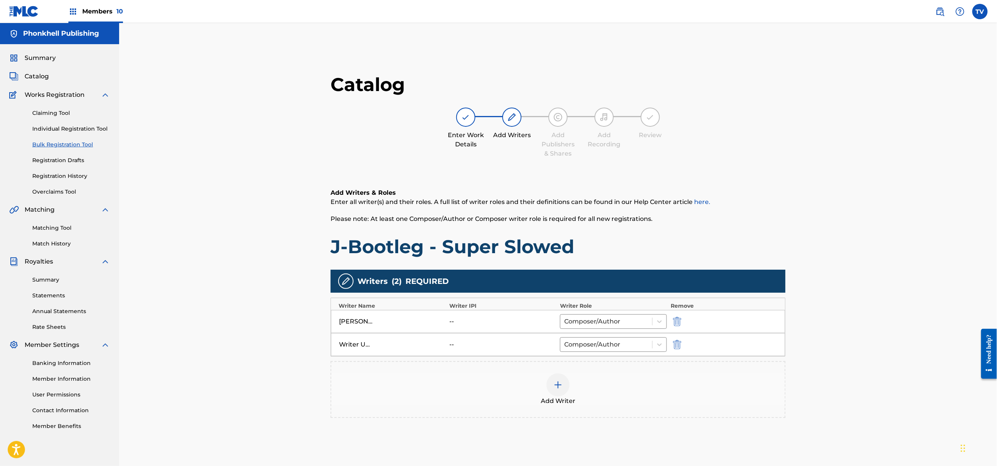
click at [676, 347] on img "submit" at bounding box center [677, 344] width 8 height 9
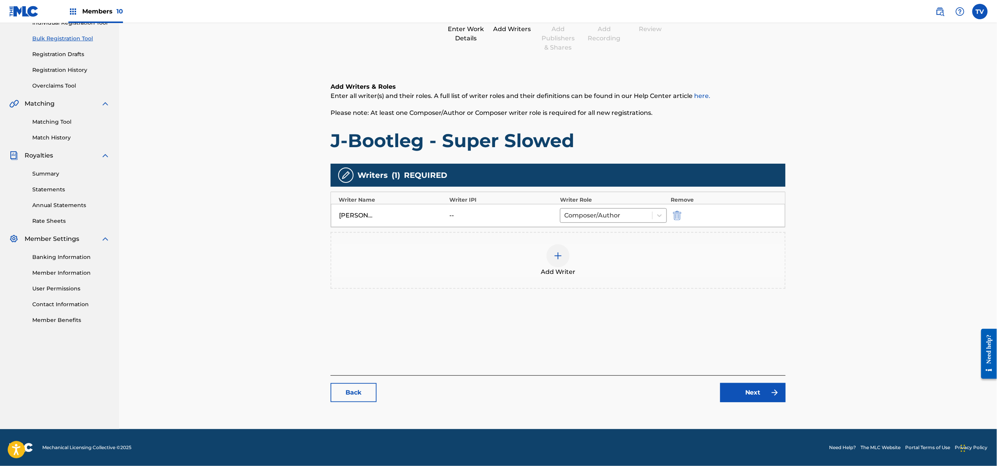
click at [748, 397] on link "Next" at bounding box center [752, 392] width 65 height 19
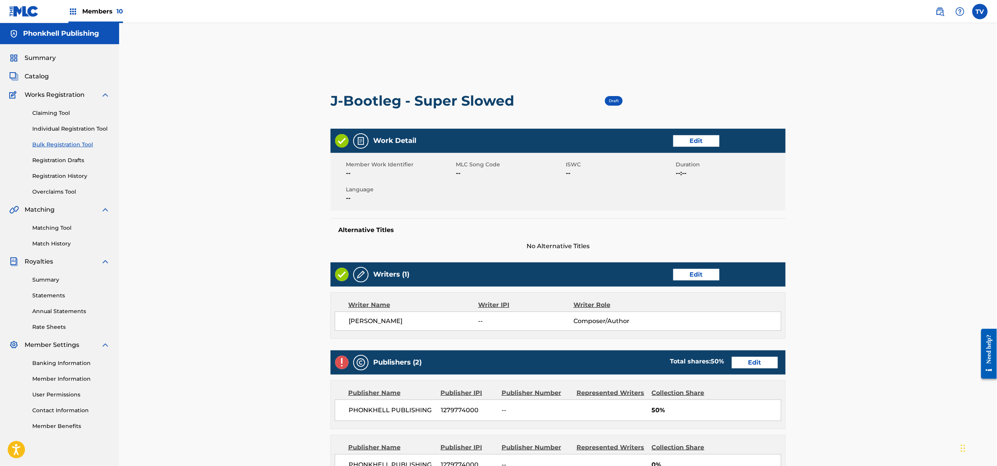
click at [757, 367] on div "Publishers (2) Total shares: 50 % Edit" at bounding box center [558, 363] width 455 height 24
click at [755, 362] on link "Edit" at bounding box center [755, 363] width 46 height 12
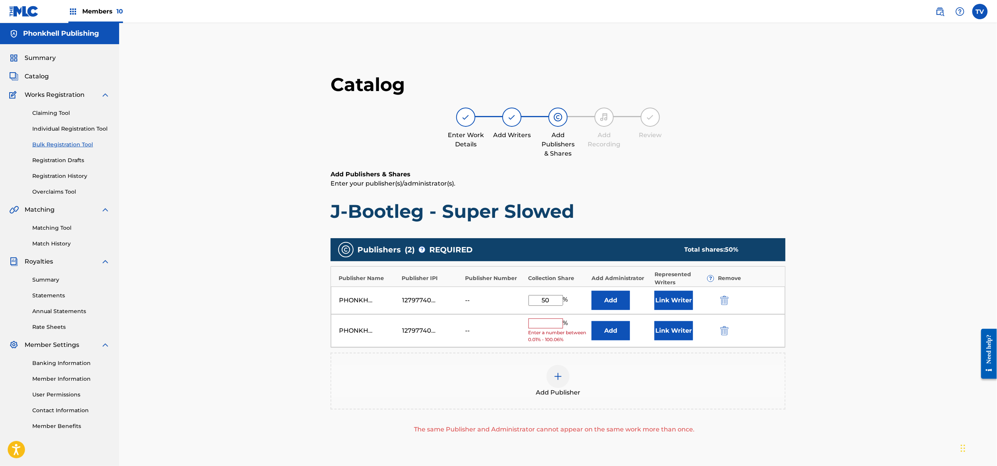
click at [720, 328] on img "submit" at bounding box center [724, 330] width 8 height 9
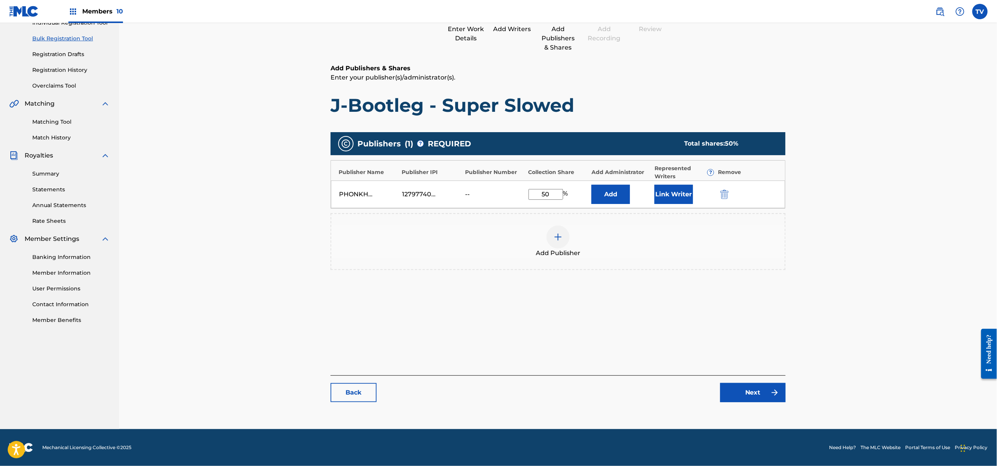
click at [758, 388] on link "Next" at bounding box center [752, 392] width 65 height 19
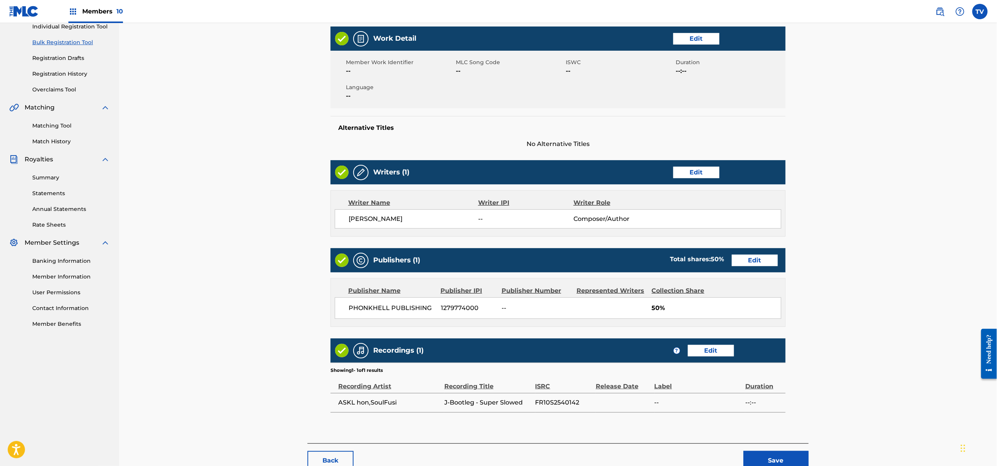
click at [764, 451] on div "Back Save" at bounding box center [557, 457] width 501 height 27
click at [780, 459] on button "Save" at bounding box center [775, 460] width 65 height 19
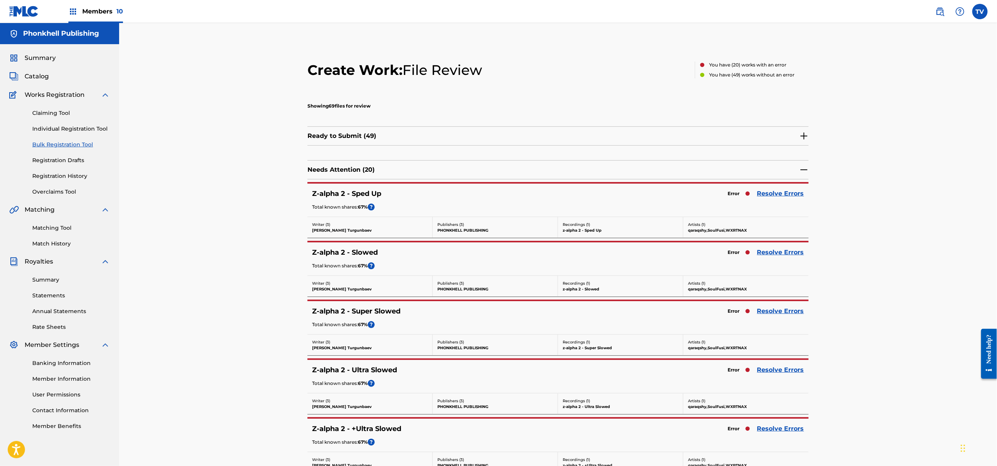
click at [783, 196] on link "Resolve Errors" at bounding box center [780, 193] width 47 height 9
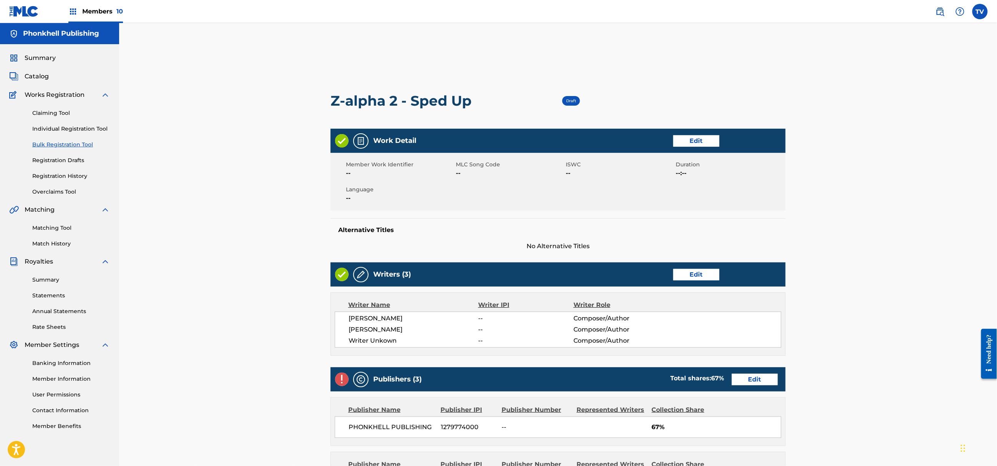
click at [683, 273] on link "Edit" at bounding box center [696, 275] width 46 height 12
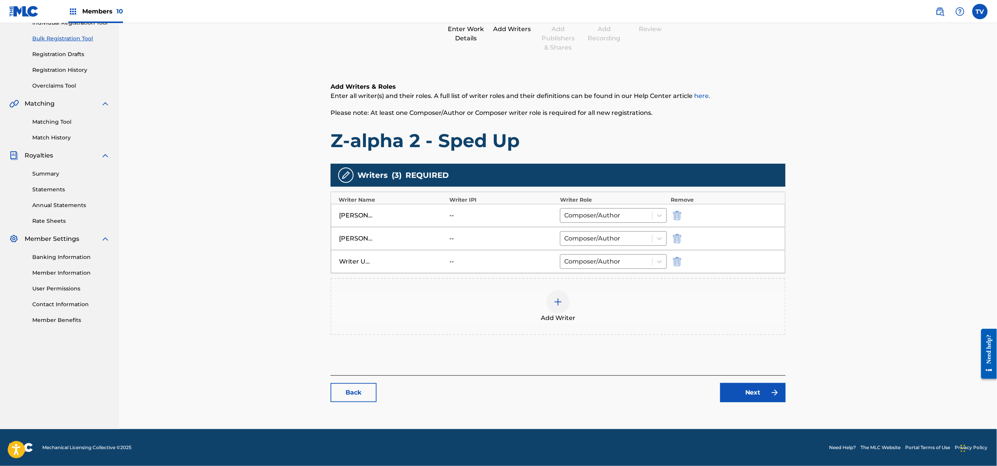
click at [677, 261] on img "submit" at bounding box center [677, 261] width 8 height 9
click at [752, 402] on link "Next" at bounding box center [752, 392] width 65 height 19
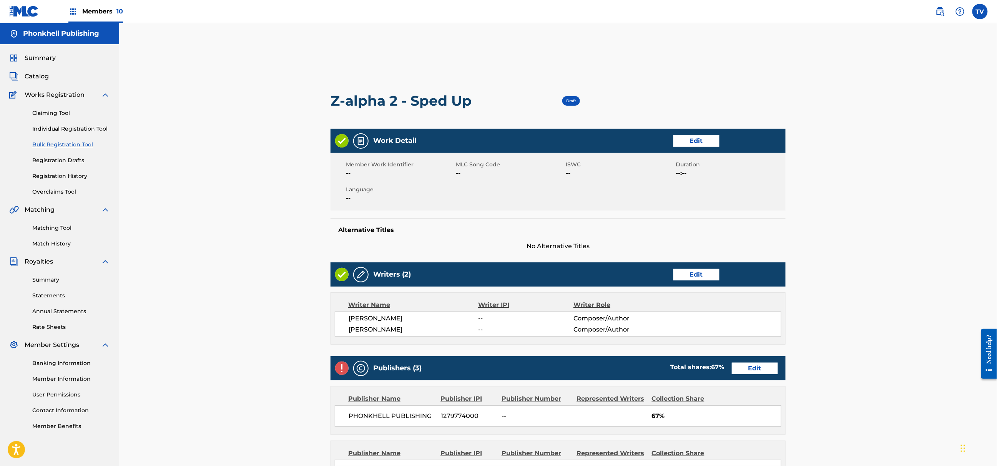
click at [752, 392] on div "Publisher Name Publisher IPI Publisher Number Represented Writers Collection Sh…" at bounding box center [558, 411] width 454 height 48
click at [752, 374] on link "Edit" at bounding box center [755, 369] width 46 height 12
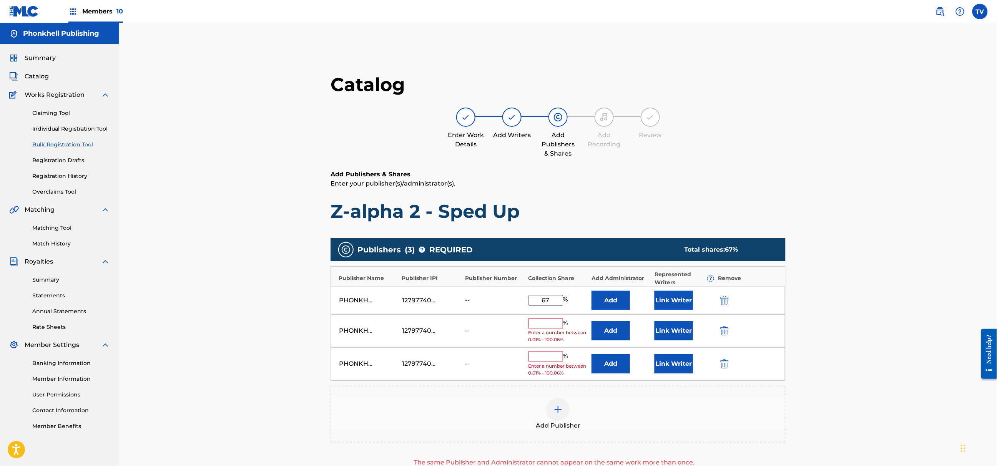
click at [723, 331] on img "submit" at bounding box center [724, 330] width 8 height 9
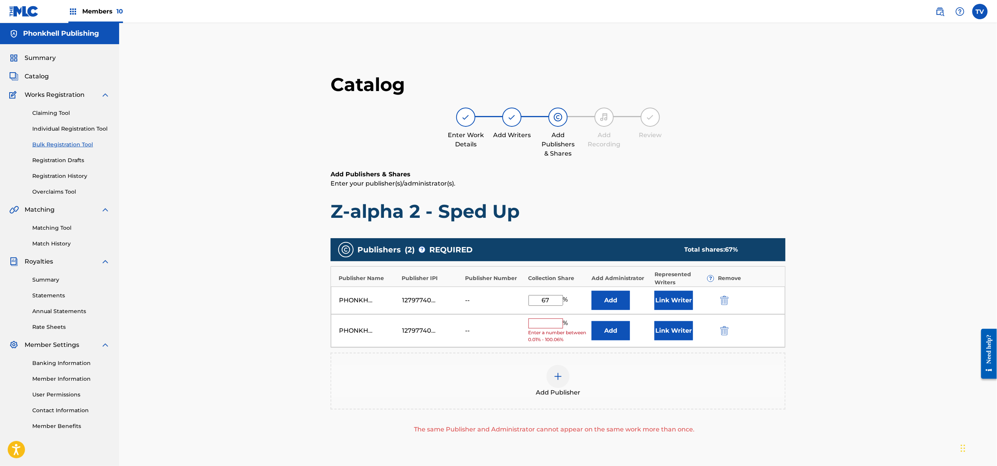
click at [723, 331] on img "submit" at bounding box center [724, 330] width 8 height 9
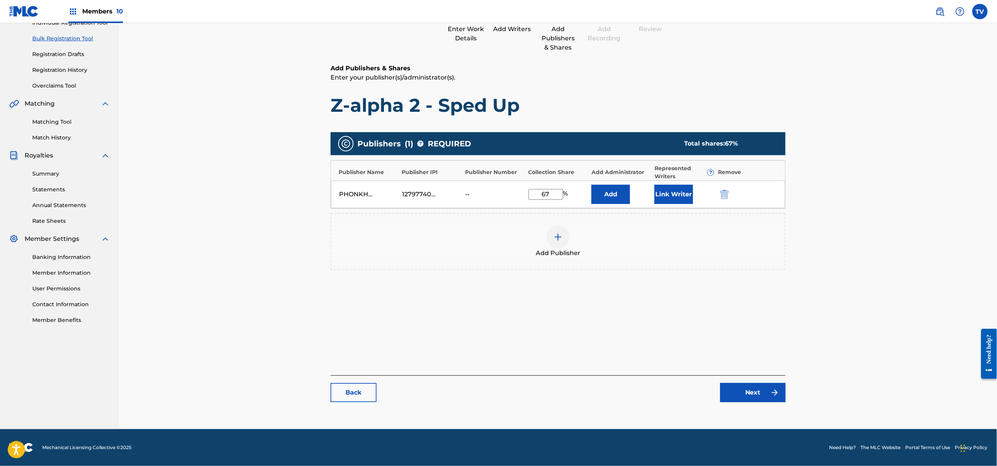
click at [770, 403] on div "Catalog Enter Work Details Add Writers Add Publishers & Shares Add Recording Re…" at bounding box center [558, 188] width 455 height 443
click at [769, 395] on link "Next" at bounding box center [752, 392] width 65 height 19
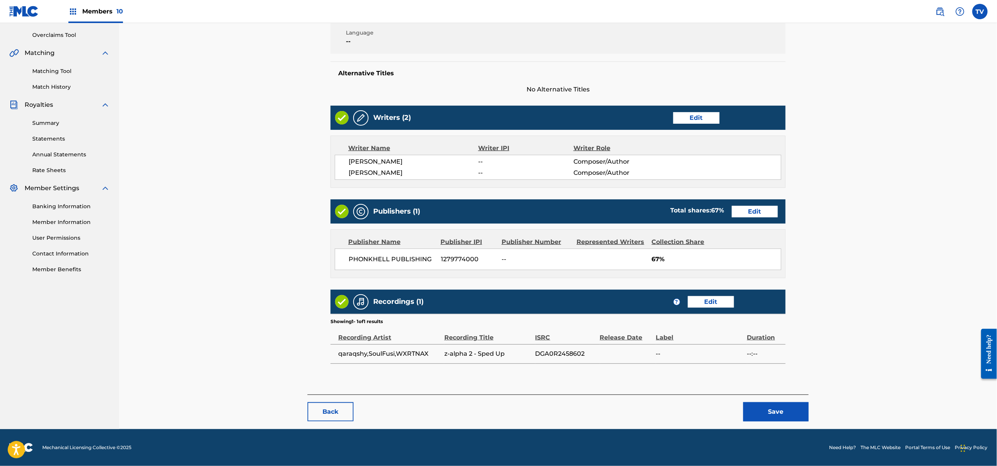
click at [792, 407] on button "Save" at bounding box center [775, 411] width 65 height 19
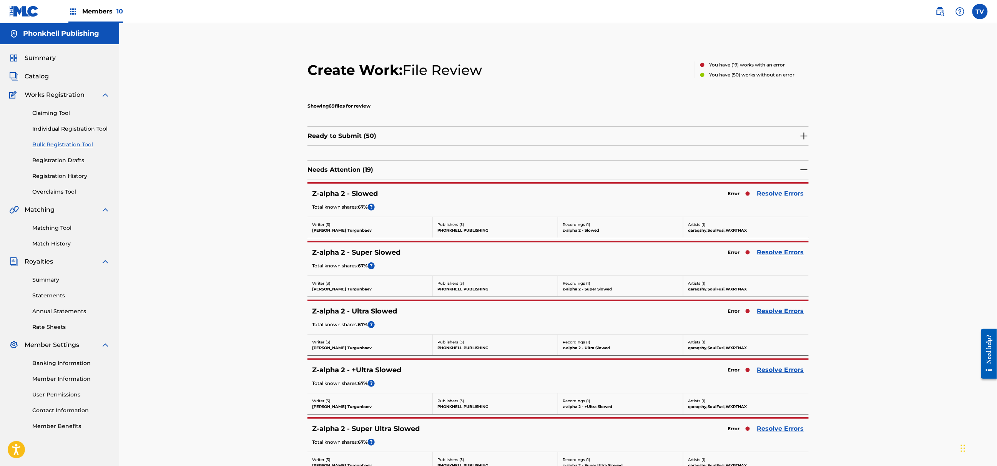
click at [778, 251] on link "Resolve Errors" at bounding box center [780, 252] width 47 height 9
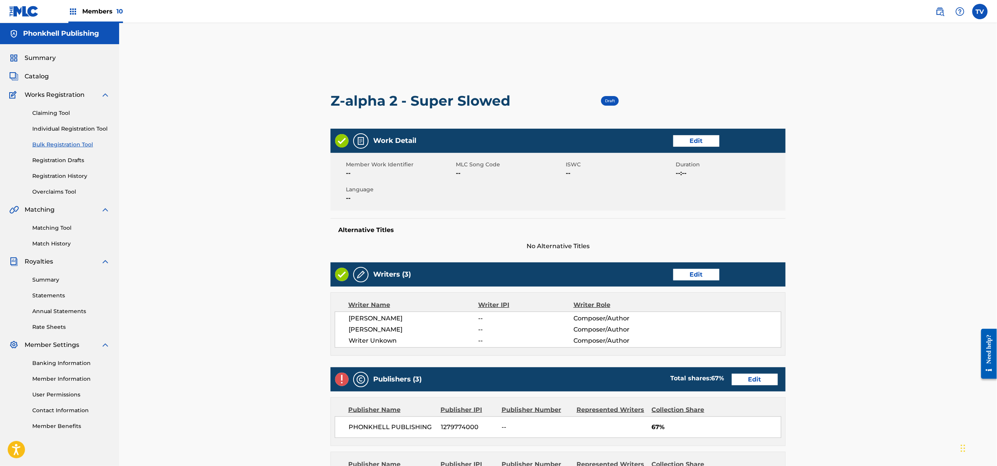
click at [690, 268] on div "Writers (3) Edit" at bounding box center [558, 275] width 455 height 24
click at [695, 280] on link "Edit" at bounding box center [696, 275] width 46 height 12
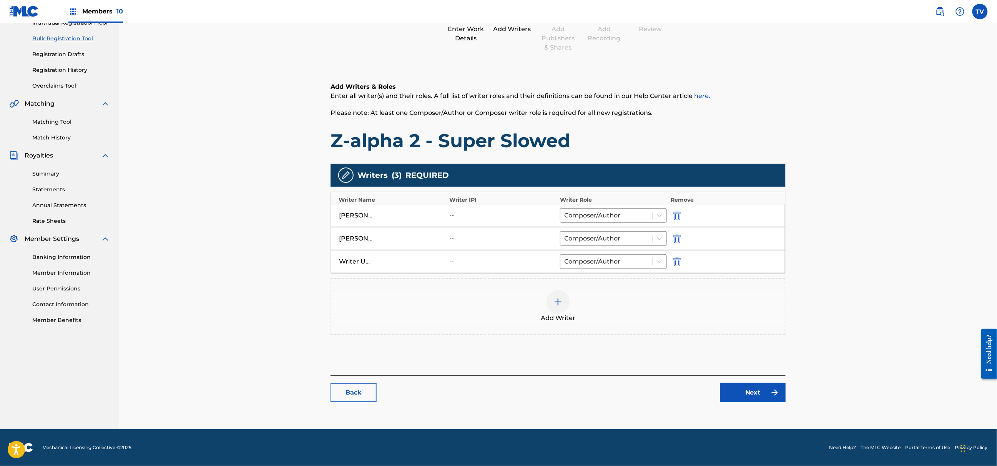
click at [680, 263] on img "submit" at bounding box center [677, 261] width 8 height 9
click at [763, 391] on link "Next" at bounding box center [752, 392] width 65 height 19
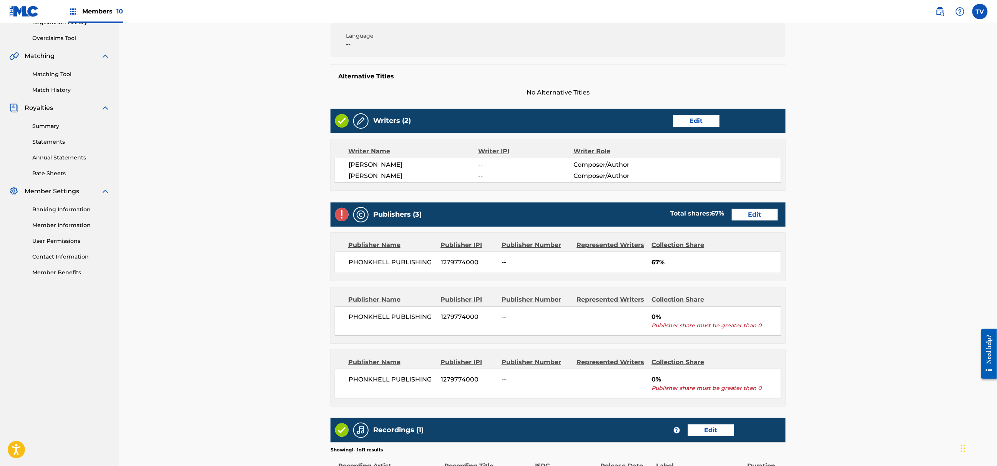
click at [750, 214] on link "Edit" at bounding box center [755, 215] width 46 height 12
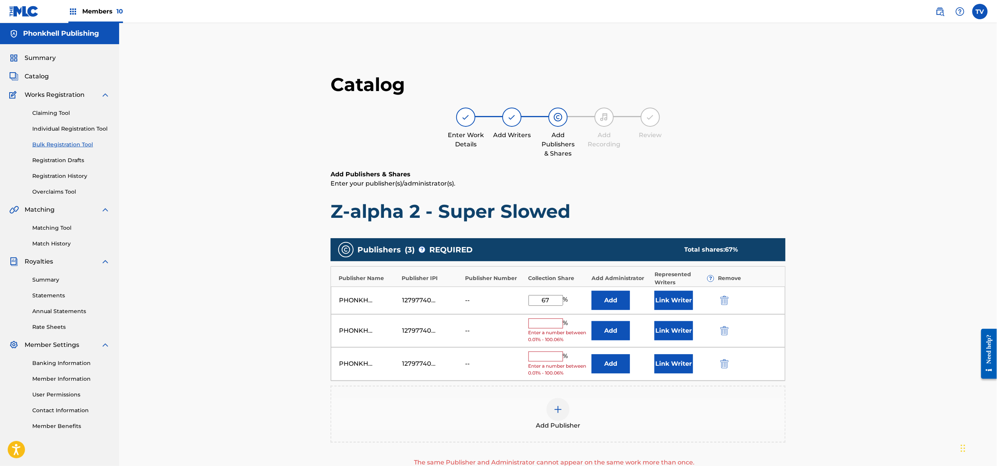
click at [724, 330] on img "submit" at bounding box center [724, 330] width 8 height 9
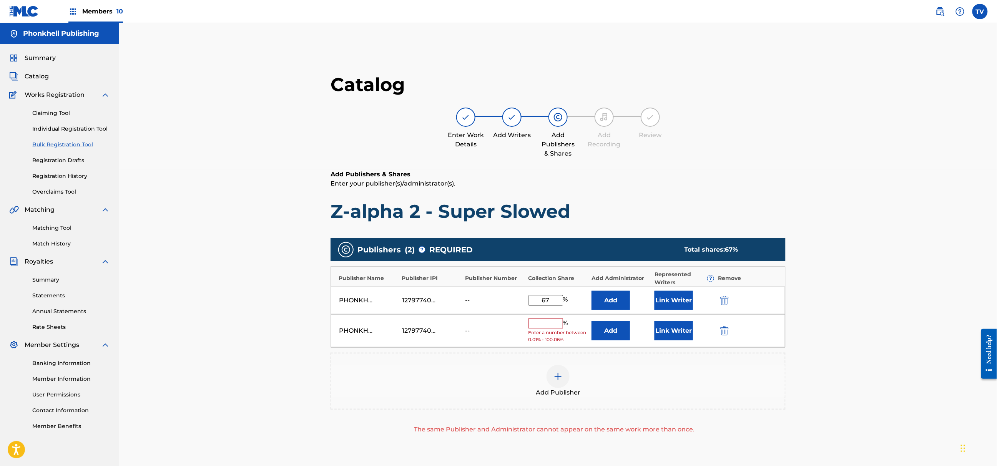
click at [724, 330] on img "submit" at bounding box center [724, 330] width 8 height 9
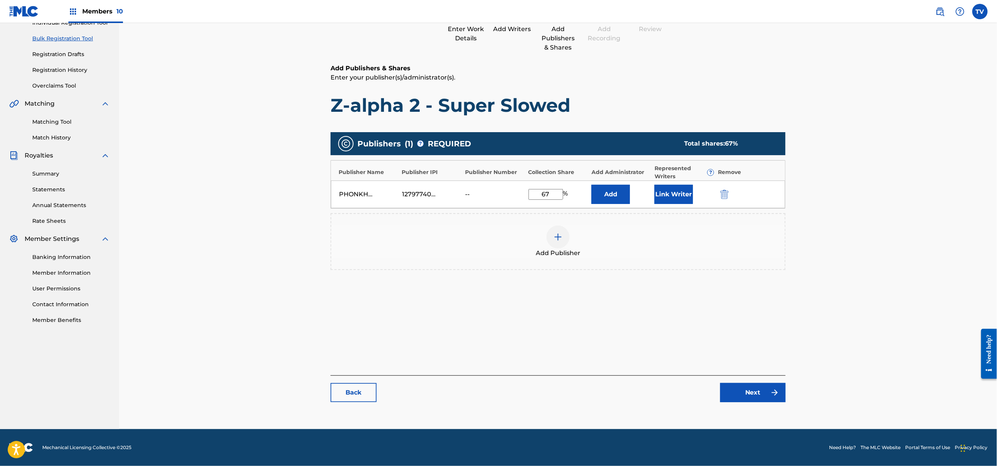
click at [760, 387] on link "Next" at bounding box center [752, 392] width 65 height 19
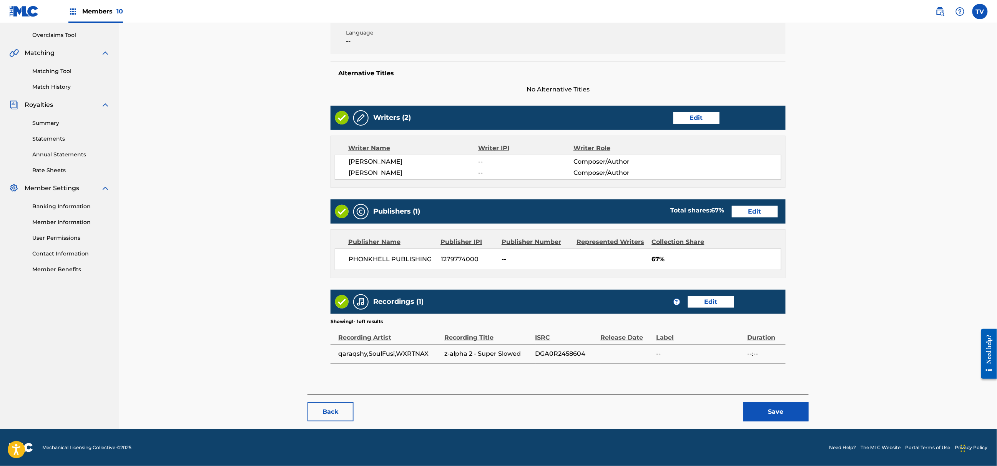
click at [781, 419] on button "Save" at bounding box center [775, 411] width 65 height 19
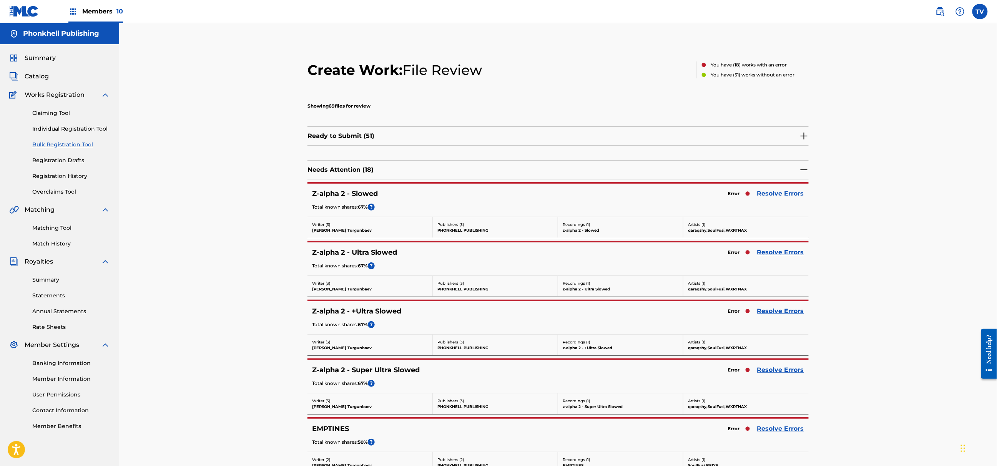
click at [773, 312] on link "Resolve Errors" at bounding box center [780, 311] width 47 height 9
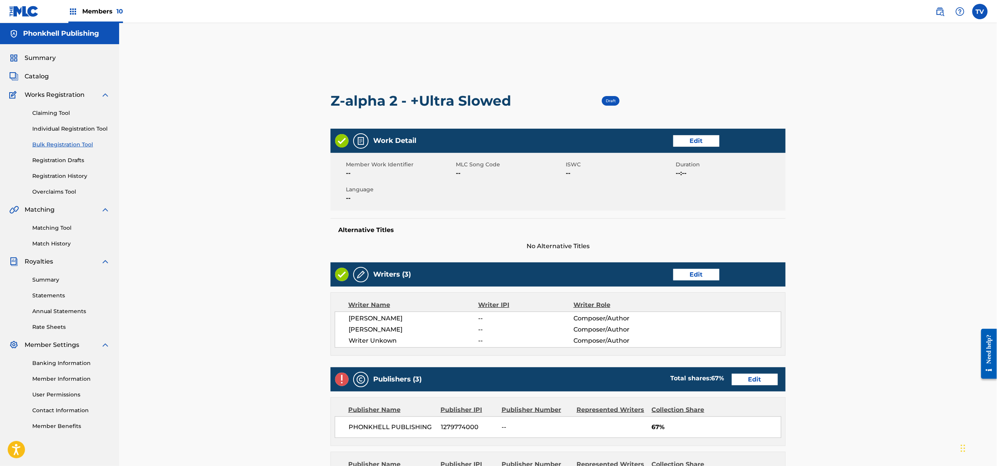
click at [683, 268] on div "Writers (3) Edit" at bounding box center [558, 275] width 455 height 24
click at [693, 273] on link "Edit" at bounding box center [696, 275] width 46 height 12
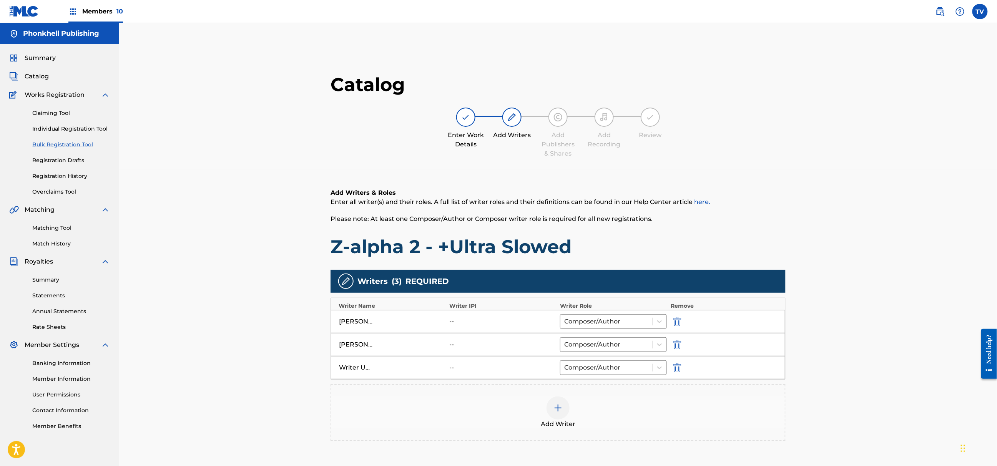
click at [677, 368] on img "submit" at bounding box center [677, 367] width 8 height 9
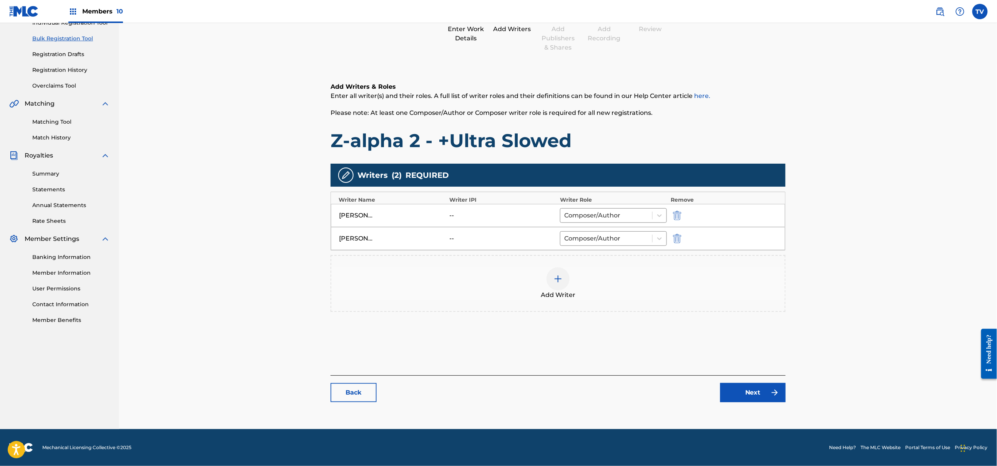
click at [751, 402] on link "Next" at bounding box center [752, 392] width 65 height 19
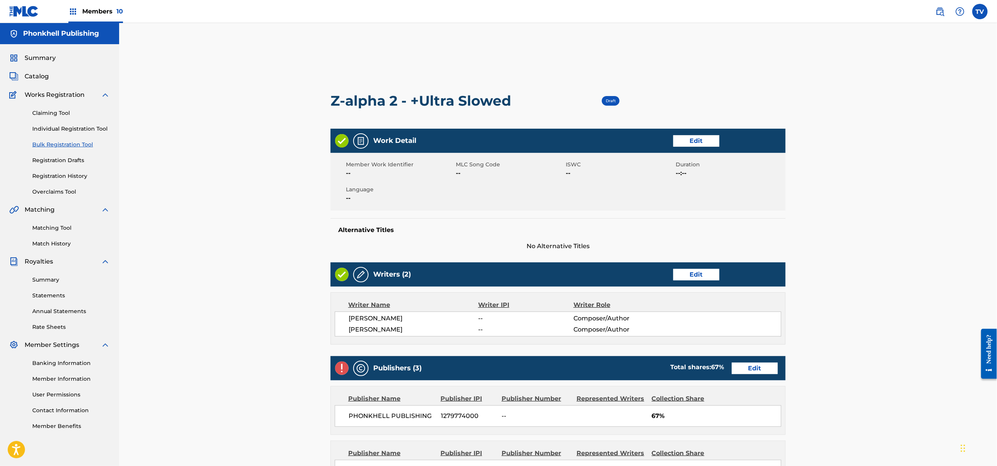
click at [759, 374] on link "Edit" at bounding box center [755, 369] width 46 height 12
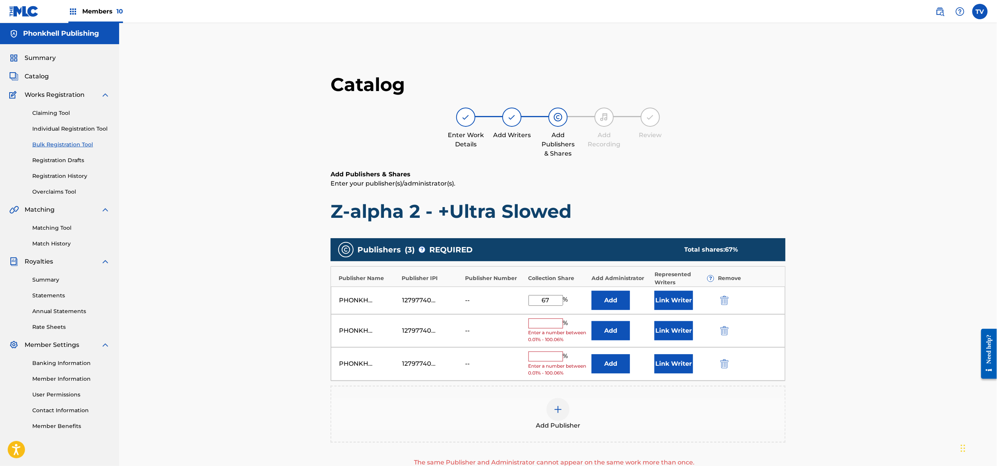
click at [725, 331] on img "submit" at bounding box center [724, 330] width 8 height 9
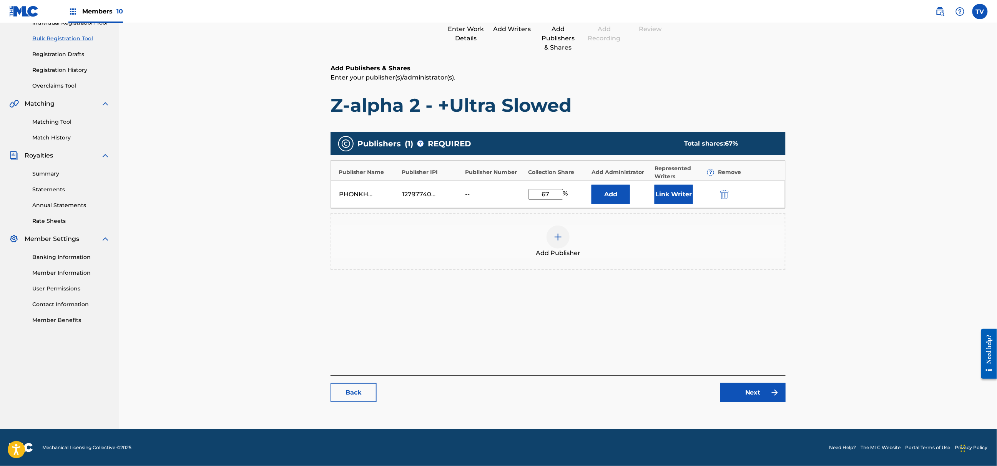
drag, startPoint x: 757, startPoint y: 406, endPoint x: 757, endPoint y: 400, distance: 6.1
click at [757, 405] on div "Catalog Enter Work Details Add Writers Add Publishers & Shares Add Recording Re…" at bounding box center [558, 188] width 455 height 443
click at [757, 398] on link "Next" at bounding box center [752, 392] width 65 height 19
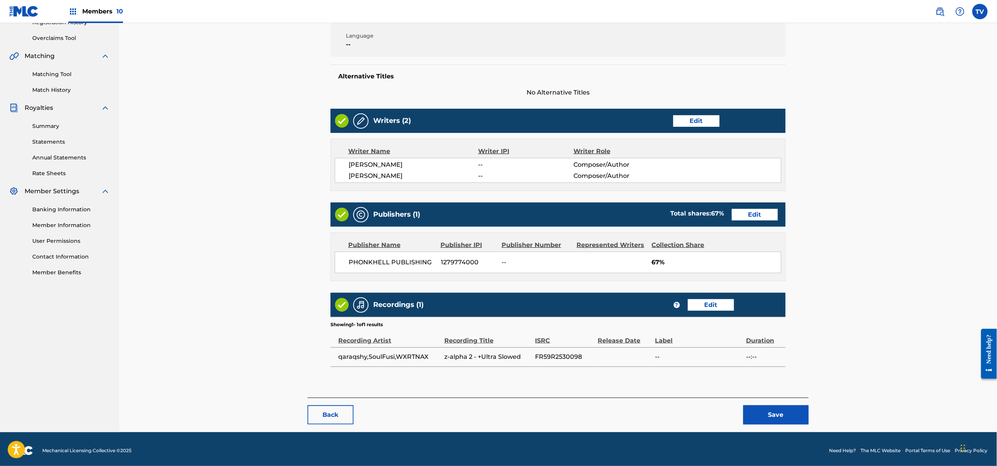
click at [793, 417] on button "Save" at bounding box center [775, 415] width 65 height 19
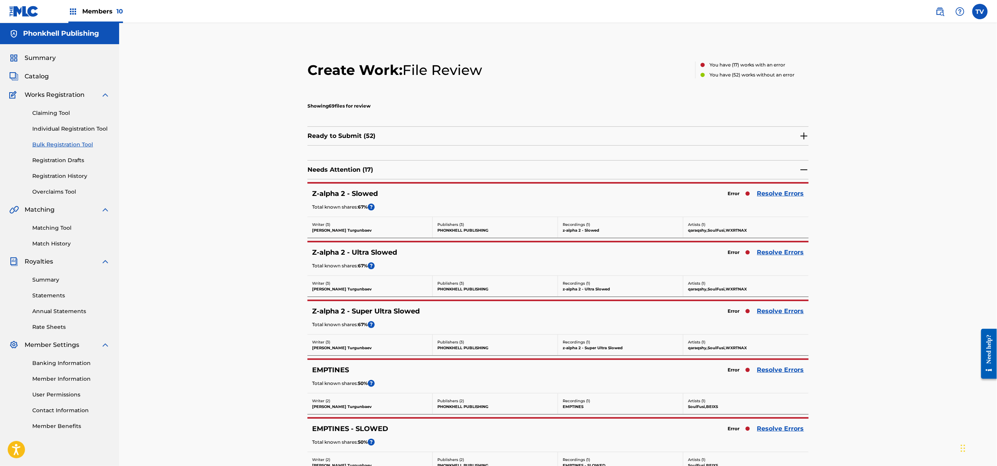
click at [769, 315] on link "Resolve Errors" at bounding box center [780, 311] width 47 height 9
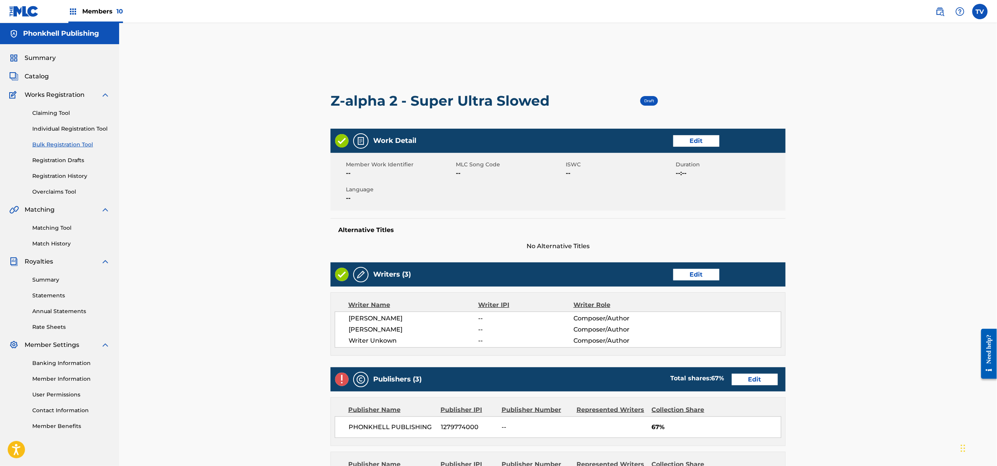
click at [707, 274] on link "Edit" at bounding box center [696, 275] width 46 height 12
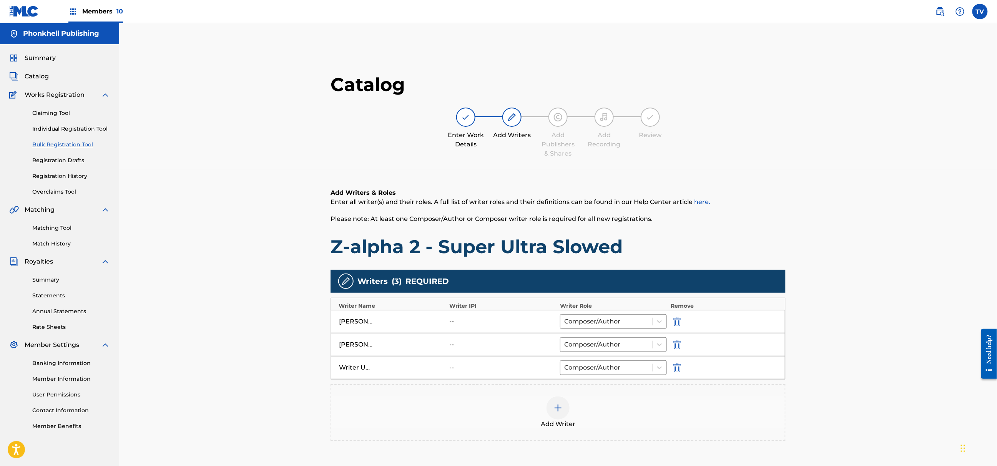
click at [674, 368] on img "submit" at bounding box center [677, 367] width 8 height 9
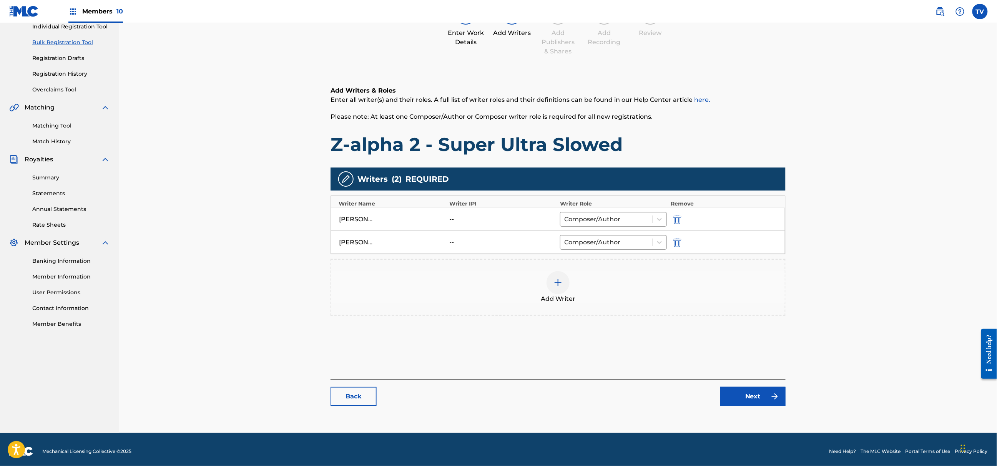
click at [747, 396] on link "Next" at bounding box center [752, 396] width 65 height 19
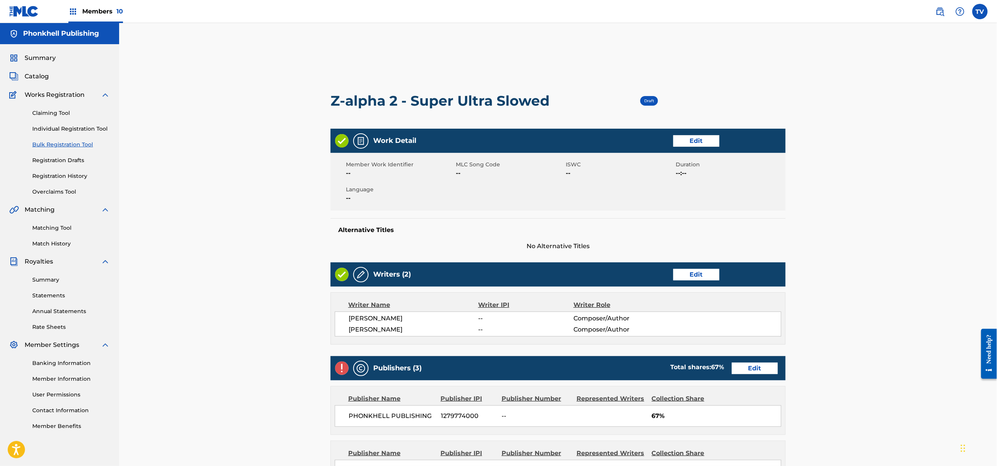
click at [754, 362] on div "Publishers (3) Total shares: 67 % Edit" at bounding box center [558, 368] width 455 height 24
click at [754, 365] on link "Edit" at bounding box center [755, 369] width 46 height 12
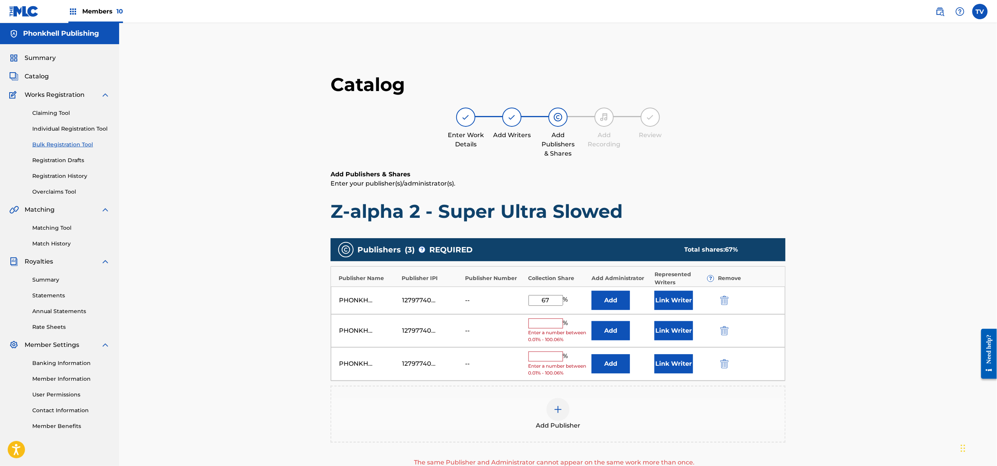
click at [728, 331] on img "submit" at bounding box center [724, 330] width 8 height 9
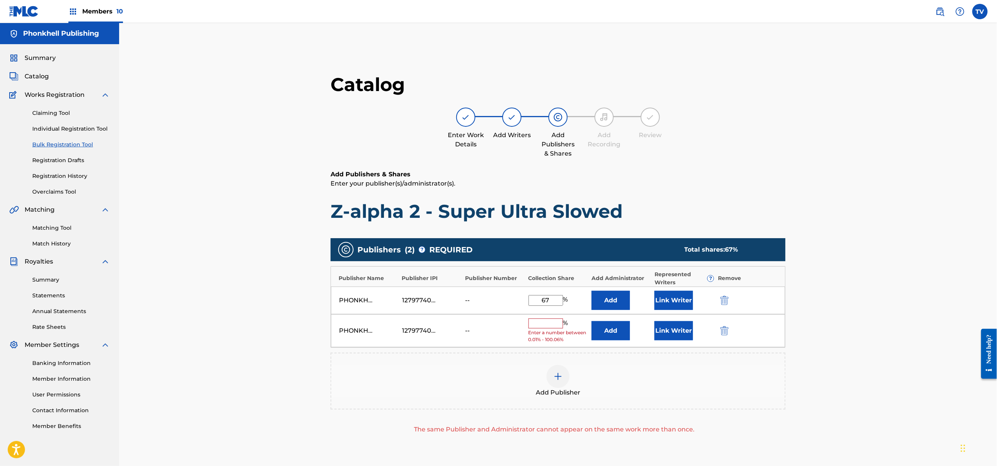
click at [728, 331] on img "submit" at bounding box center [724, 330] width 8 height 9
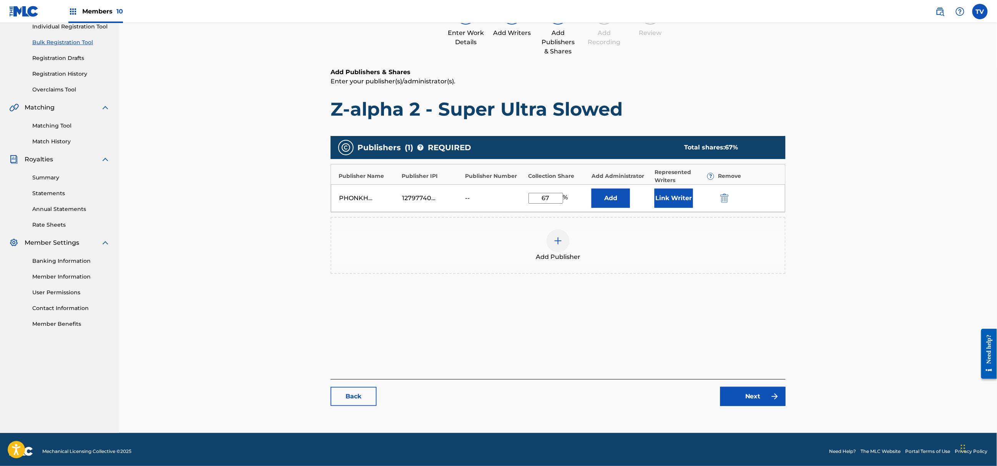
click at [758, 397] on link "Next" at bounding box center [752, 396] width 65 height 19
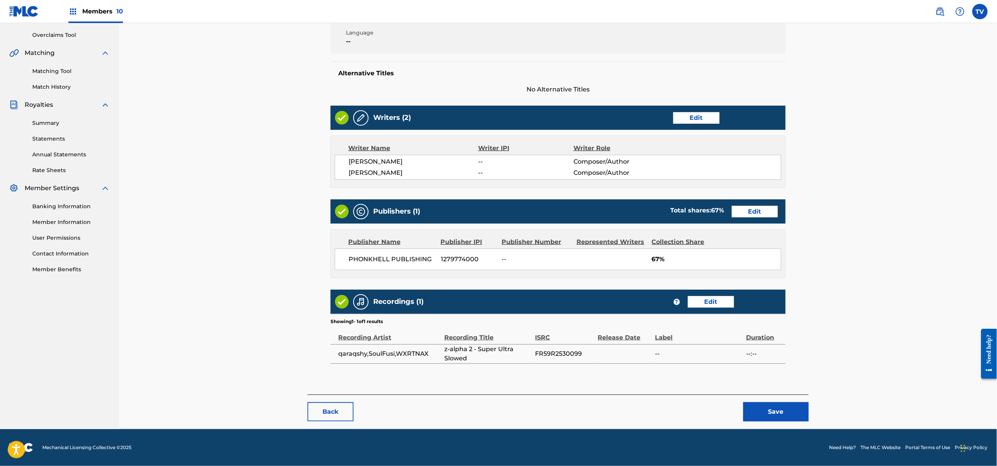
click at [780, 419] on button "Save" at bounding box center [775, 411] width 65 height 19
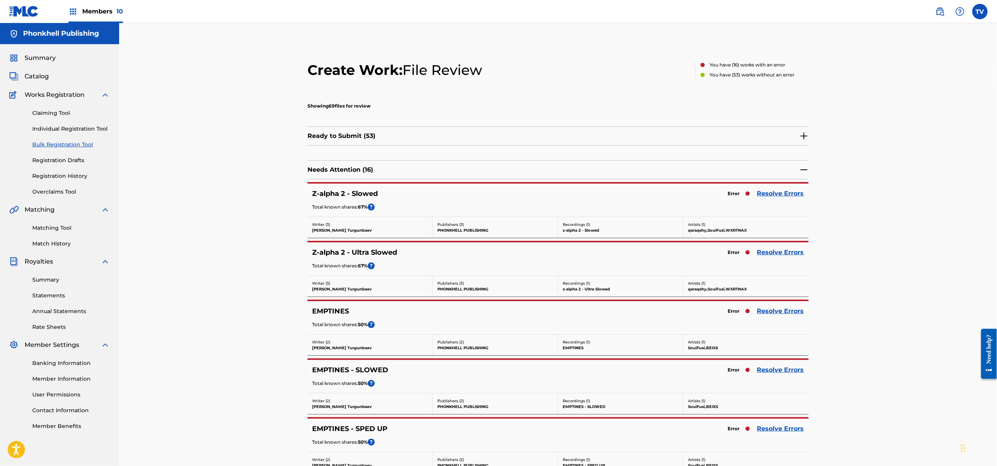
click at [773, 253] on link "Resolve Errors" at bounding box center [780, 252] width 47 height 9
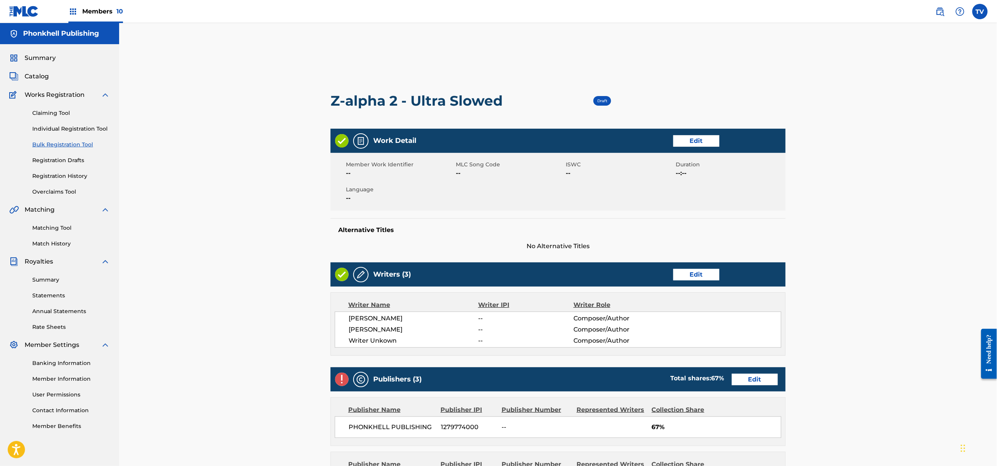
click at [680, 260] on div "Work Detail Edit Member Work Identifier -- MLC Song Code -- ISWC -- Duration --…" at bounding box center [558, 399] width 455 height 540
click at [689, 272] on link "Edit" at bounding box center [696, 275] width 46 height 12
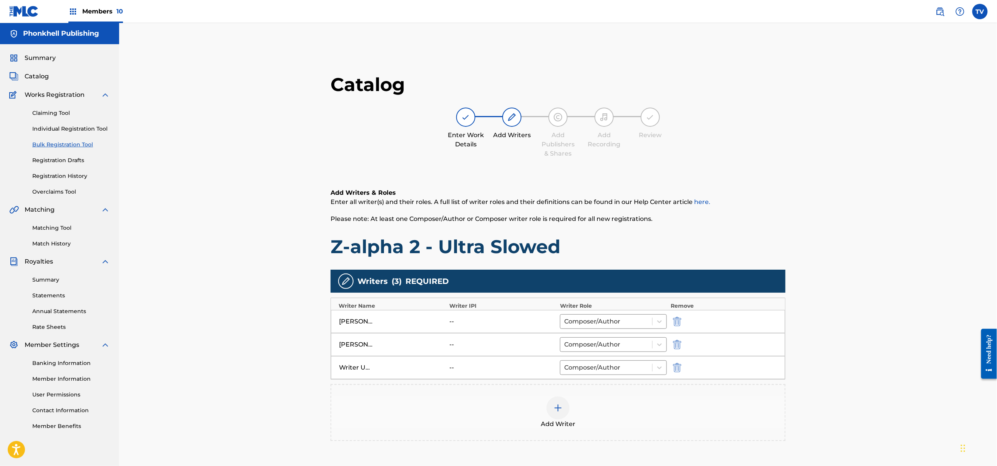
click at [679, 367] on img "submit" at bounding box center [677, 367] width 8 height 9
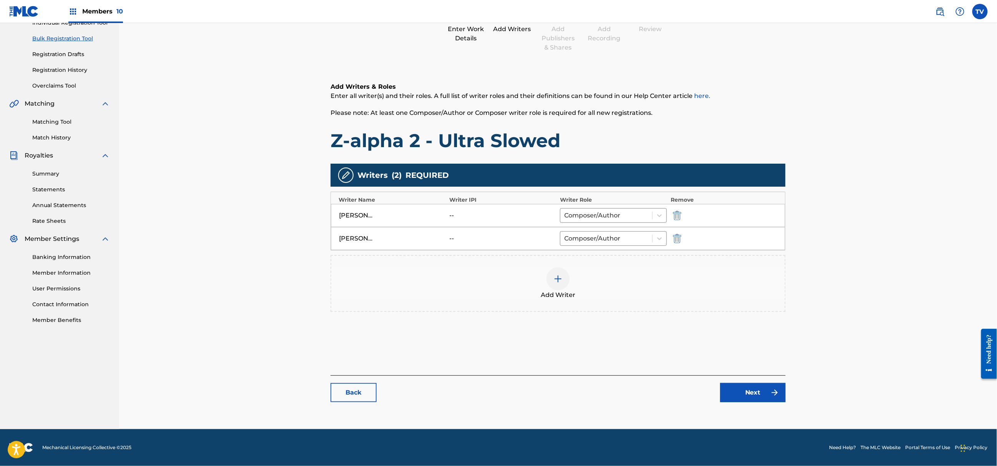
click at [756, 384] on link "Next" at bounding box center [752, 392] width 65 height 19
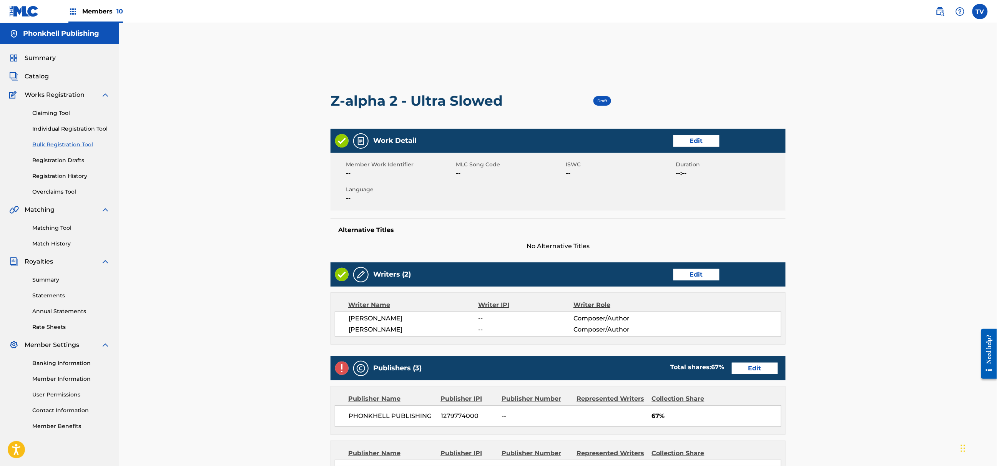
click at [753, 363] on link "Edit" at bounding box center [755, 369] width 46 height 12
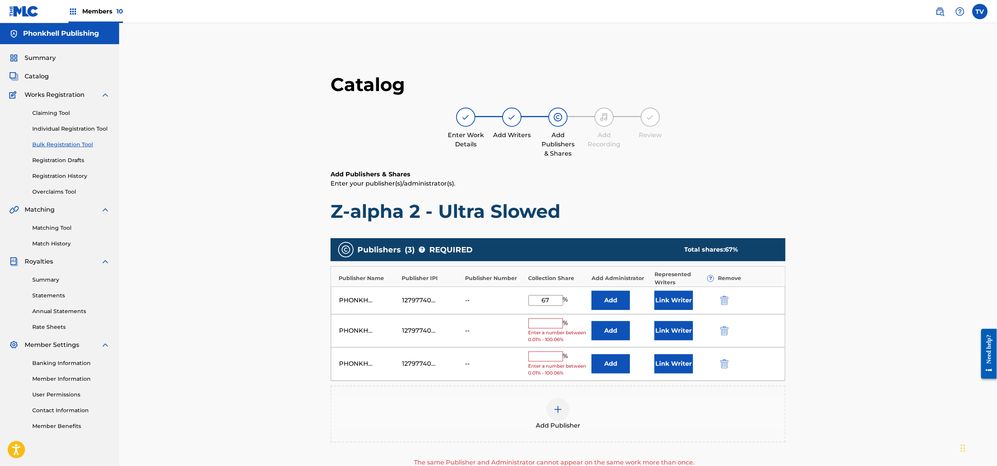
click at [723, 331] on img "submit" at bounding box center [724, 330] width 8 height 9
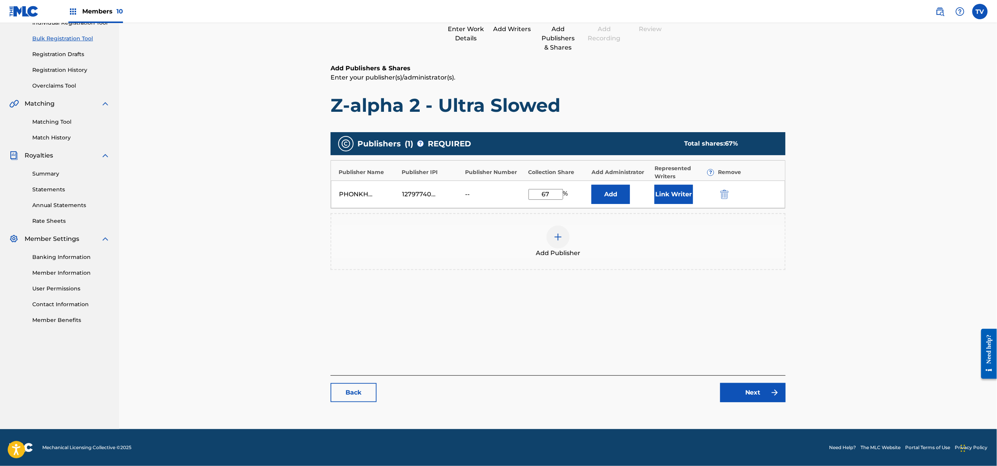
click at [755, 397] on link "Next" at bounding box center [752, 392] width 65 height 19
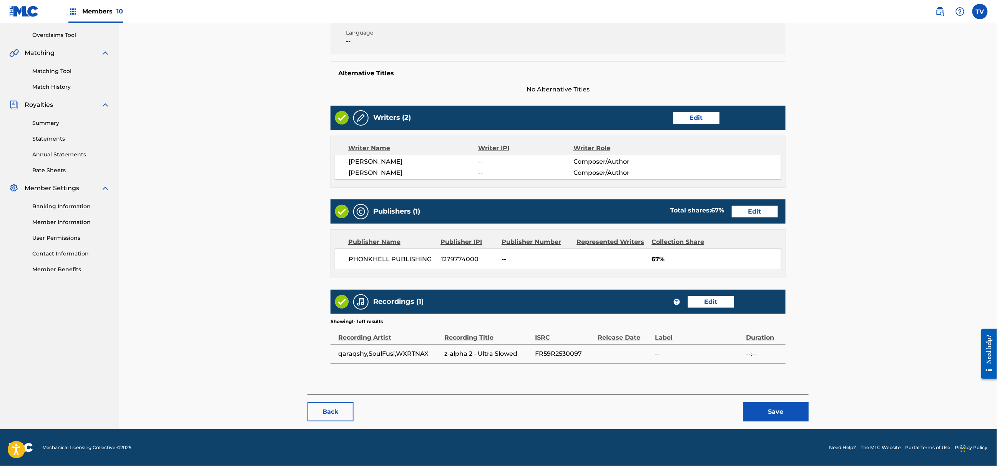
click at [792, 415] on button "Save" at bounding box center [775, 411] width 65 height 19
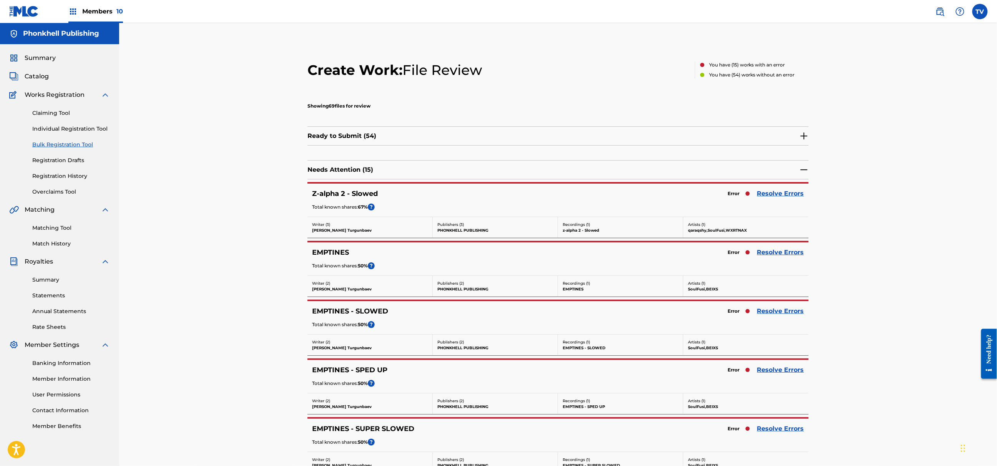
click at [774, 256] on link "Resolve Errors" at bounding box center [780, 252] width 47 height 9
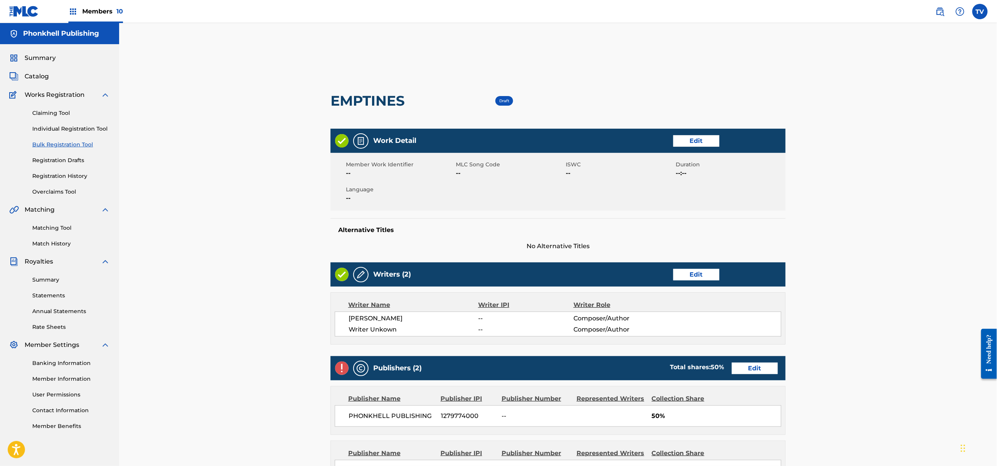
click at [710, 275] on link "Edit" at bounding box center [696, 275] width 46 height 12
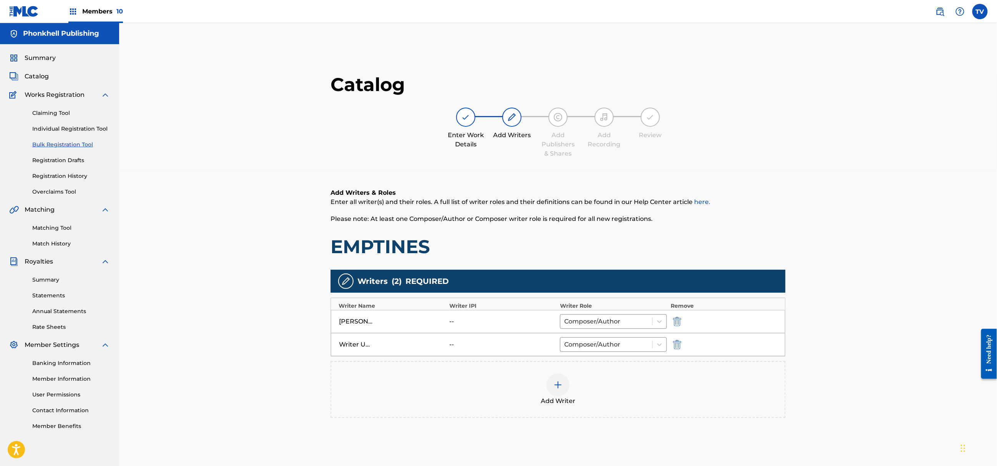
click at [673, 344] on img "submit" at bounding box center [677, 344] width 8 height 9
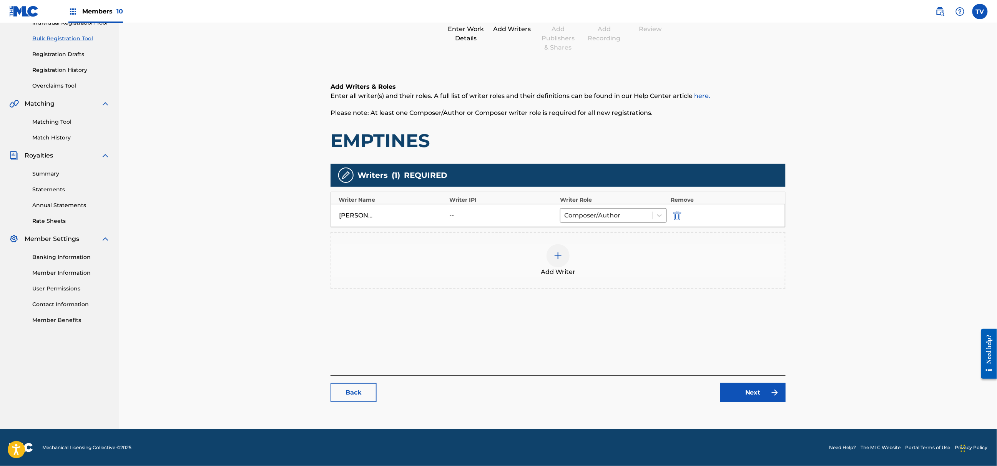
click at [728, 399] on link "Next" at bounding box center [752, 392] width 65 height 19
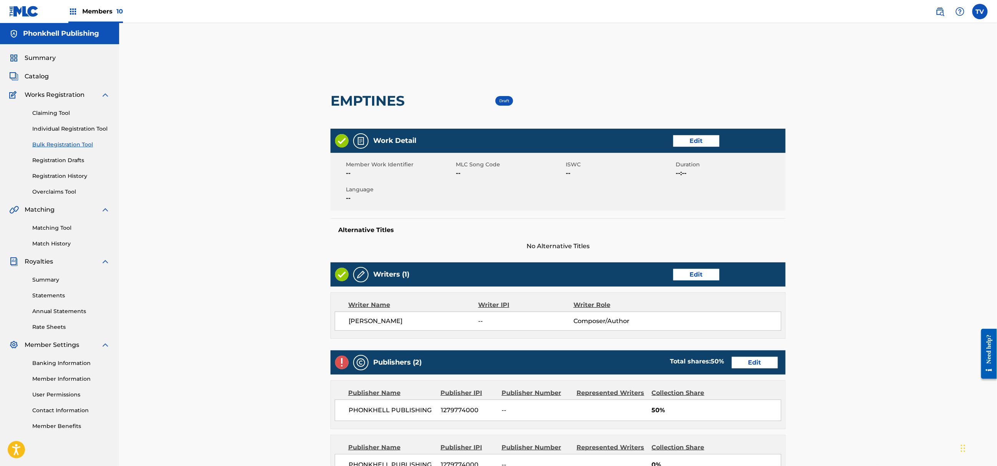
click at [736, 366] on link "Edit" at bounding box center [755, 363] width 46 height 12
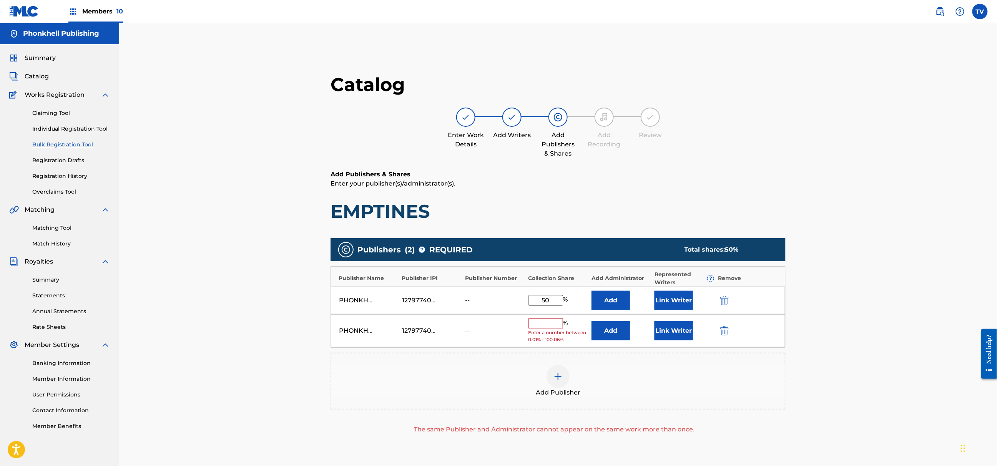
click at [726, 334] on img "submit" at bounding box center [724, 330] width 8 height 9
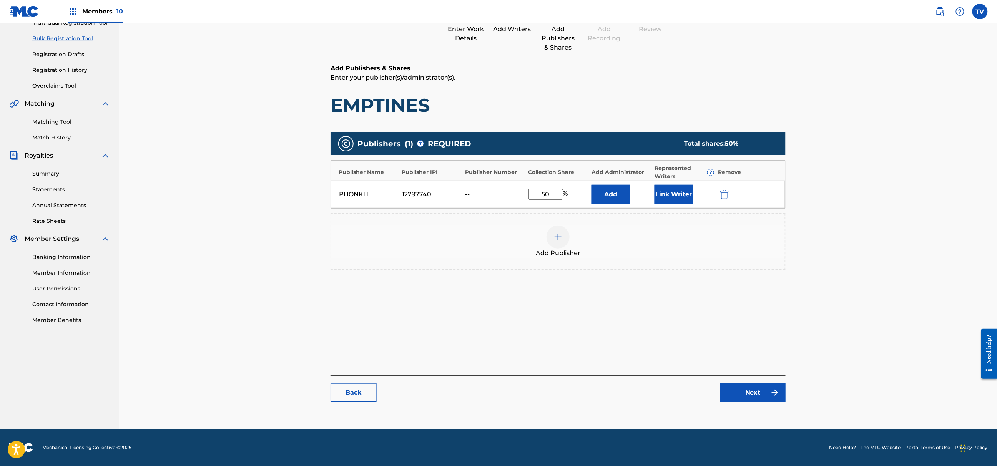
drag, startPoint x: 755, startPoint y: 414, endPoint x: 757, endPoint y: 400, distance: 14.3
click at [755, 414] on main "Catalog Enter Work Details Add Writers Add Publishers & Shares Add Recording Re…" at bounding box center [557, 188] width 501 height 466
click at [757, 400] on link "Next" at bounding box center [752, 392] width 65 height 19
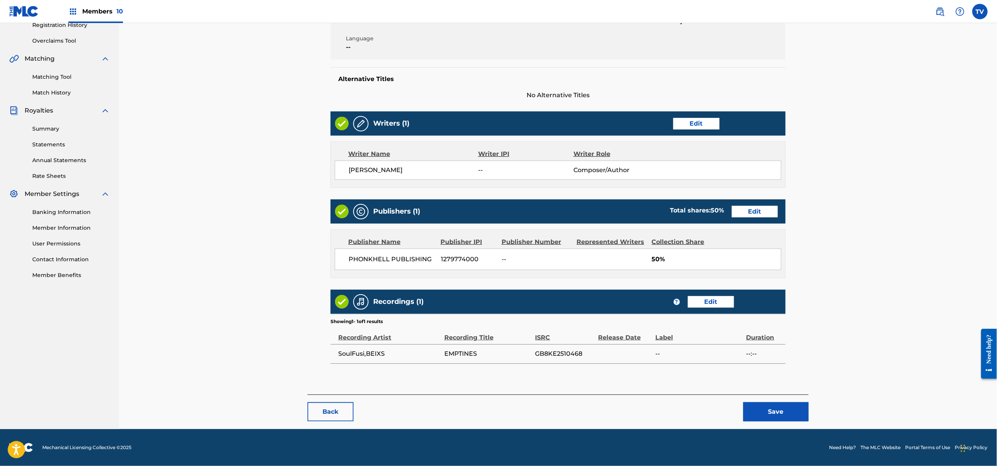
click at [757, 413] on button "Save" at bounding box center [775, 411] width 65 height 19
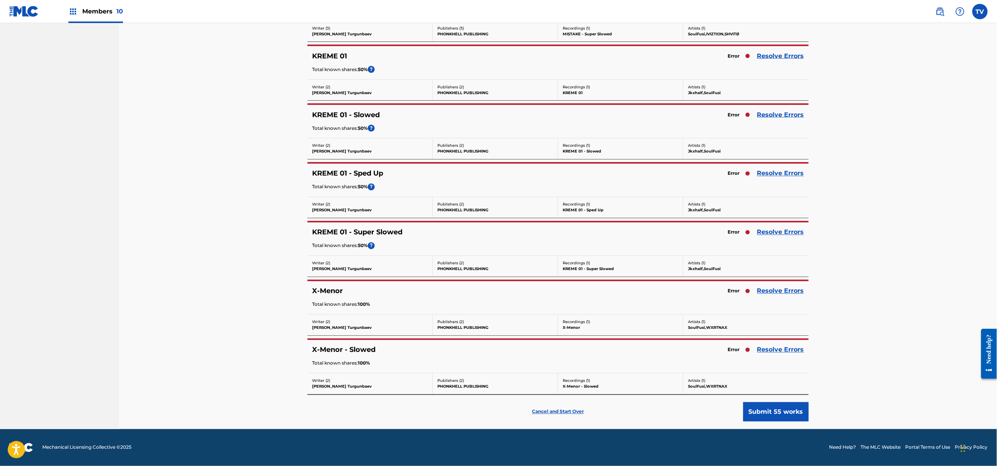
click at [766, 229] on link "Resolve Errors" at bounding box center [780, 232] width 47 height 9
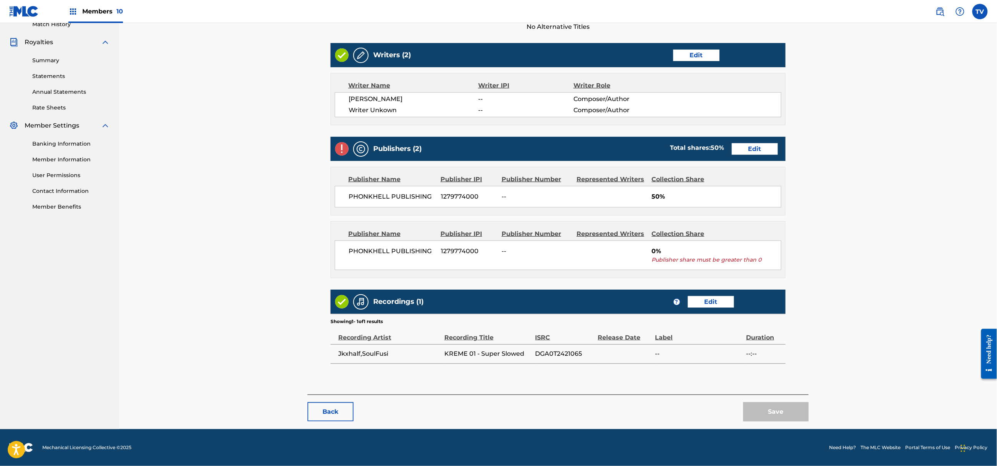
click at [693, 53] on link "Edit" at bounding box center [696, 56] width 46 height 12
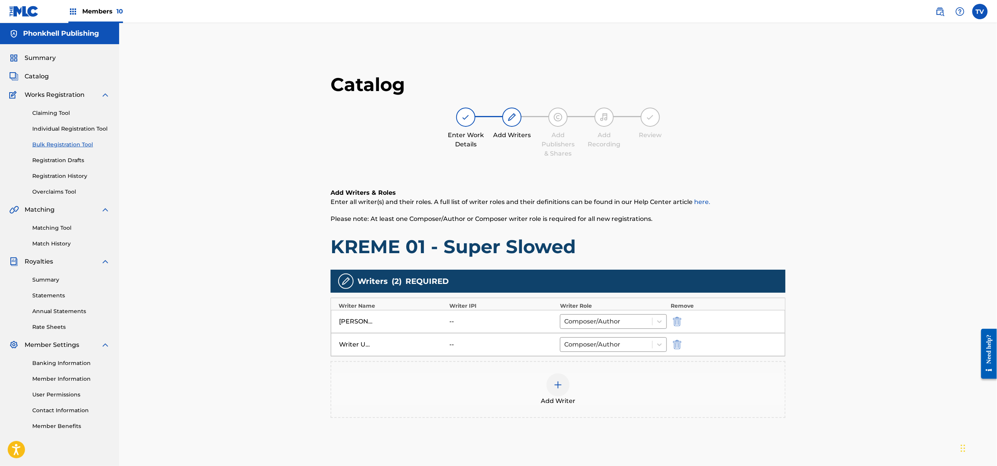
click at [676, 340] on div "Writer Unkown -- Composer/Author" at bounding box center [558, 344] width 454 height 23
click at [677, 343] on img "submit" at bounding box center [677, 344] width 8 height 9
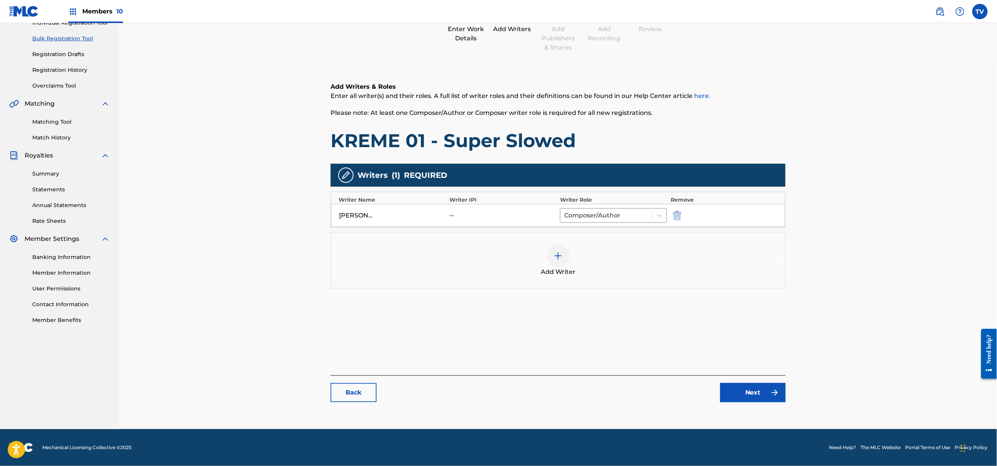
click at [750, 396] on link "Next" at bounding box center [752, 392] width 65 height 19
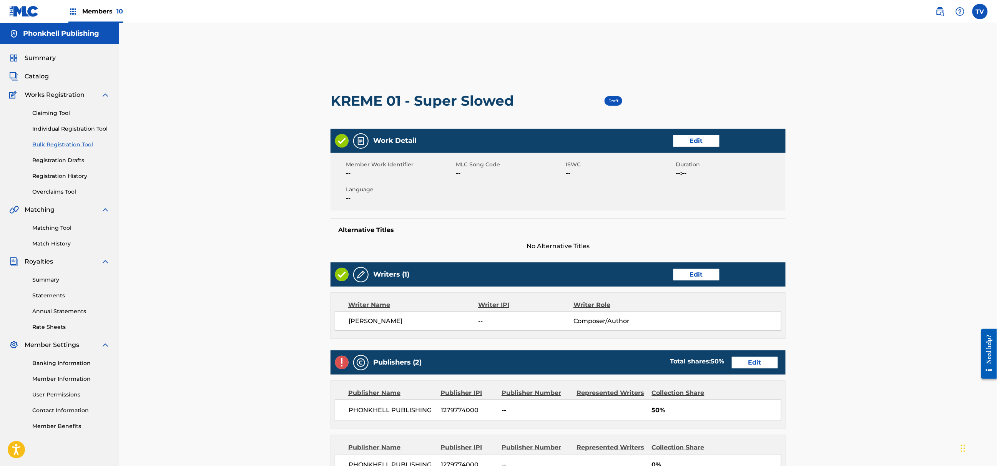
click at [763, 360] on link "Edit" at bounding box center [755, 363] width 46 height 12
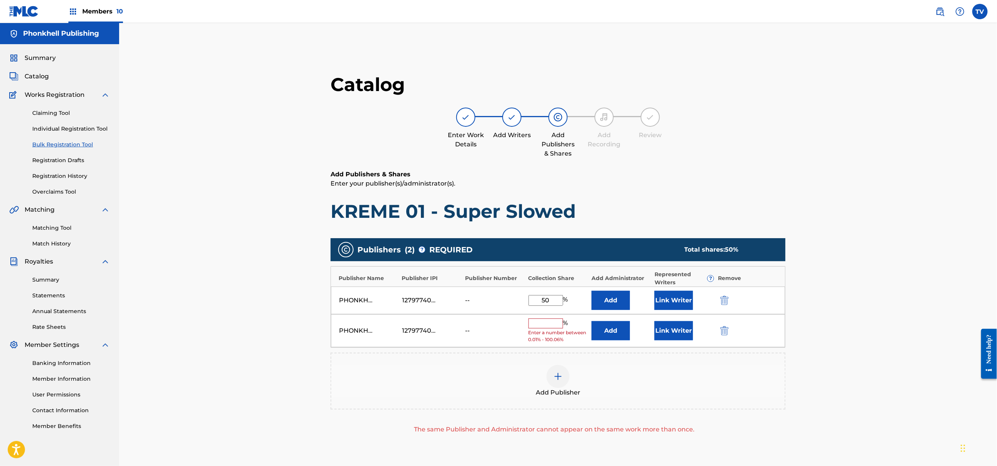
click at [723, 334] on img "submit" at bounding box center [724, 330] width 8 height 9
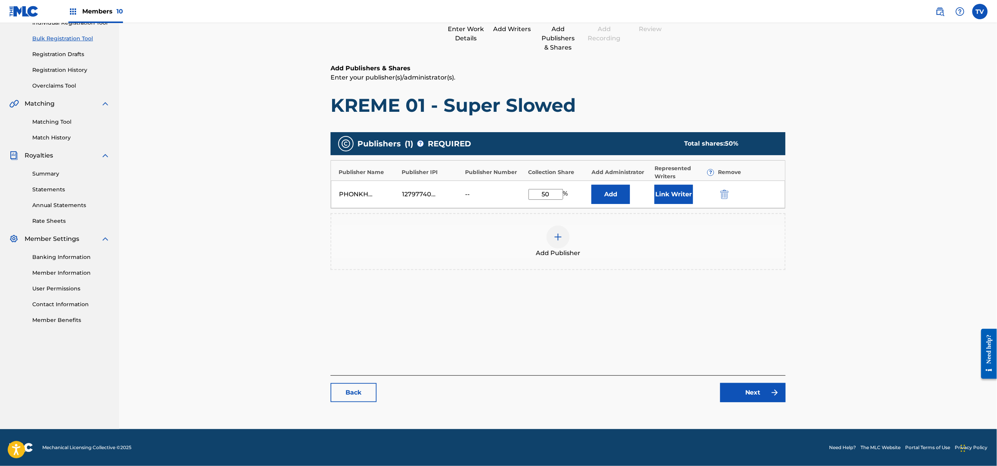
click at [748, 391] on link "Next" at bounding box center [752, 392] width 65 height 19
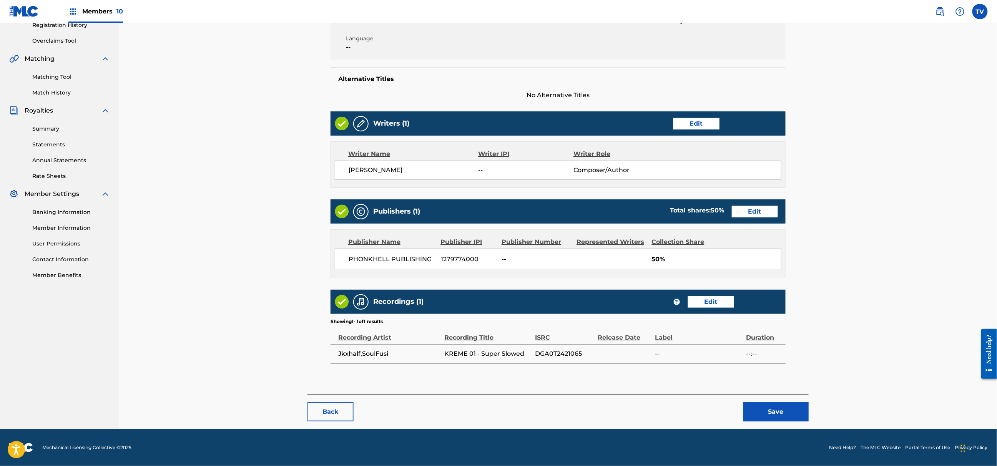
click at [771, 415] on button "Save" at bounding box center [775, 411] width 65 height 19
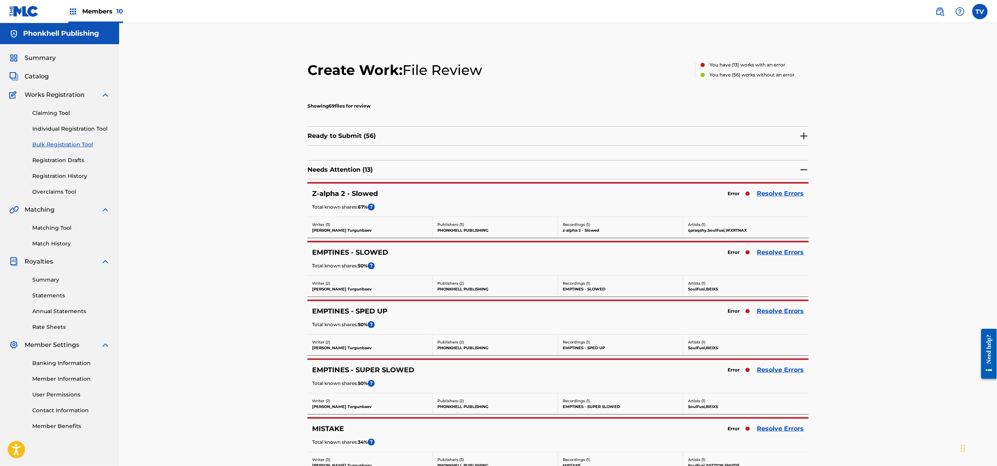
click at [772, 308] on link "Resolve Errors" at bounding box center [780, 311] width 47 height 9
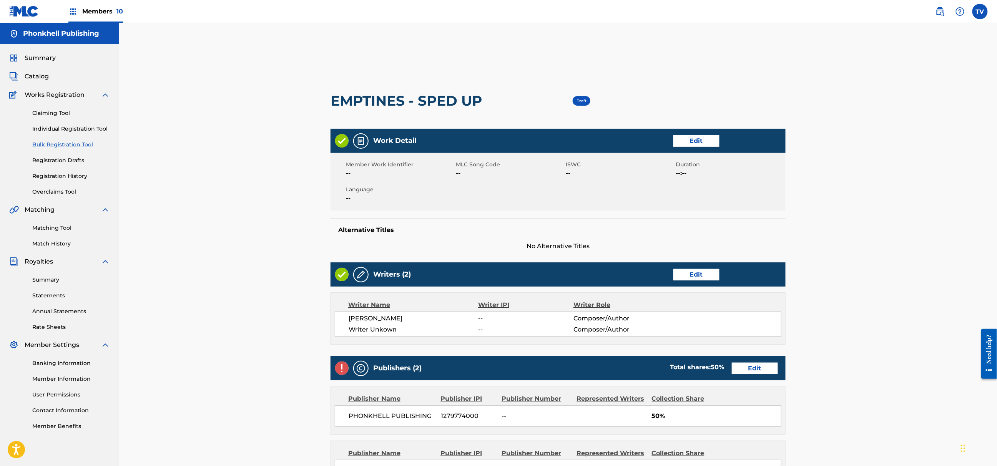
click at [692, 273] on link "Edit" at bounding box center [696, 275] width 46 height 12
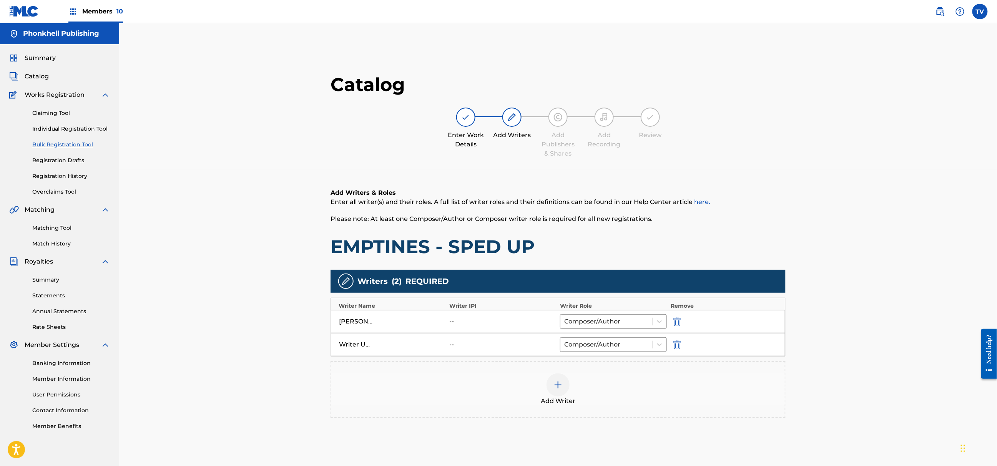
click at [681, 348] on button "submit" at bounding box center [677, 344] width 12 height 9
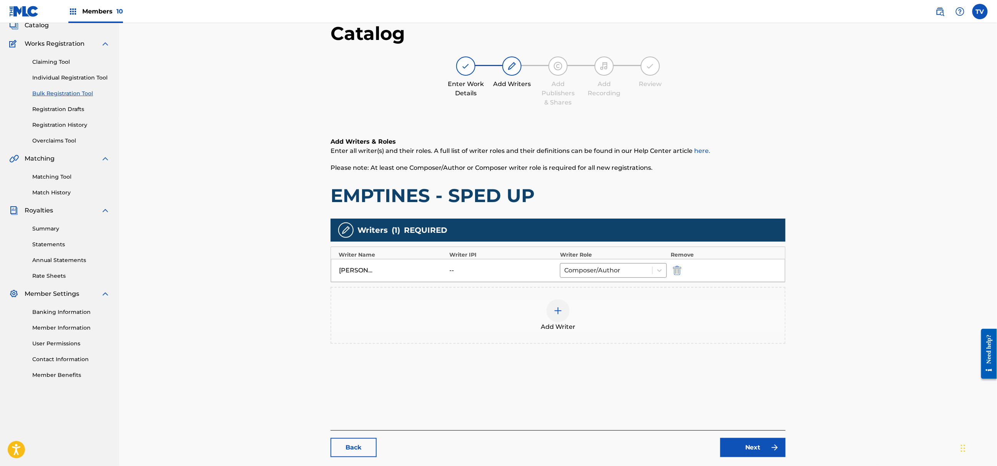
click at [758, 444] on link "Next" at bounding box center [752, 447] width 65 height 19
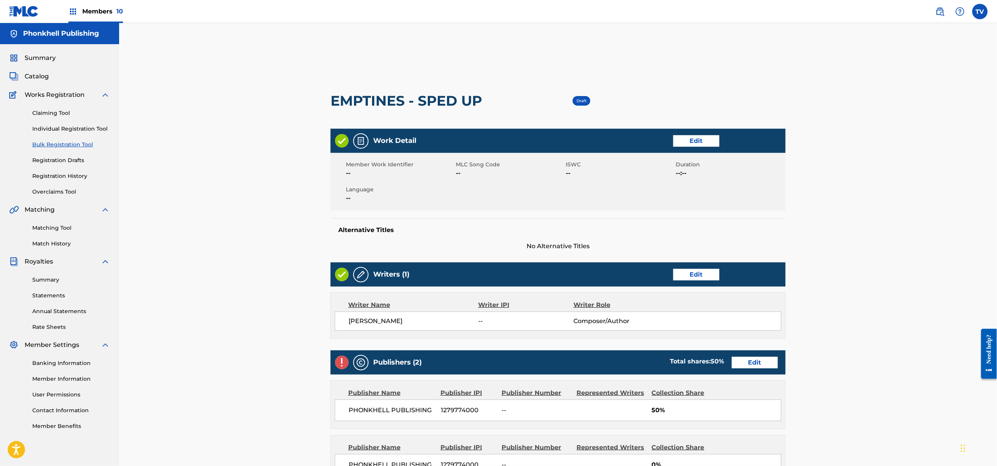
click at [744, 360] on link "Edit" at bounding box center [755, 363] width 46 height 12
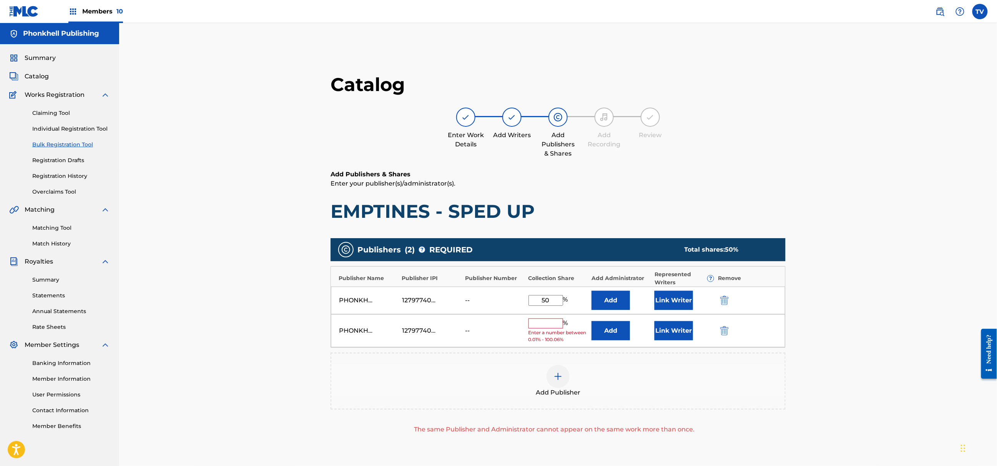
click at [721, 328] on img "submit" at bounding box center [724, 330] width 8 height 9
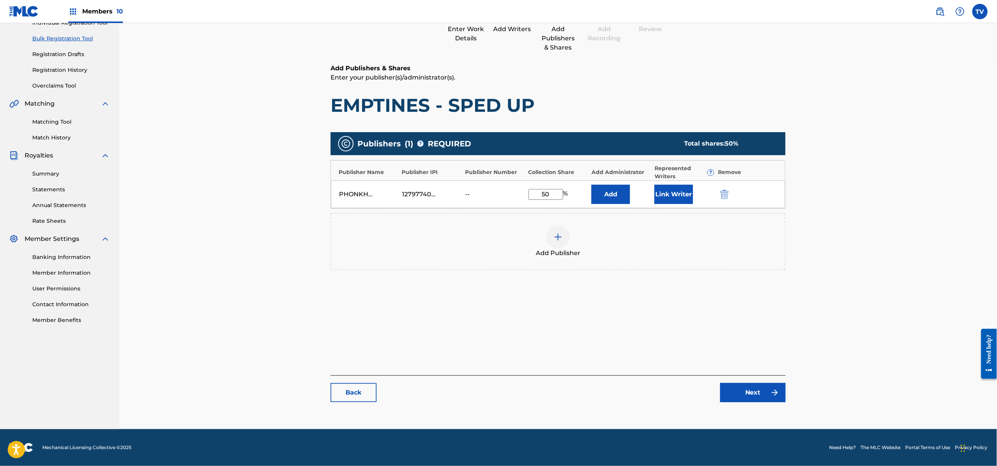
click at [753, 394] on link "Next" at bounding box center [752, 392] width 65 height 19
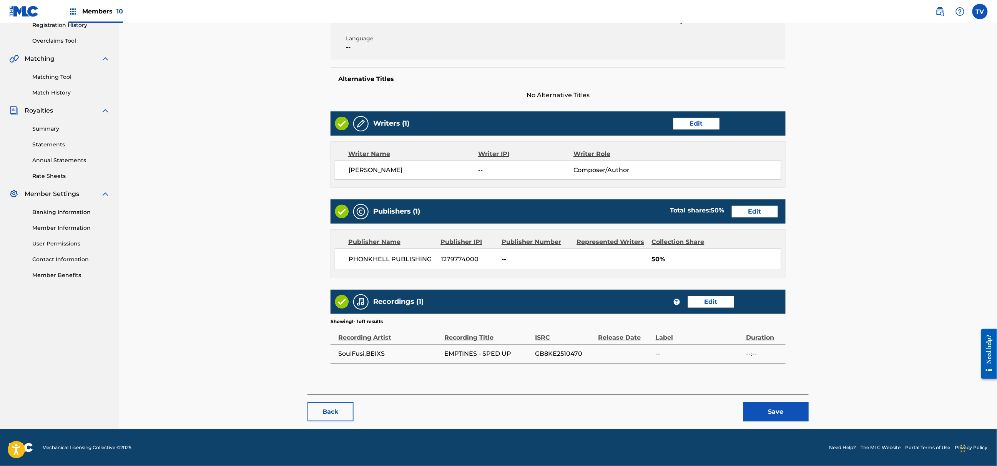
click at [777, 416] on button "Save" at bounding box center [775, 411] width 65 height 19
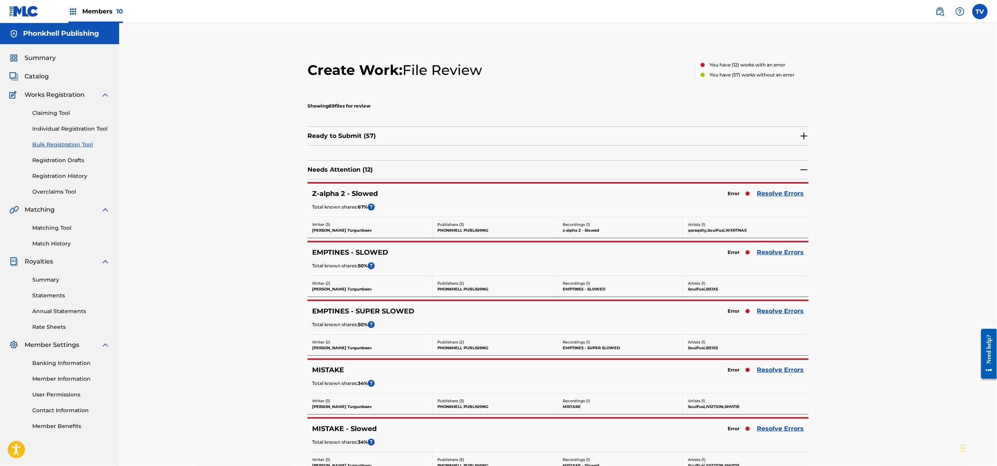
click at [770, 314] on link "Resolve Errors" at bounding box center [780, 311] width 47 height 9
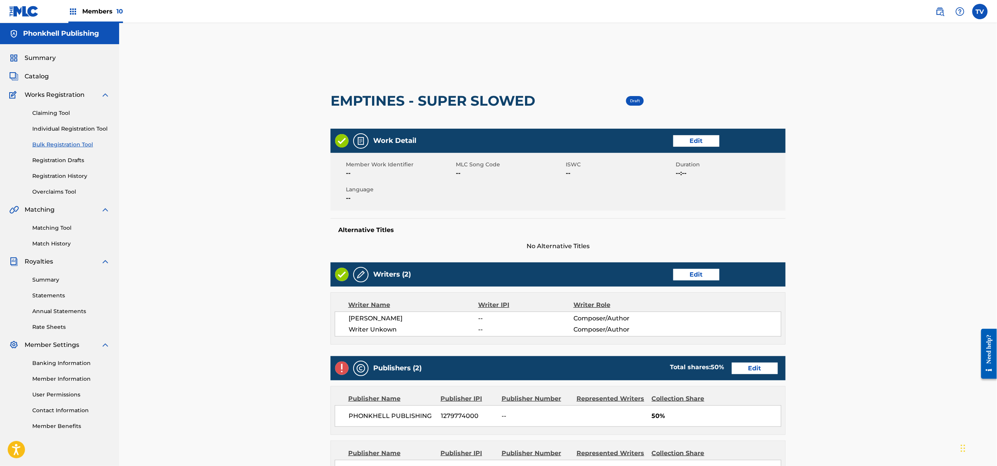
click at [709, 273] on link "Edit" at bounding box center [696, 275] width 46 height 12
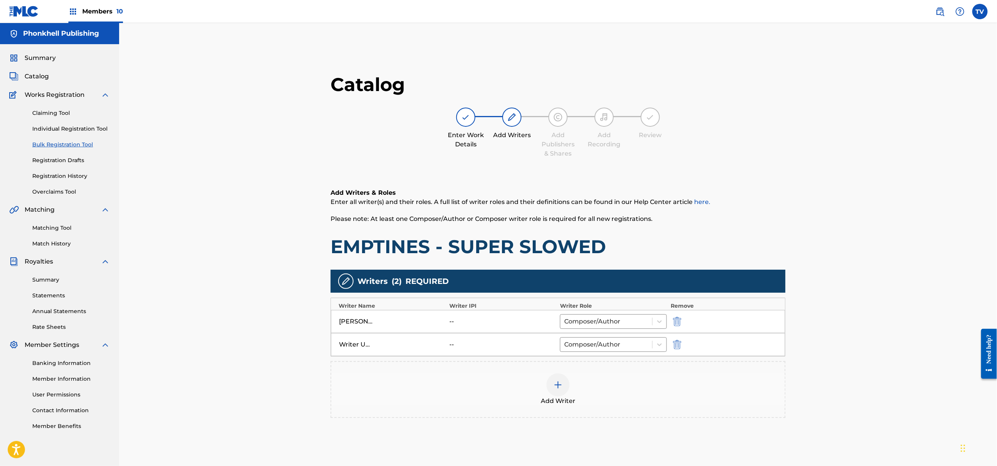
click at [674, 341] on div "Writer Unkown -- Composer/Author" at bounding box center [558, 344] width 454 height 23
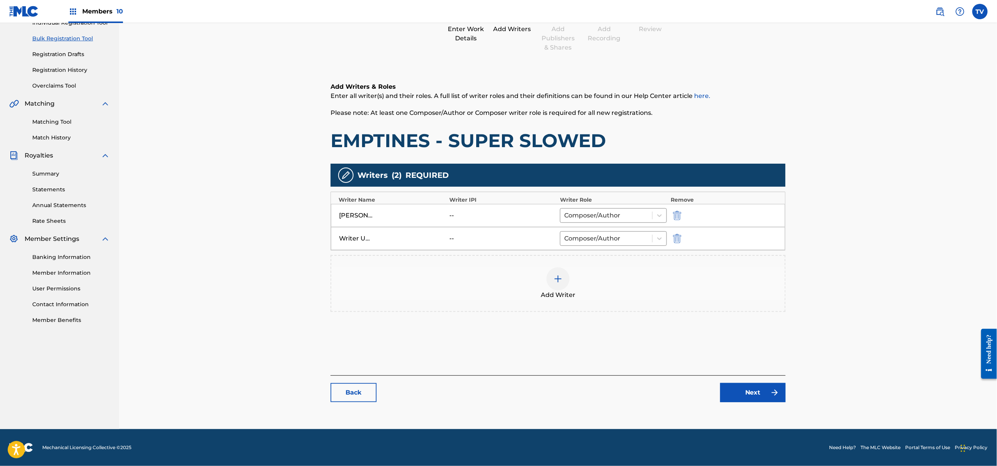
click at [671, 239] on button "submit" at bounding box center [677, 238] width 12 height 9
click at [745, 372] on div "Catalog Enter Work Details Add Writers Add Publishers & Shares Add Recording Re…" at bounding box center [558, 188] width 455 height 443
click at [773, 409] on div "Catalog Enter Work Details Add Writers Add Publishers & Shares Add Recording Re…" at bounding box center [558, 188] width 455 height 443
click at [763, 398] on link "Next" at bounding box center [752, 392] width 65 height 19
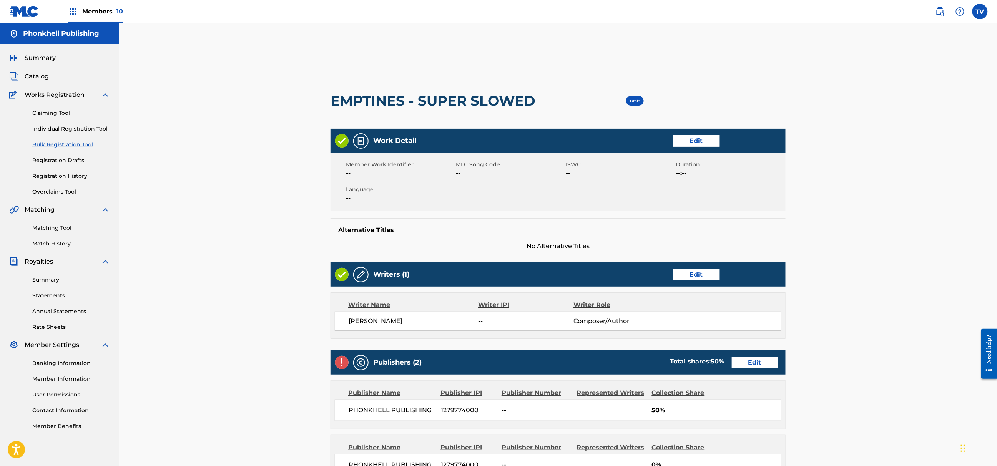
click at [754, 362] on link "Edit" at bounding box center [755, 363] width 46 height 12
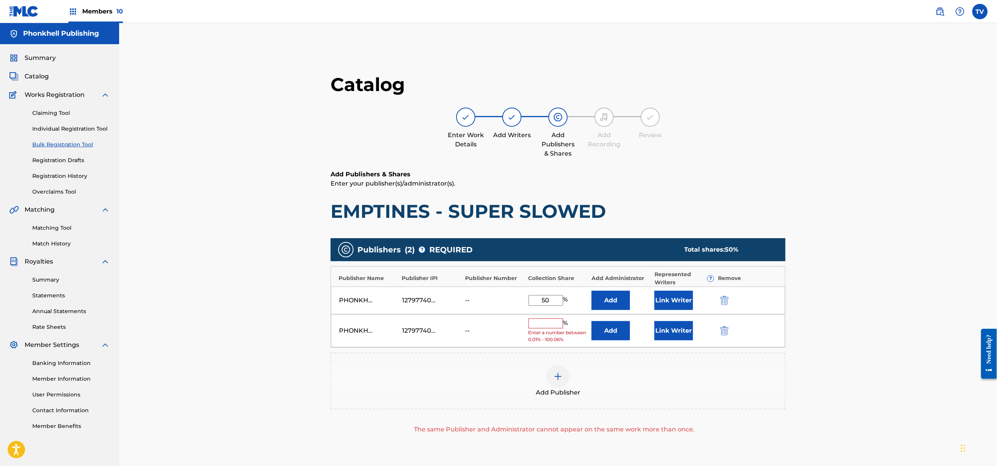
click at [725, 326] on div "PHONKHELL PUBLISHING 1279774000 -- % Enter a number between 0.01% - 100.06% Add…" at bounding box center [558, 330] width 454 height 33
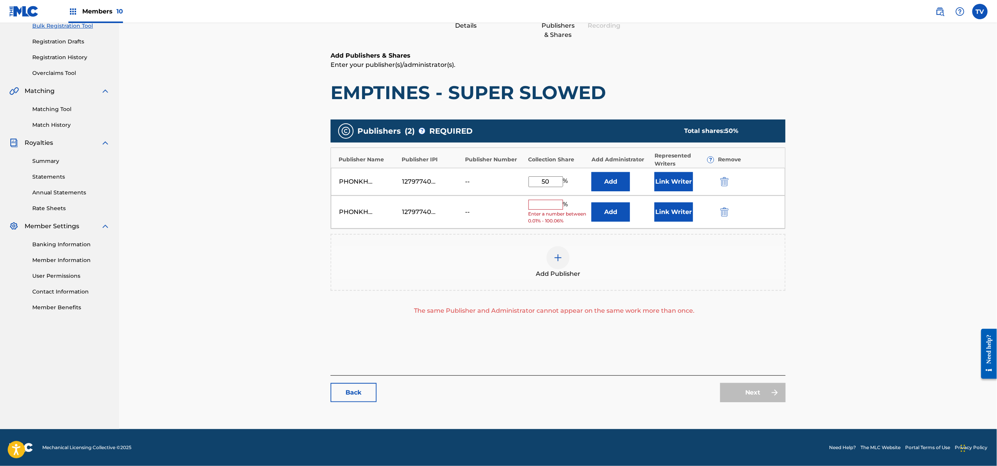
click at [720, 209] on button "submit" at bounding box center [724, 212] width 12 height 9
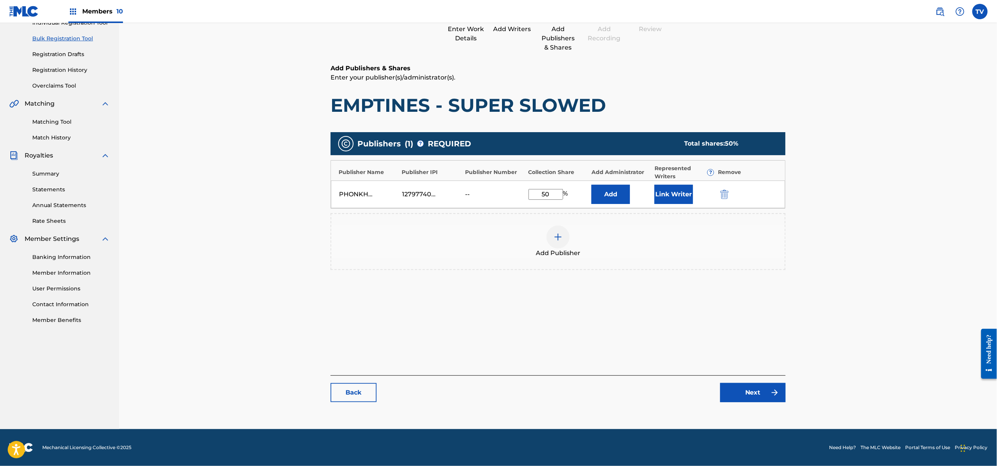
click at [756, 388] on link "Next" at bounding box center [752, 392] width 65 height 19
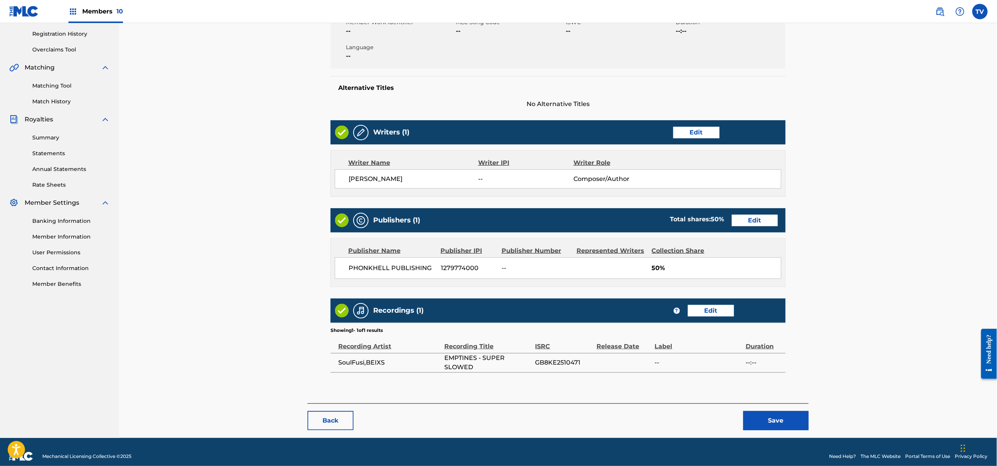
scroll to position [151, 0]
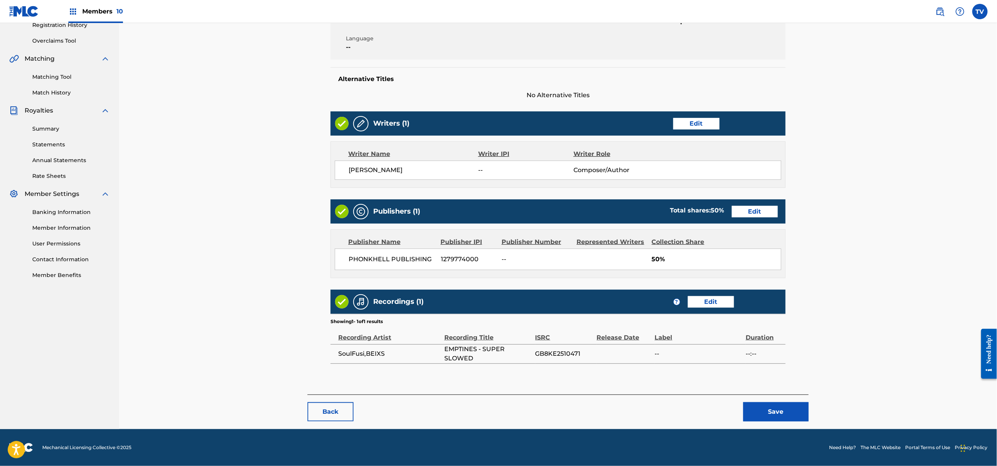
click at [771, 407] on button "Save" at bounding box center [775, 411] width 65 height 19
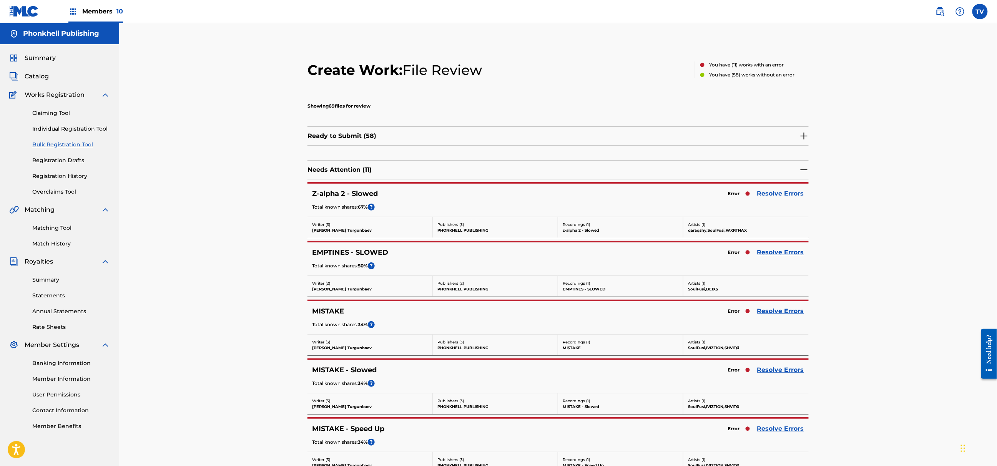
click at [780, 308] on link "Resolve Errors" at bounding box center [780, 311] width 47 height 9
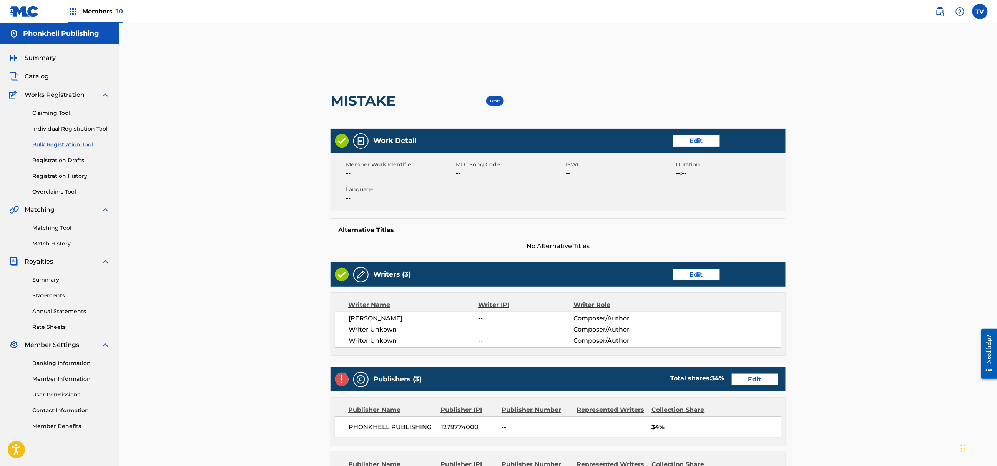
click at [708, 273] on link "Edit" at bounding box center [696, 275] width 46 height 12
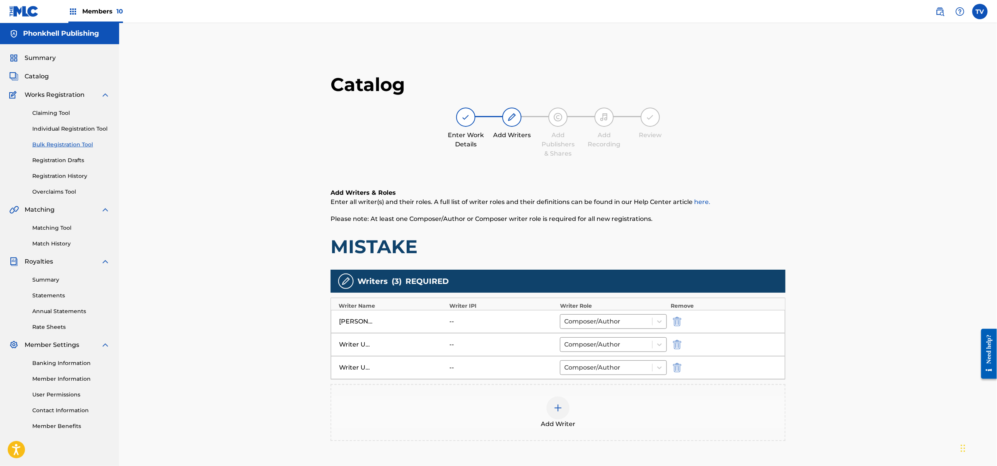
click at [681, 340] on div "Writer Unkown -- Composer/Author" at bounding box center [558, 344] width 454 height 23
click at [680, 339] on div "Writer Unkown -- Composer/Author" at bounding box center [558, 344] width 454 height 23
click at [679, 344] on img "submit" at bounding box center [677, 344] width 8 height 9
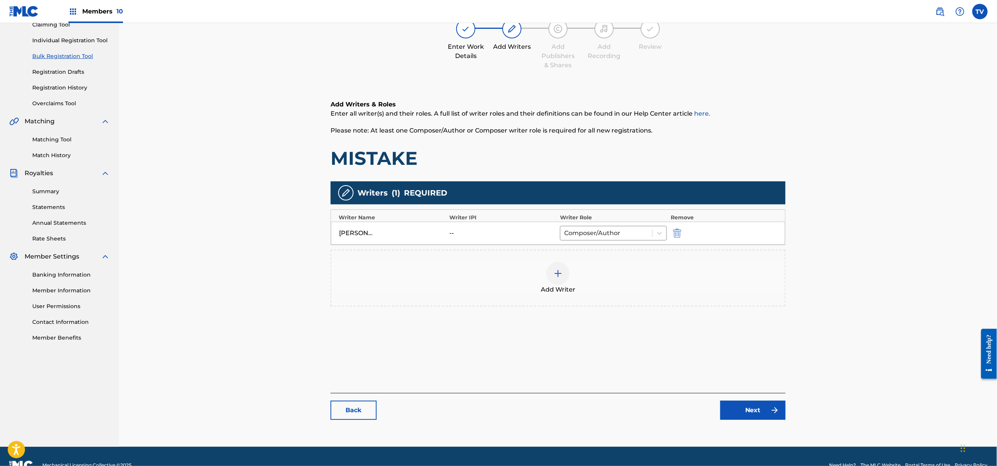
scroll to position [106, 0]
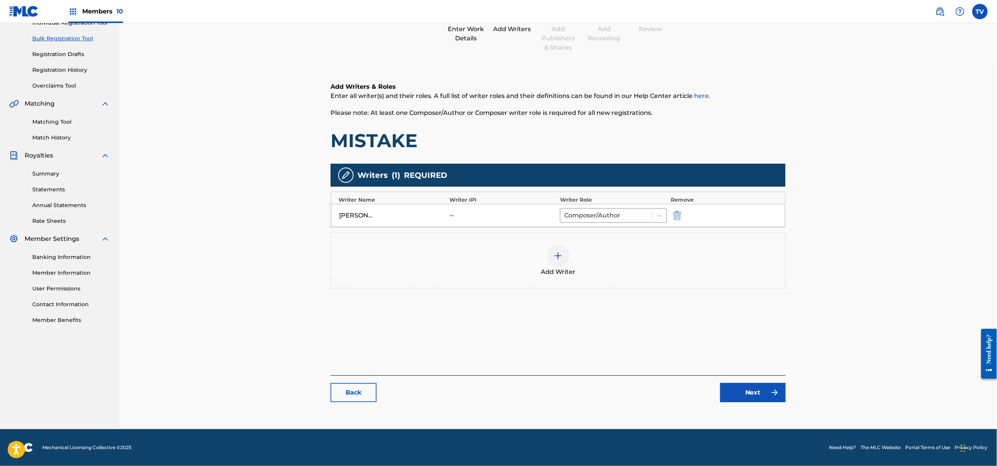
click at [756, 396] on link "Next" at bounding box center [752, 392] width 65 height 19
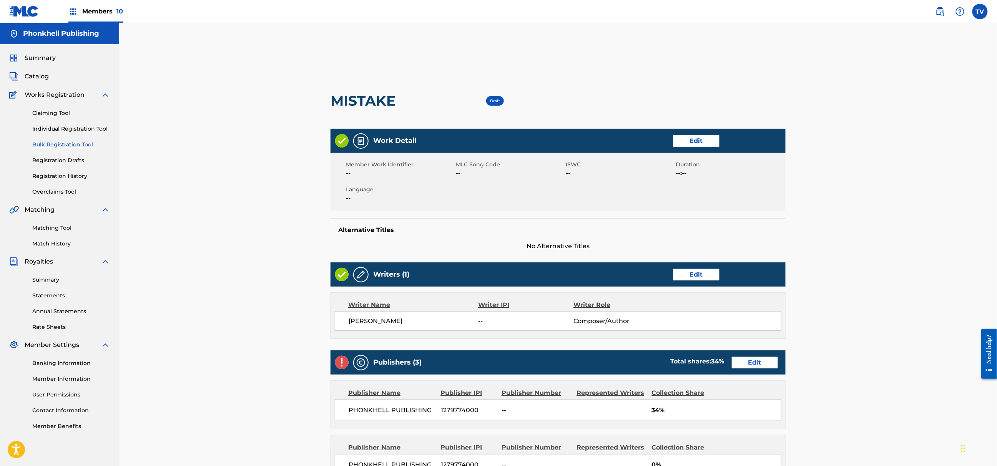
click at [754, 366] on link "Edit" at bounding box center [755, 363] width 46 height 12
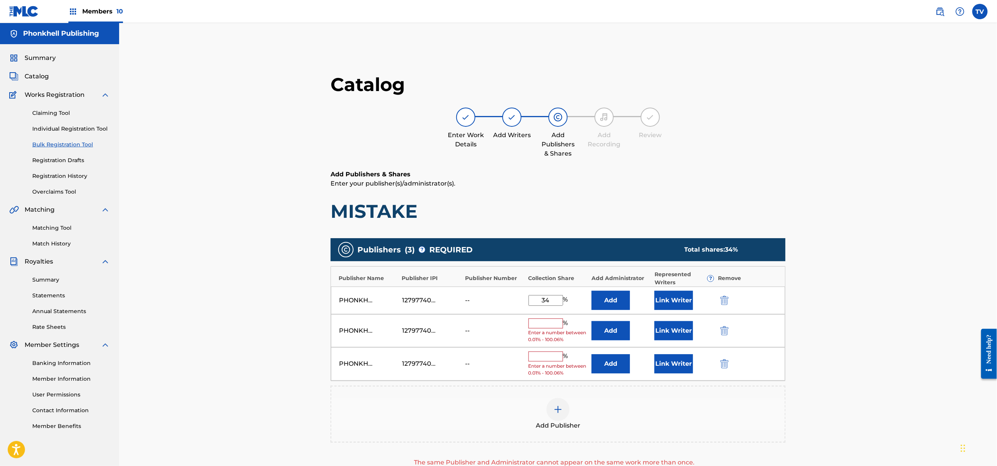
click at [720, 332] on button "submit" at bounding box center [724, 330] width 12 height 9
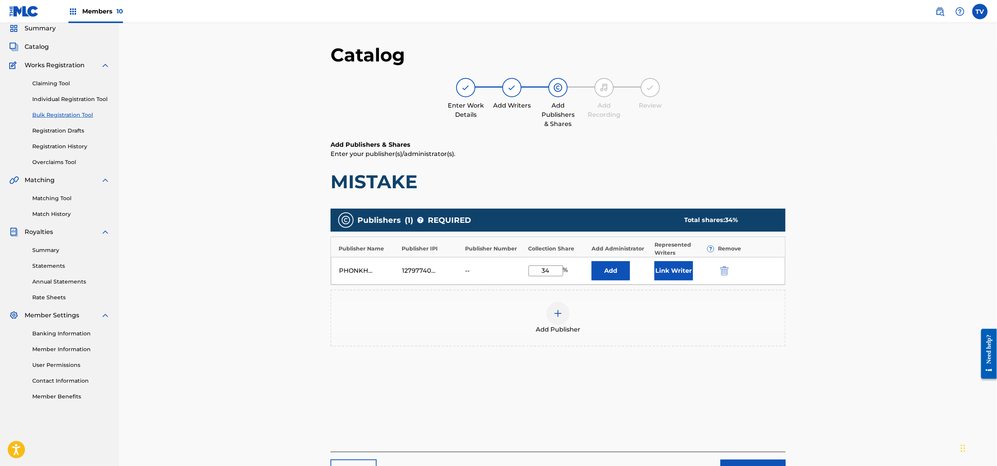
scroll to position [106, 0]
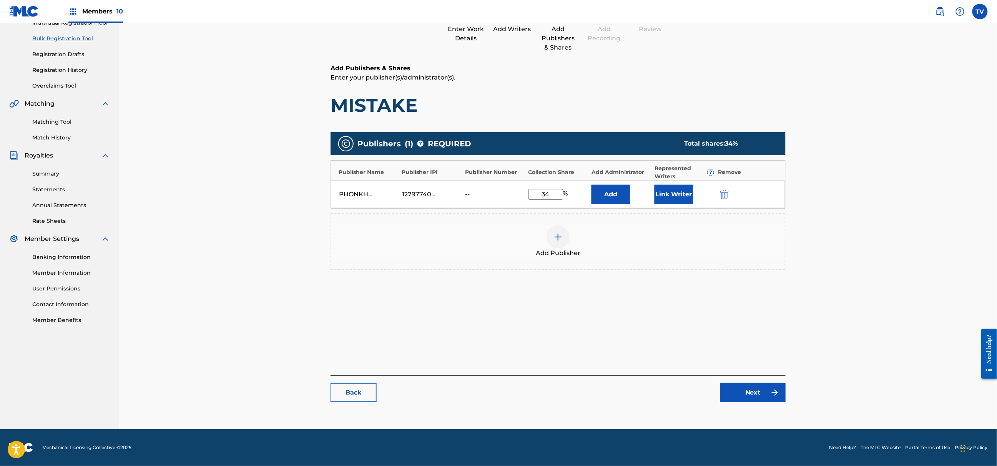
click at [745, 394] on link "Next" at bounding box center [752, 392] width 65 height 19
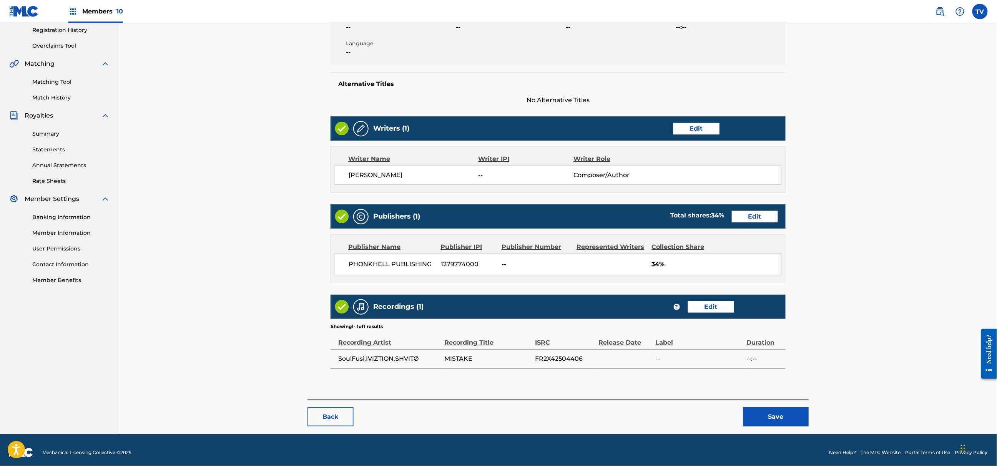
scroll to position [151, 0]
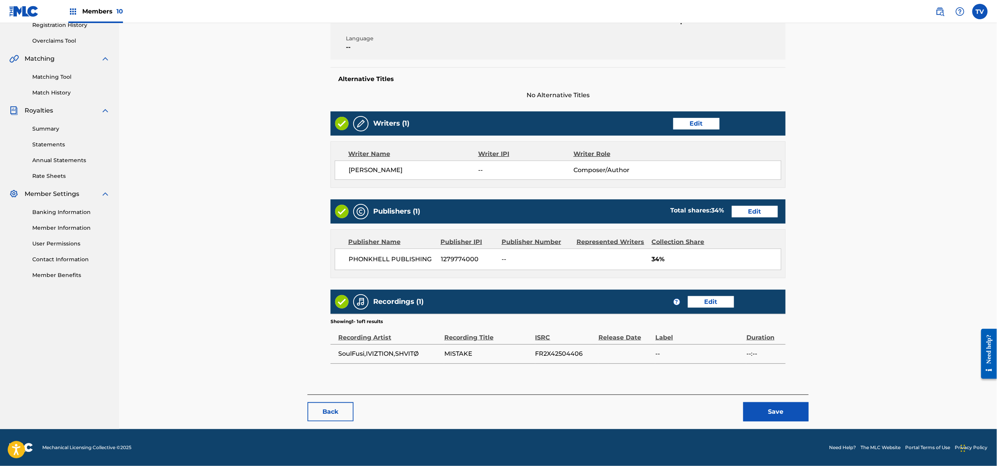
click at [783, 411] on button "Save" at bounding box center [775, 411] width 65 height 19
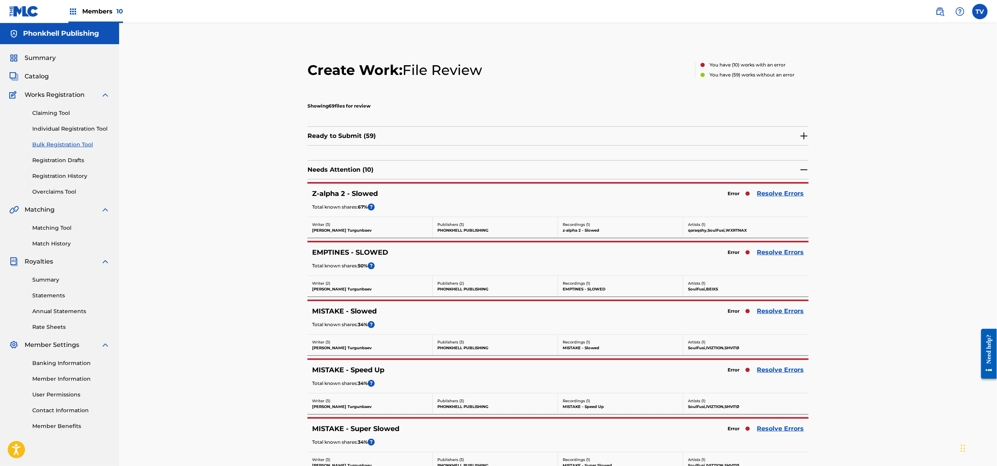
click at [783, 257] on link "Resolve Errors" at bounding box center [780, 252] width 47 height 9
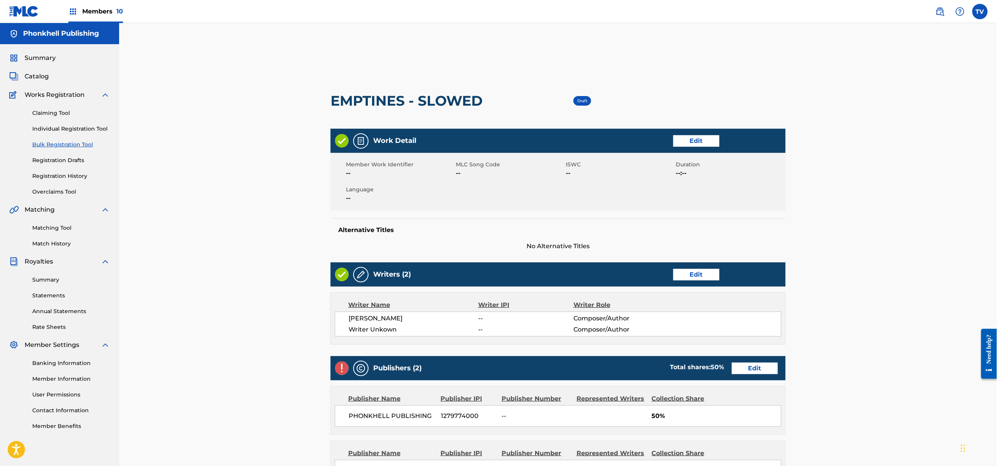
click at [702, 274] on link "Edit" at bounding box center [696, 275] width 46 height 12
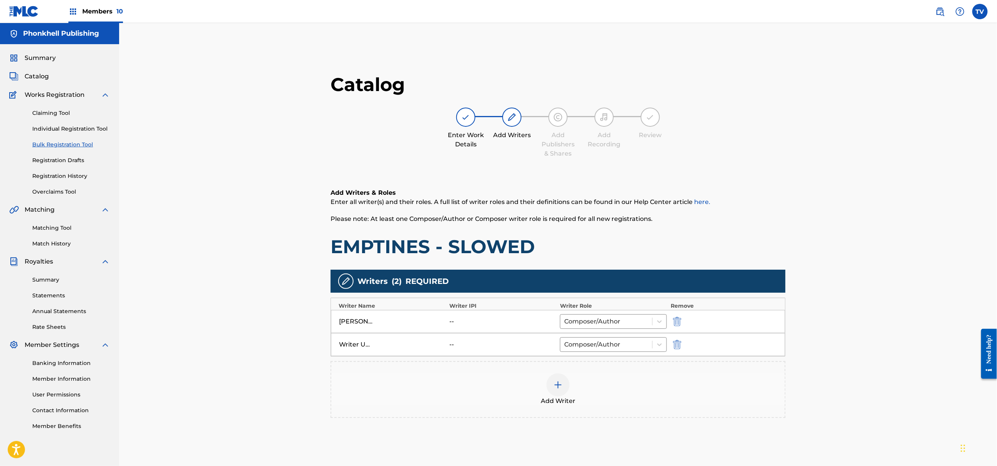
click at [679, 342] on img "submit" at bounding box center [677, 344] width 8 height 9
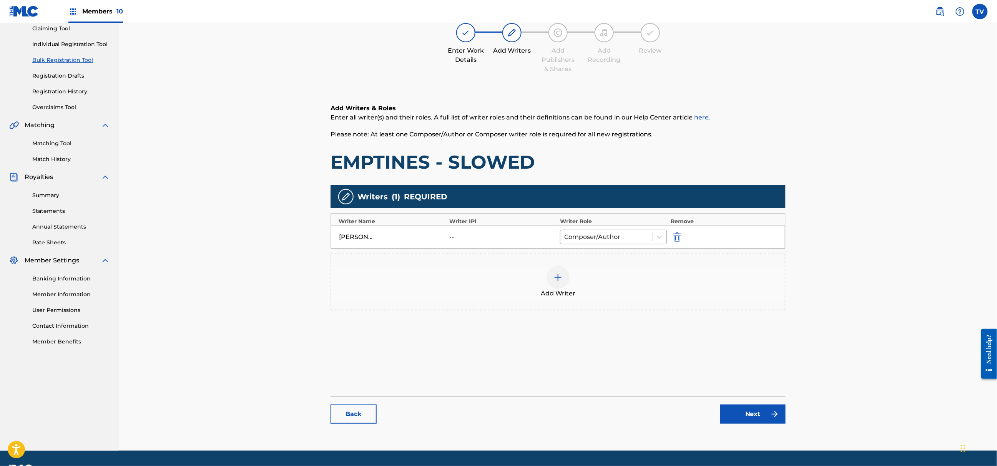
scroll to position [106, 0]
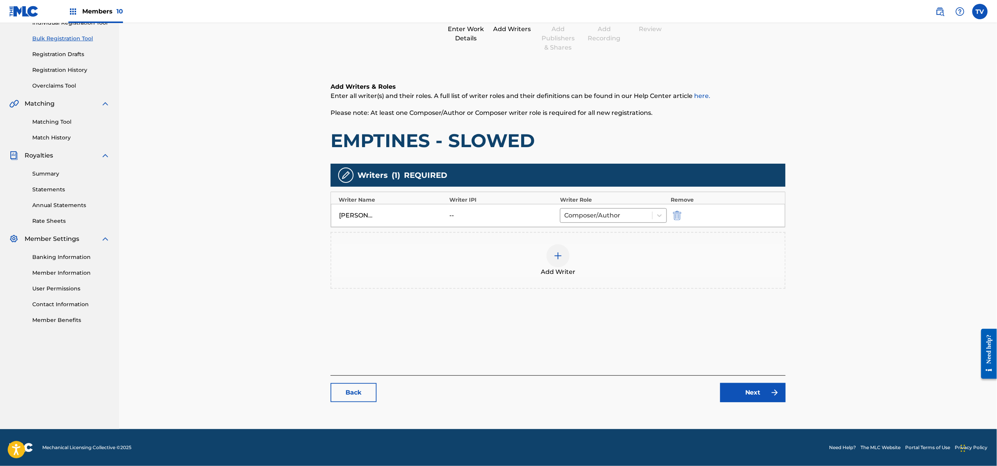
click at [769, 392] on link "Next" at bounding box center [752, 392] width 65 height 19
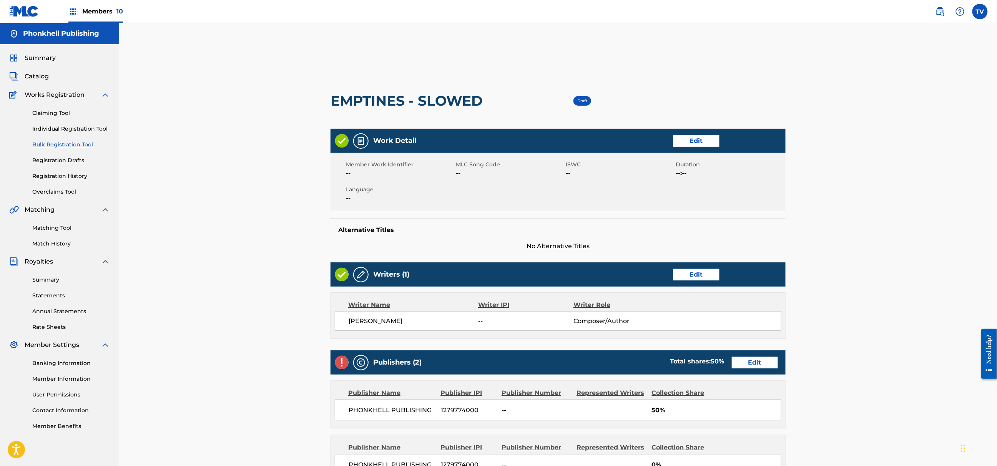
click at [751, 364] on link "Edit" at bounding box center [755, 363] width 46 height 12
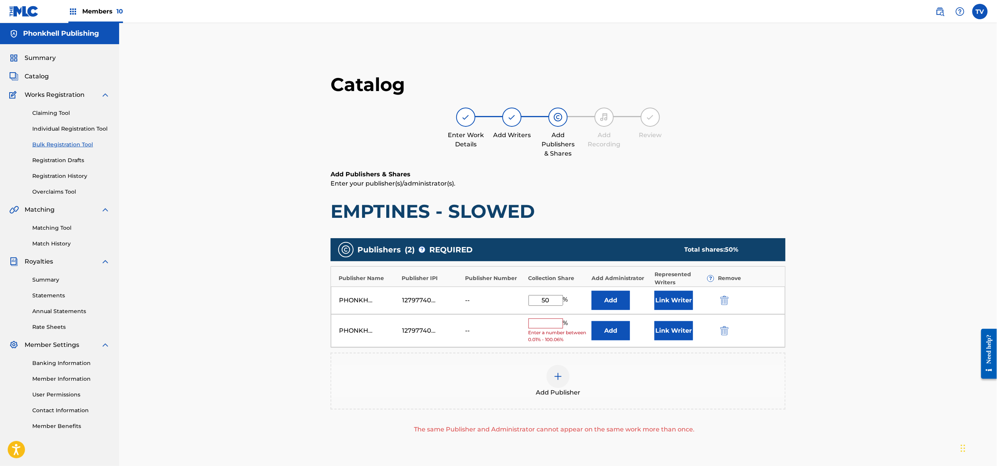
click at [726, 329] on img "submit" at bounding box center [724, 330] width 8 height 9
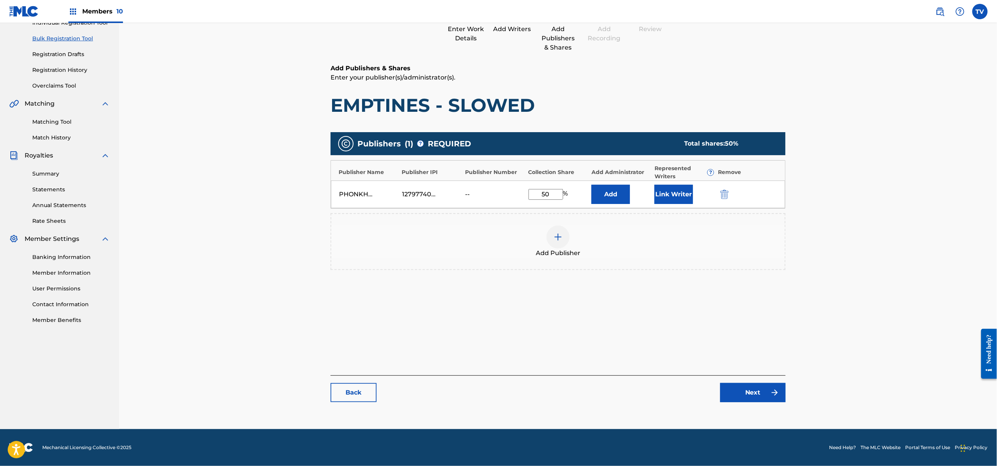
click at [772, 394] on img at bounding box center [774, 392] width 9 height 9
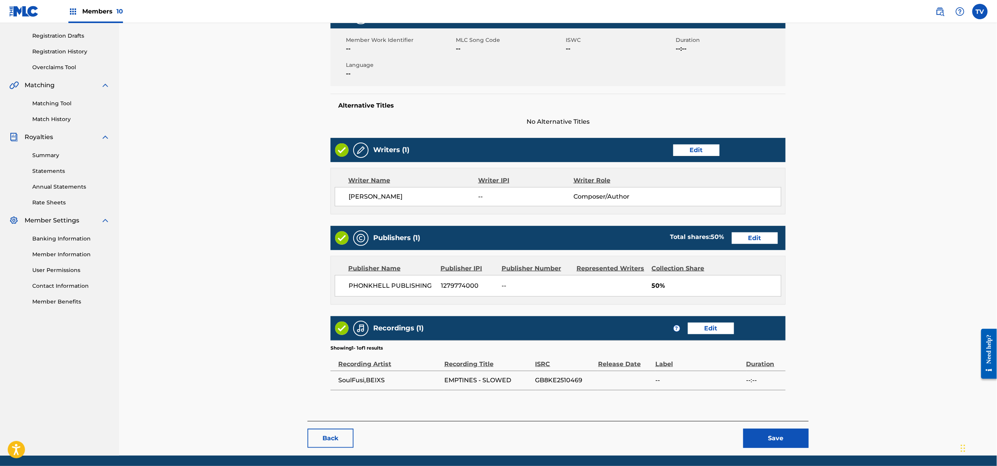
scroll to position [151, 0]
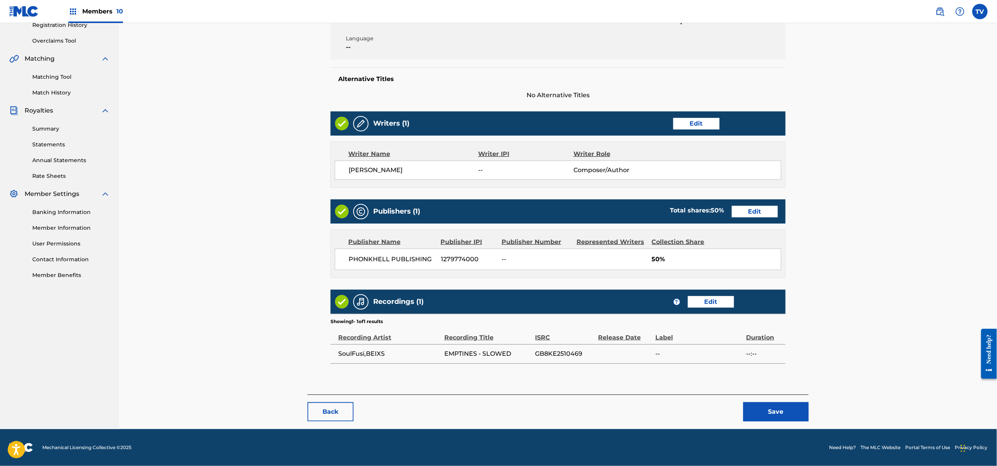
click at [793, 409] on button "Save" at bounding box center [775, 411] width 65 height 19
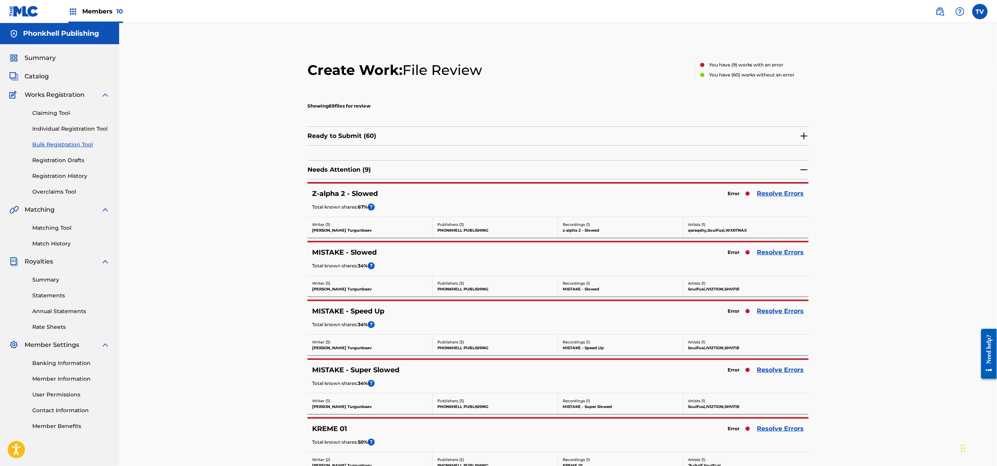
click at [773, 192] on link "Resolve Errors" at bounding box center [780, 193] width 47 height 9
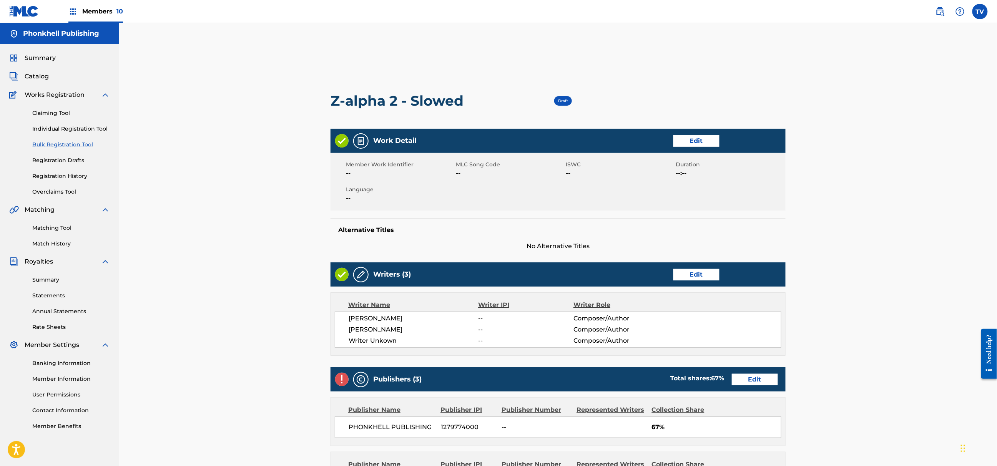
click at [703, 279] on link "Edit" at bounding box center [696, 275] width 46 height 12
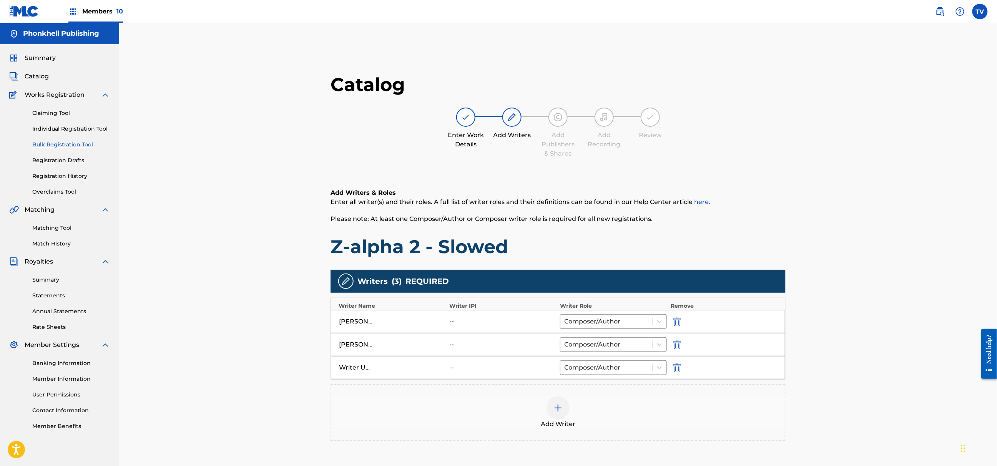
click at [675, 368] on img "submit" at bounding box center [677, 367] width 8 height 9
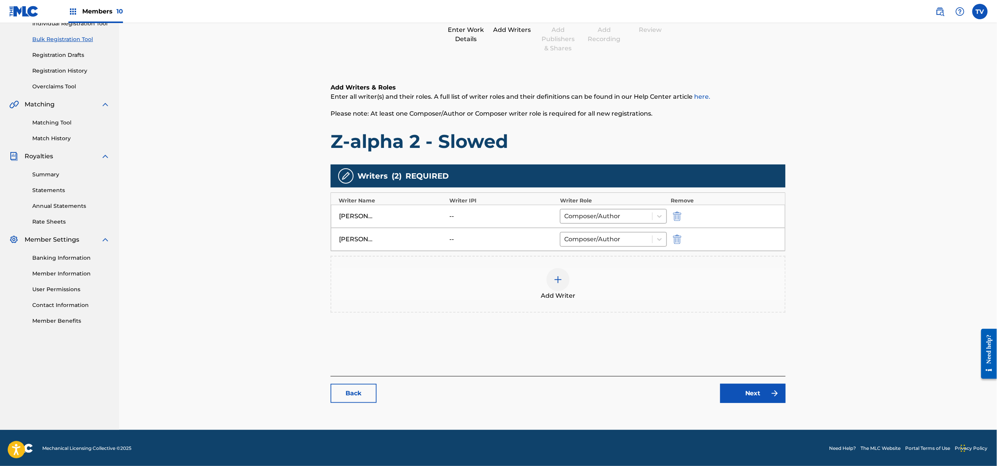
scroll to position [106, 0]
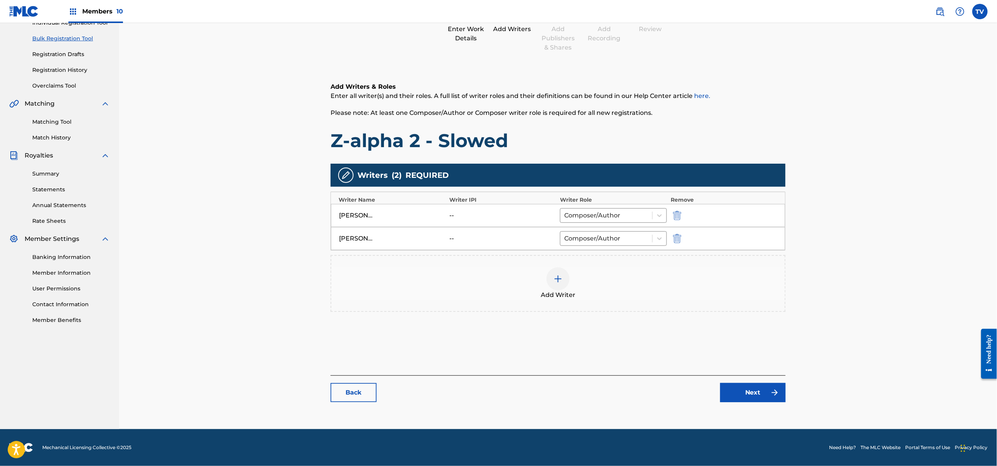
click at [758, 396] on link "Next" at bounding box center [752, 392] width 65 height 19
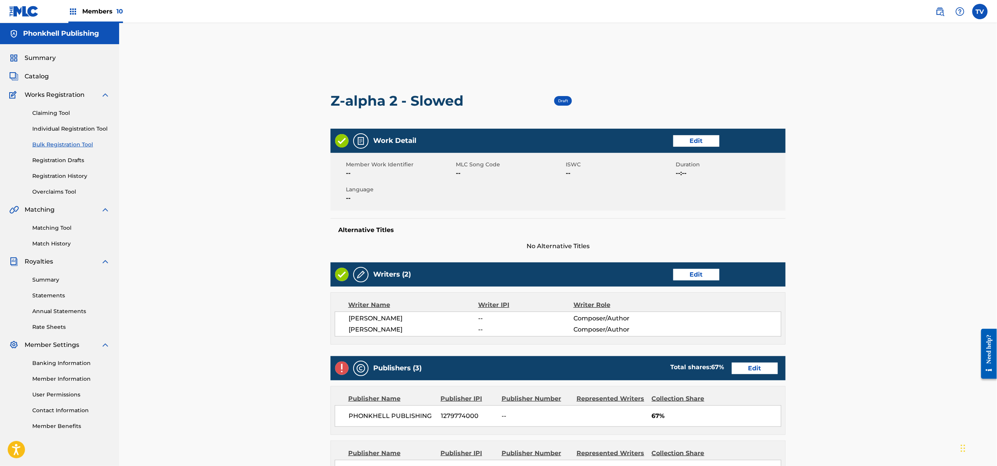
click at [755, 369] on link "Edit" at bounding box center [755, 369] width 46 height 12
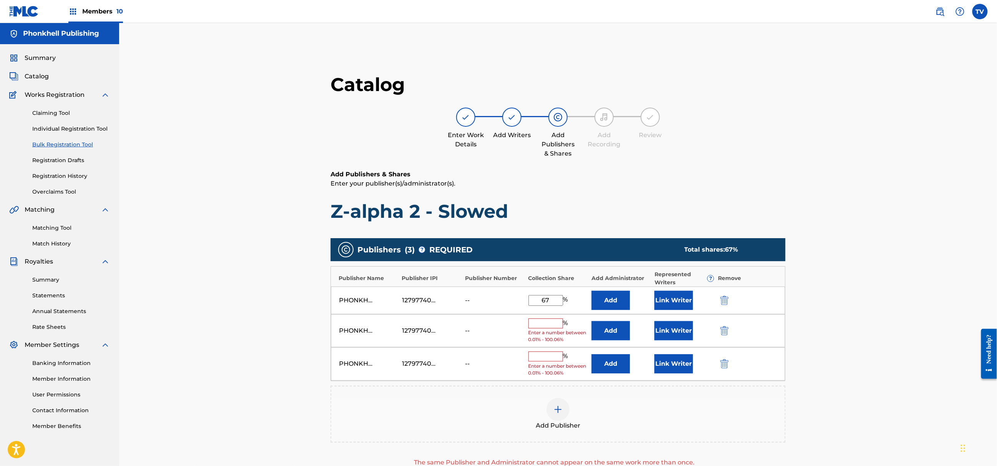
click at [723, 328] on img "submit" at bounding box center [724, 330] width 8 height 9
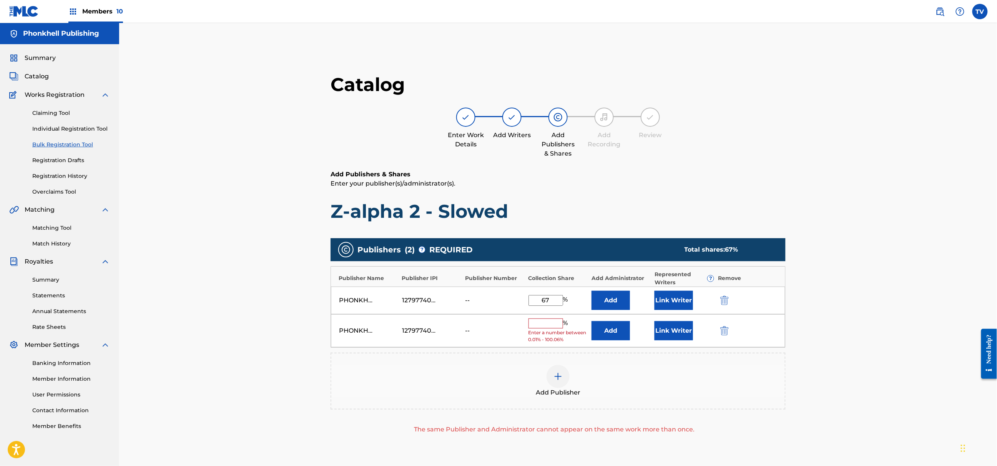
click at [723, 328] on img "submit" at bounding box center [724, 330] width 8 height 9
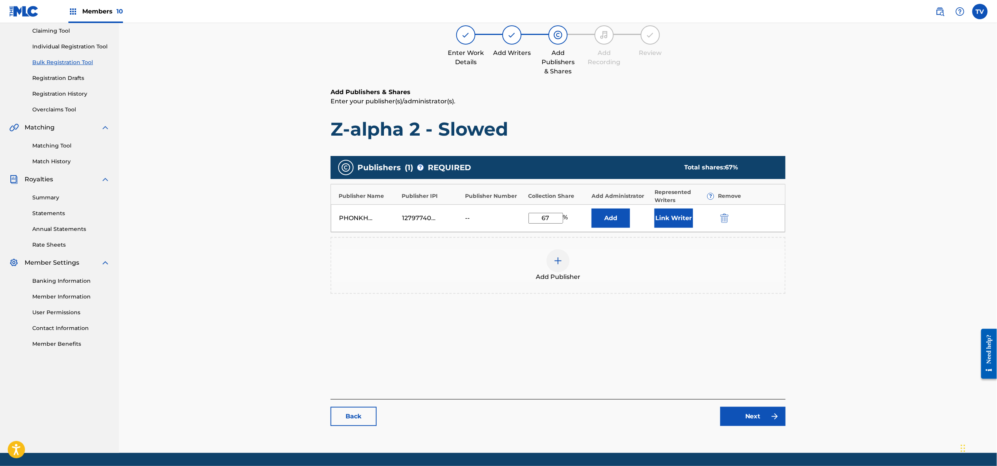
scroll to position [106, 0]
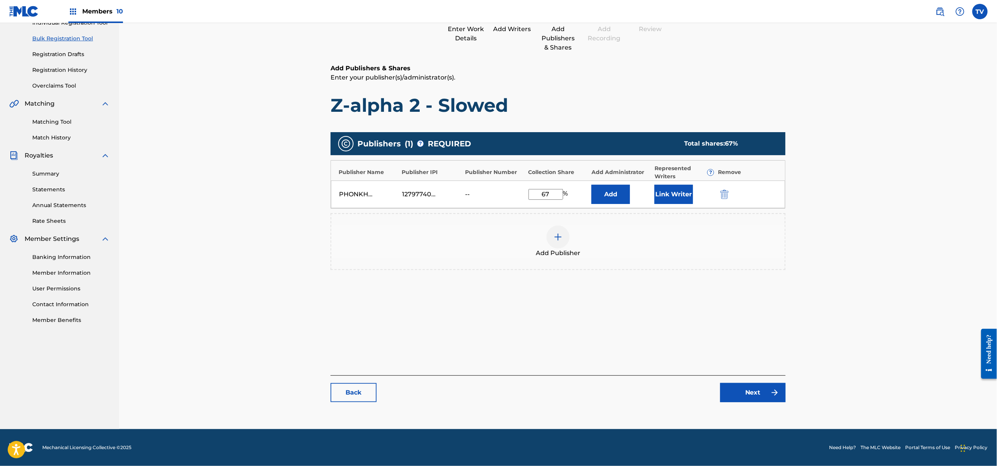
click at [752, 395] on link "Next" at bounding box center [752, 392] width 65 height 19
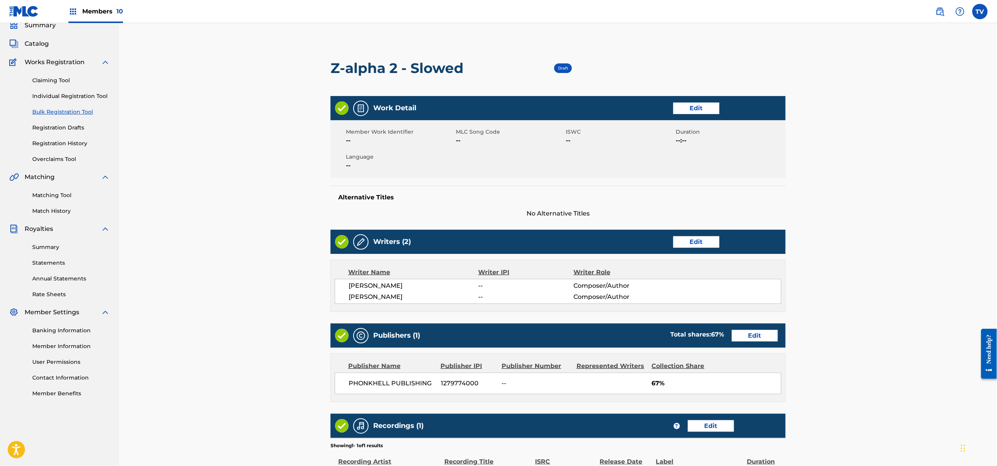
scroll to position [158, 0]
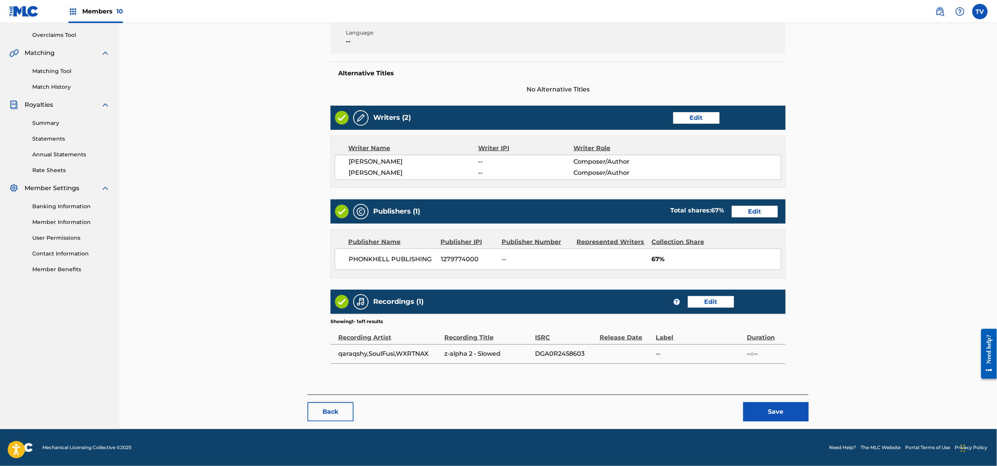
click at [772, 410] on button "Save" at bounding box center [775, 411] width 65 height 19
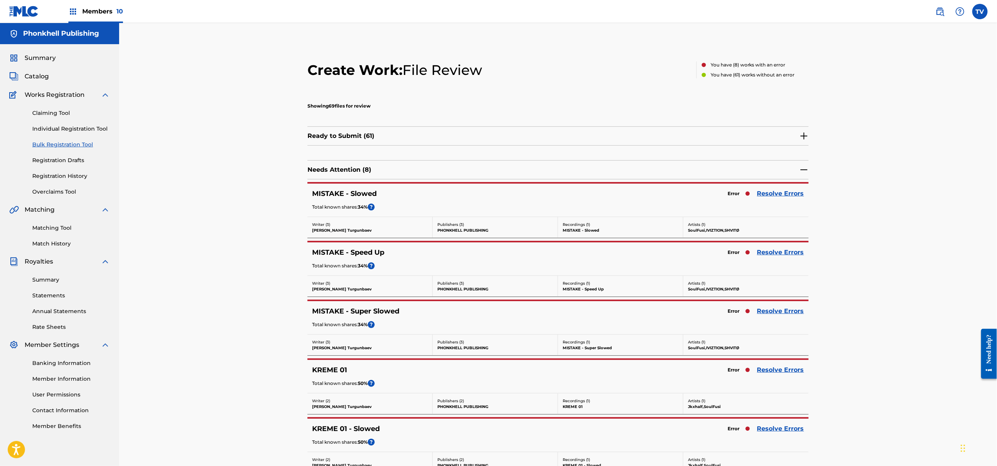
click at [783, 251] on link "Resolve Errors" at bounding box center [780, 252] width 47 height 9
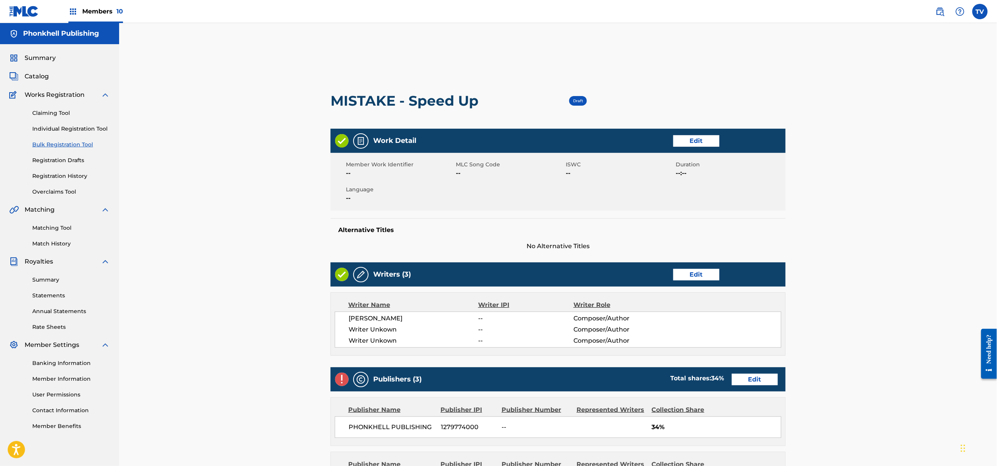
click at [692, 270] on link "Edit" at bounding box center [696, 275] width 46 height 12
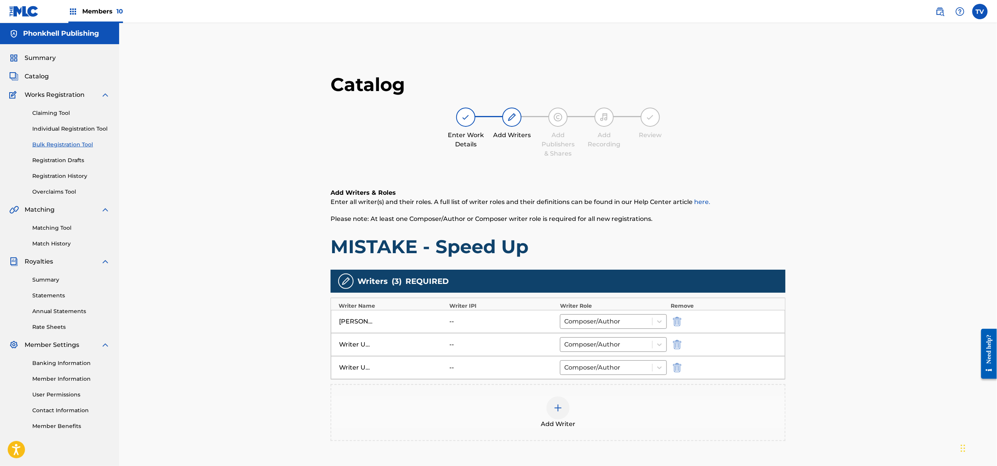
click at [678, 345] on img "submit" at bounding box center [677, 344] width 8 height 9
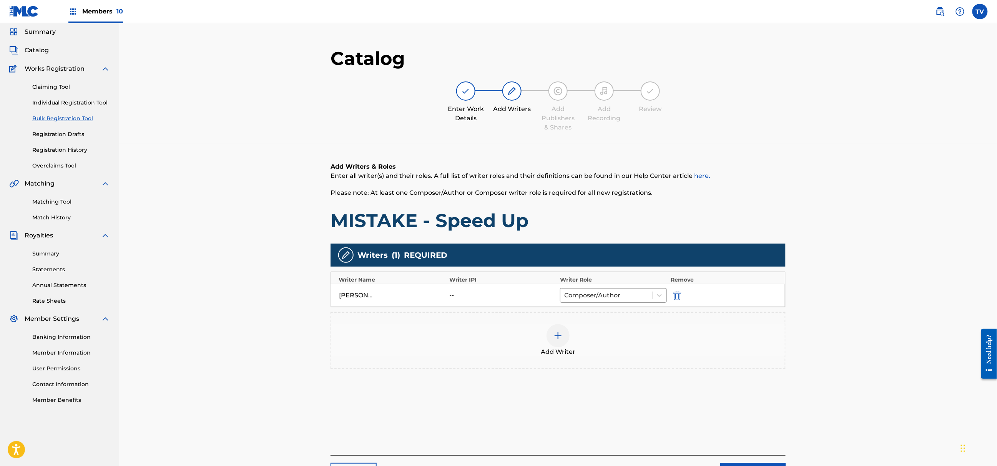
scroll to position [106, 0]
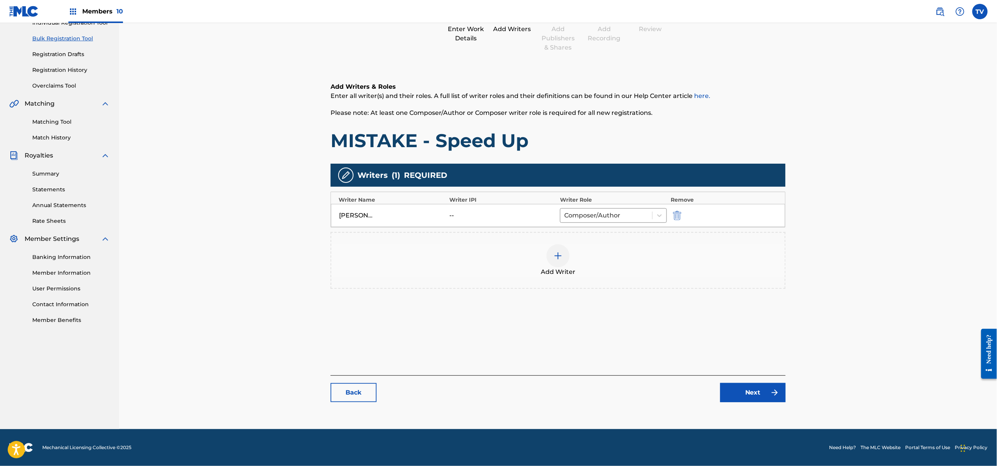
click at [749, 401] on link "Next" at bounding box center [752, 392] width 65 height 19
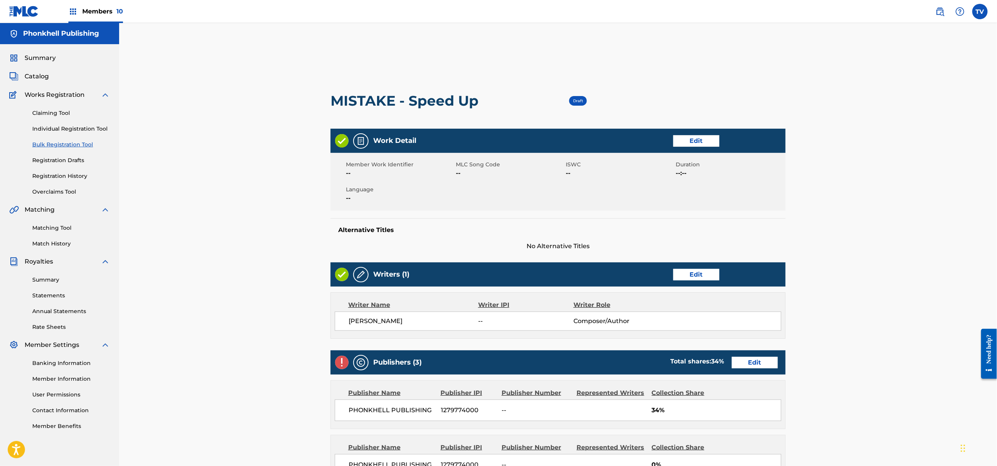
click at [746, 361] on link "Edit" at bounding box center [755, 363] width 46 height 12
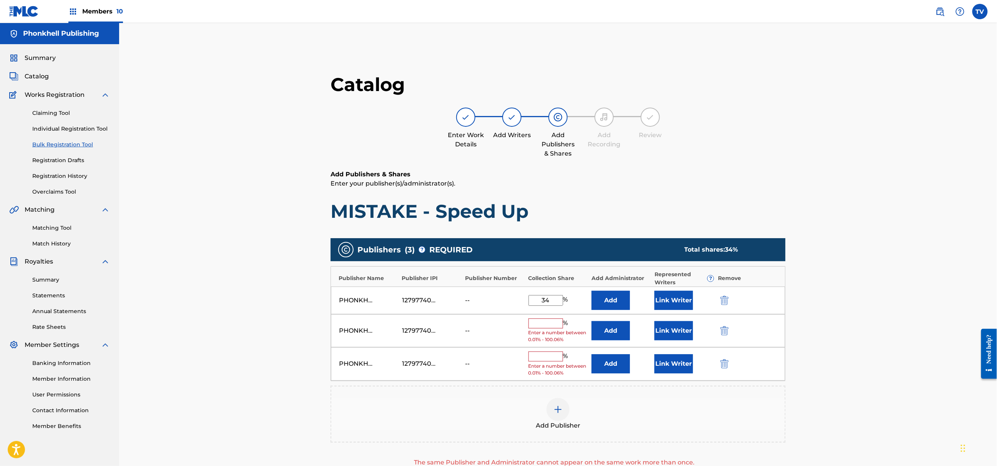
click at [725, 327] on img "submit" at bounding box center [724, 330] width 8 height 9
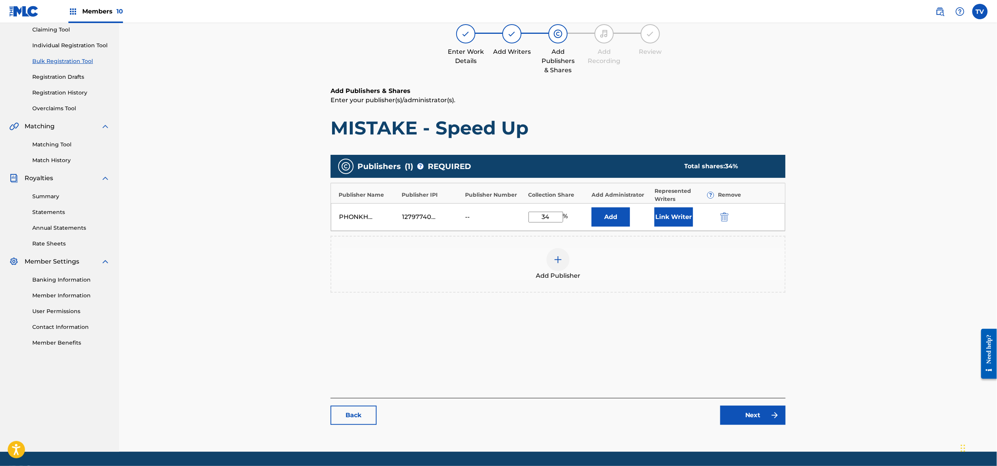
scroll to position [106, 0]
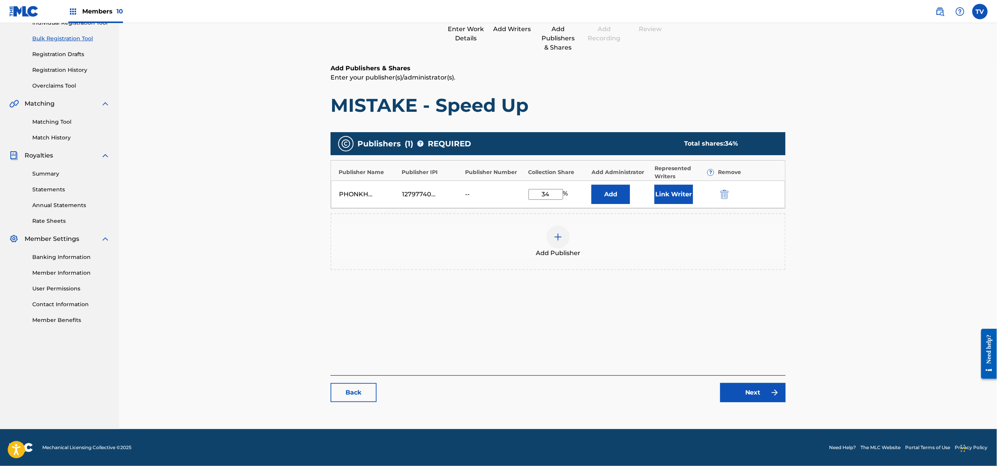
click at [758, 399] on link "Next" at bounding box center [752, 392] width 65 height 19
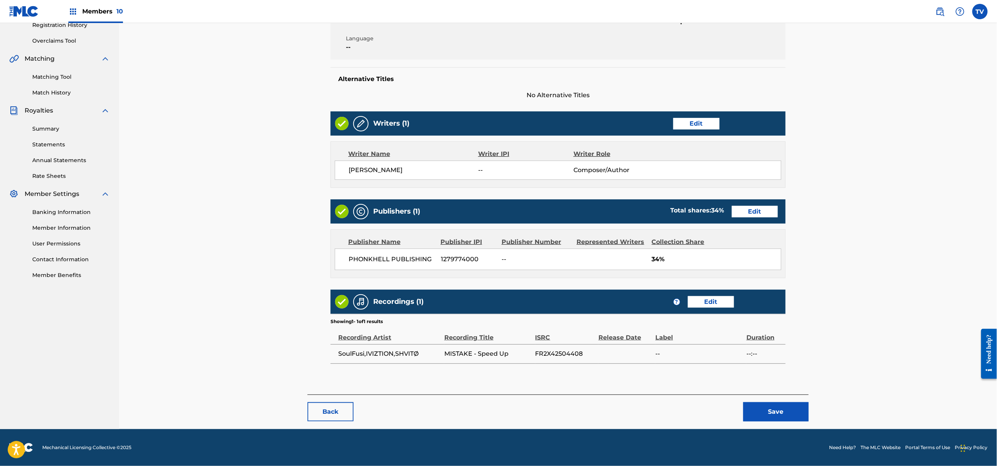
click at [782, 417] on button "Save" at bounding box center [775, 411] width 65 height 19
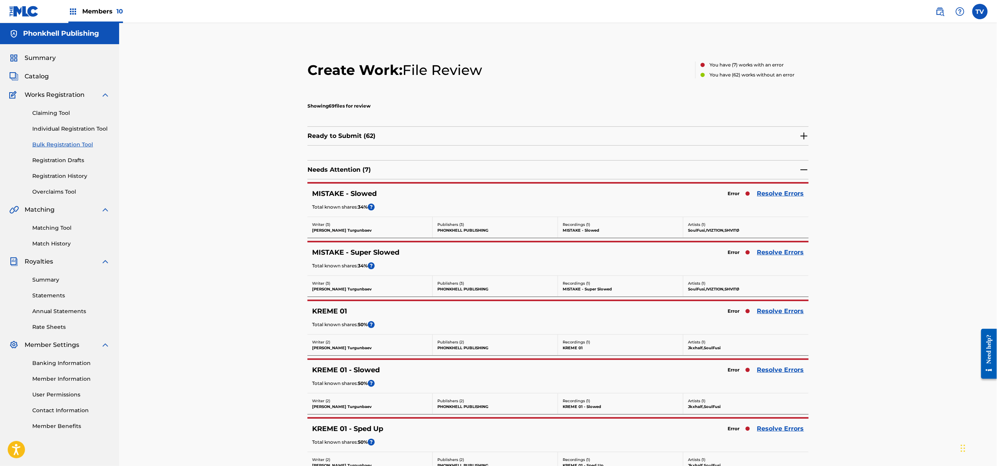
click at [772, 253] on link "Resolve Errors" at bounding box center [780, 252] width 47 height 9
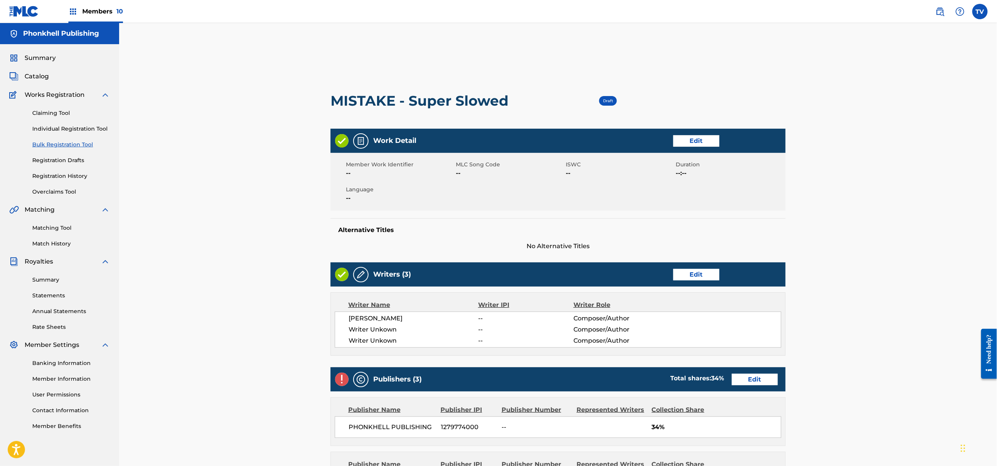
click at [694, 266] on div "Writers (3) Edit" at bounding box center [558, 275] width 455 height 24
click at [684, 278] on link "Edit" at bounding box center [696, 275] width 46 height 12
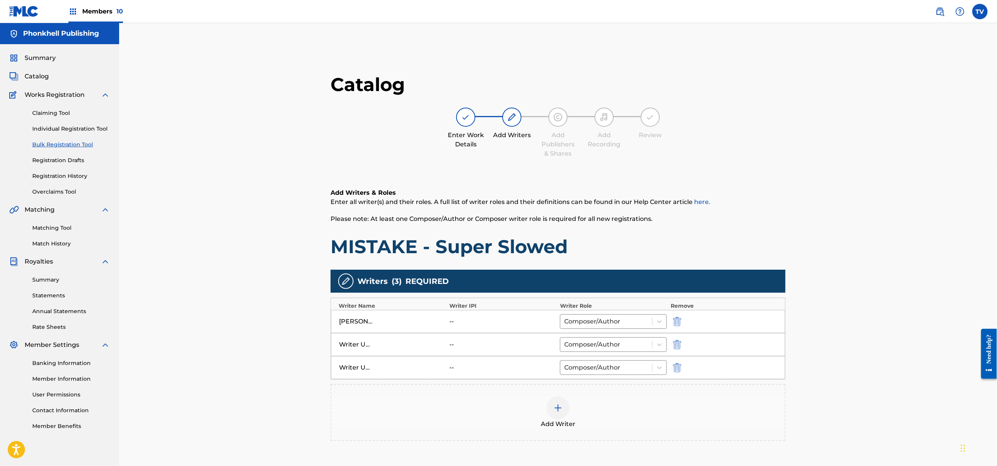
click at [680, 342] on img "submit" at bounding box center [677, 344] width 8 height 9
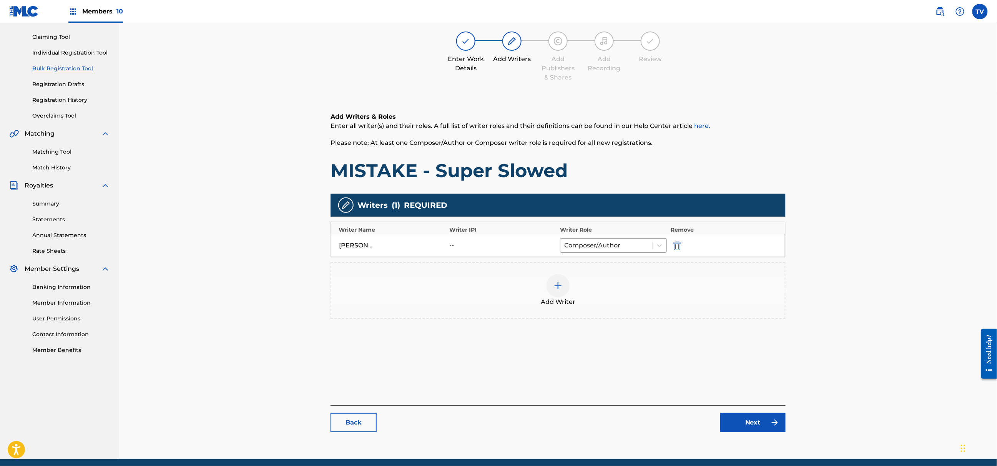
scroll to position [106, 0]
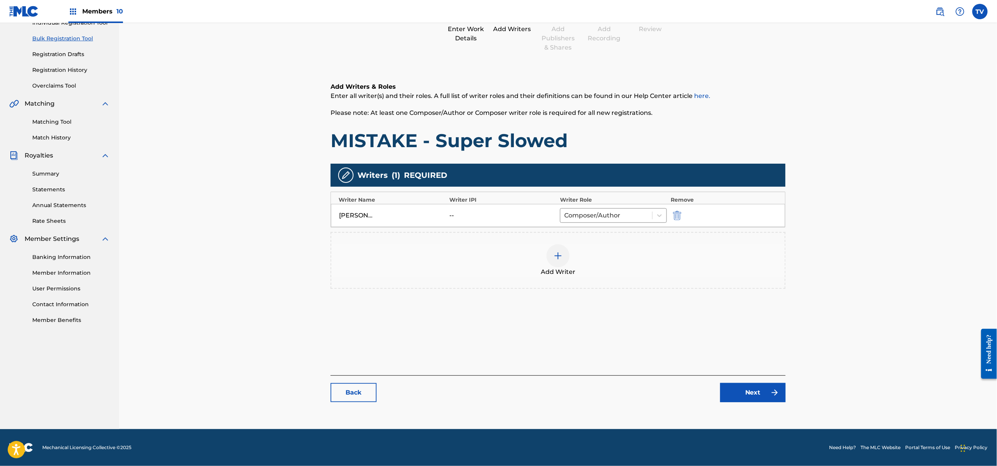
click at [741, 399] on link "Next" at bounding box center [752, 392] width 65 height 19
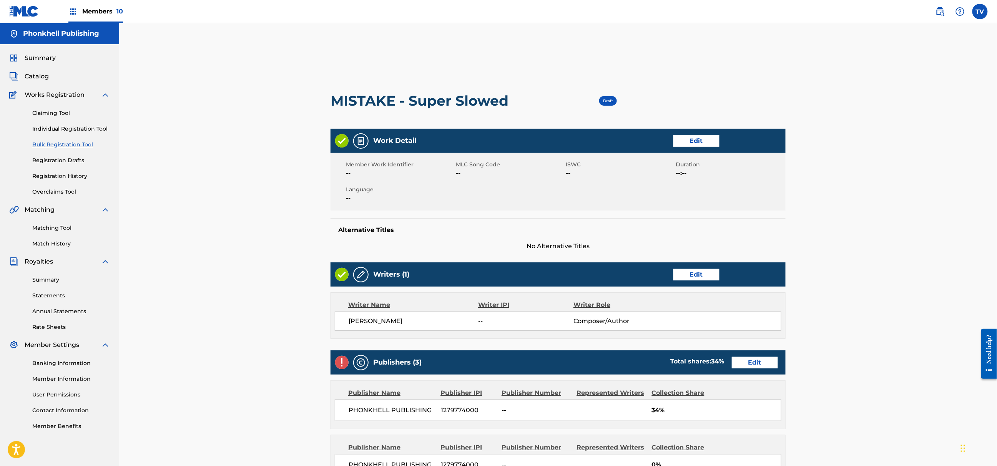
click at [748, 365] on link "Edit" at bounding box center [755, 363] width 46 height 12
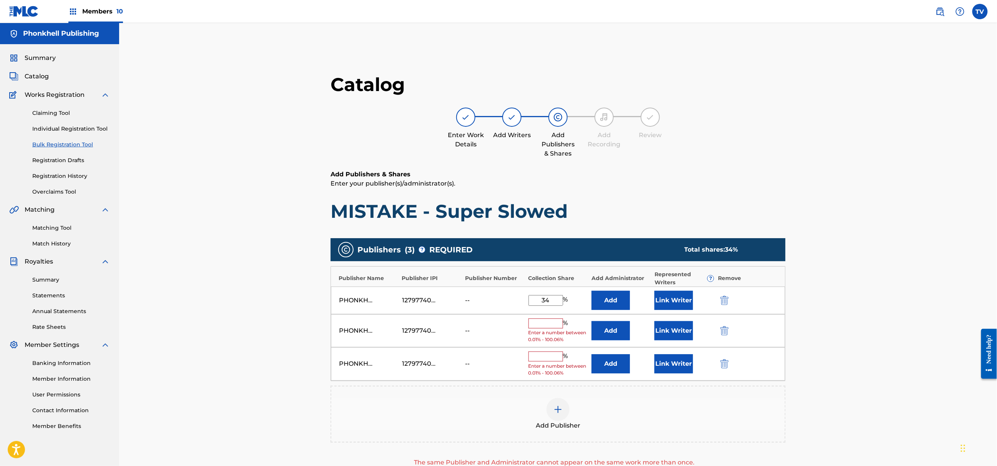
click at [720, 329] on img "submit" at bounding box center [724, 330] width 8 height 9
click at [721, 329] on img "submit" at bounding box center [724, 330] width 8 height 9
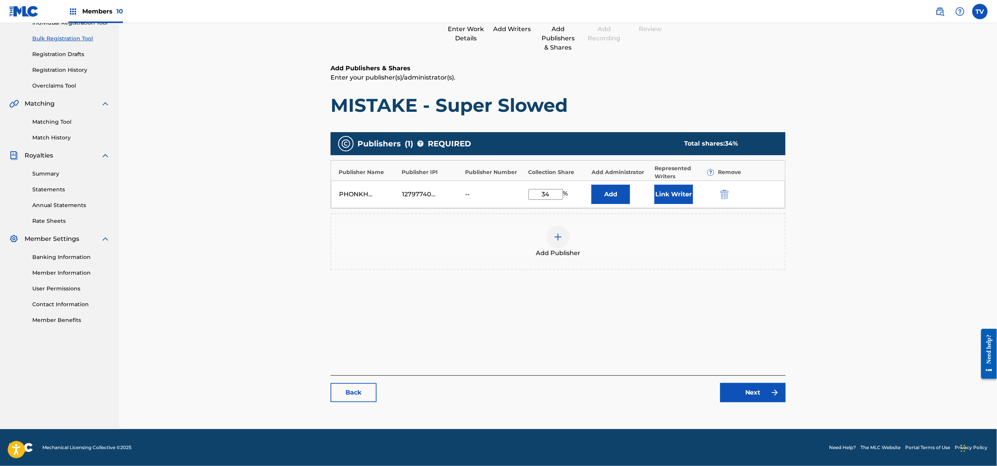
click at [757, 394] on link "Next" at bounding box center [752, 392] width 65 height 19
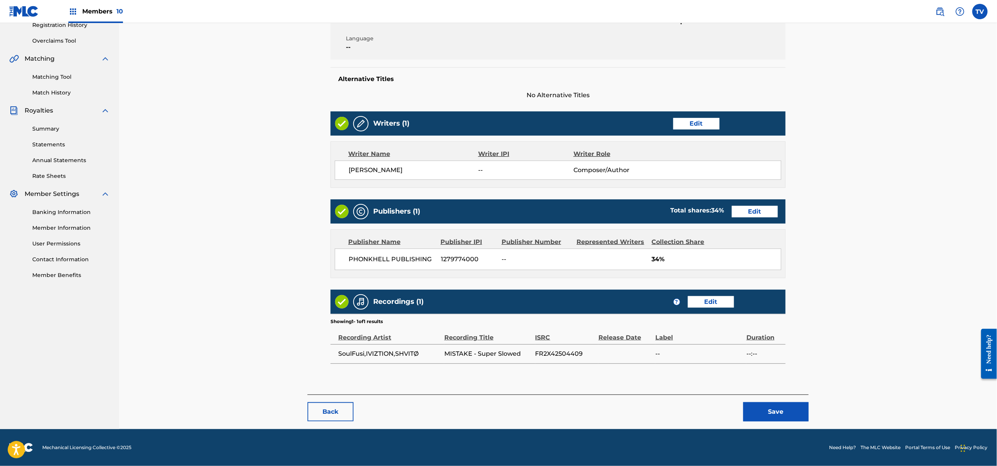
click at [786, 406] on button "Save" at bounding box center [775, 411] width 65 height 19
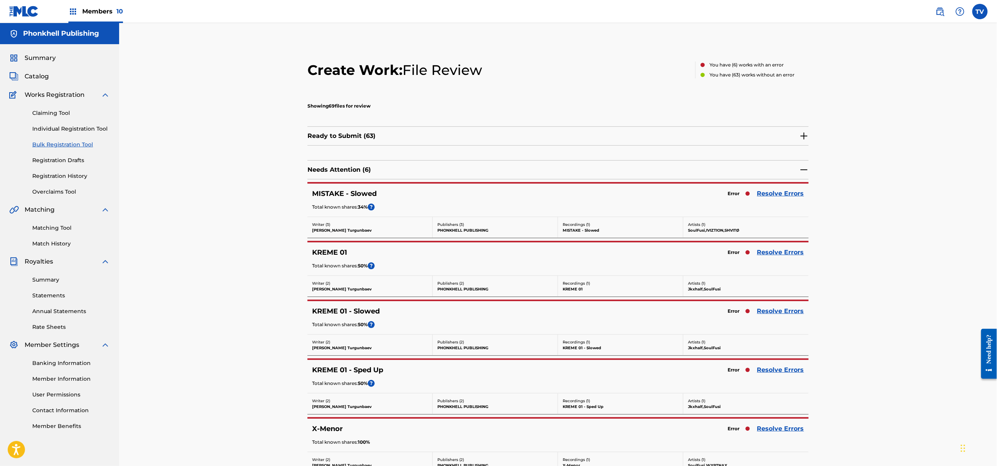
click at [779, 256] on link "Resolve Errors" at bounding box center [780, 252] width 47 height 9
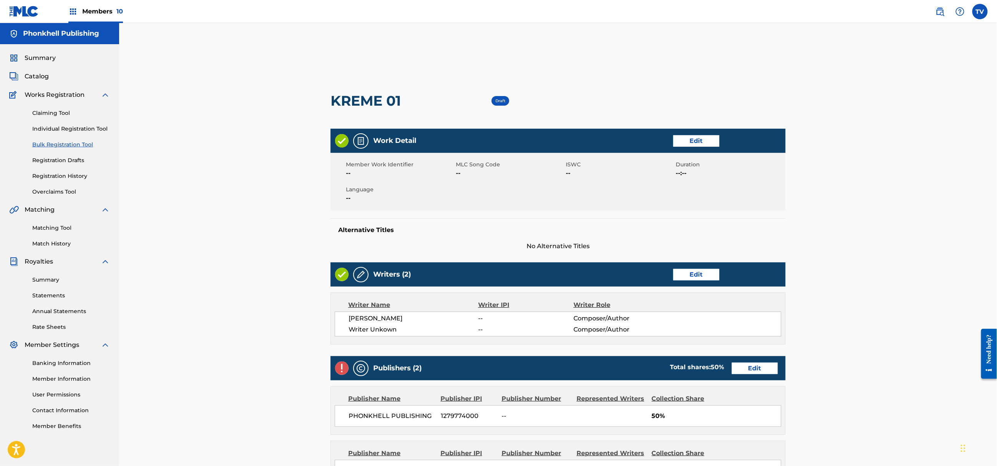
click at [693, 271] on link "Edit" at bounding box center [696, 275] width 46 height 12
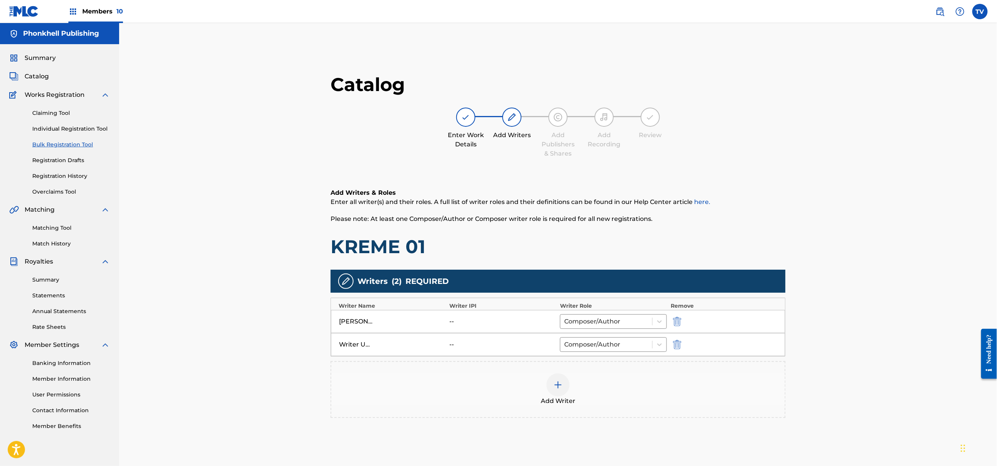
click at [674, 344] on img "submit" at bounding box center [677, 344] width 8 height 9
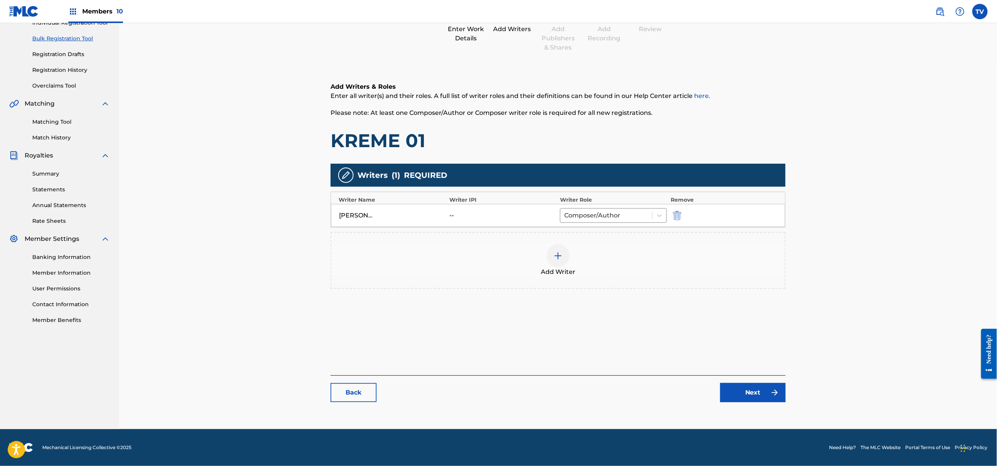
click at [745, 383] on div "Back Next" at bounding box center [558, 389] width 455 height 27
click at [760, 391] on link "Next" at bounding box center [752, 392] width 65 height 19
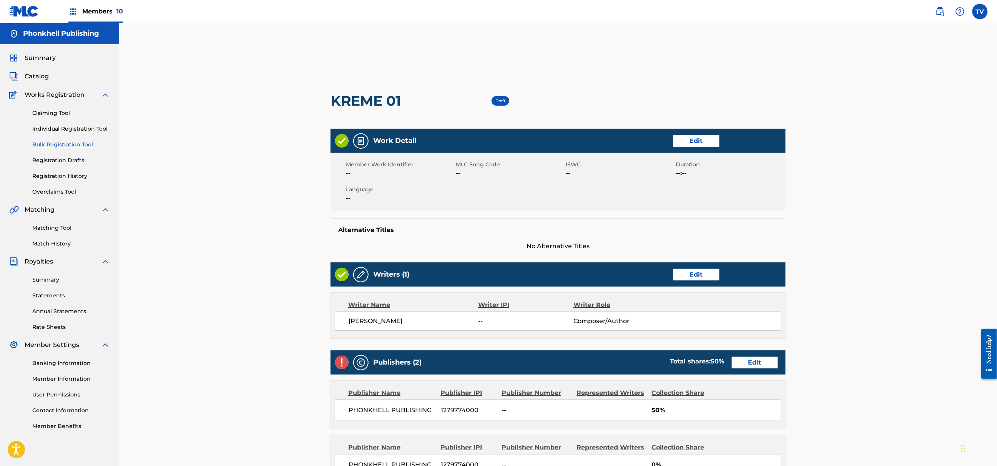
click at [757, 357] on link "Edit" at bounding box center [755, 363] width 46 height 12
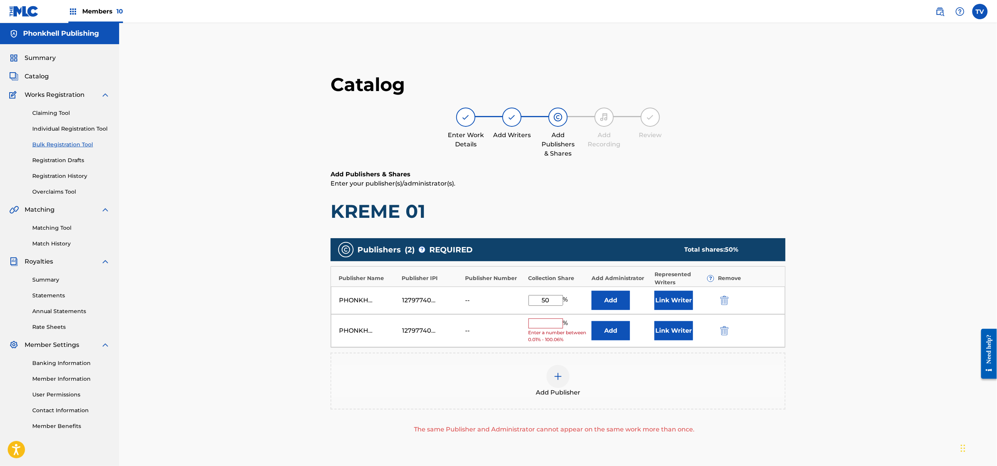
click at [718, 327] on button "submit" at bounding box center [724, 330] width 12 height 9
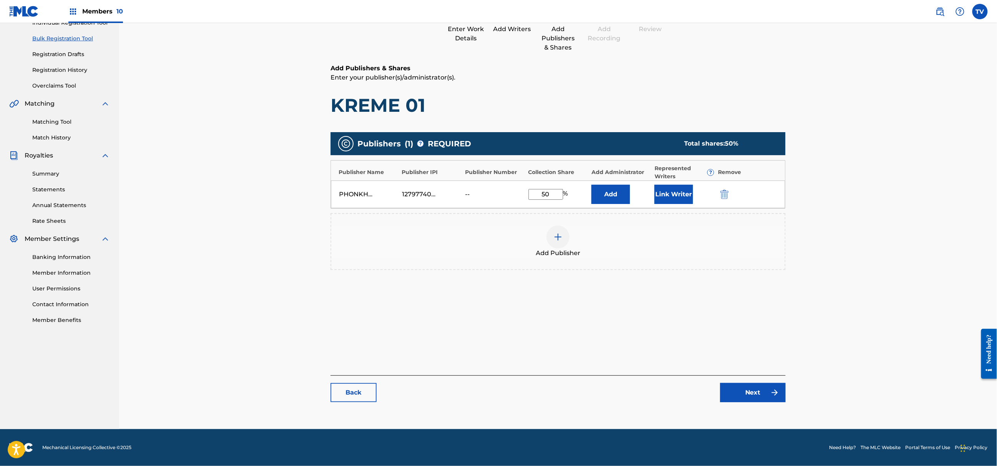
click at [747, 396] on link "Next" at bounding box center [752, 392] width 65 height 19
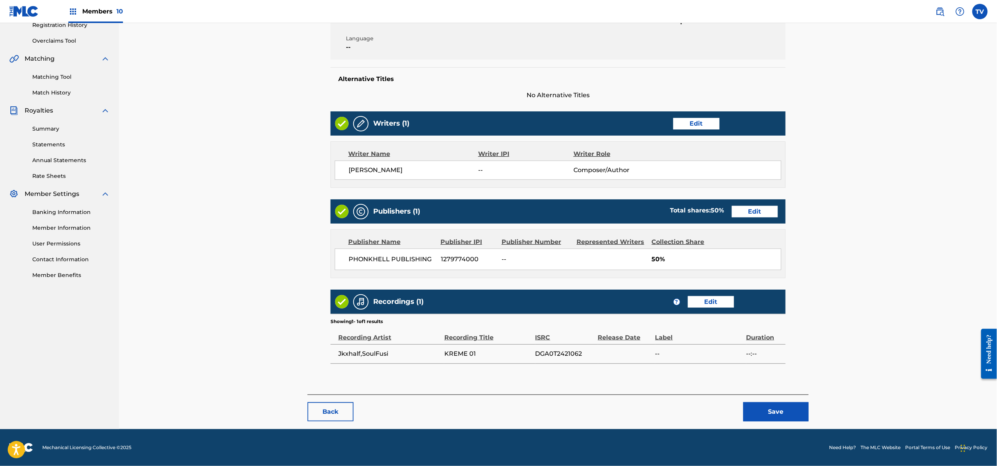
click at [787, 407] on button "Save" at bounding box center [775, 411] width 65 height 19
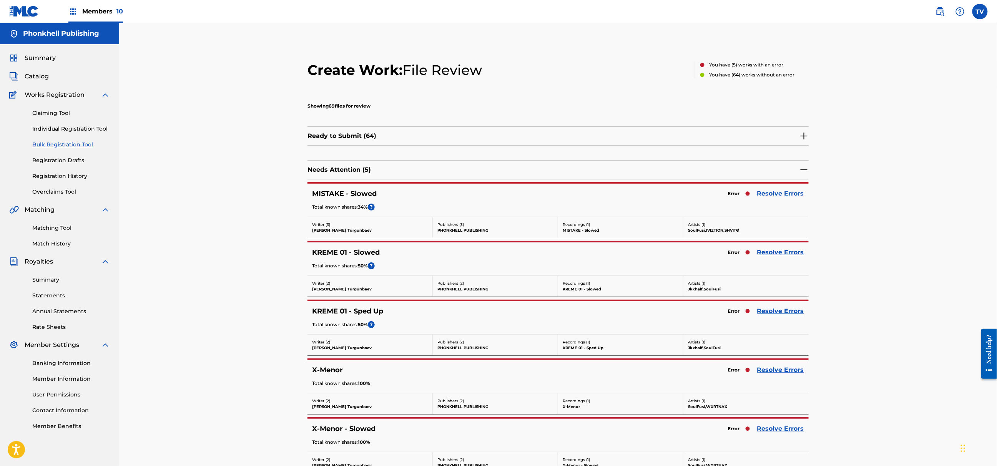
click at [781, 193] on link "Resolve Errors" at bounding box center [780, 193] width 47 height 9
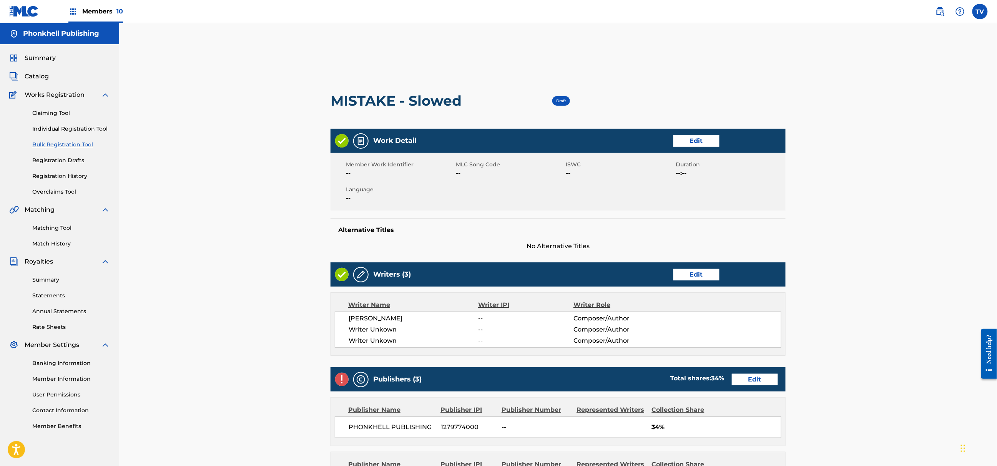
click at [682, 278] on link "Edit" at bounding box center [696, 275] width 46 height 12
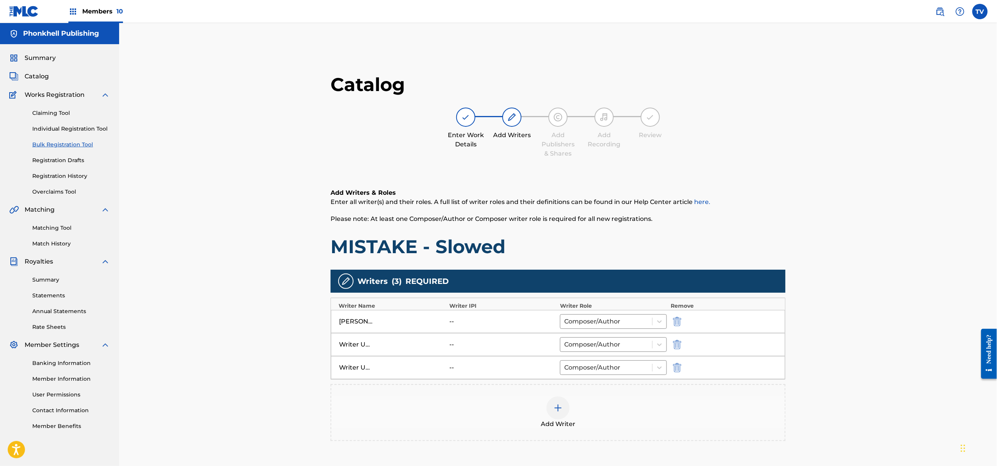
click at [680, 346] on img "submit" at bounding box center [677, 344] width 8 height 9
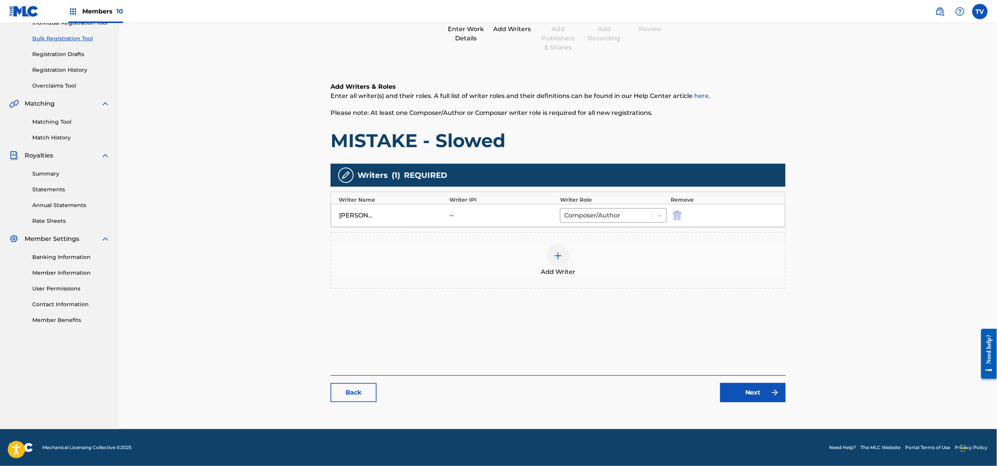
click at [746, 393] on link "Next" at bounding box center [752, 392] width 65 height 19
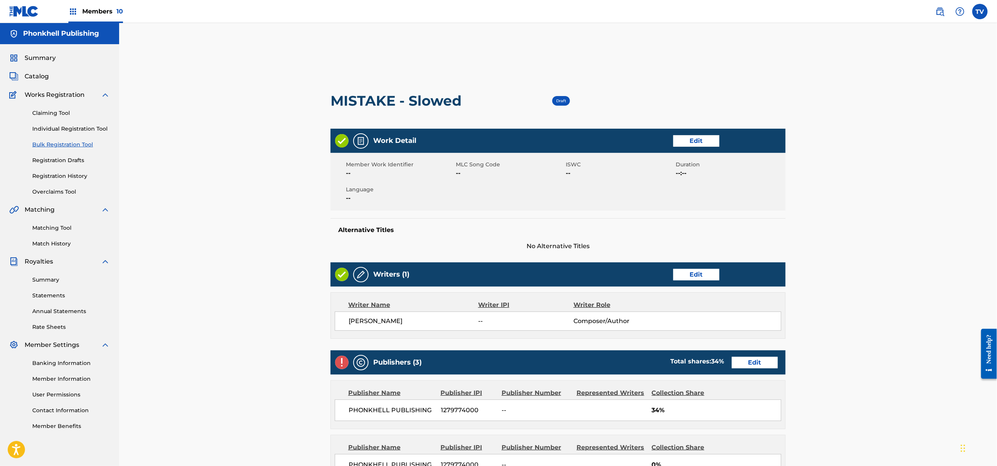
click at [755, 358] on link "Edit" at bounding box center [755, 363] width 46 height 12
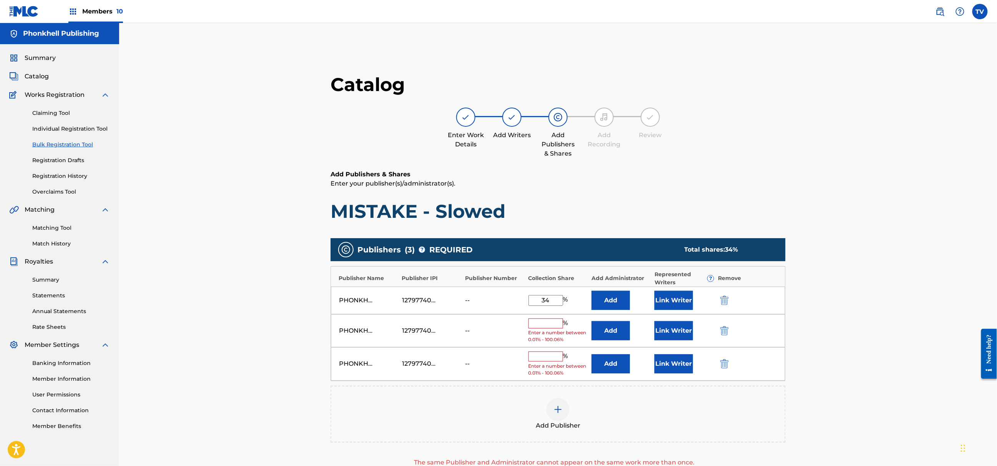
click at [724, 327] on img "submit" at bounding box center [724, 330] width 8 height 9
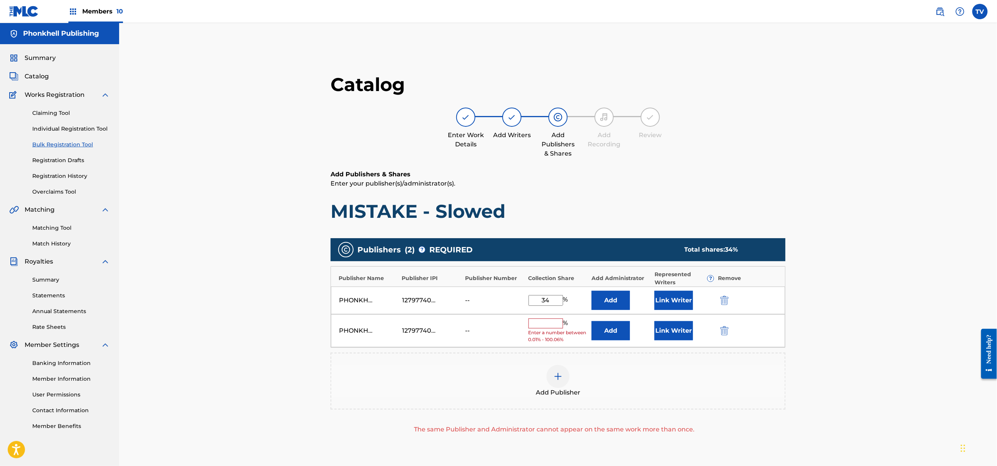
click at [723, 327] on img "submit" at bounding box center [724, 330] width 8 height 9
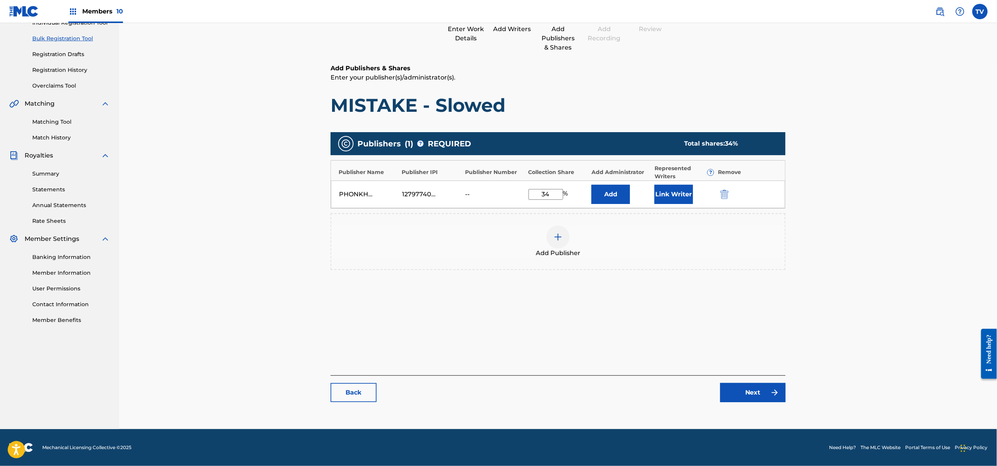
click at [751, 397] on link "Next" at bounding box center [752, 392] width 65 height 19
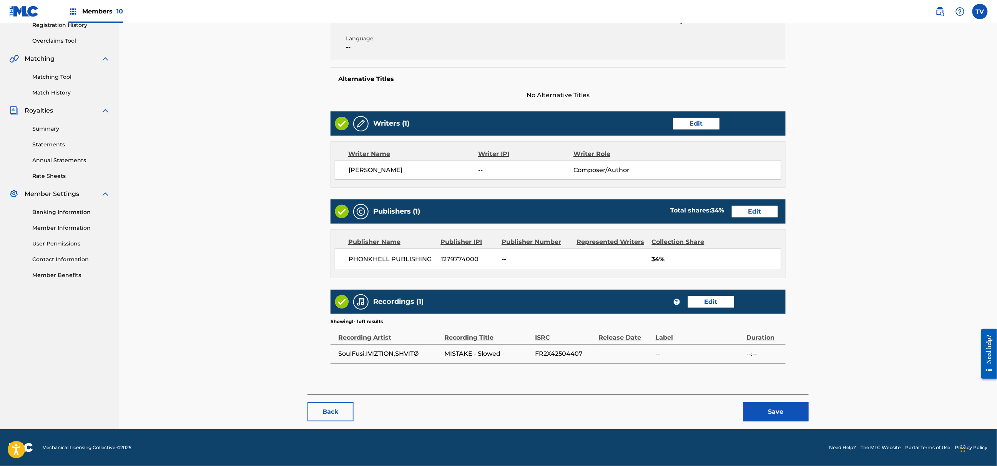
click at [777, 413] on button "Save" at bounding box center [775, 411] width 65 height 19
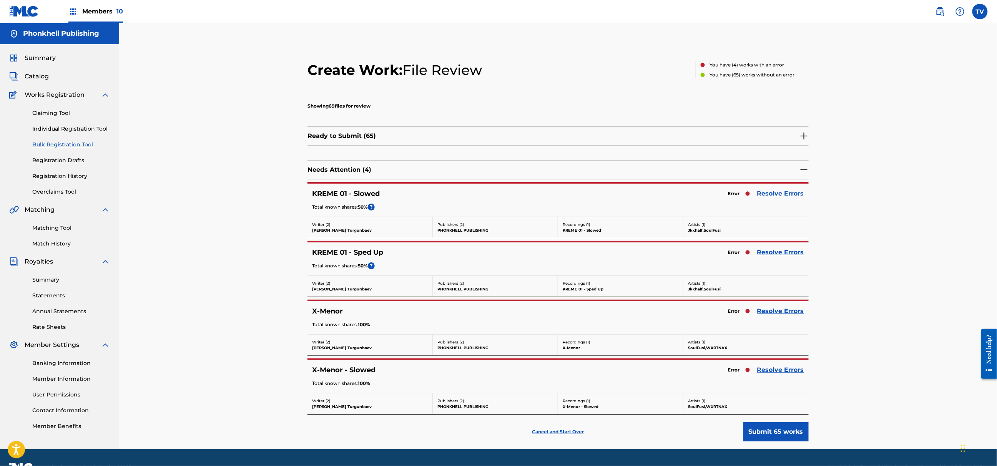
click at [776, 253] on link "Resolve Errors" at bounding box center [780, 252] width 47 height 9
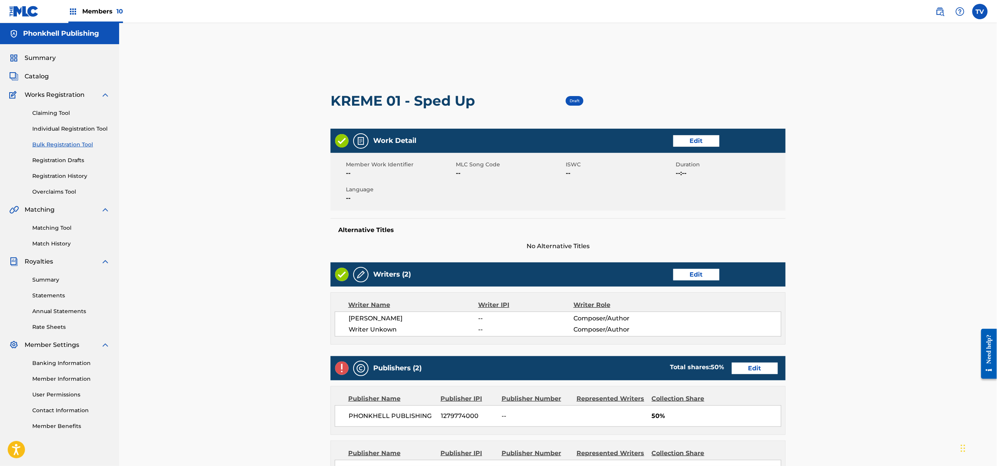
click at [693, 271] on link "Edit" at bounding box center [696, 275] width 46 height 12
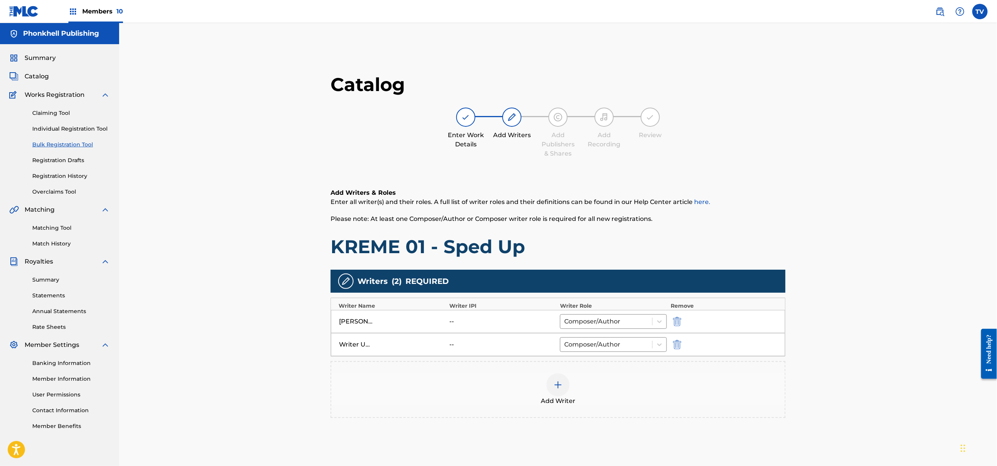
click at [673, 347] on img "submit" at bounding box center [677, 344] width 8 height 9
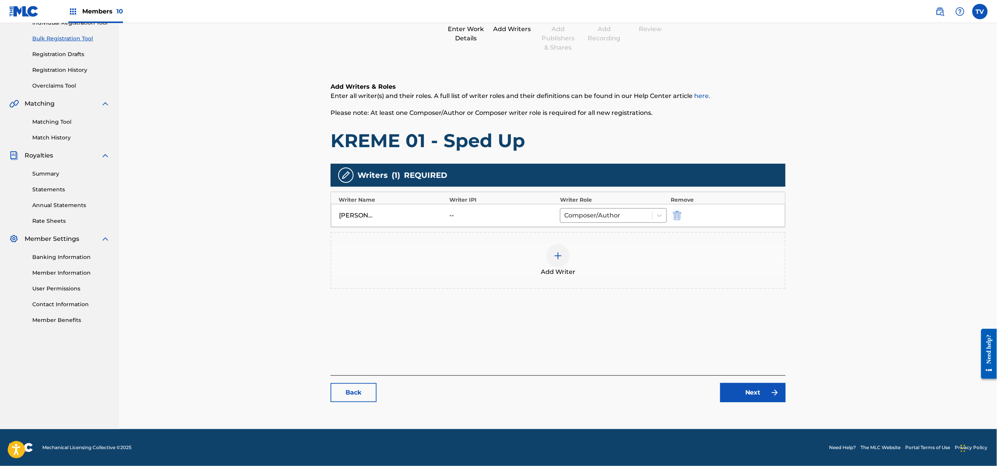
click at [747, 391] on link "Next" at bounding box center [752, 392] width 65 height 19
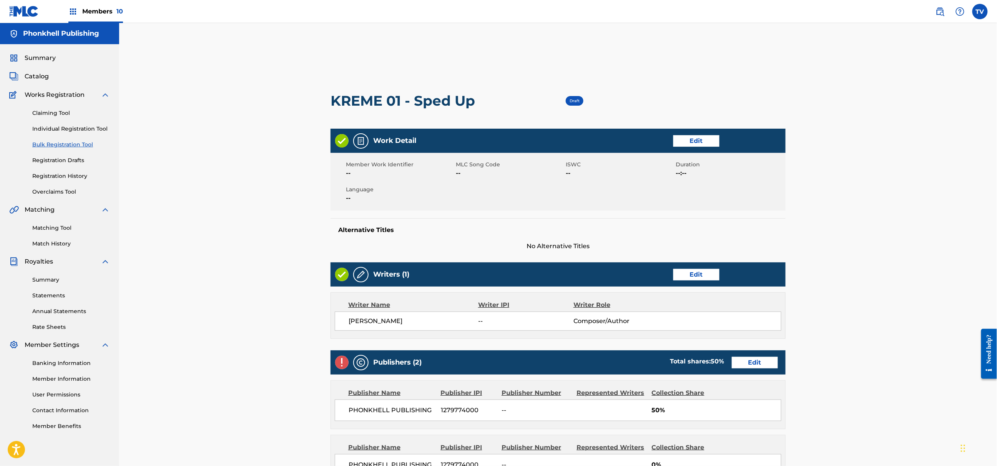
click at [755, 367] on link "Edit" at bounding box center [755, 363] width 46 height 12
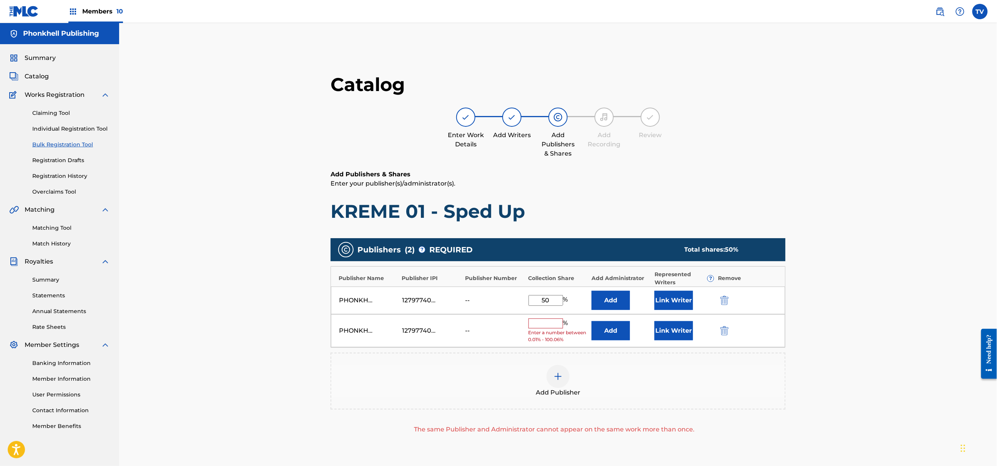
click at [728, 334] on img "submit" at bounding box center [724, 330] width 8 height 9
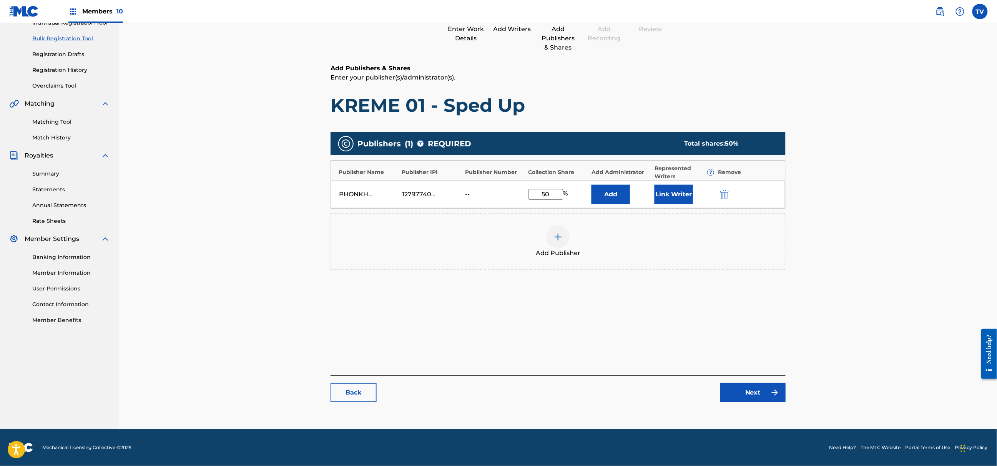
click at [768, 397] on link "Next" at bounding box center [752, 392] width 65 height 19
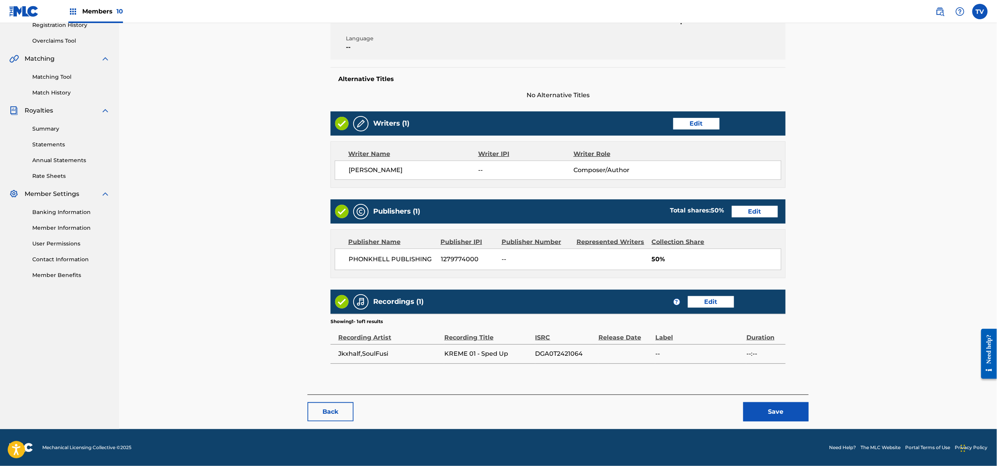
click at [809, 419] on div "Back Save" at bounding box center [557, 408] width 501 height 27
click at [783, 409] on button "Save" at bounding box center [775, 411] width 65 height 19
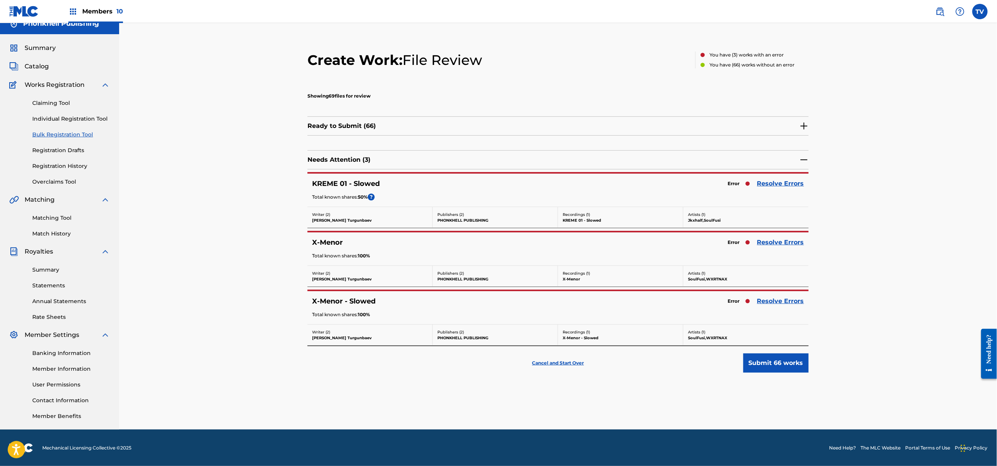
click at [774, 180] on link "Resolve Errors" at bounding box center [780, 183] width 47 height 9
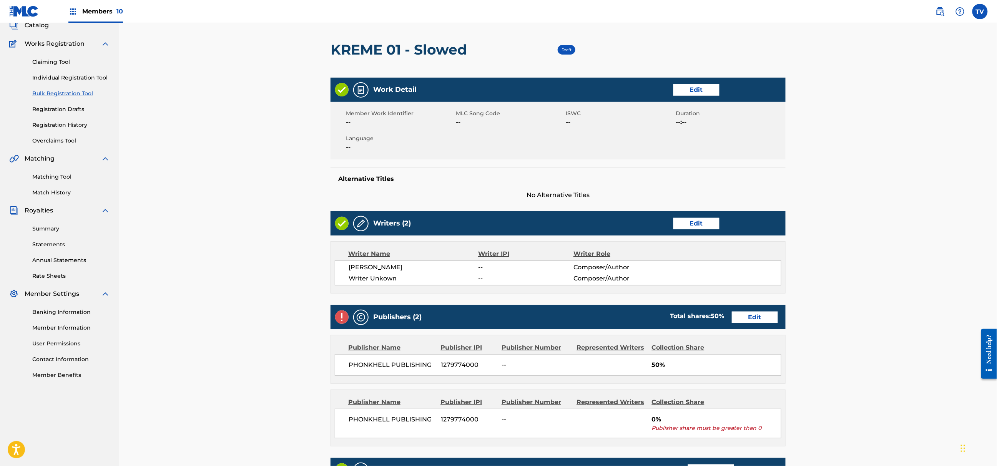
click at [691, 222] on link "Edit" at bounding box center [696, 224] width 46 height 12
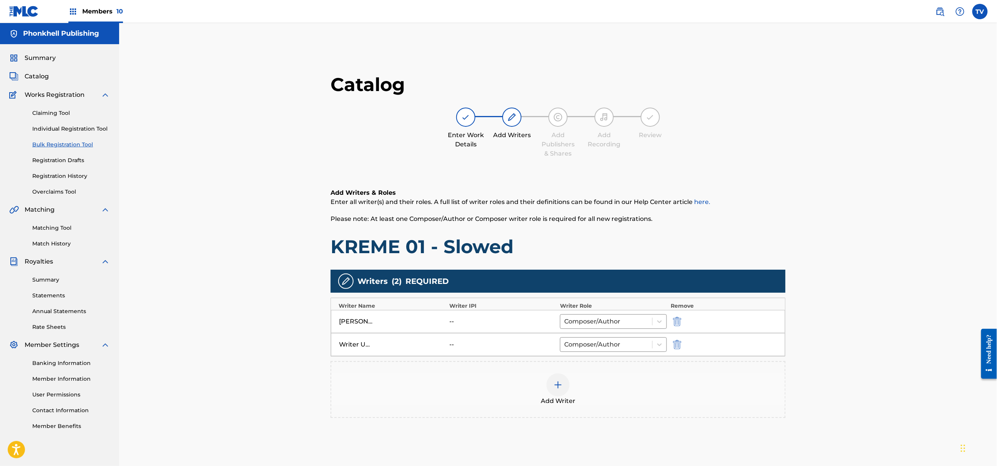
click at [673, 343] on img "submit" at bounding box center [677, 344] width 8 height 9
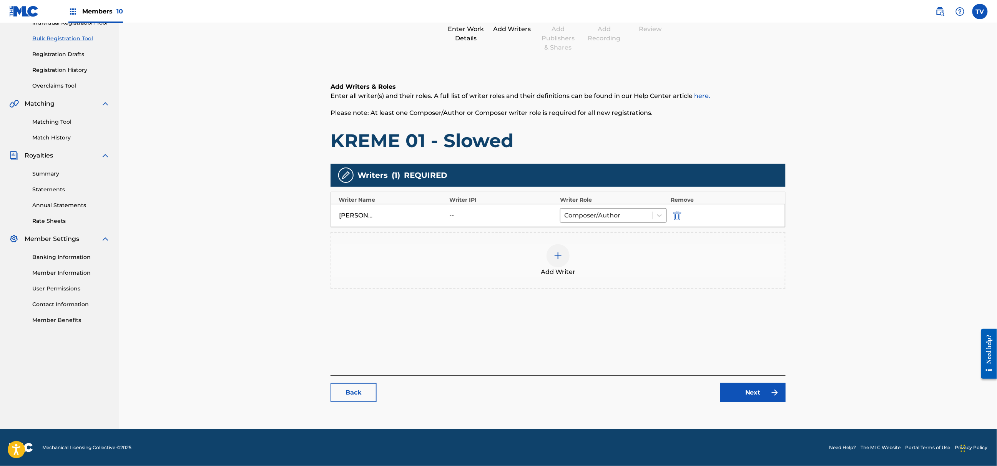
click at [766, 399] on link "Next" at bounding box center [752, 392] width 65 height 19
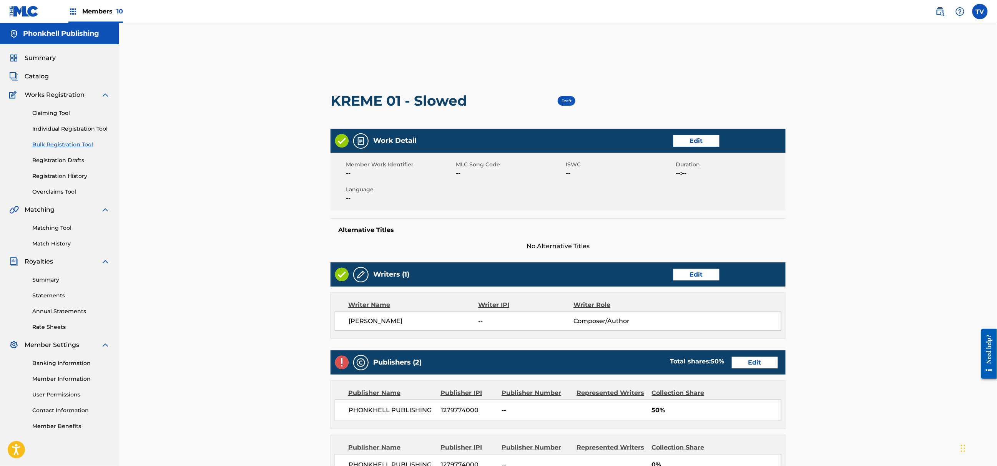
click at [755, 361] on link "Edit" at bounding box center [755, 363] width 46 height 12
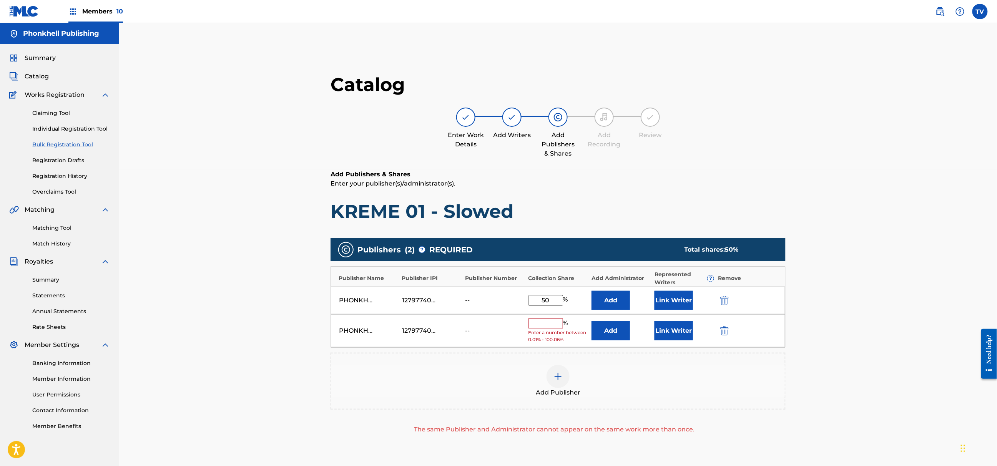
click at [730, 330] on div at bounding box center [735, 330] width 35 height 9
click at [723, 328] on img "submit" at bounding box center [724, 330] width 8 height 9
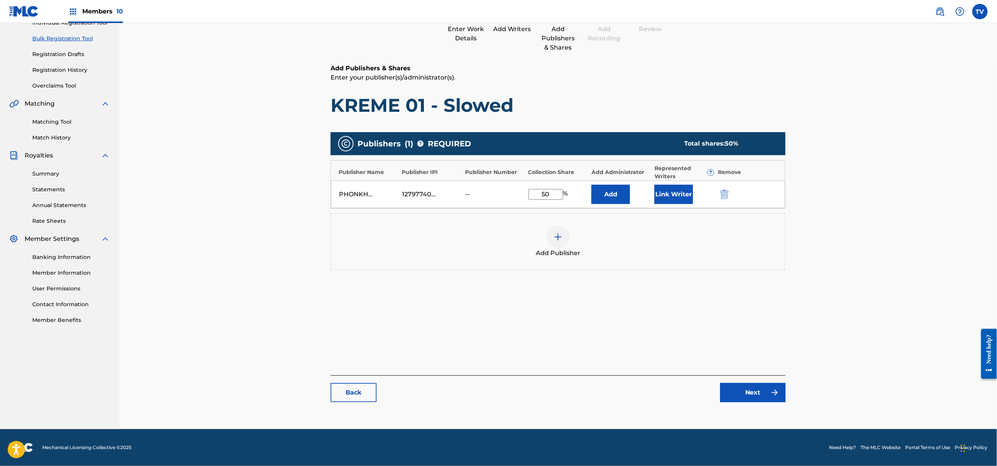
click at [757, 402] on link "Next" at bounding box center [752, 392] width 65 height 19
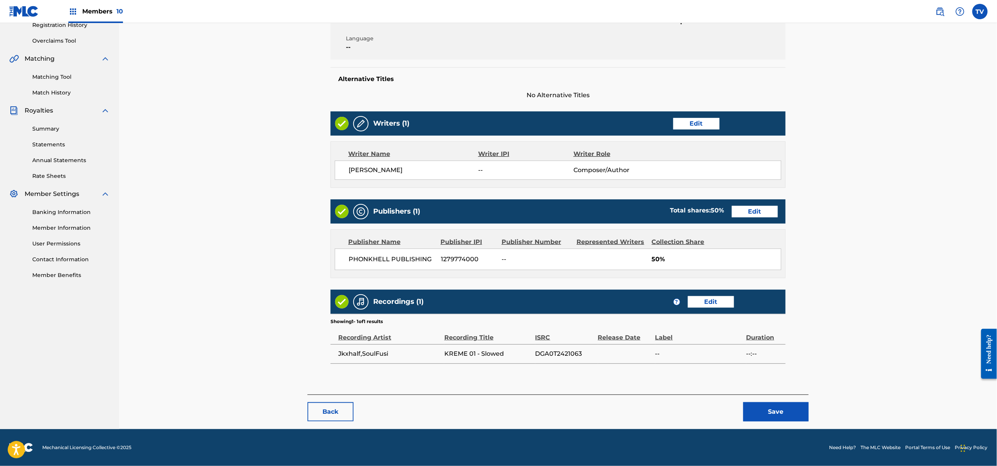
click at [758, 407] on button "Save" at bounding box center [775, 411] width 65 height 19
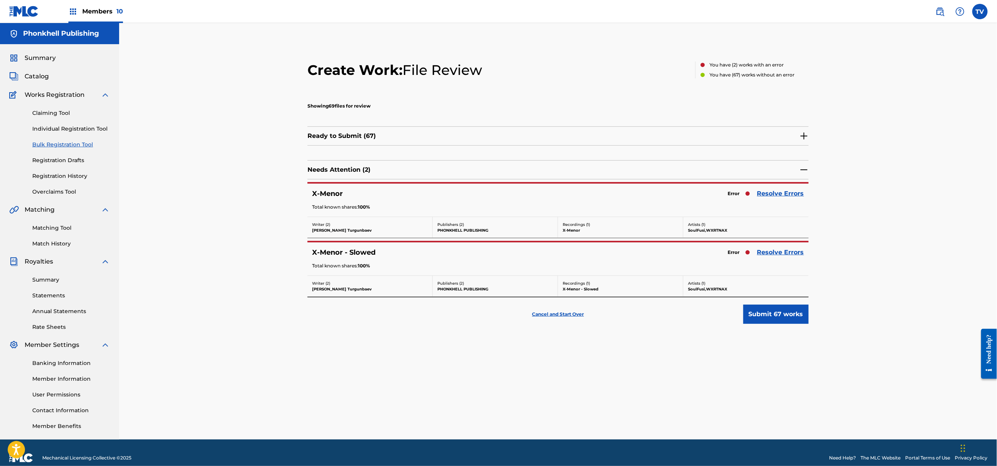
click at [772, 251] on link "Resolve Errors" at bounding box center [780, 252] width 47 height 9
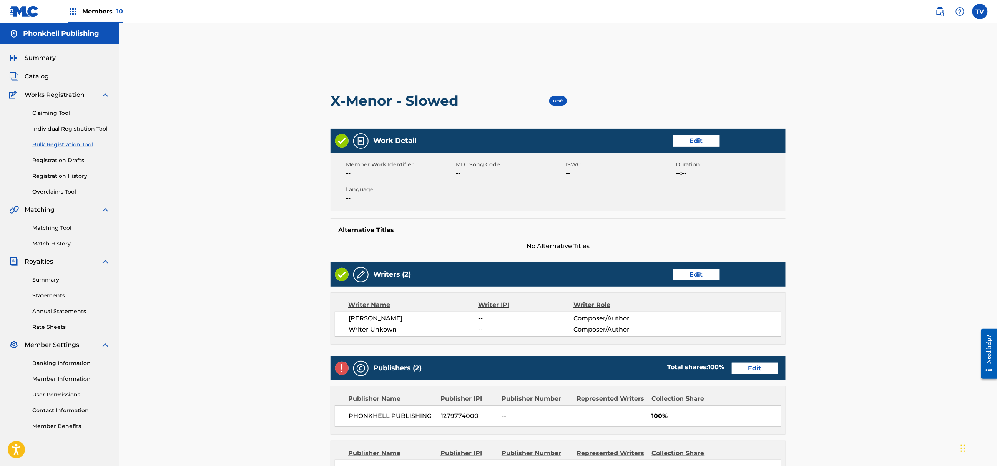
click at [692, 274] on link "Edit" at bounding box center [696, 275] width 46 height 12
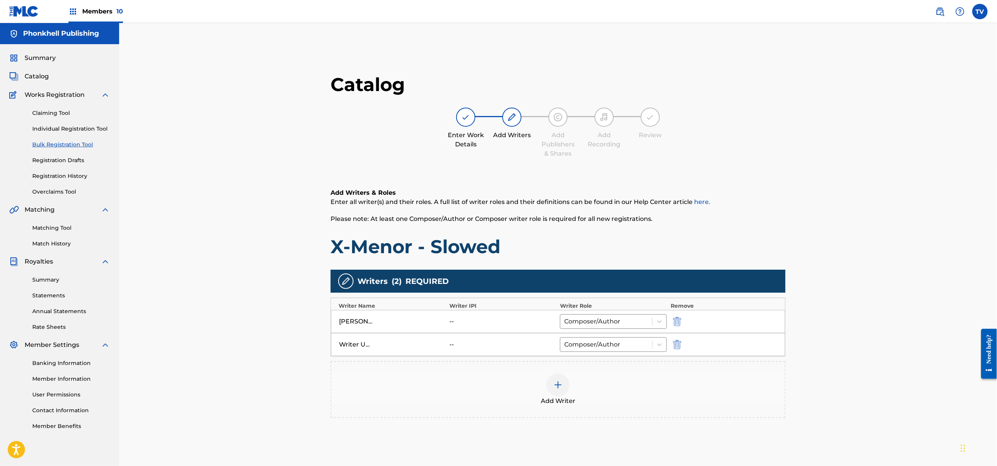
click at [671, 343] on button "submit" at bounding box center [677, 344] width 12 height 9
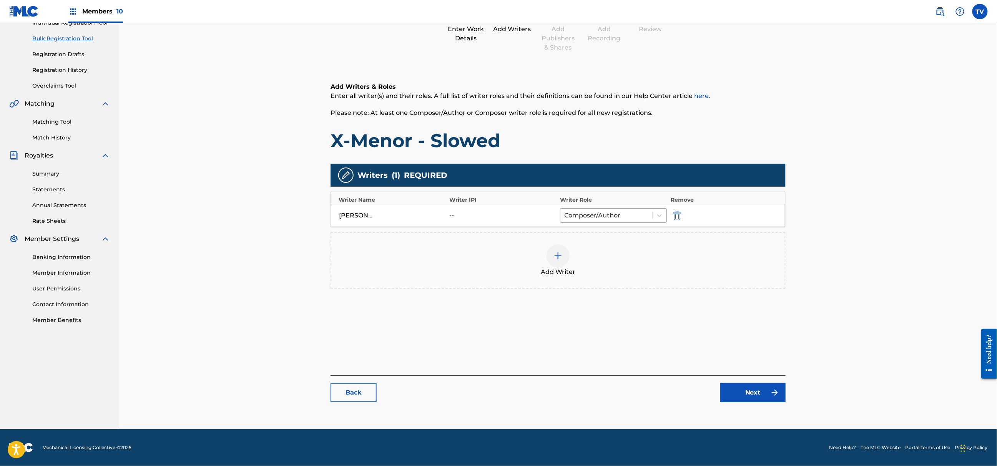
click at [754, 384] on link "Next" at bounding box center [752, 392] width 65 height 19
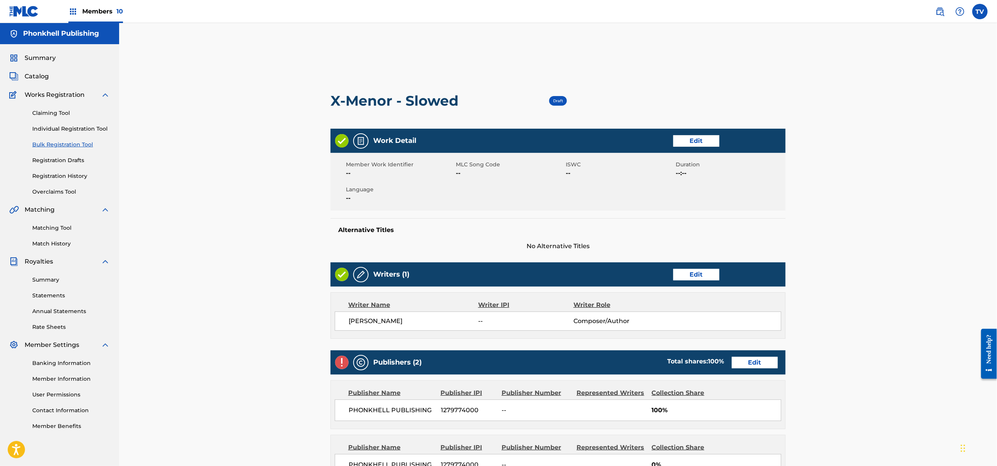
click at [750, 363] on link "Edit" at bounding box center [755, 363] width 46 height 12
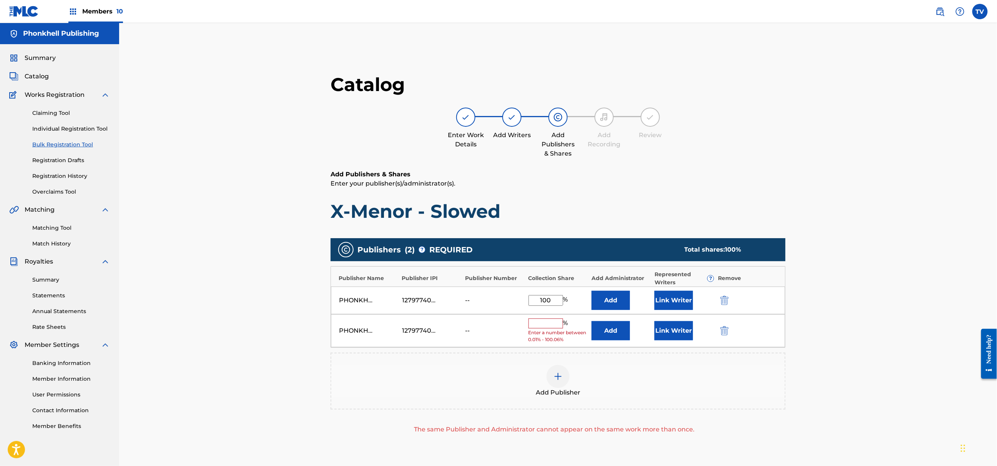
click at [726, 331] on img "submit" at bounding box center [724, 330] width 8 height 9
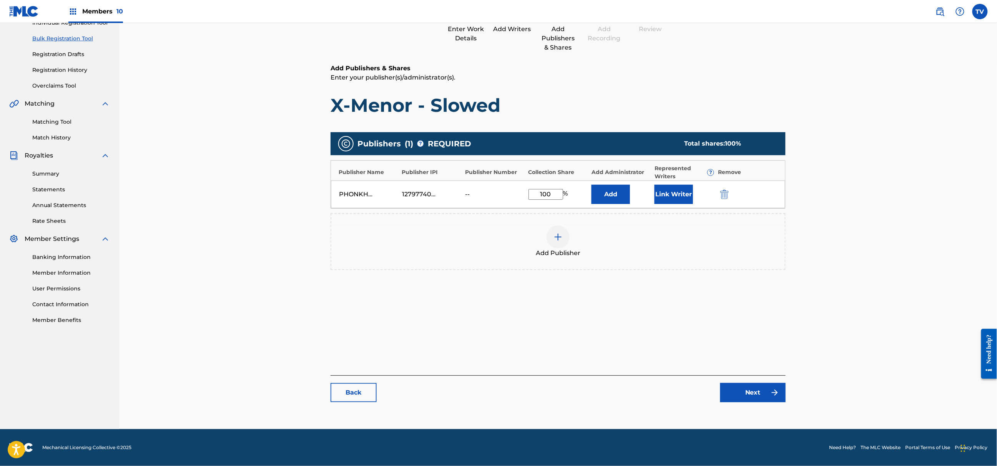
click at [753, 391] on link "Next" at bounding box center [752, 392] width 65 height 19
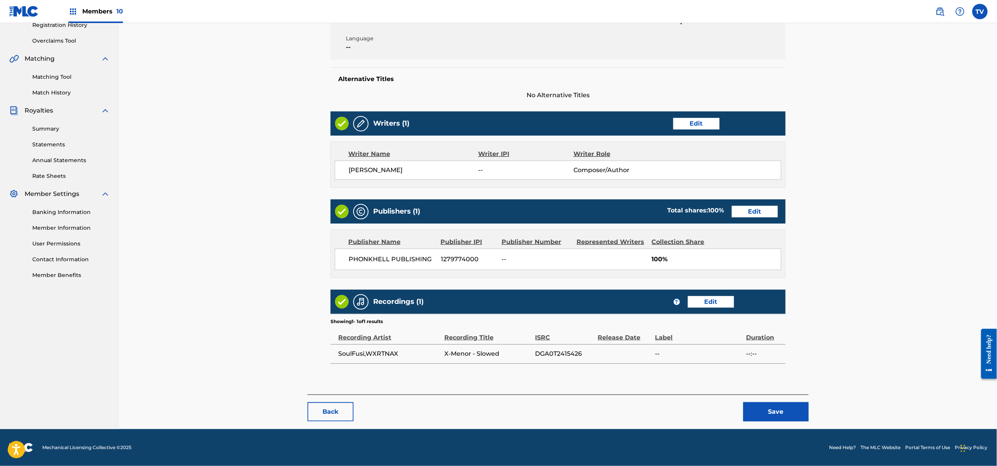
click at [784, 407] on button "Save" at bounding box center [775, 411] width 65 height 19
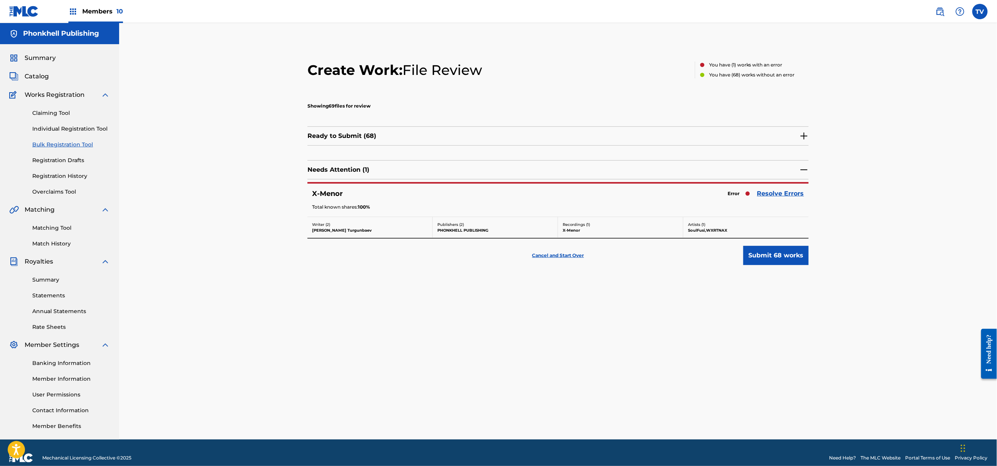
click at [771, 192] on link "Resolve Errors" at bounding box center [780, 193] width 47 height 9
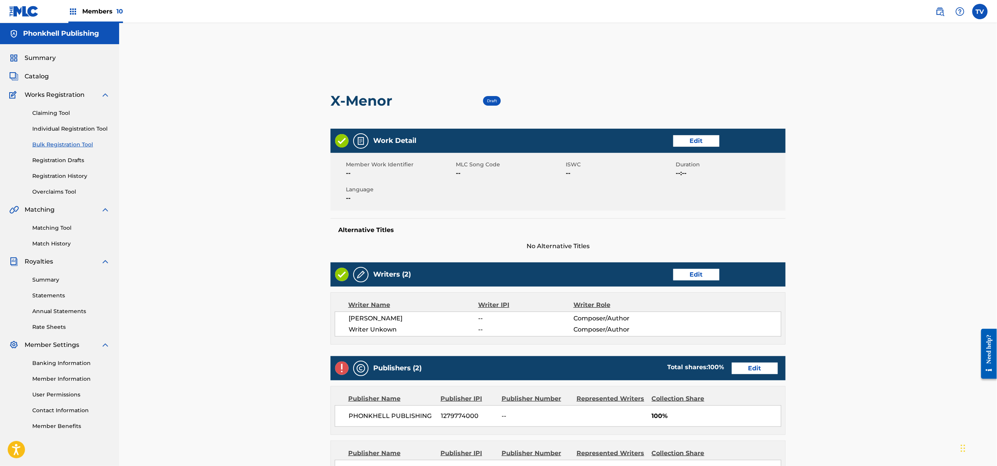
click at [701, 271] on link "Edit" at bounding box center [696, 275] width 46 height 12
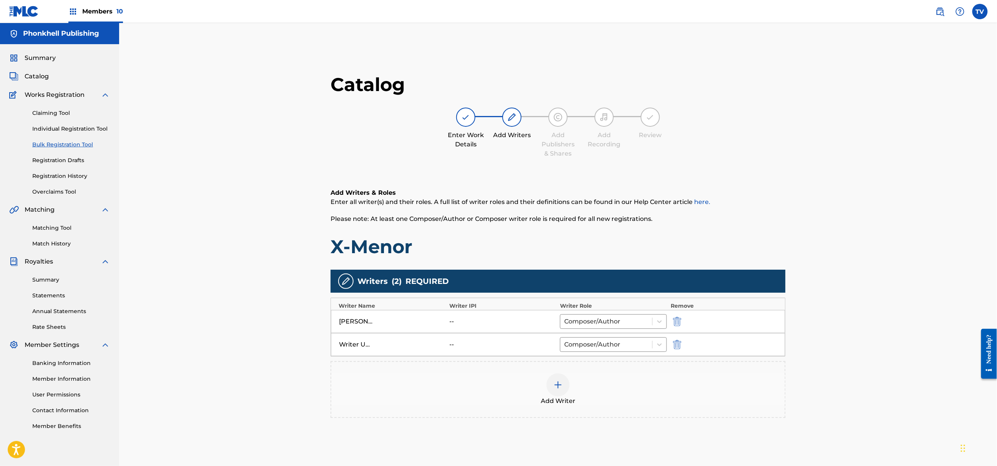
click at [675, 347] on img "submit" at bounding box center [677, 344] width 8 height 9
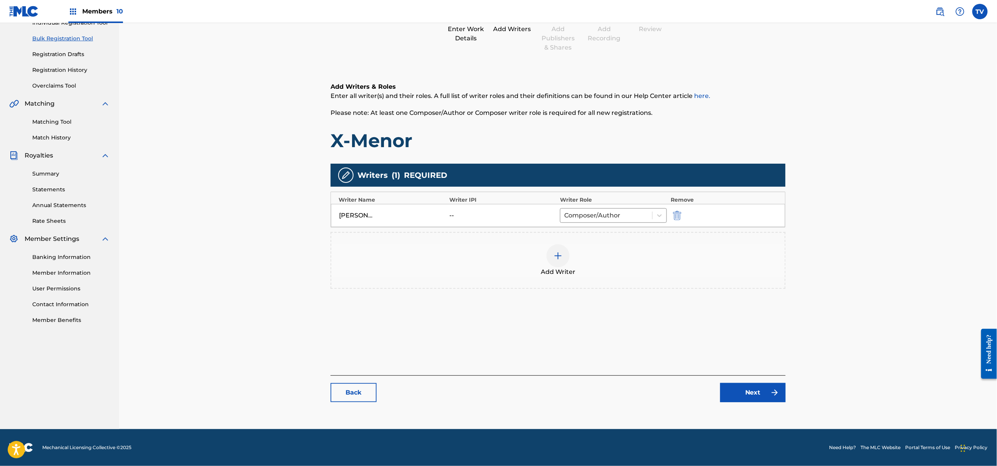
click at [771, 396] on img at bounding box center [774, 392] width 9 height 9
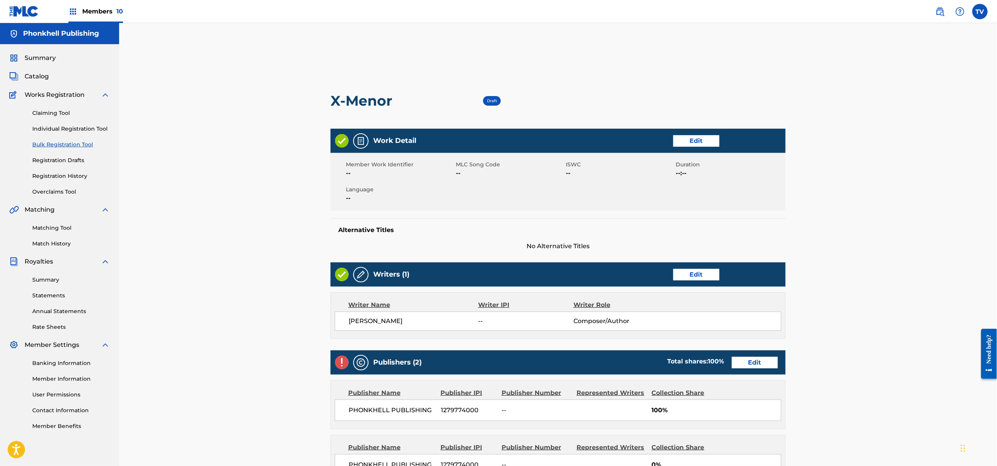
click at [749, 362] on link "Edit" at bounding box center [755, 363] width 46 height 12
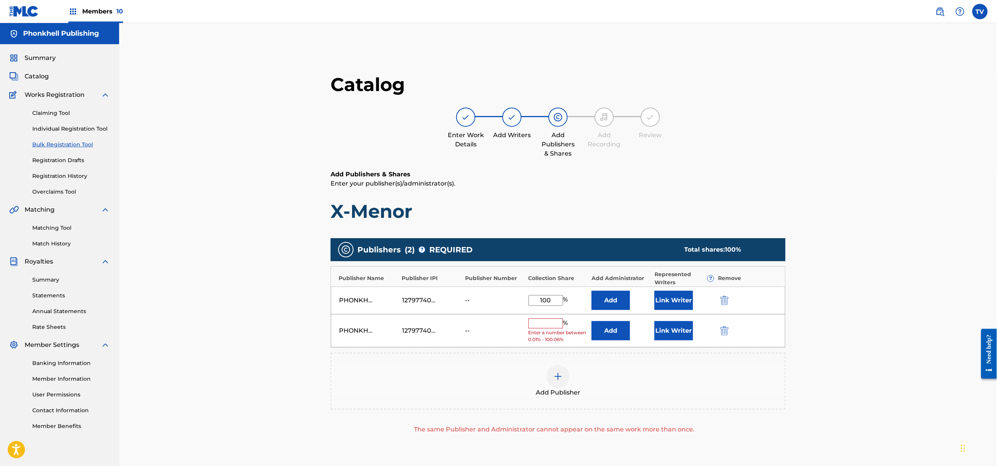
click at [718, 328] on button "submit" at bounding box center [724, 330] width 12 height 9
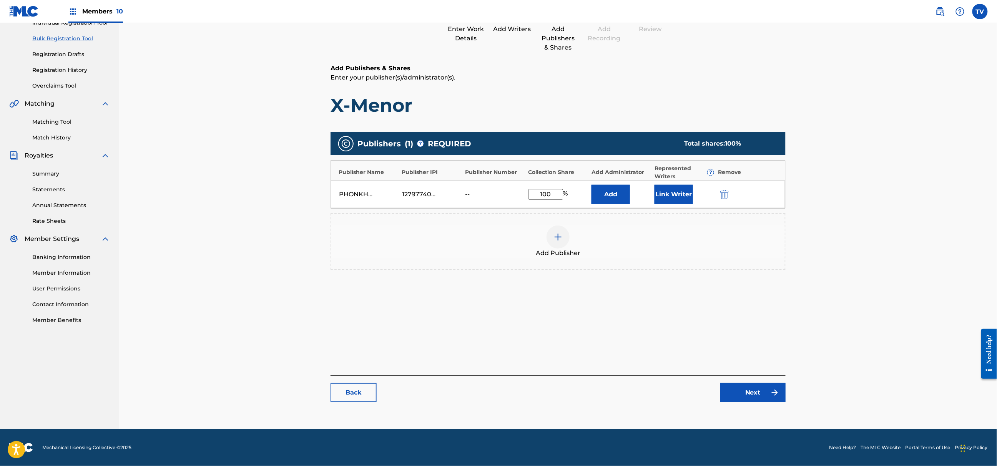
click at [742, 389] on link "Next" at bounding box center [752, 392] width 65 height 19
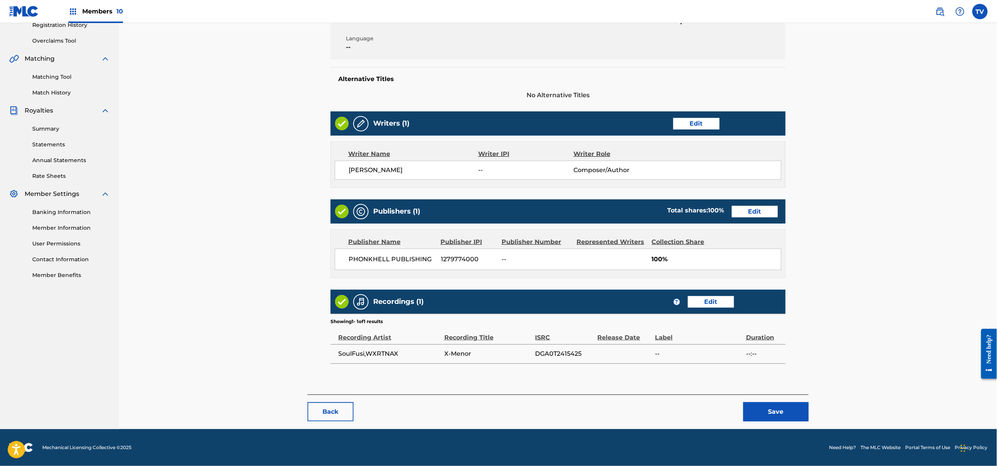
click at [778, 409] on button "Save" at bounding box center [775, 411] width 65 height 19
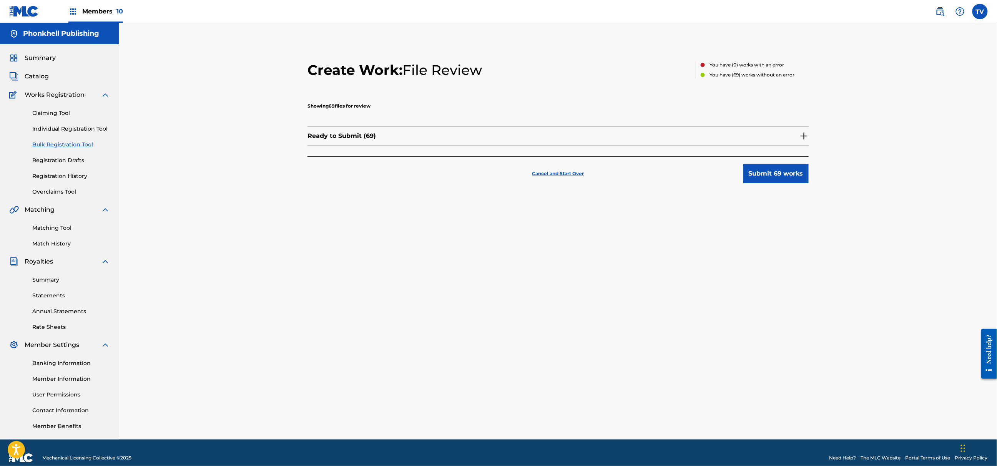
click at [766, 176] on button "Submit 69 works" at bounding box center [775, 173] width 65 height 19
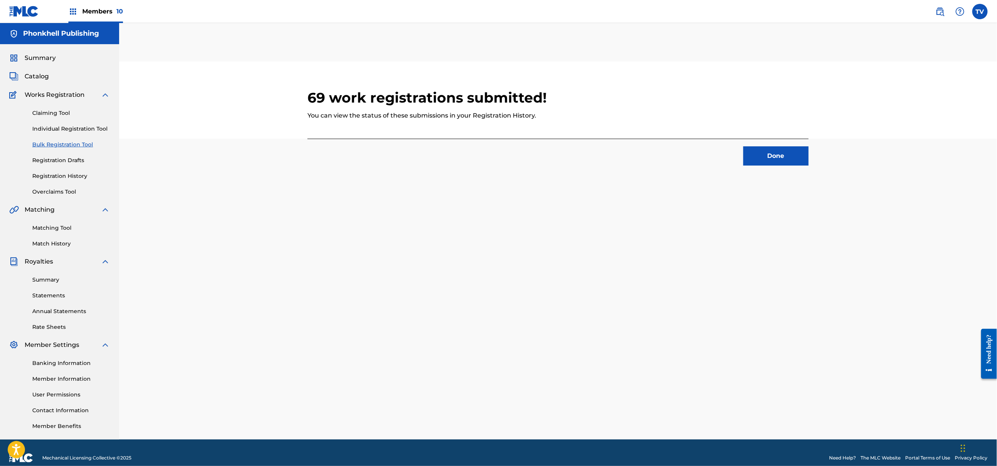
click at [770, 160] on button "Done" at bounding box center [775, 155] width 65 height 19
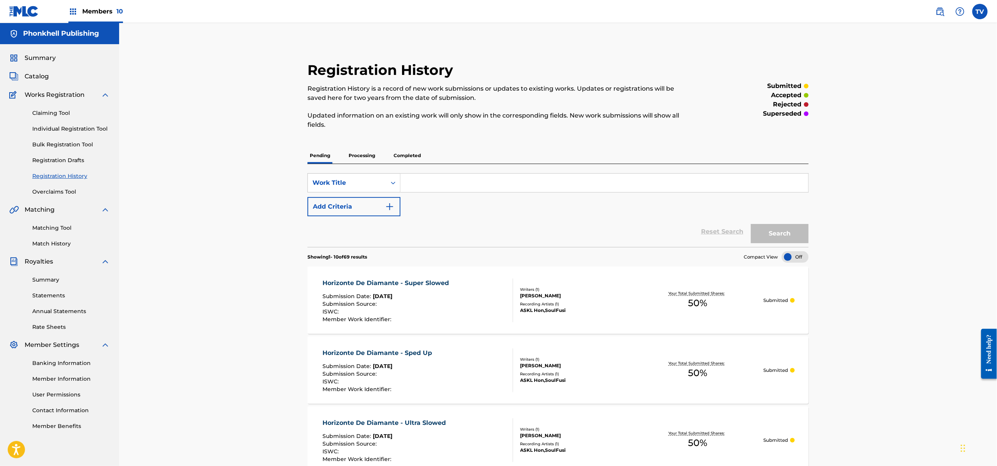
click at [51, 146] on link "Bulk Registration Tool" at bounding box center [71, 145] width 78 height 8
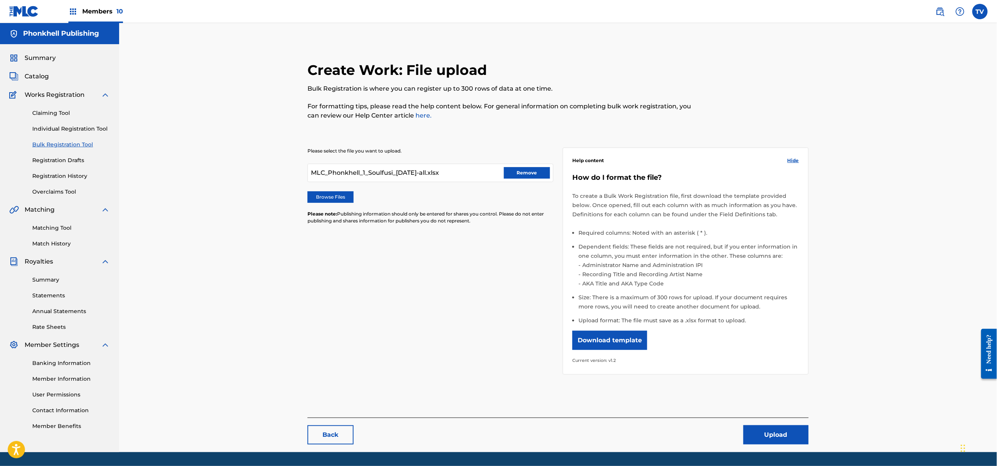
click at [523, 178] on button "Remove" at bounding box center [527, 173] width 46 height 12
